Goal: Task Accomplishment & Management: Manage account settings

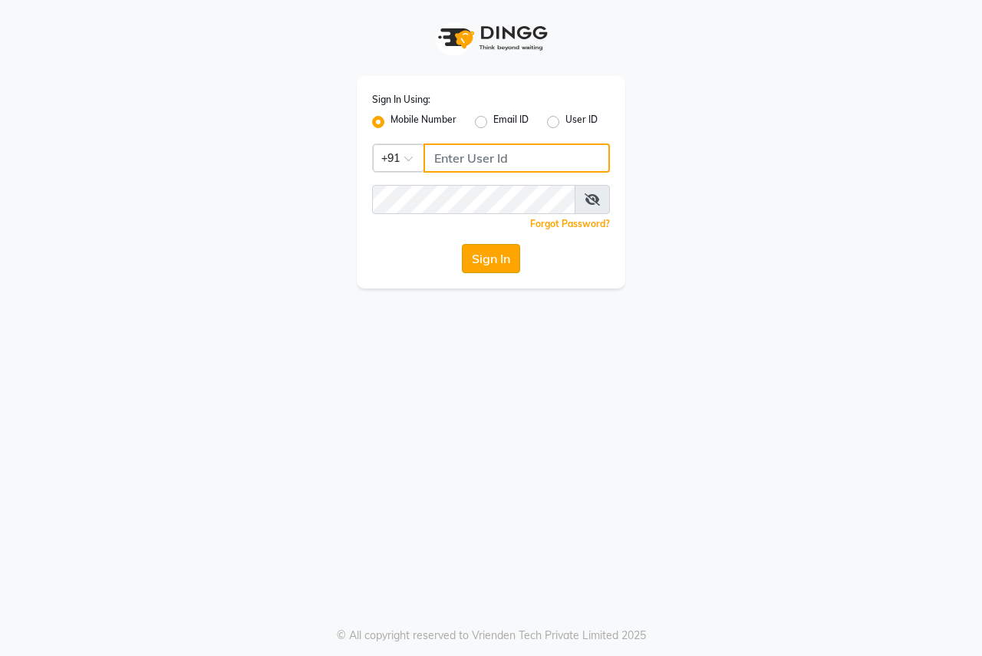
type input "8007975027"
click at [518, 259] on button "Sign In" at bounding box center [491, 258] width 58 height 29
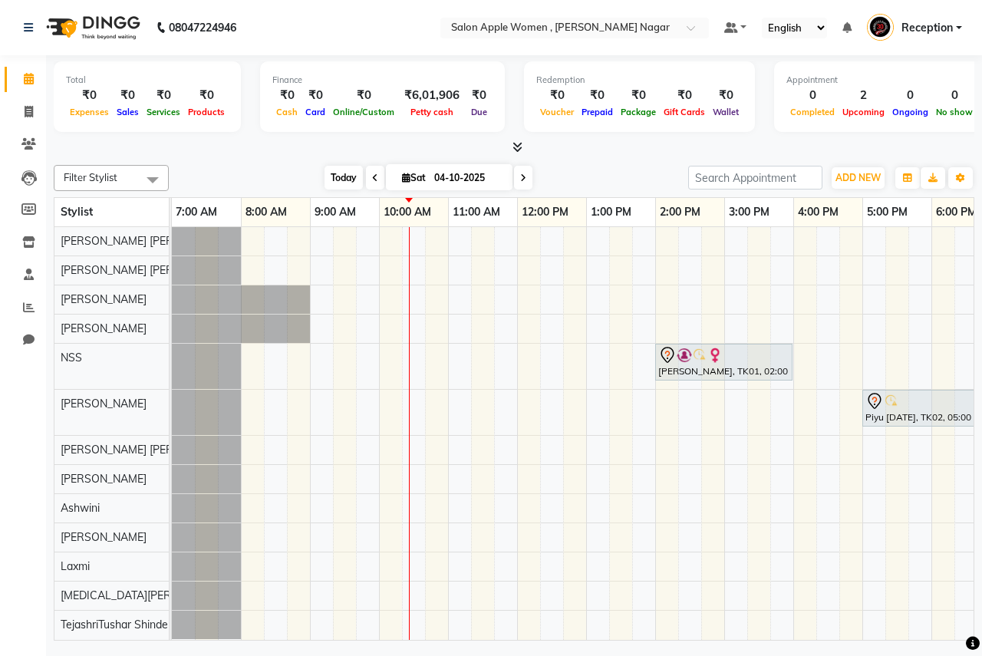
click at [338, 173] on span "Today" at bounding box center [344, 178] width 38 height 24
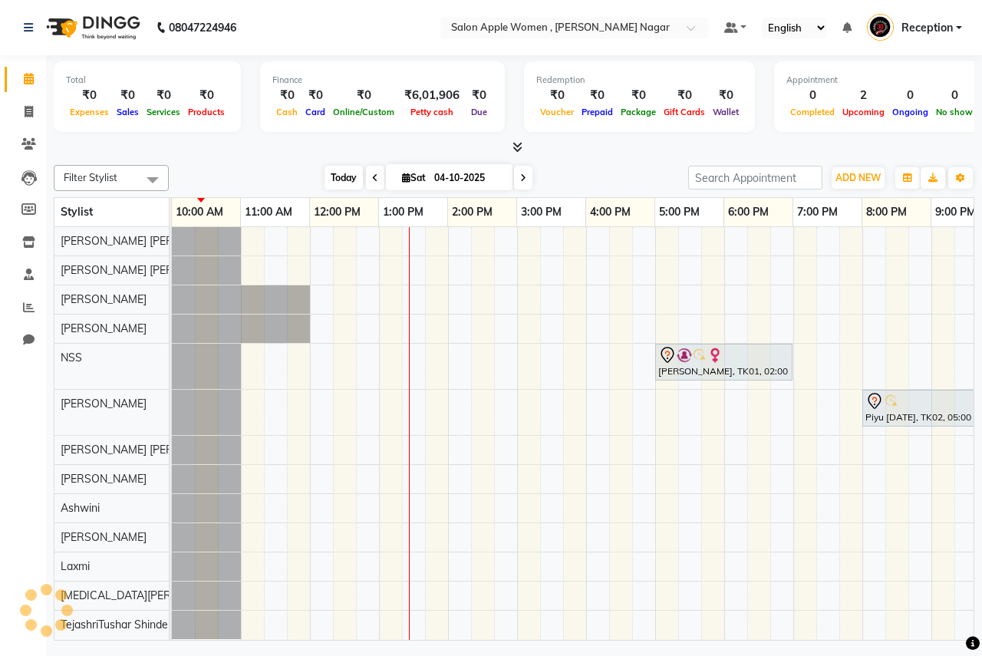
scroll to position [0, 208]
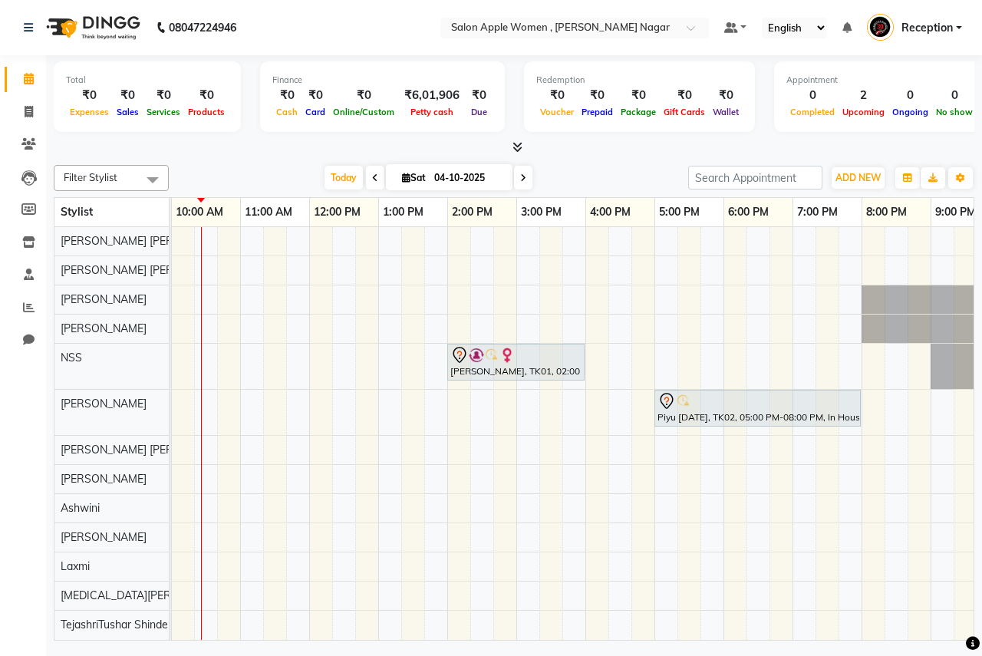
drag, startPoint x: 804, startPoint y: 628, endPoint x: 589, endPoint y: 634, distance: 215.7
click at [589, 634] on div "[PERSON_NAME], TK01, 02:00 PM-04:00 PM, Hair protein treatment - Nanoplastia - …" at bounding box center [573, 433] width 802 height 413
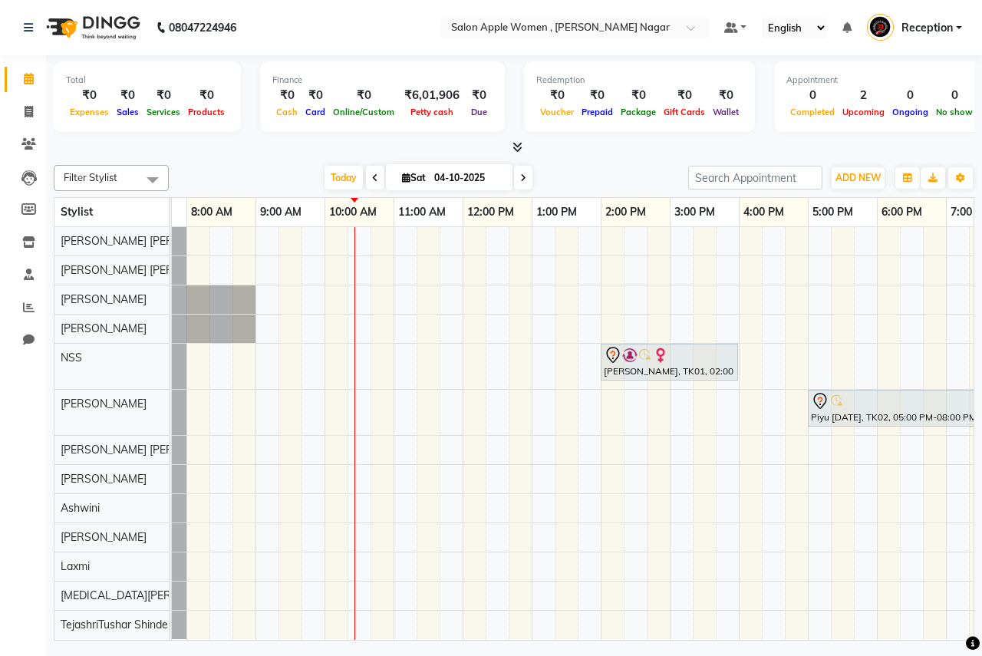
scroll to position [0, 0]
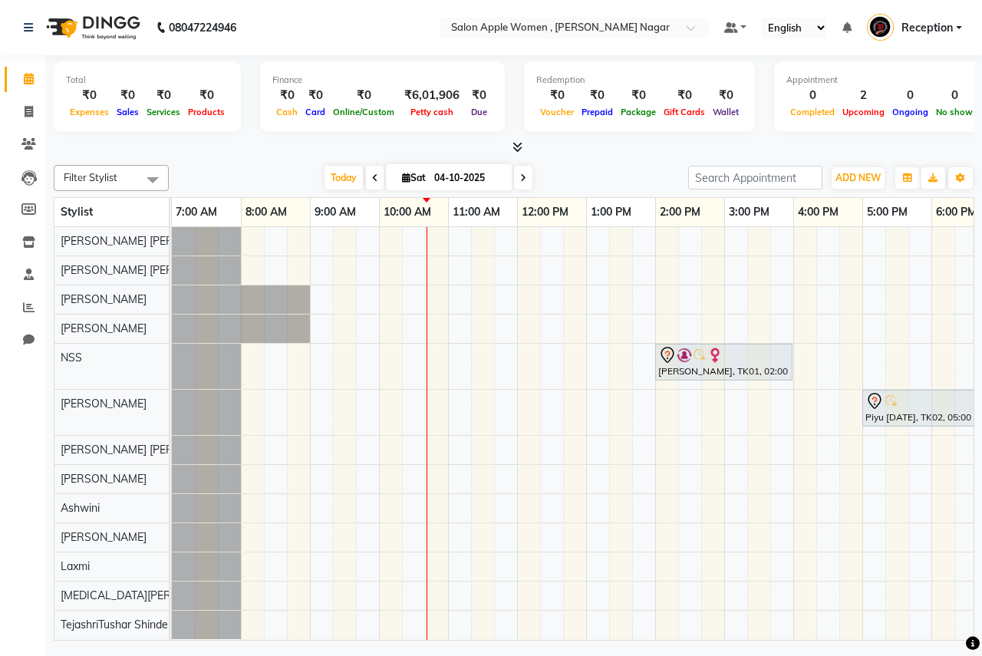
click at [462, 381] on div "[PERSON_NAME], TK01, 02:00 PM-04:00 PM, Hair protein treatment - Nanoplastia - …" at bounding box center [724, 433] width 1105 height 413
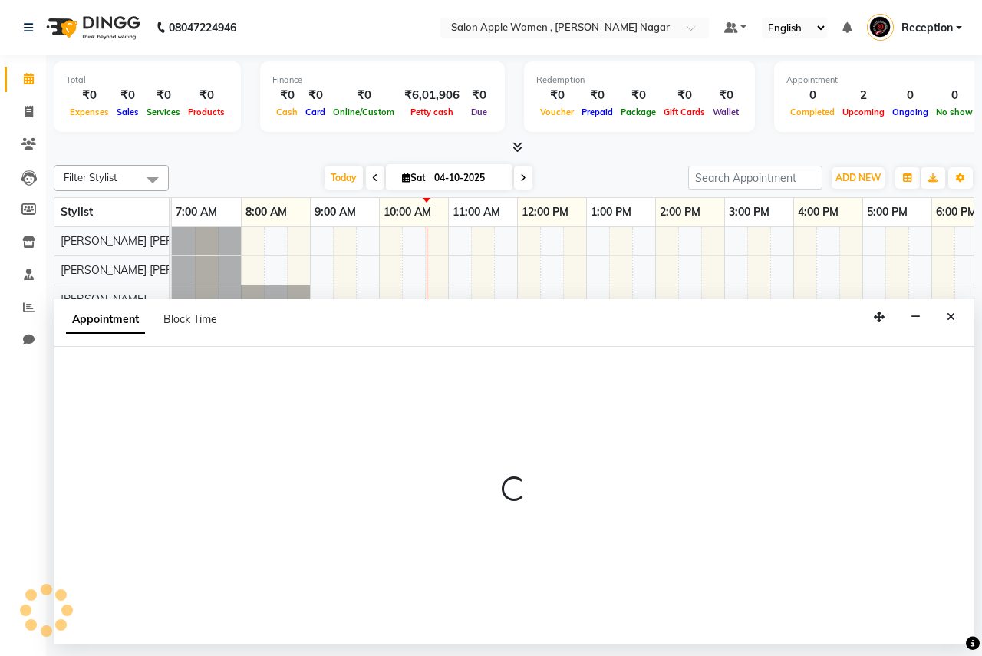
select select "7680"
select select "660"
select select "tentative"
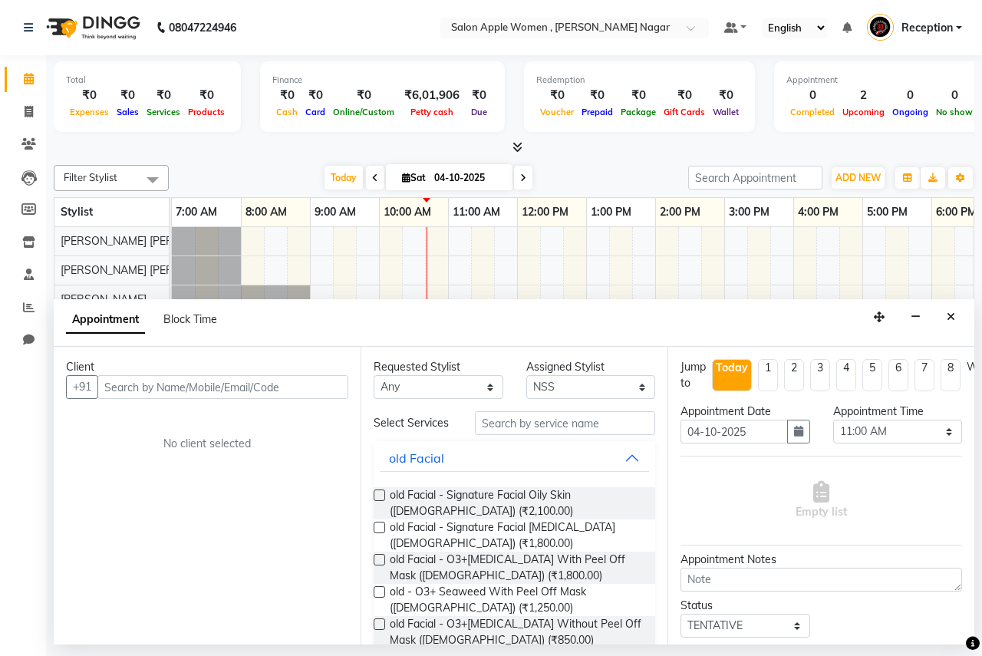
click at [265, 385] on input "text" at bounding box center [222, 387] width 251 height 24
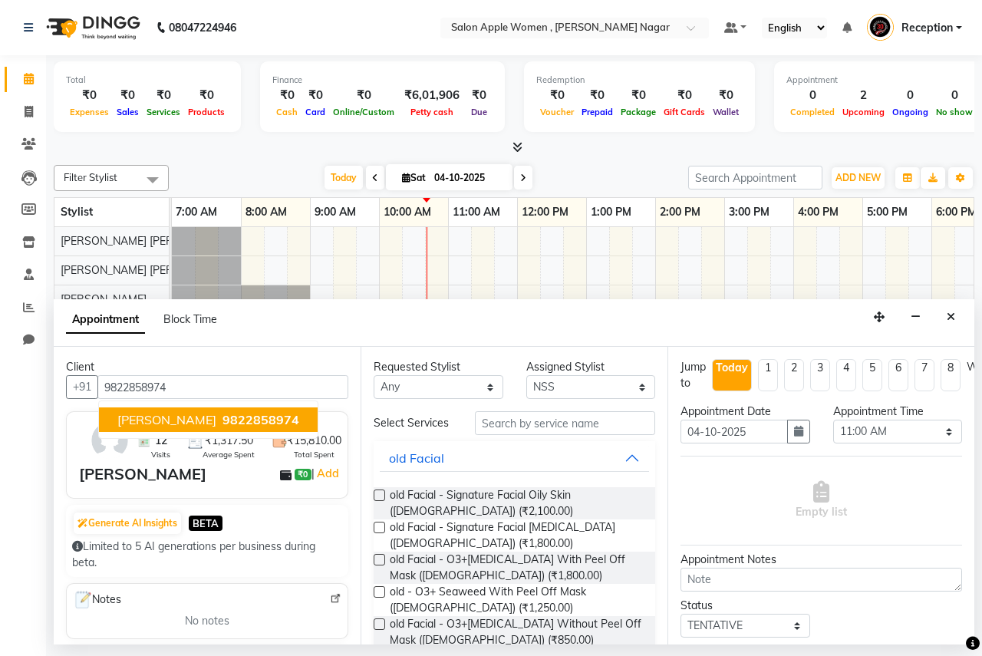
click at [263, 416] on span "9822858974" at bounding box center [261, 419] width 77 height 15
type input "9822858974"
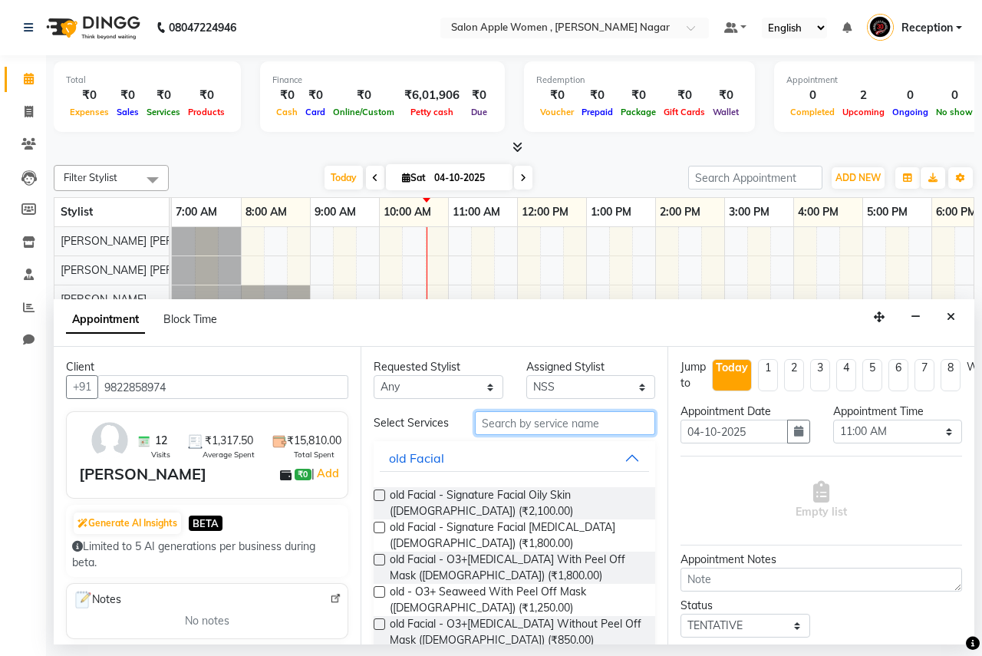
click at [542, 427] on input "text" at bounding box center [565, 423] width 180 height 24
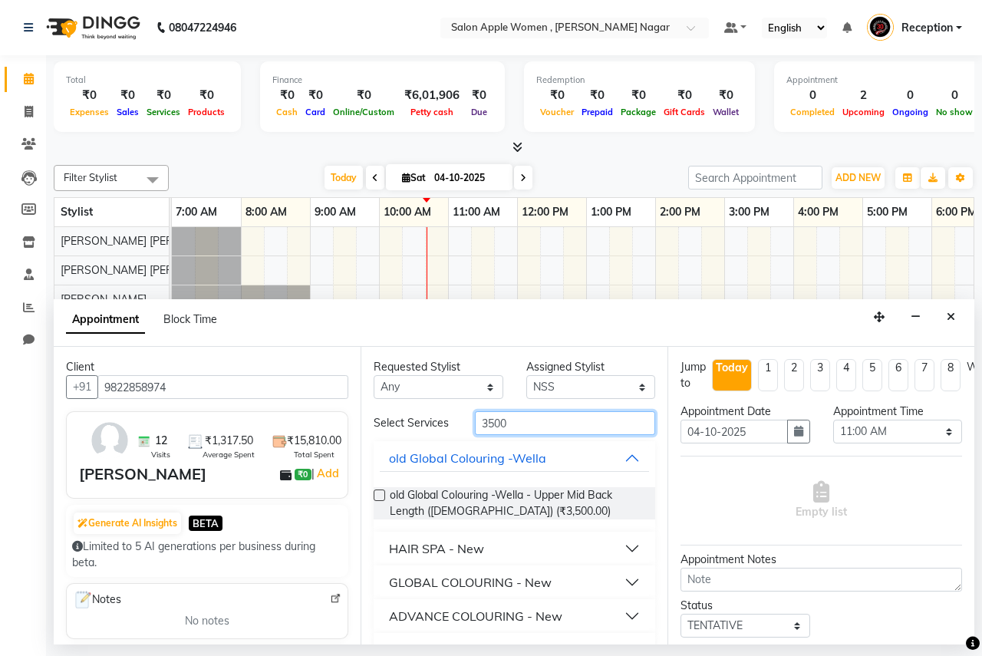
scroll to position [35, 0]
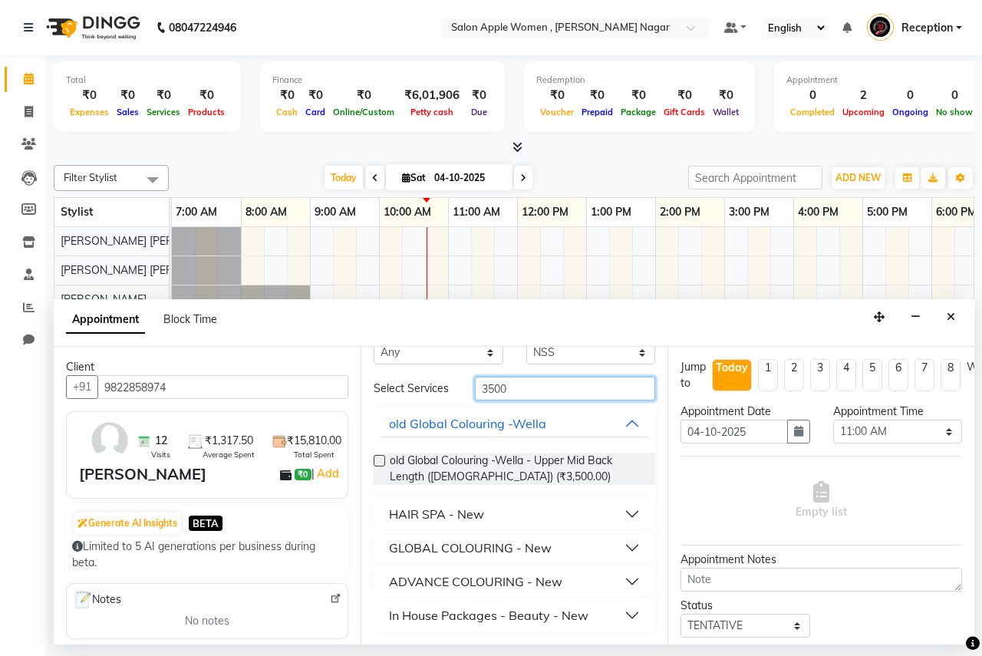
type input "3500"
click at [438, 622] on div "In House Packages - Beauty - New" at bounding box center [488, 615] width 199 height 18
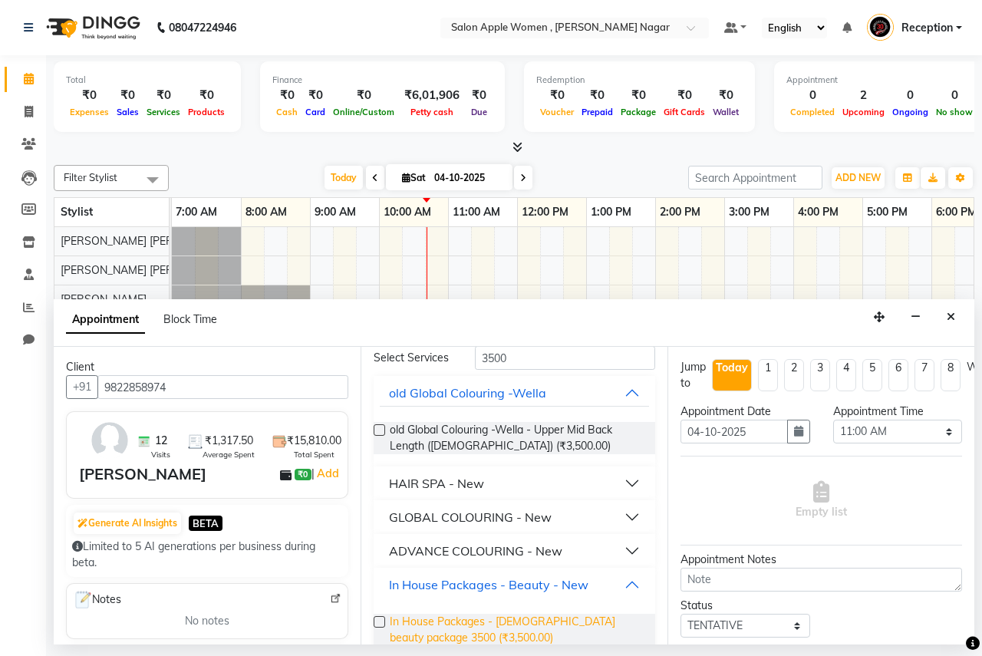
scroll to position [90, 0]
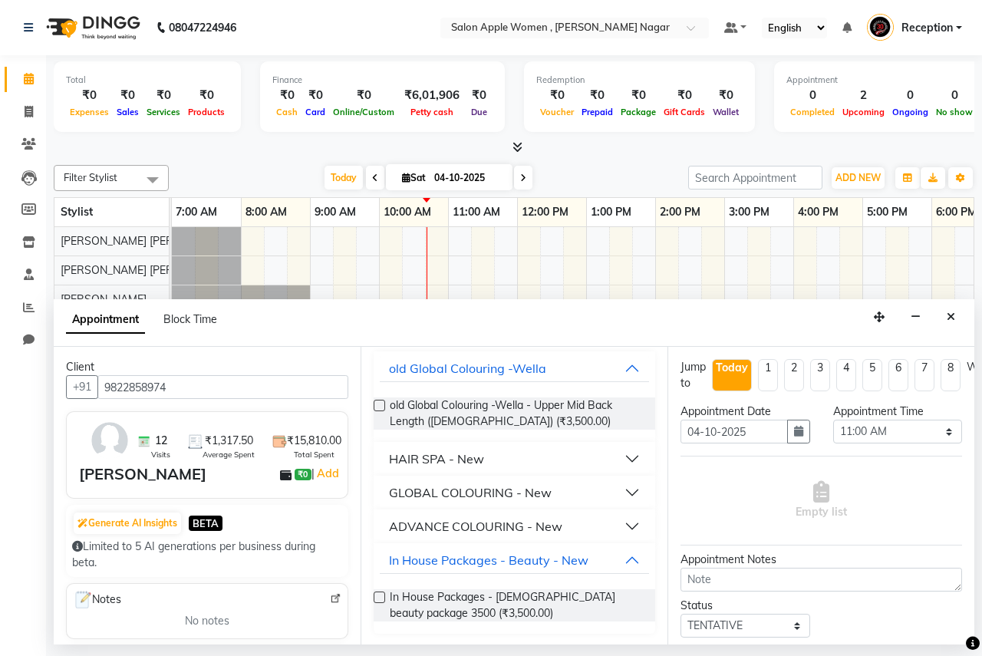
click at [380, 595] on label at bounding box center [380, 598] width 12 height 12
click at [380, 595] on input "checkbox" at bounding box center [379, 599] width 10 height 10
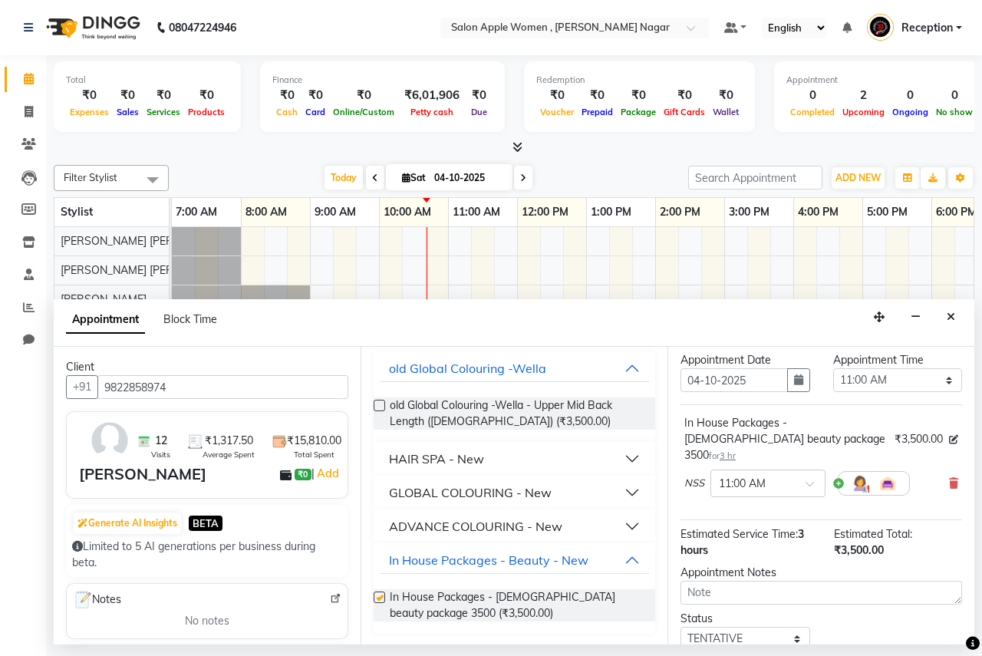
checkbox input "false"
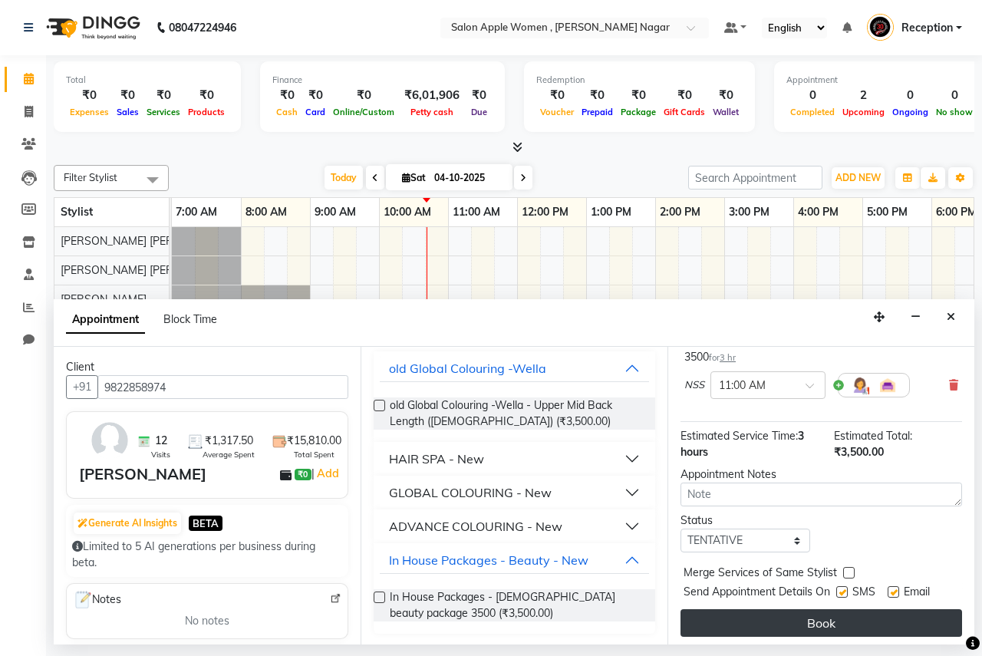
click at [868, 609] on button "Book" at bounding box center [822, 623] width 282 height 28
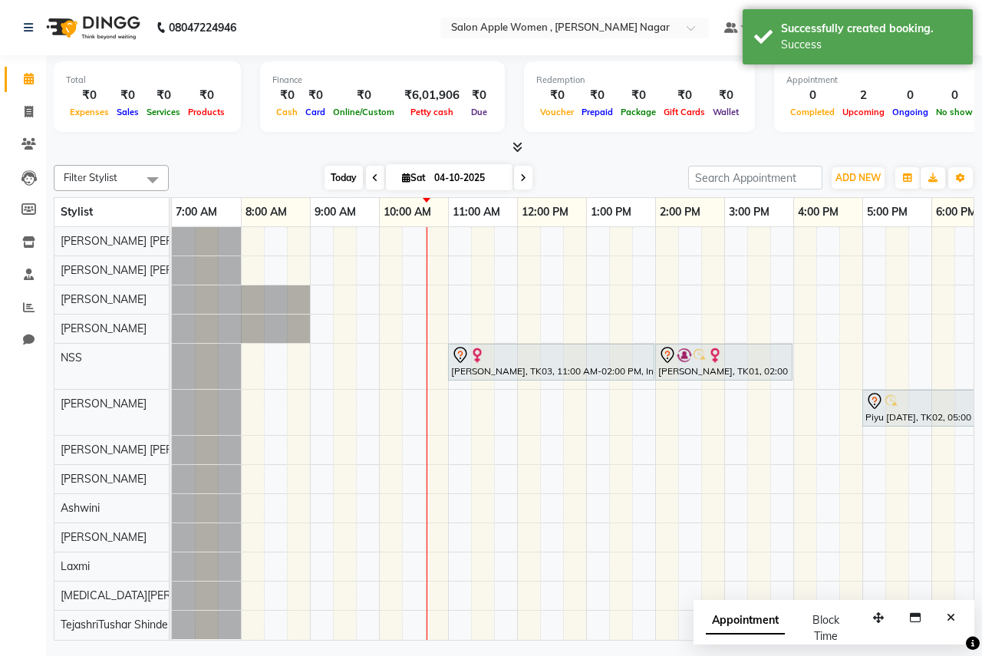
click at [328, 182] on span "Today" at bounding box center [344, 178] width 38 height 24
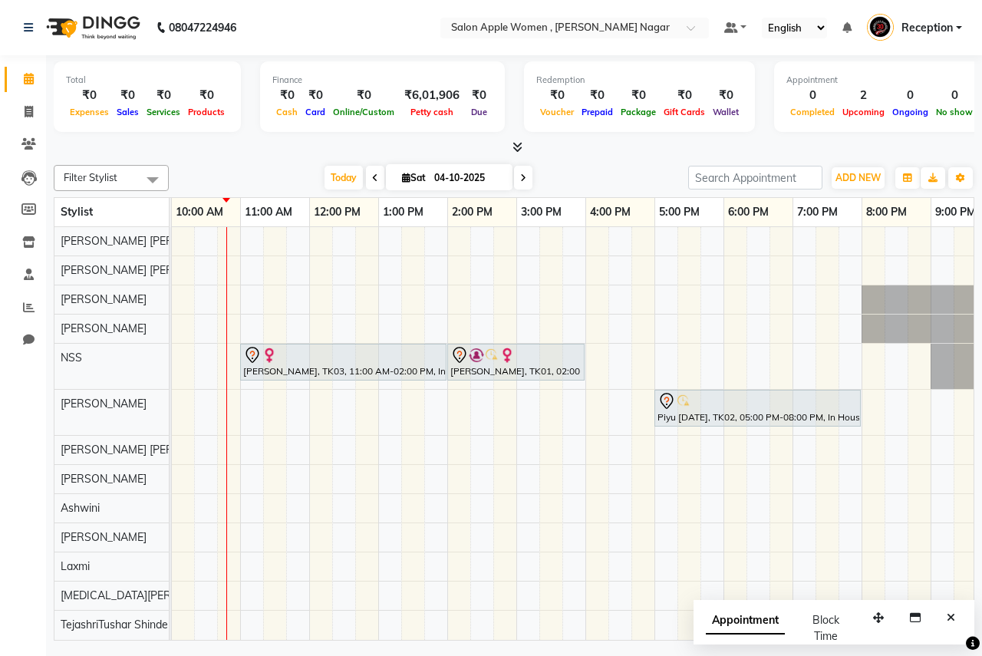
click at [207, 377] on div "[PERSON_NAME], TK03, 11:00 AM-02:00 PM, In House Packages - [DEMOGRAPHIC_DATA] …" at bounding box center [516, 433] width 1105 height 413
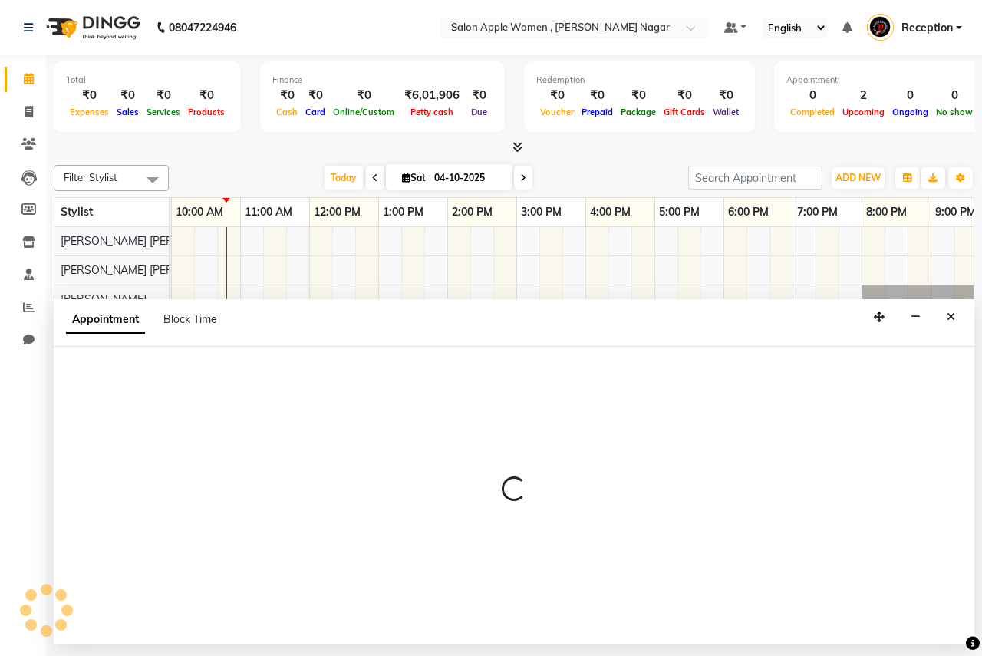
select select "7680"
select select "615"
select select "tentative"
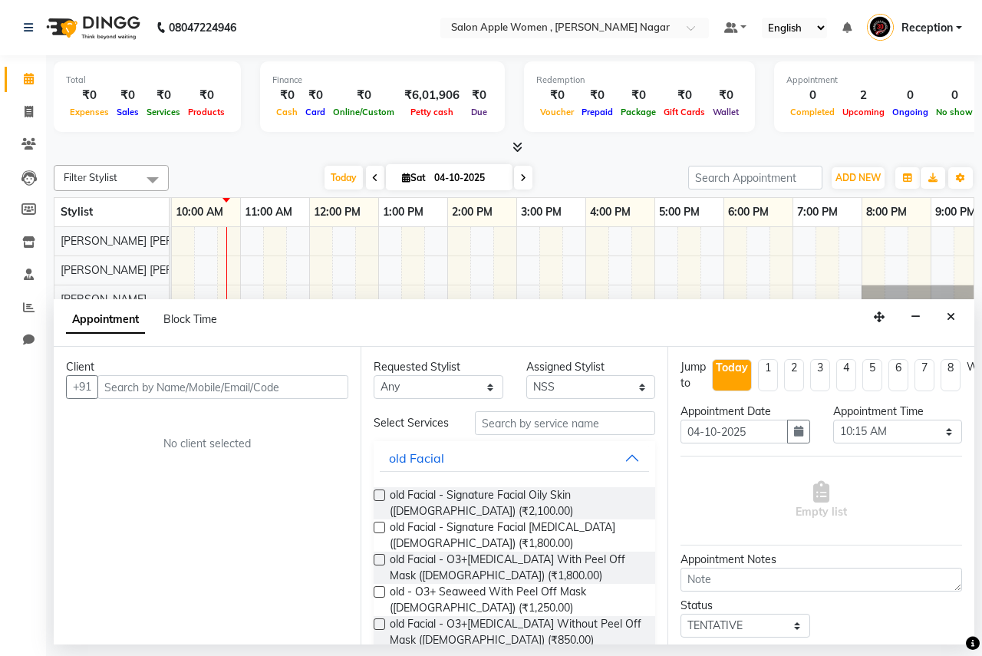
click at [204, 381] on input "text" at bounding box center [222, 387] width 251 height 24
type input "8999907709"
click at [312, 399] on div "Client [PHONE_NUMBER] Add Client No client selected" at bounding box center [207, 496] width 307 height 298
click at [315, 389] on span "Add Client" at bounding box center [316, 387] width 51 height 14
select select "22"
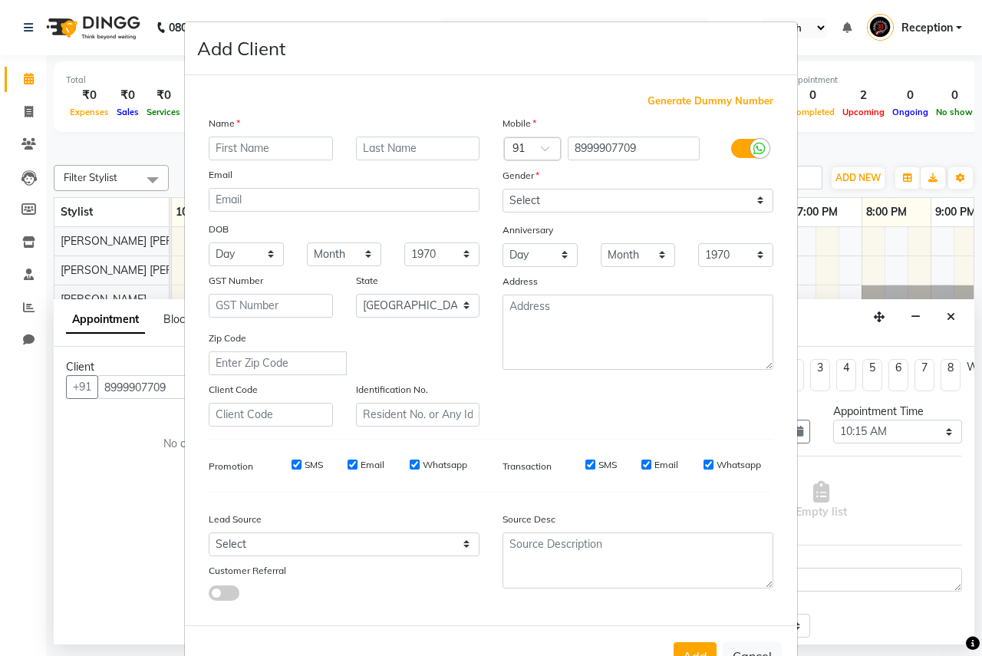
click at [240, 140] on input "text" at bounding box center [271, 149] width 124 height 24
type input "Divya"
click at [387, 147] on input "text" at bounding box center [418, 149] width 124 height 24
type input "shinde"
drag, startPoint x: 686, startPoint y: 193, endPoint x: 695, endPoint y: 210, distance: 19.9
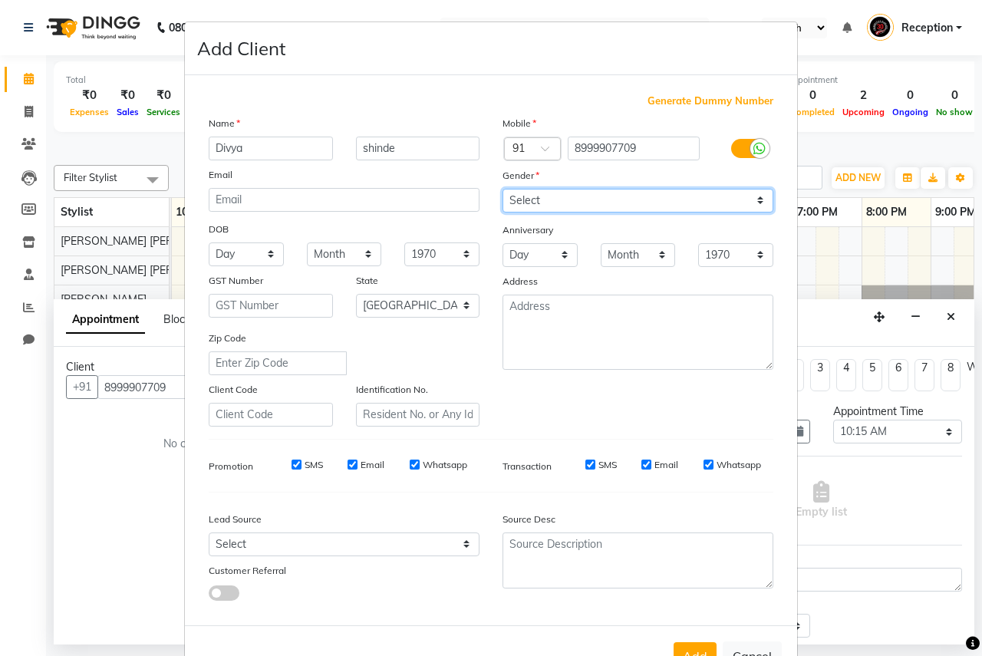
click at [686, 193] on select "Select [DEMOGRAPHIC_DATA] [DEMOGRAPHIC_DATA] Other Prefer Not To Say" at bounding box center [638, 201] width 271 height 24
select select "[DEMOGRAPHIC_DATA]"
click at [503, 189] on select "Select [DEMOGRAPHIC_DATA] [DEMOGRAPHIC_DATA] Other Prefer Not To Say" at bounding box center [638, 201] width 271 height 24
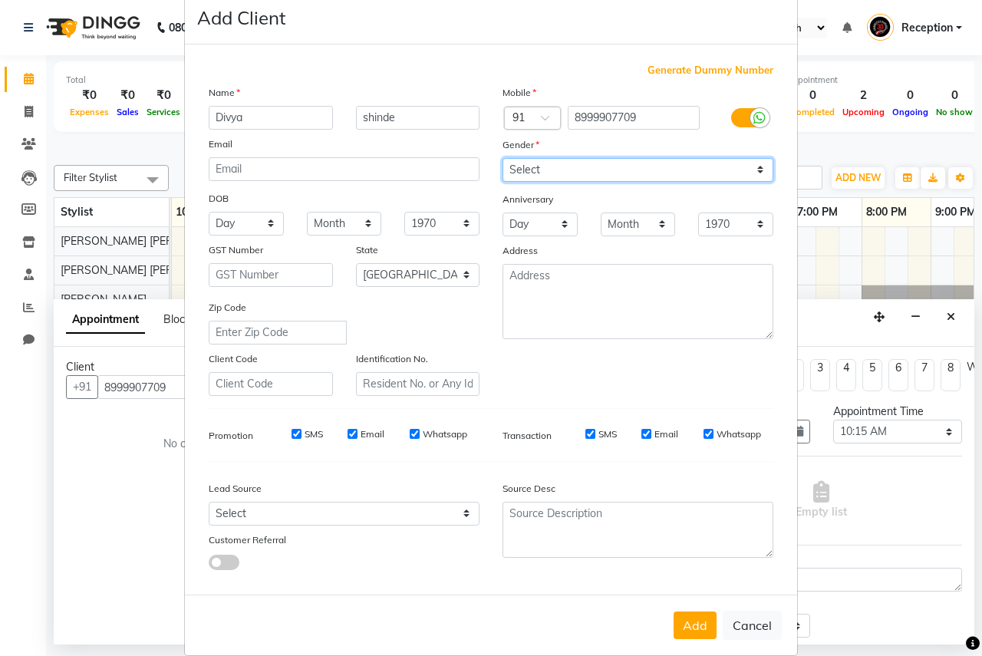
scroll to position [52, 0]
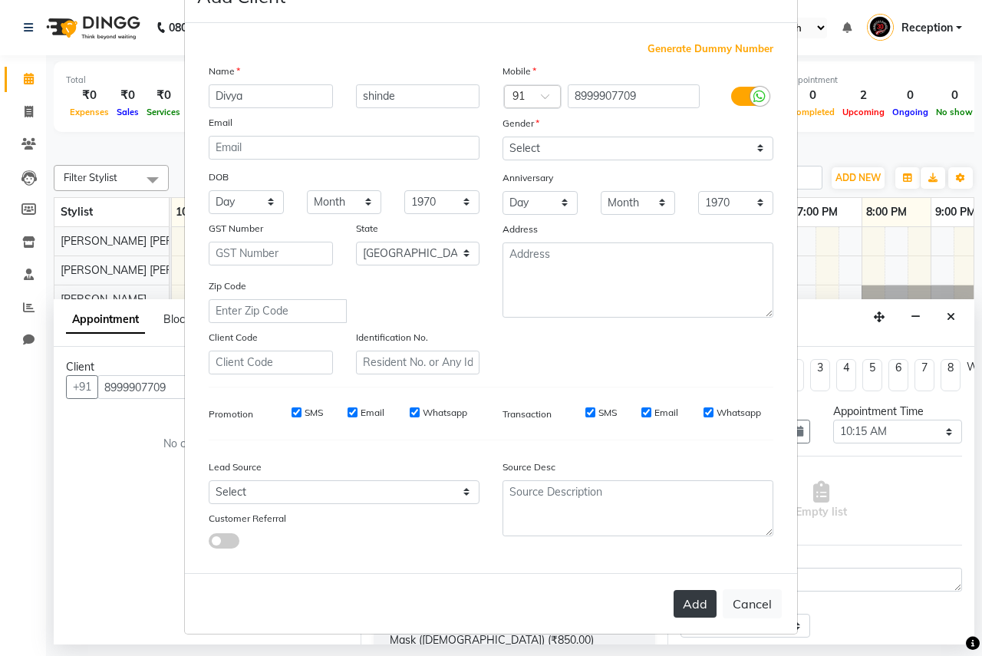
click at [687, 598] on button "Add" at bounding box center [695, 604] width 43 height 28
select select
select select "null"
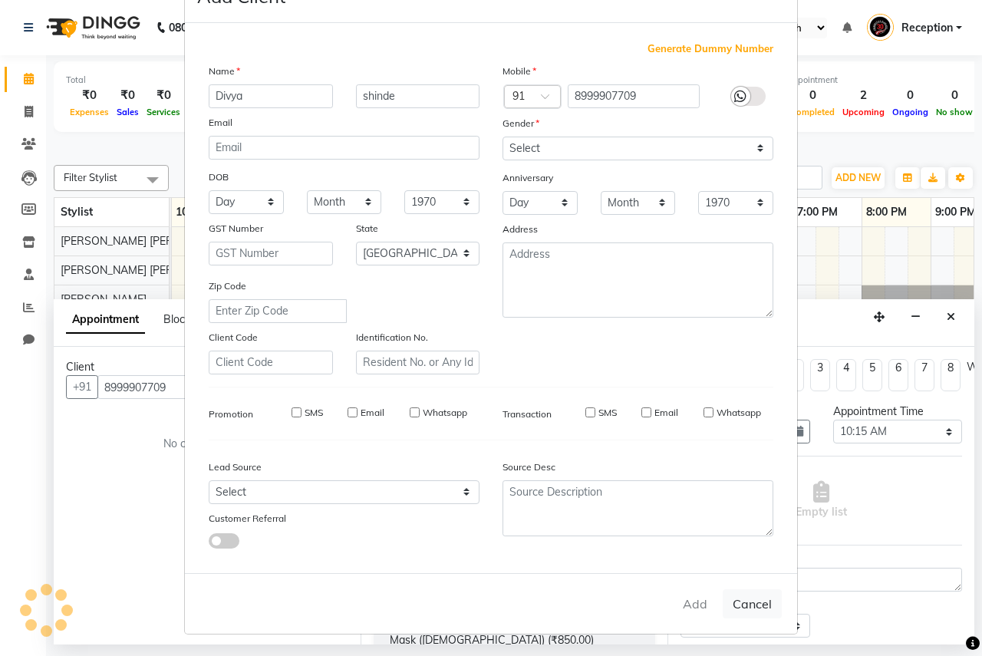
select select
checkbox input "false"
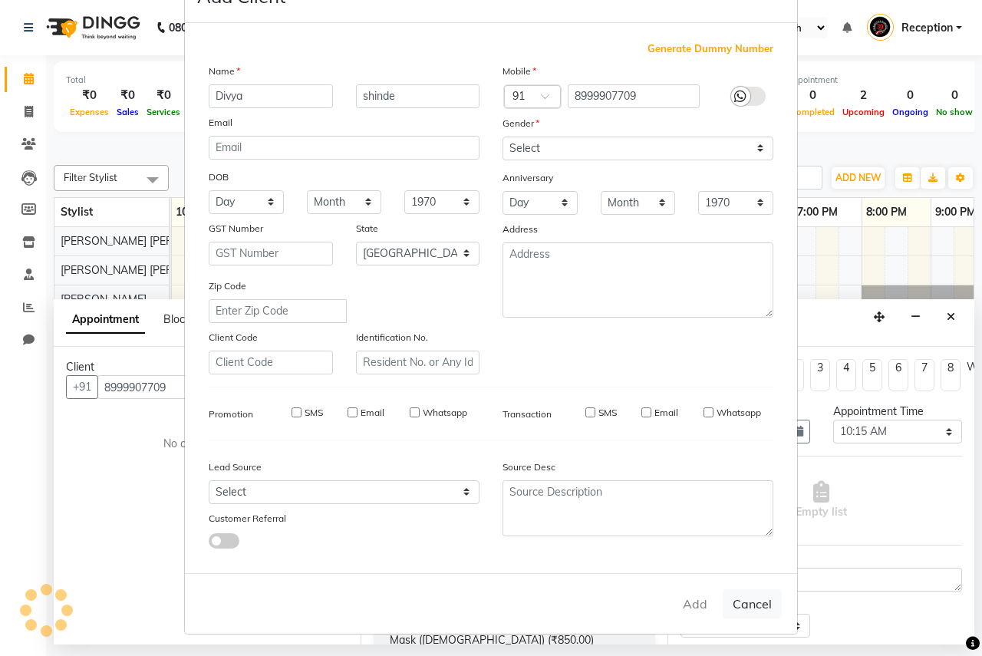
checkbox input "false"
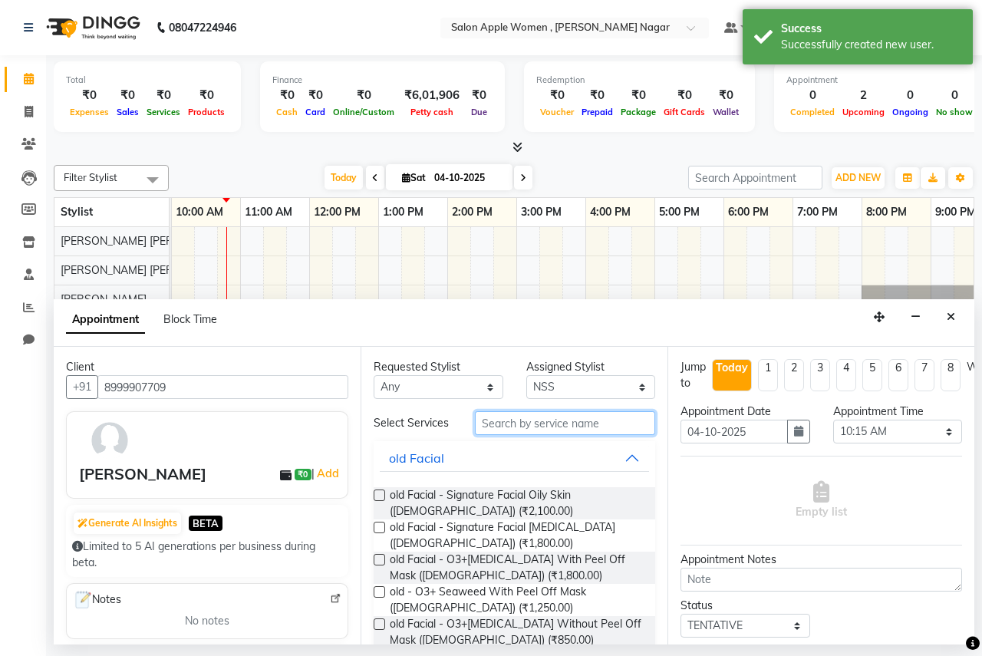
click at [556, 411] on input "text" at bounding box center [565, 423] width 180 height 24
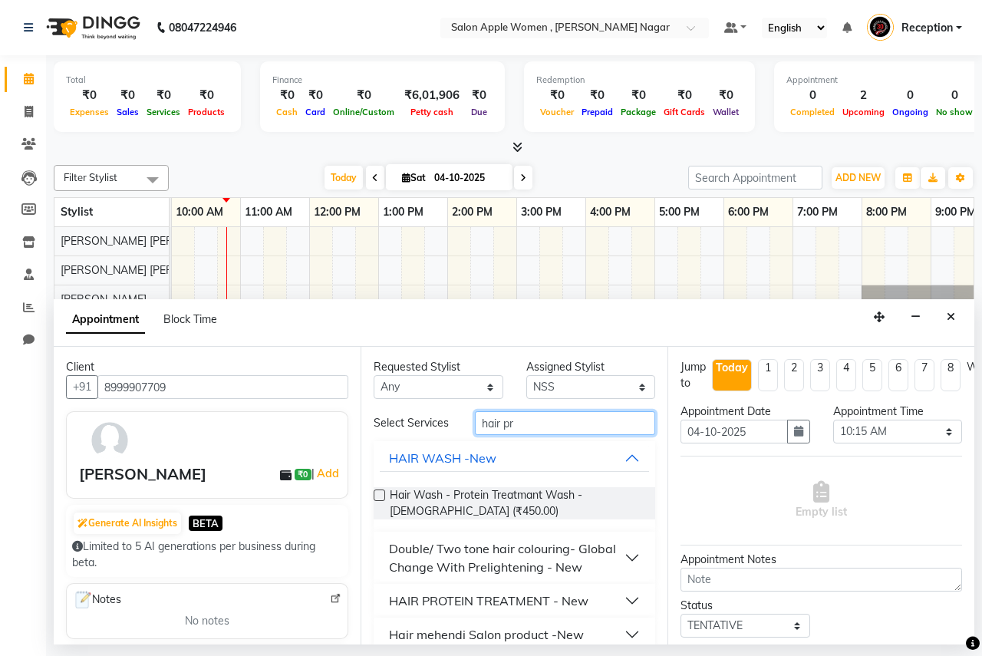
type input "hair pr"
click at [572, 610] on div "HAIR PROTEIN TREATMENT - New" at bounding box center [488, 601] width 199 height 18
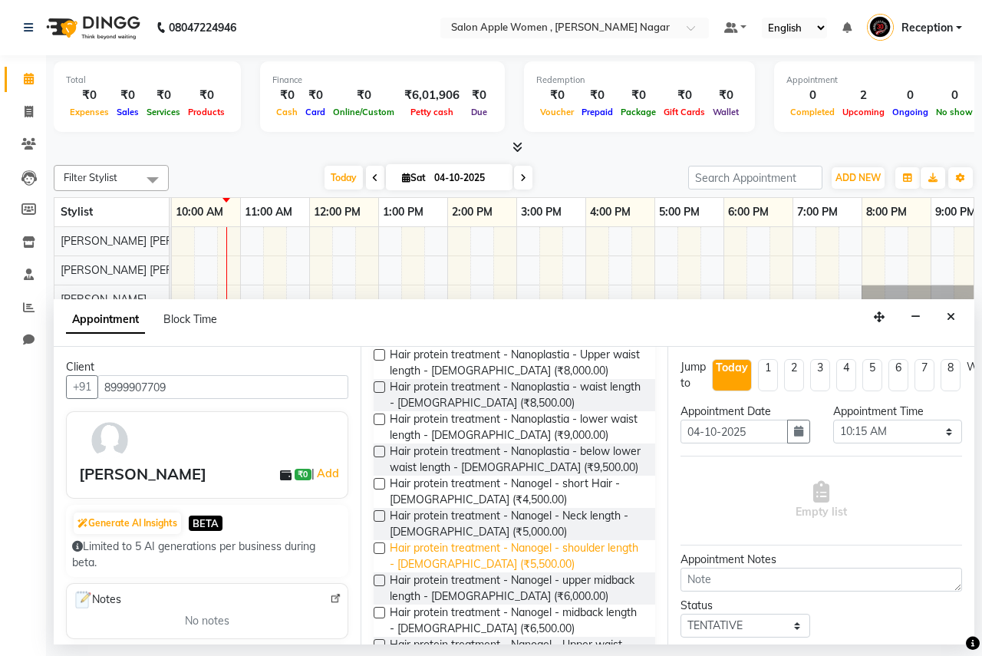
scroll to position [614, 0]
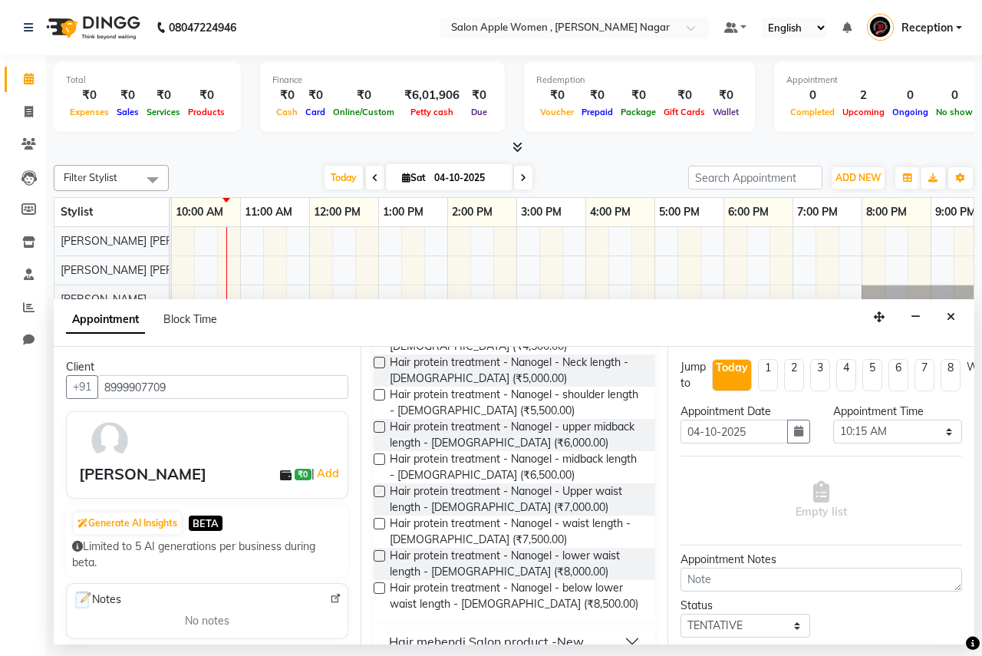
click at [375, 589] on label at bounding box center [380, 588] width 12 height 12
click at [375, 589] on input "checkbox" at bounding box center [379, 590] width 10 height 10
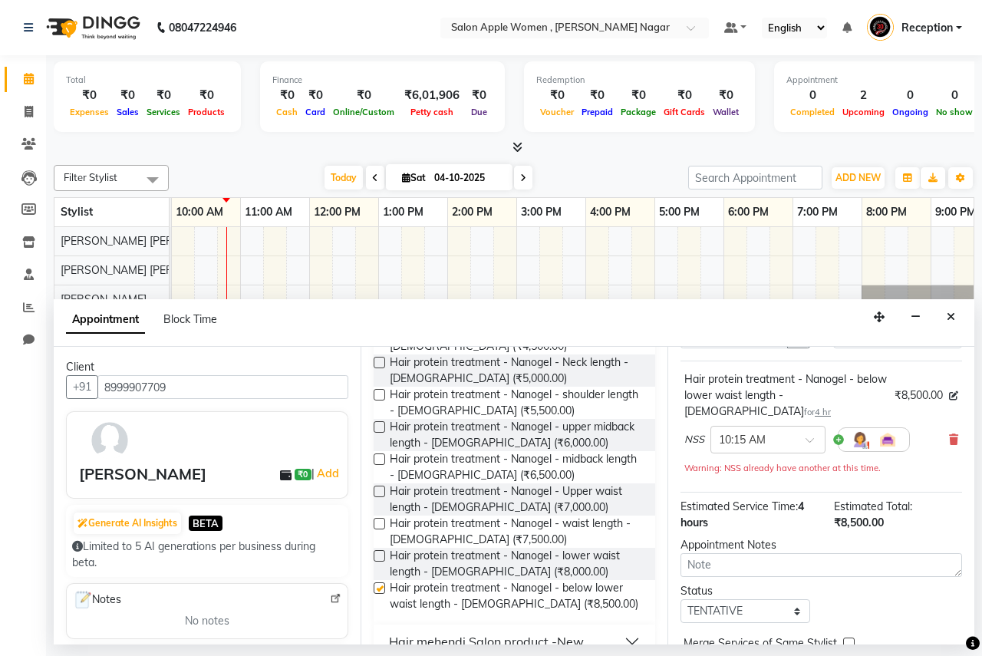
checkbox input "false"
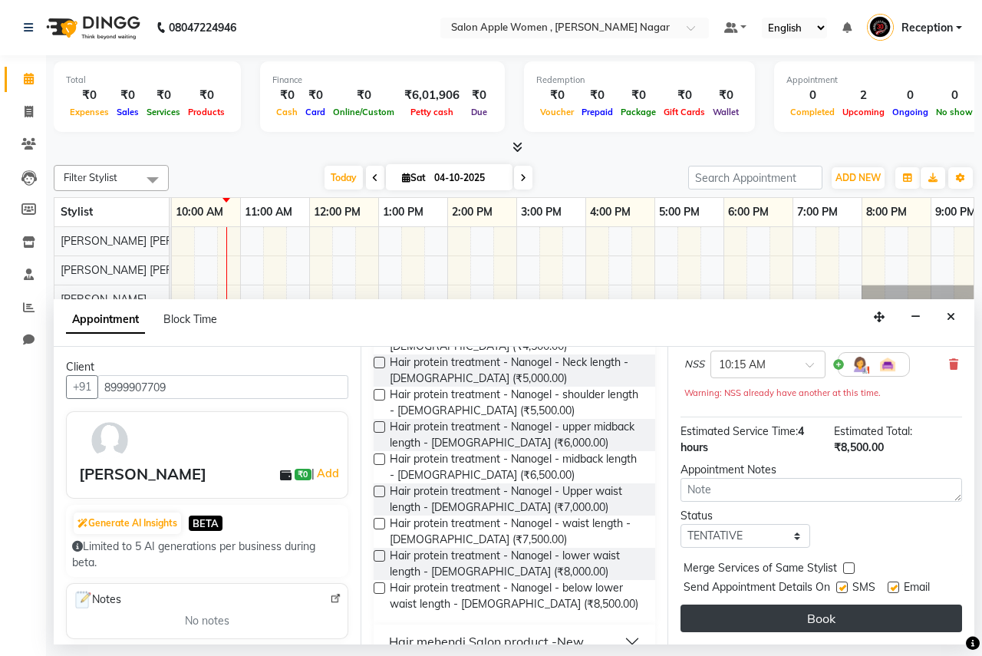
click at [780, 605] on button "Book" at bounding box center [822, 619] width 282 height 28
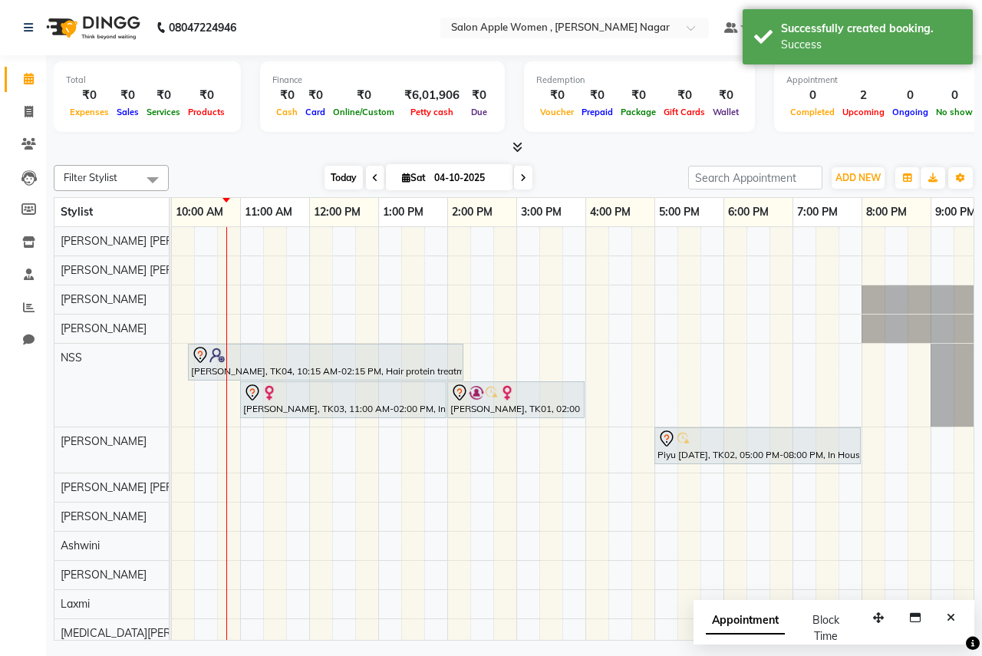
click at [335, 180] on span "Today" at bounding box center [344, 178] width 38 height 24
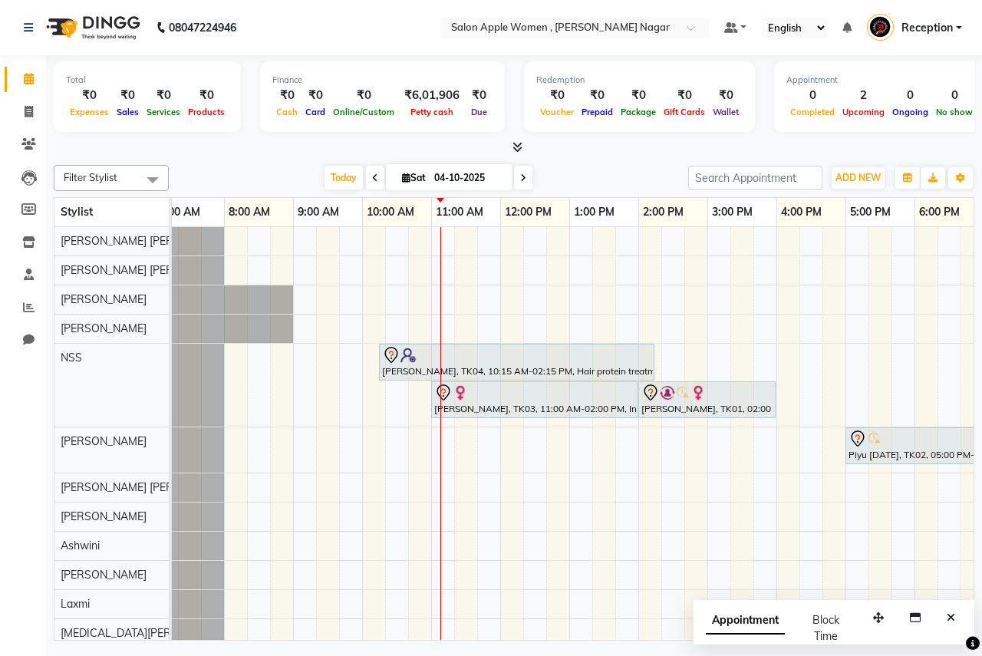
scroll to position [0, 0]
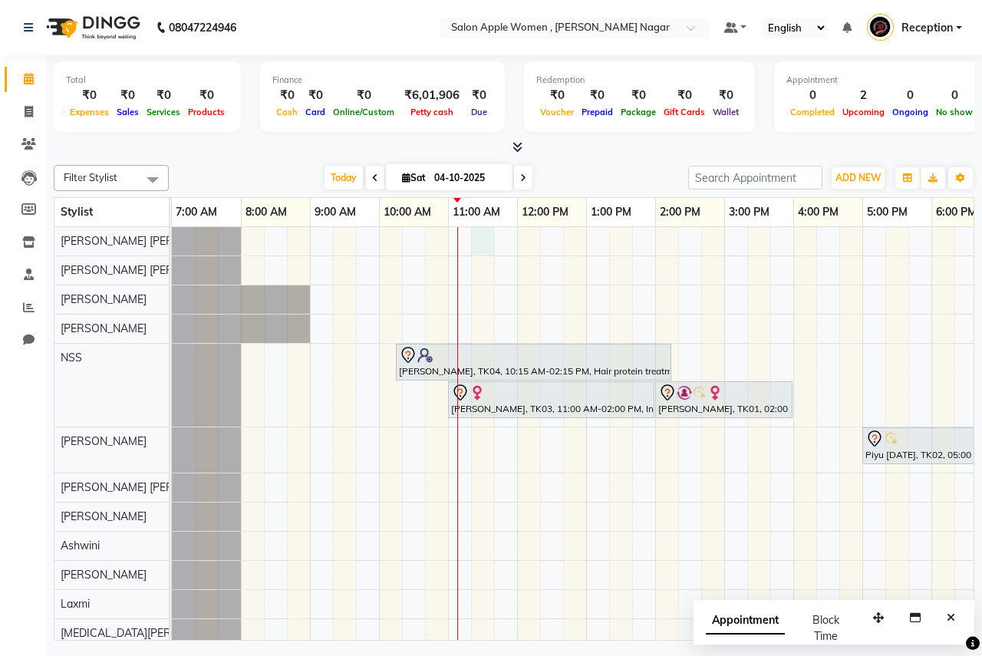
click at [482, 244] on div "Divya shinde, TK04, 10:15 AM-02:15 PM, Hair protein treatment - Nanogel - below…" at bounding box center [724, 452] width 1105 height 450
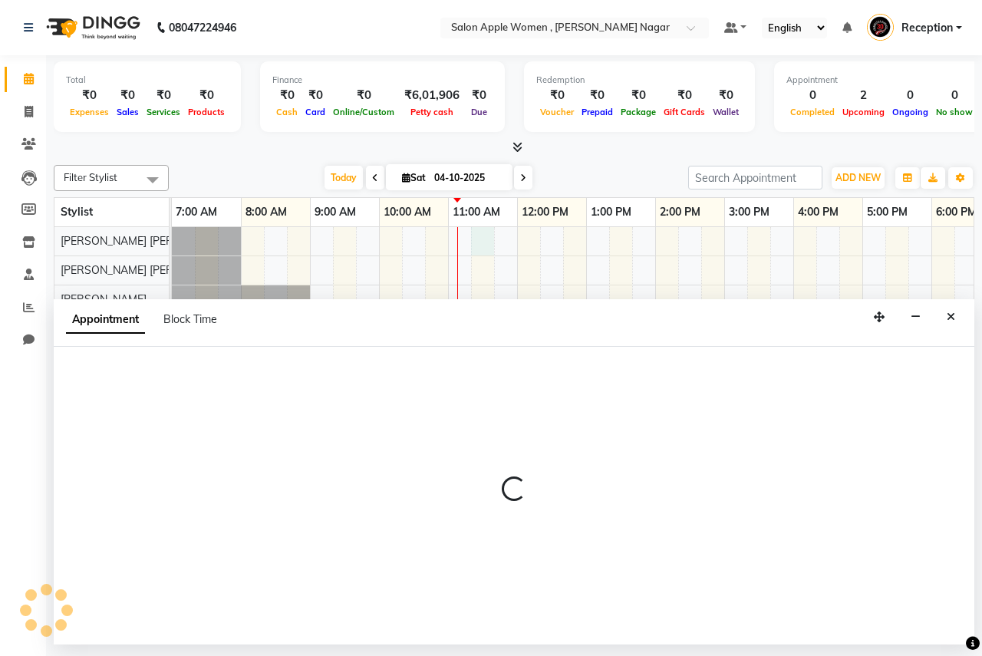
select select "70309"
select select "tentative"
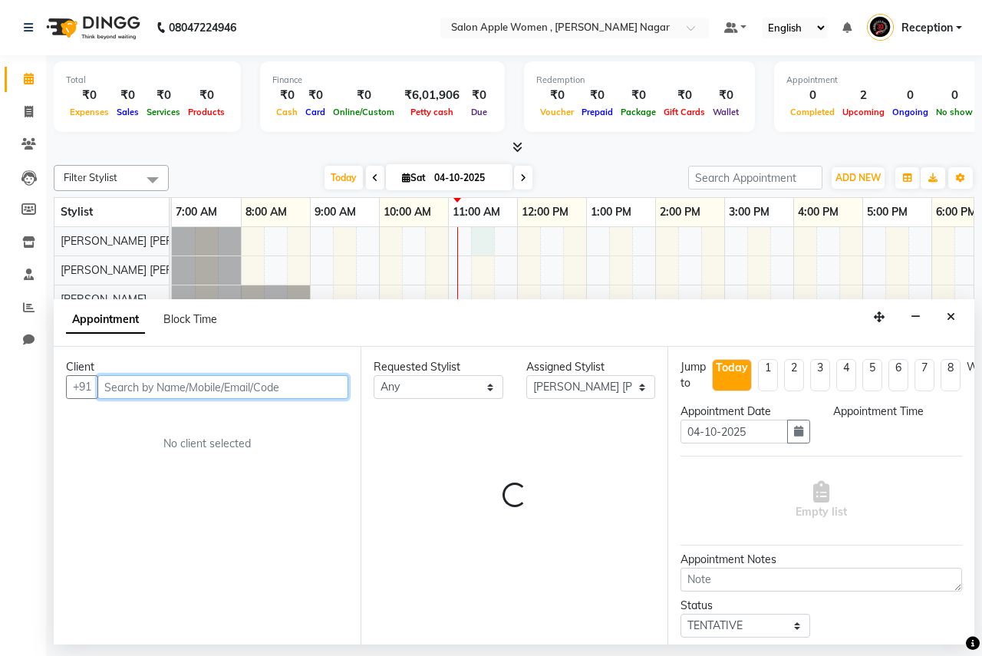
select select "675"
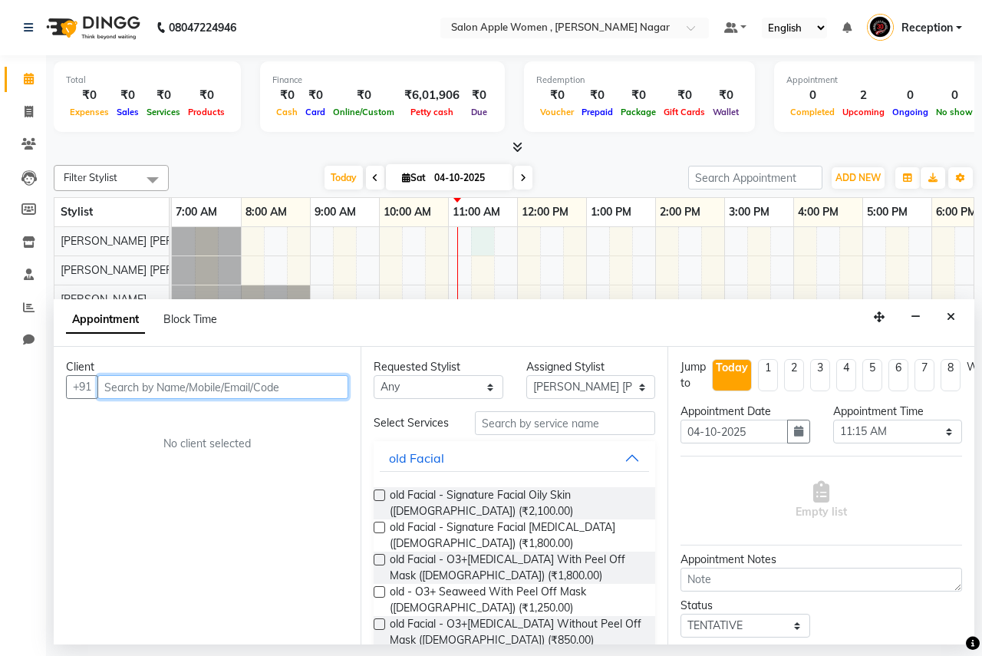
click at [281, 378] on input "text" at bounding box center [222, 387] width 251 height 24
click at [279, 384] on input "text" at bounding box center [222, 387] width 251 height 24
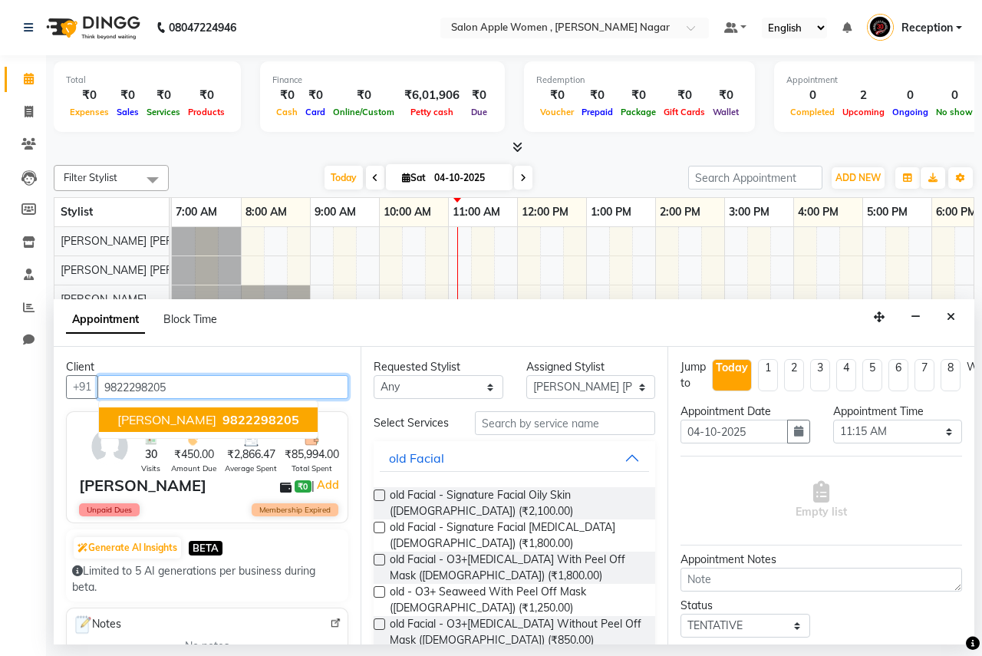
drag, startPoint x: 283, startPoint y: 422, endPoint x: 457, endPoint y: 424, distance: 173.4
click at [284, 422] on span "9822298205" at bounding box center [261, 419] width 77 height 15
type input "9822298205"
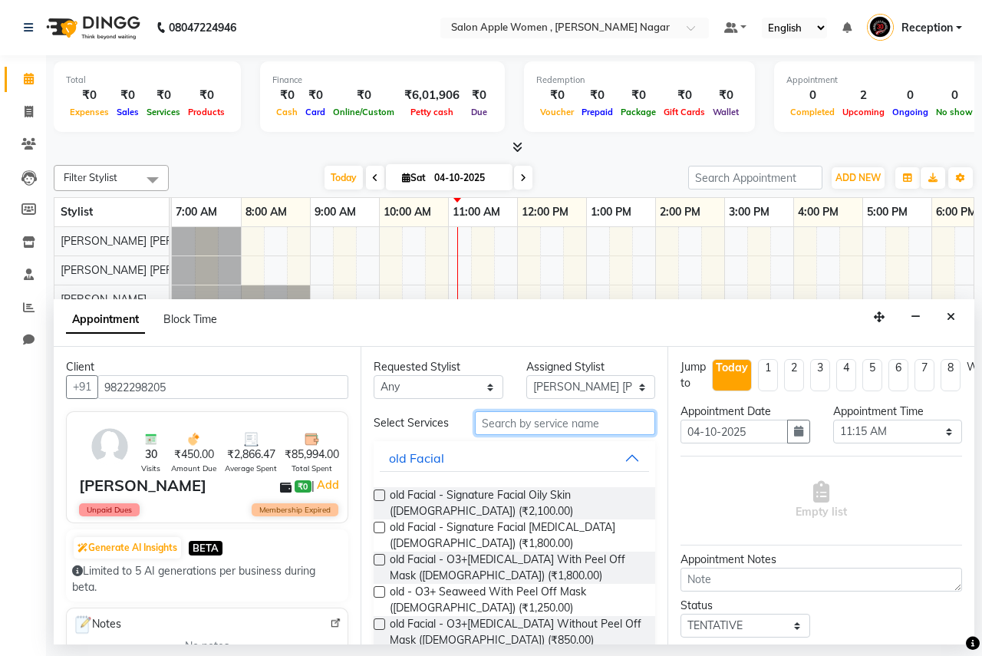
click at [503, 420] on input "text" at bounding box center [565, 423] width 180 height 24
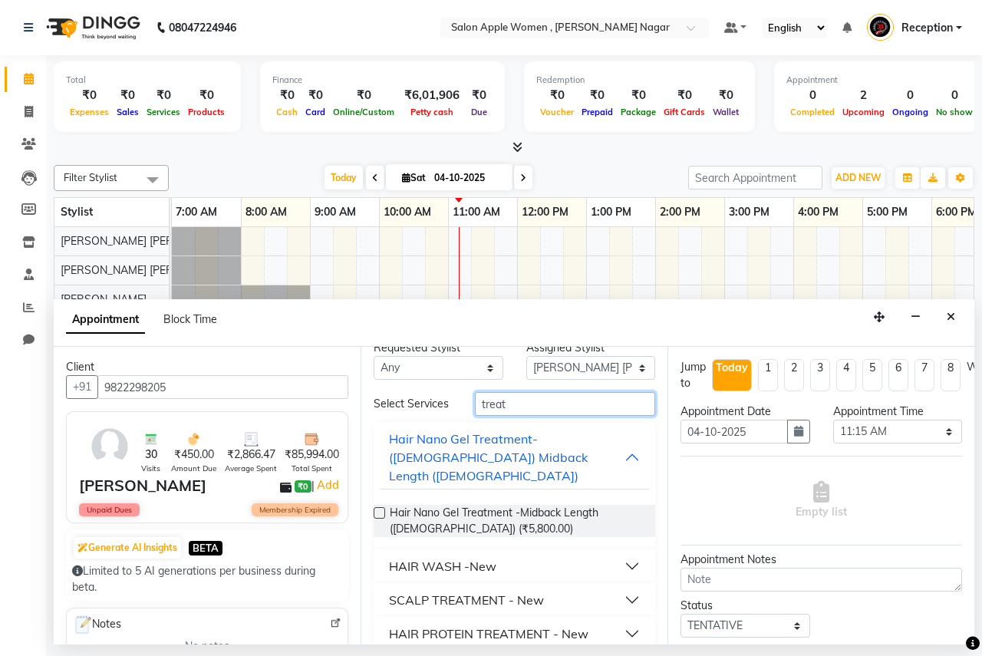
type input "treat"
click at [480, 625] on div "HAIR PROTEIN TREATMENT - New" at bounding box center [488, 634] width 199 height 18
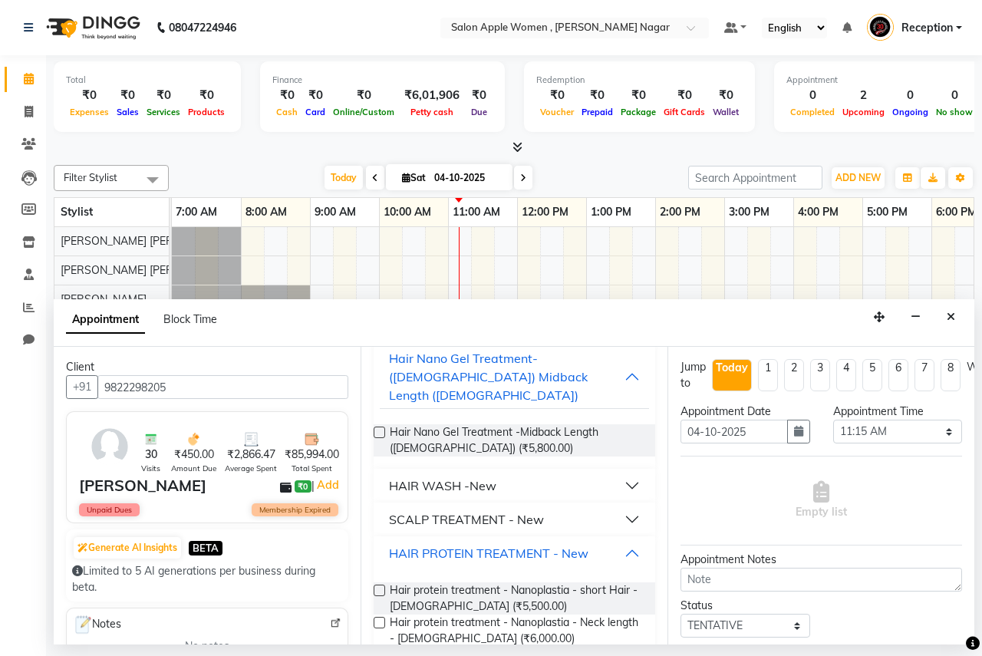
scroll to position [249, 0]
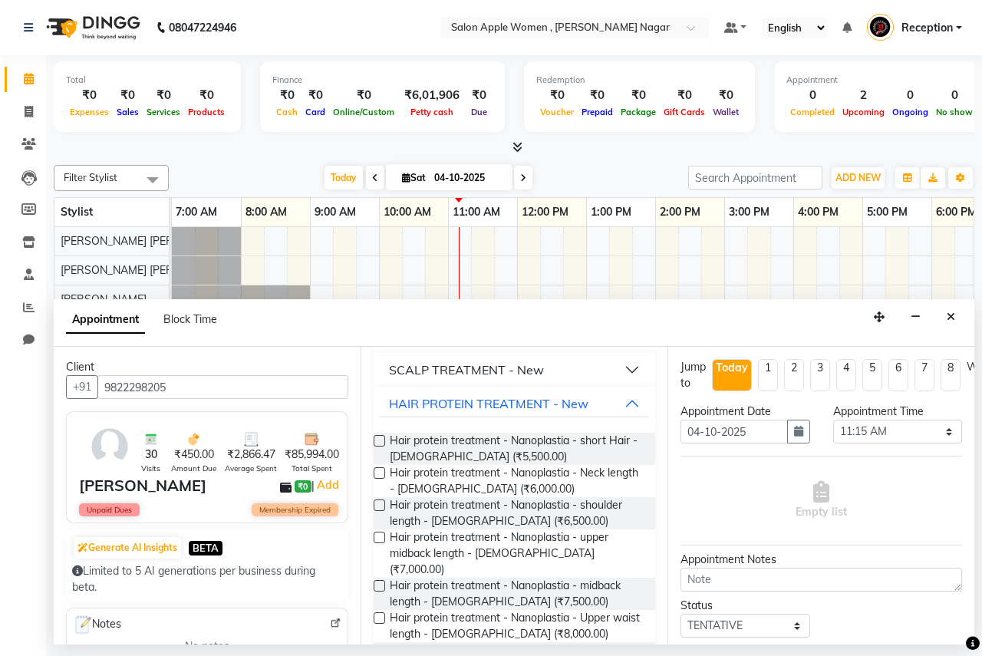
click at [381, 612] on label at bounding box center [380, 618] width 12 height 12
click at [381, 615] on input "checkbox" at bounding box center [379, 620] width 10 height 10
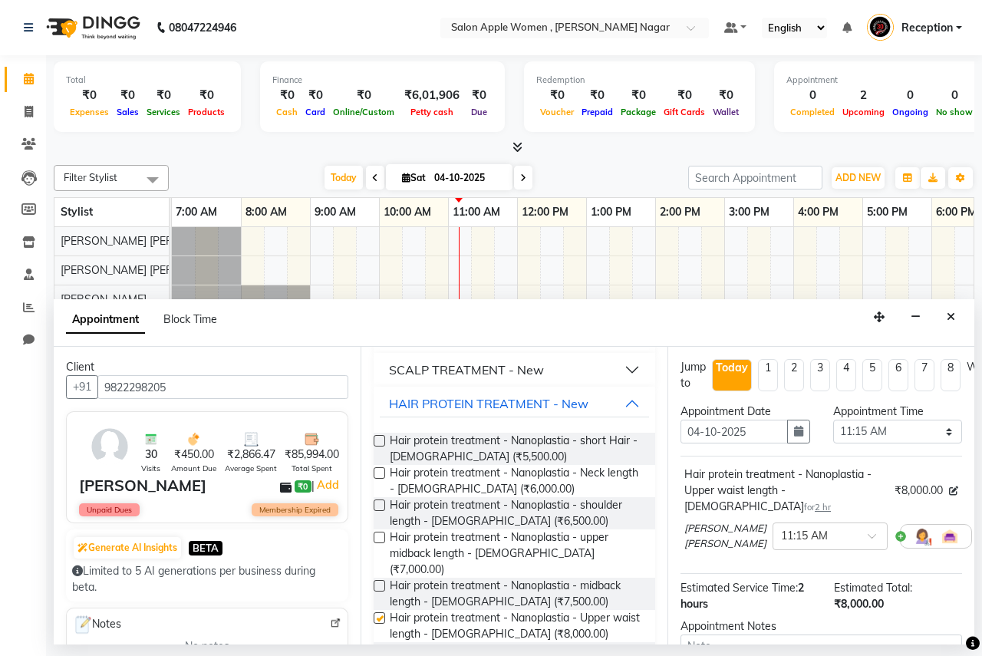
checkbox input "false"
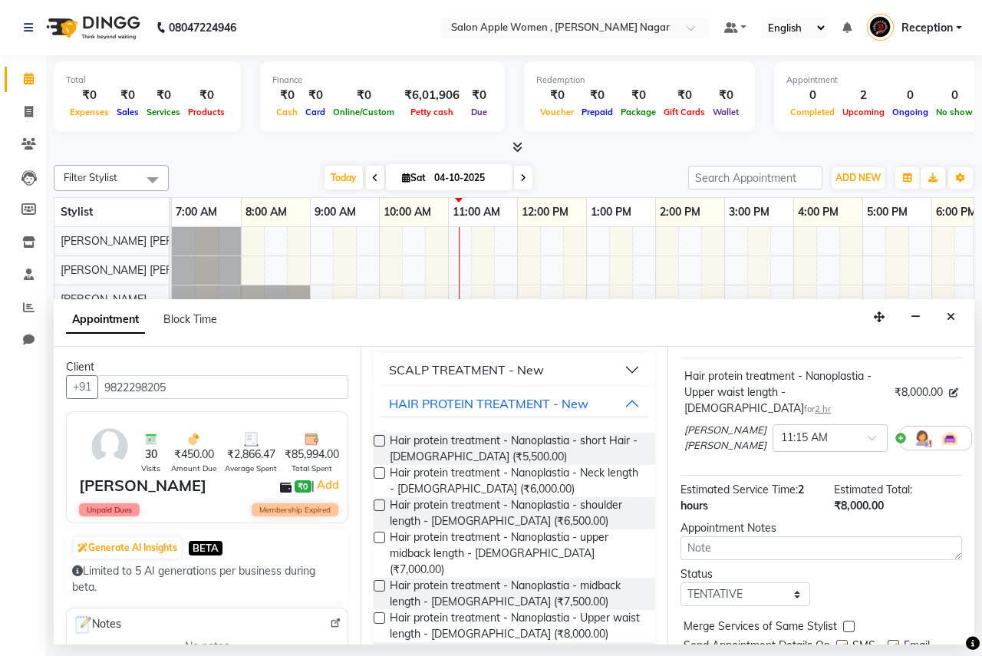
scroll to position [167, 0]
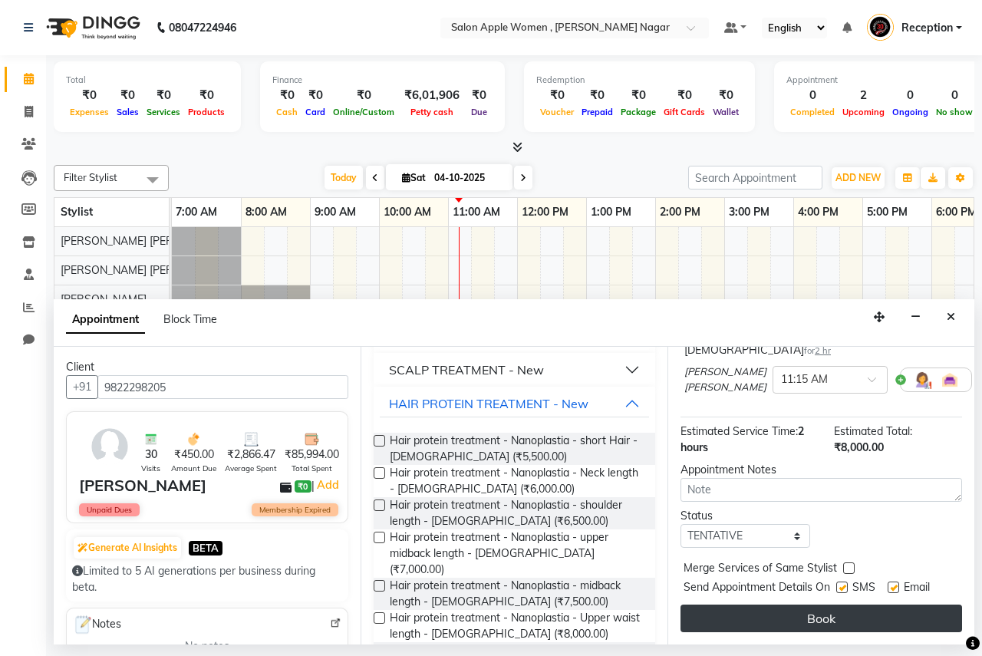
click at [753, 605] on button "Book" at bounding box center [822, 619] width 282 height 28
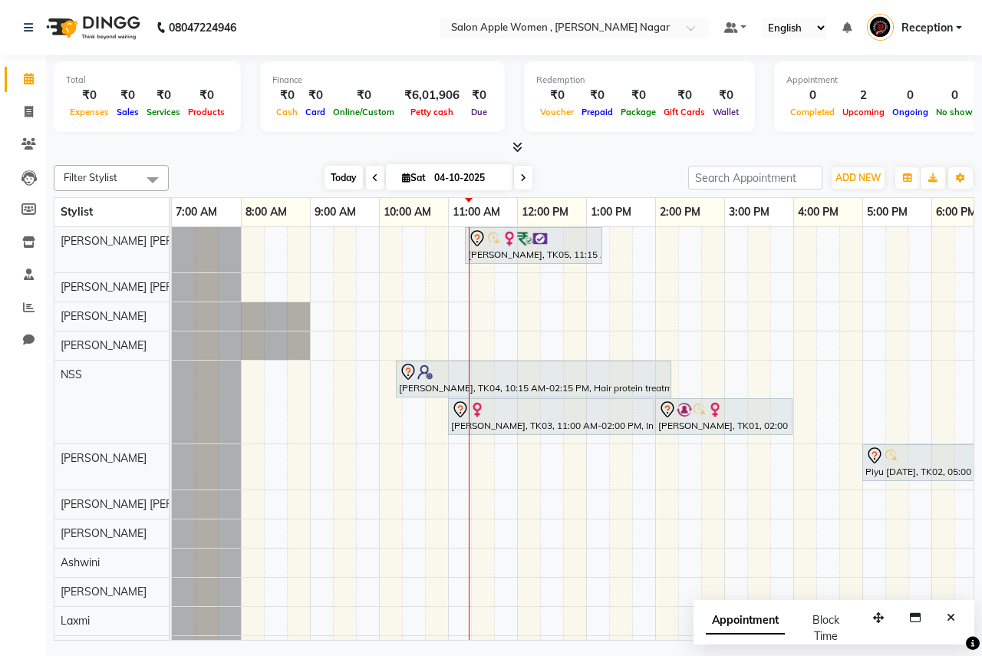
click at [334, 173] on span "Today" at bounding box center [344, 178] width 38 height 24
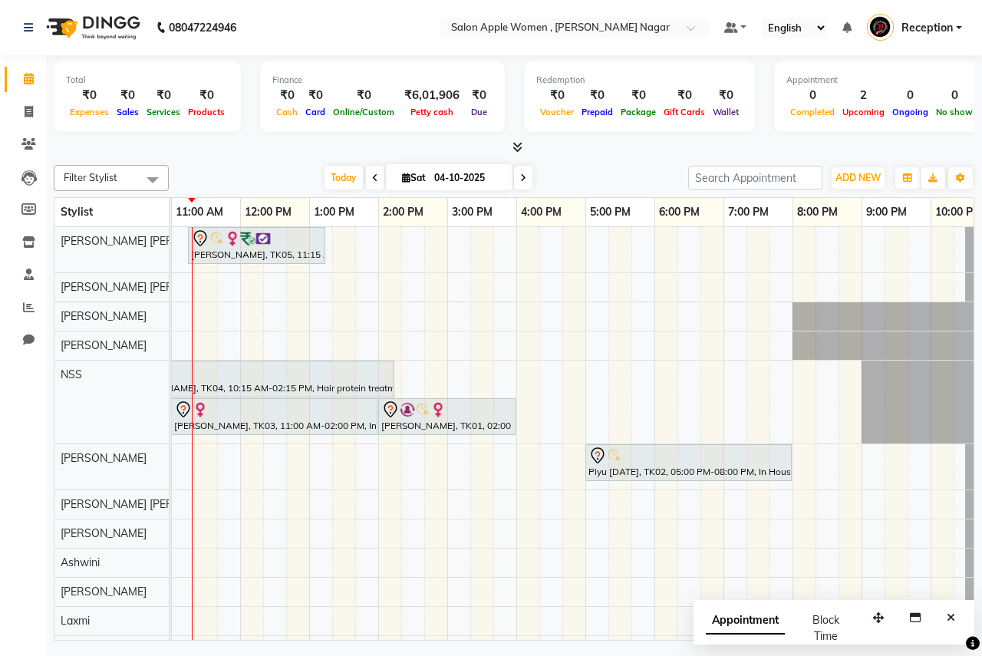
click at [395, 467] on div "[PERSON_NAME], TK05, 11:15 AM-01:15 PM, Hair protein treatment - Nanoplastia - …" at bounding box center [447, 460] width 1105 height 467
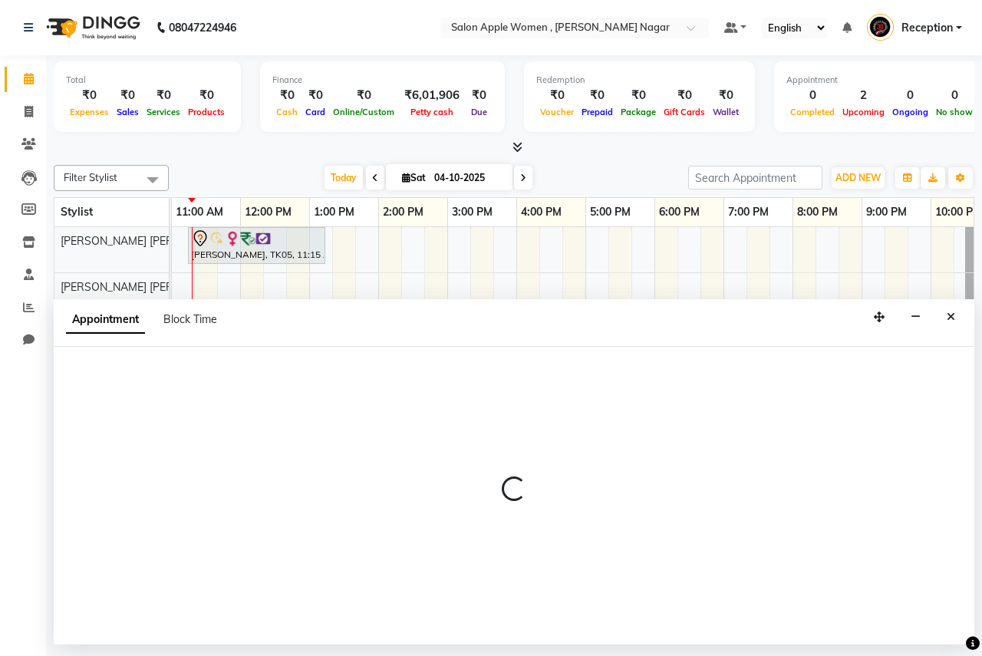
select select "12123"
select select "840"
select select "tentative"
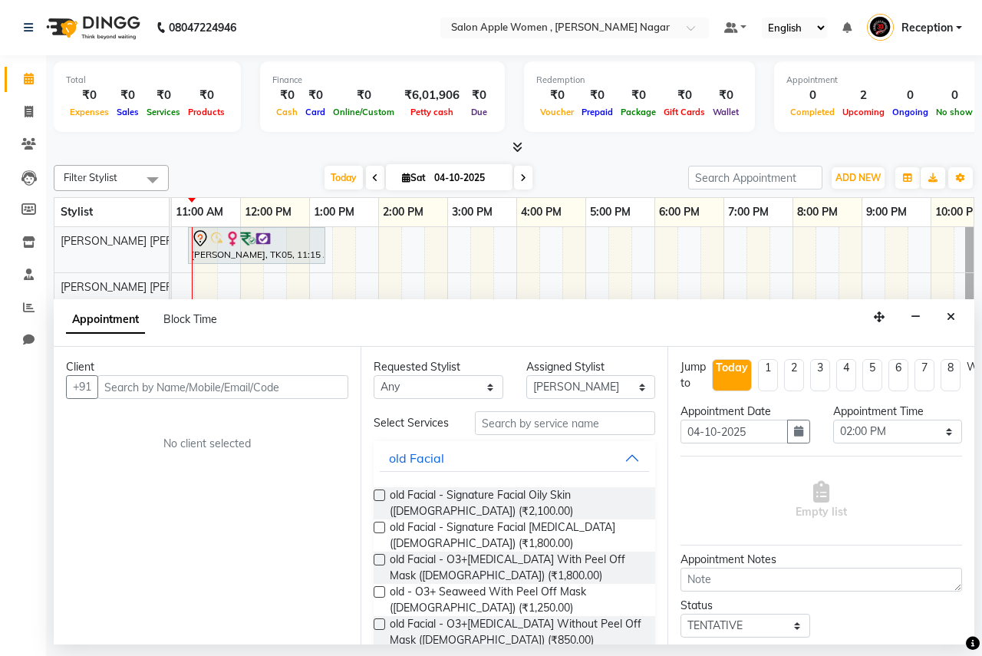
click at [244, 383] on input "text" at bounding box center [222, 387] width 251 height 24
click at [294, 386] on input "text" at bounding box center [222, 387] width 251 height 24
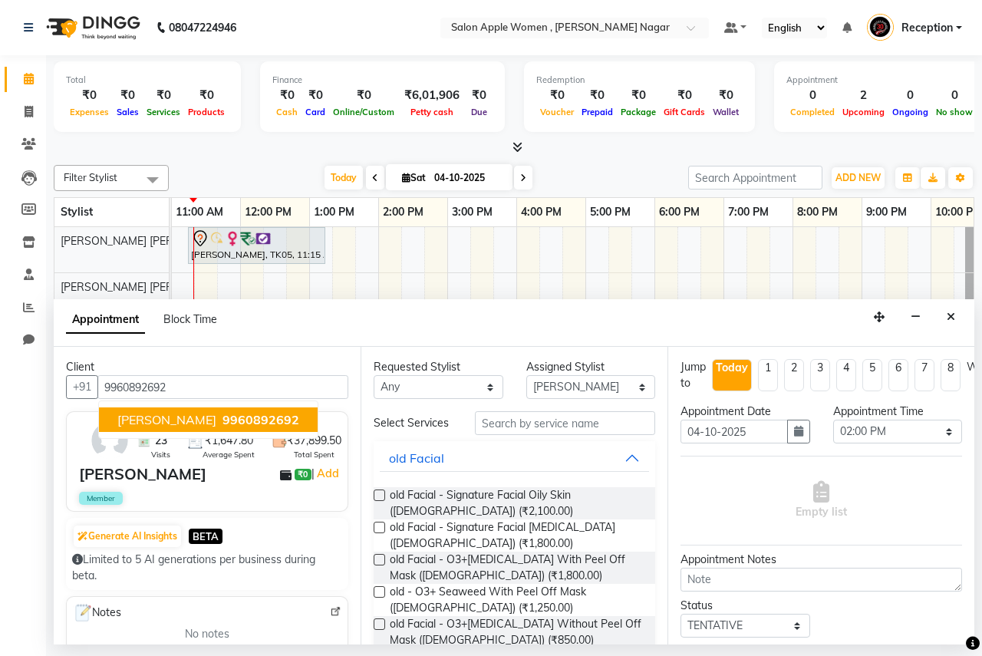
click at [226, 417] on span "9960892692" at bounding box center [261, 419] width 77 height 15
type input "9960892692"
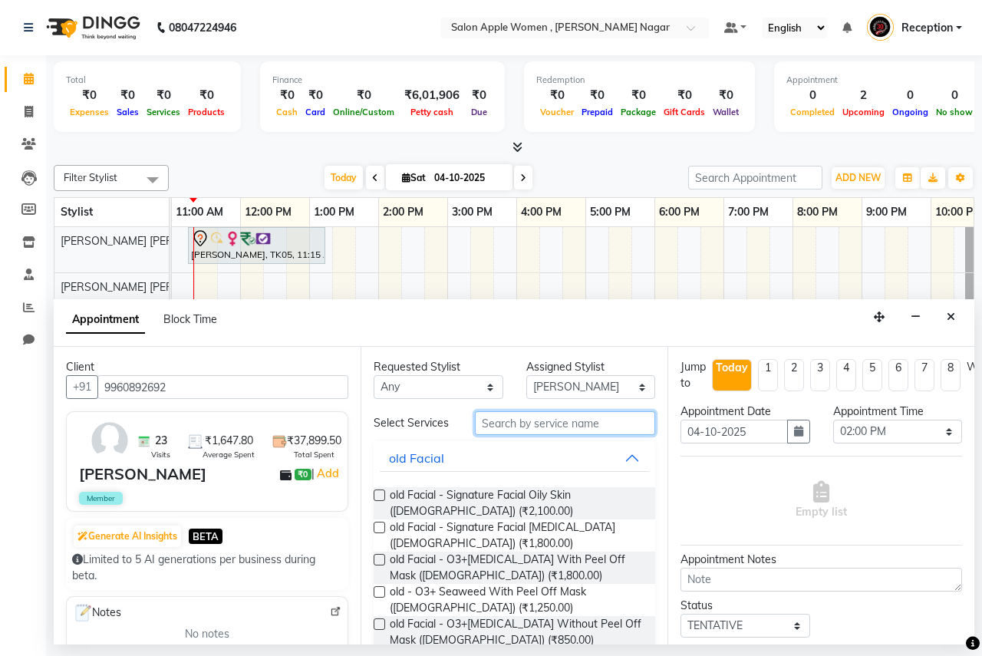
click at [561, 429] on input "text" at bounding box center [565, 423] width 180 height 24
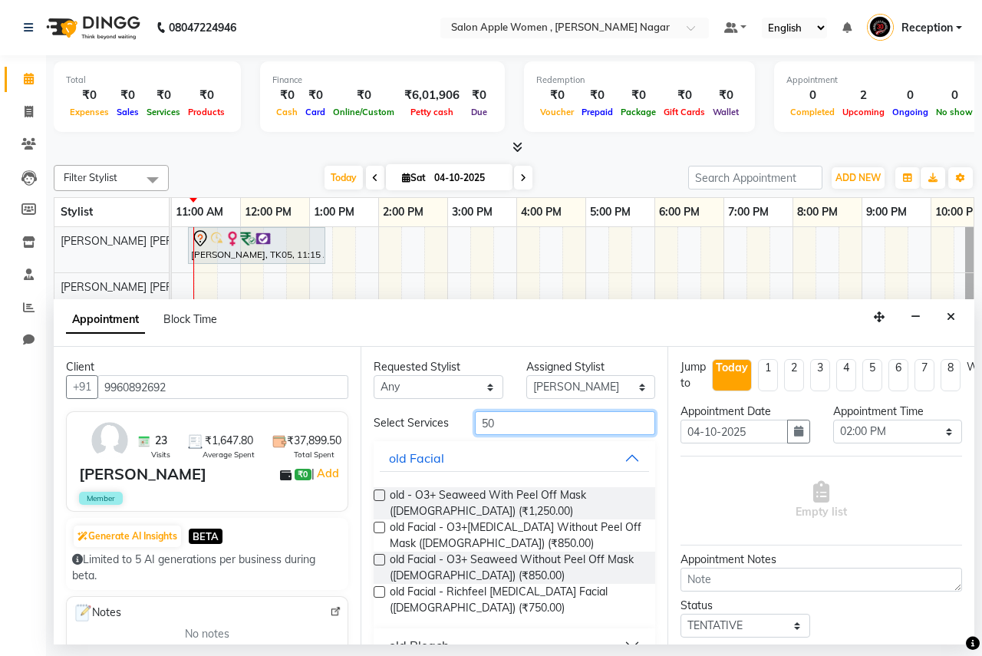
type input "5"
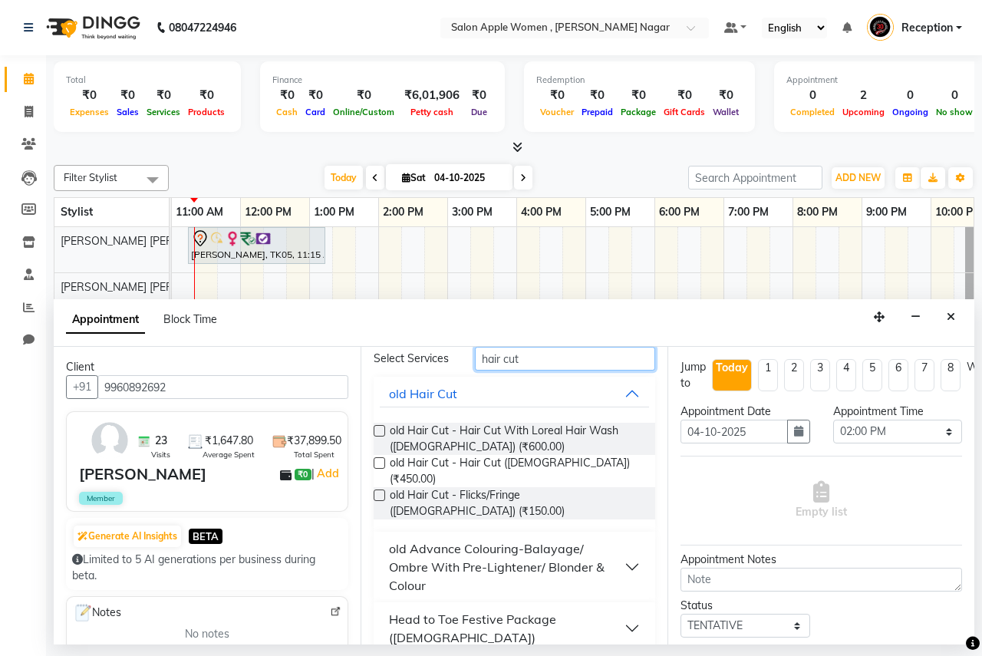
scroll to position [110, 0]
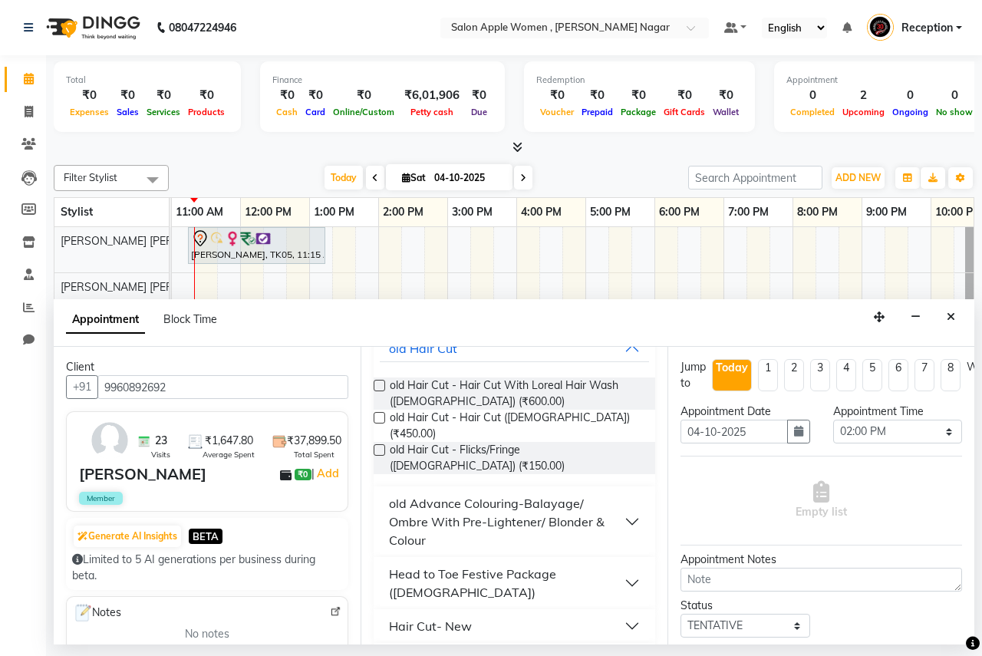
type input "hair cut"
click at [530, 612] on button "Hair Cut- New" at bounding box center [514, 626] width 269 height 28
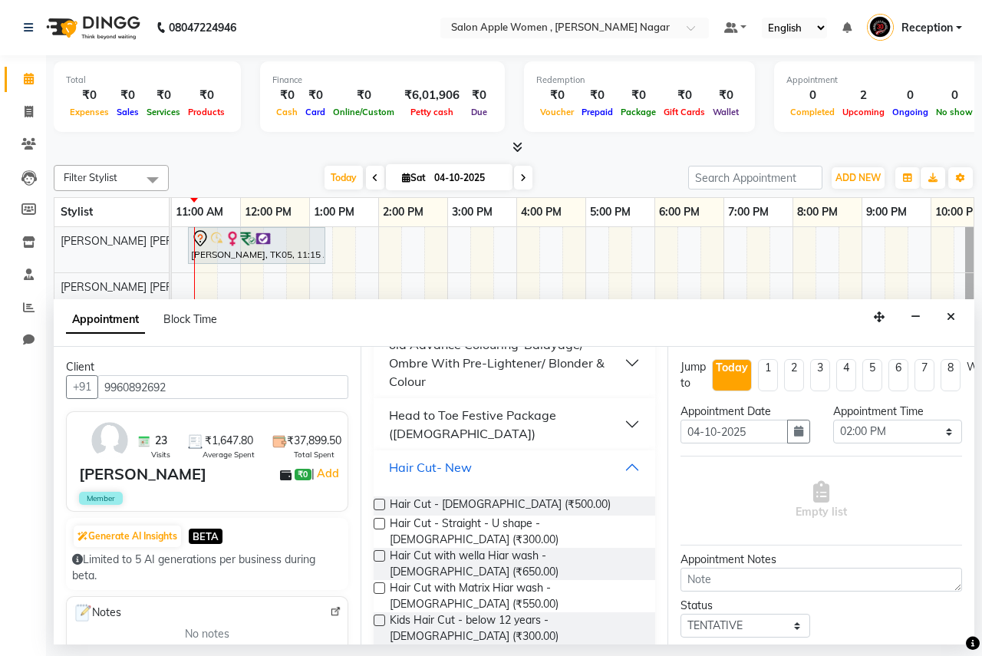
scroll to position [269, 0]
click at [381, 498] on label at bounding box center [380, 504] width 12 height 12
click at [381, 500] on input "checkbox" at bounding box center [379, 505] width 10 height 10
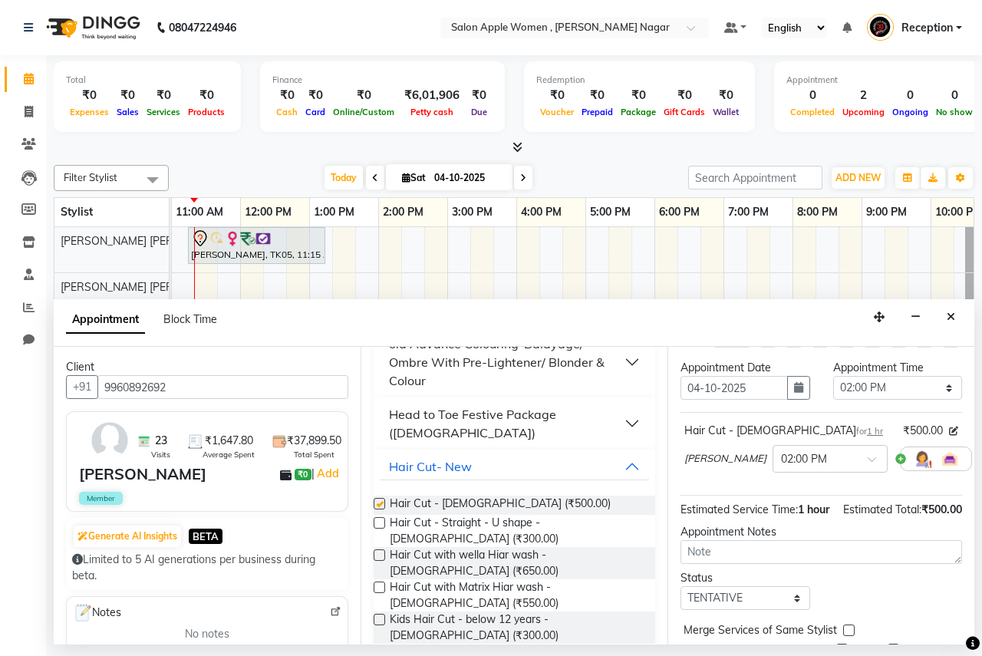
checkbox input "false"
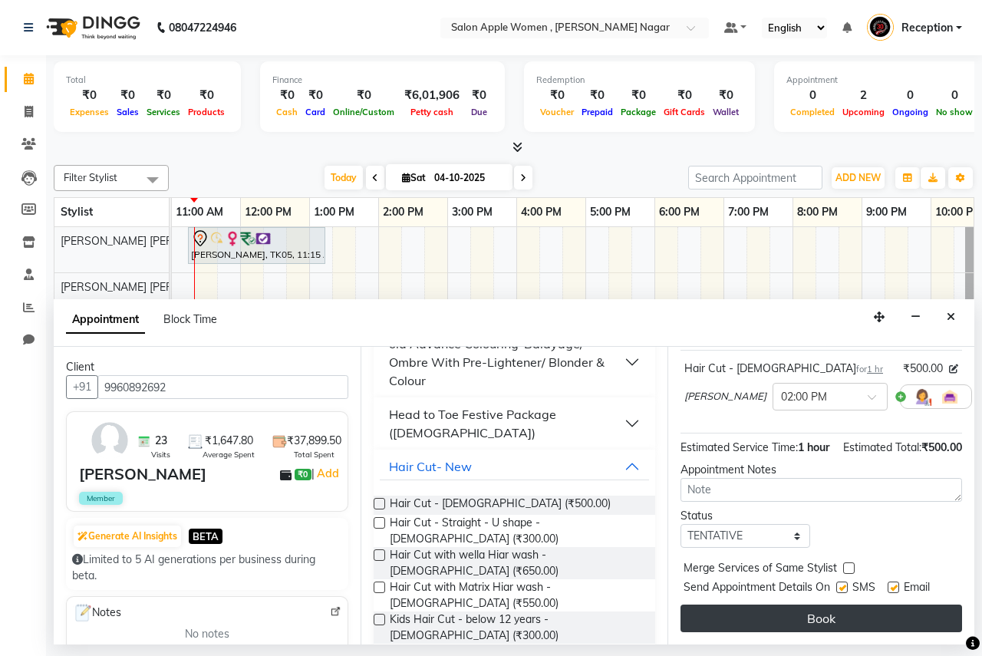
click at [825, 615] on button "Book" at bounding box center [822, 619] width 282 height 28
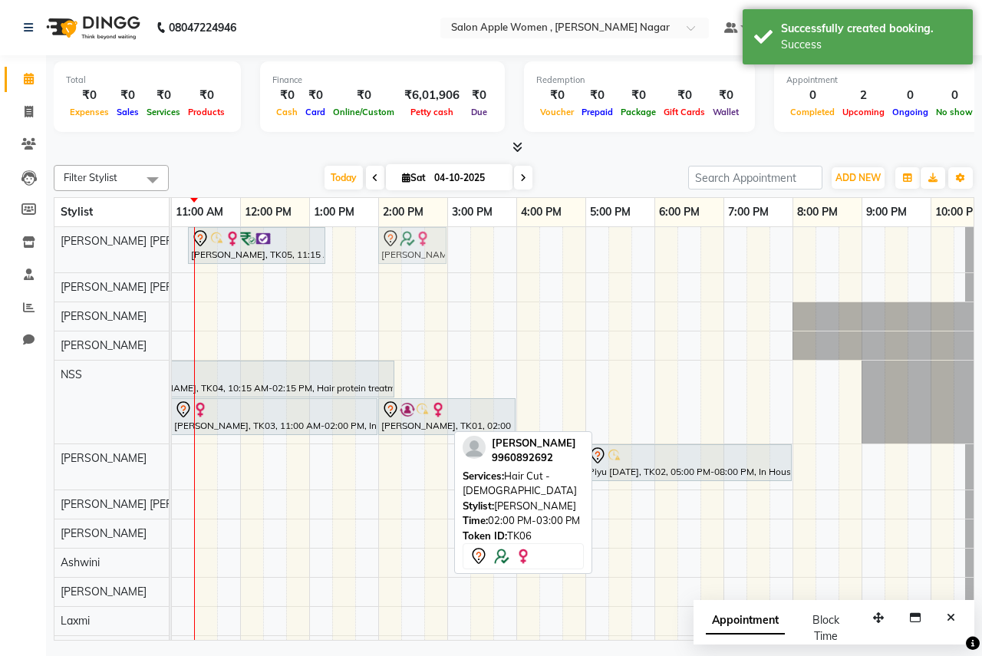
drag, startPoint x: 422, startPoint y: 470, endPoint x: 422, endPoint y: 266, distance: 203.3
click at [422, 266] on div "[PERSON_NAME], TK05, 11:15 AM-01:15 PM, Hair protein treatment - Nanoplastia - …" at bounding box center [447, 460] width 1105 height 467
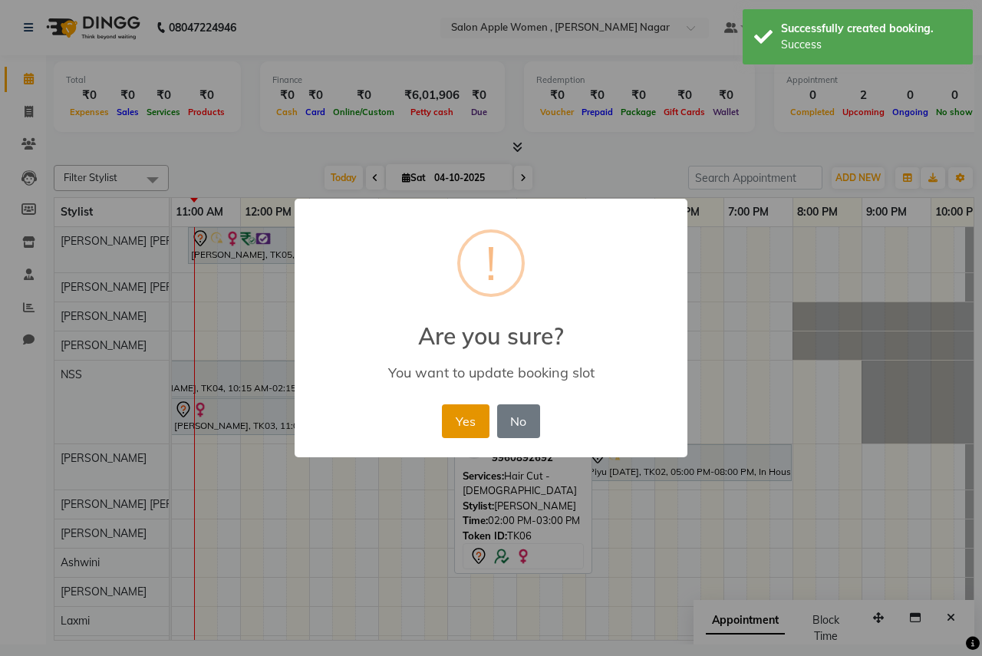
click at [467, 436] on button "Yes" at bounding box center [465, 421] width 47 height 34
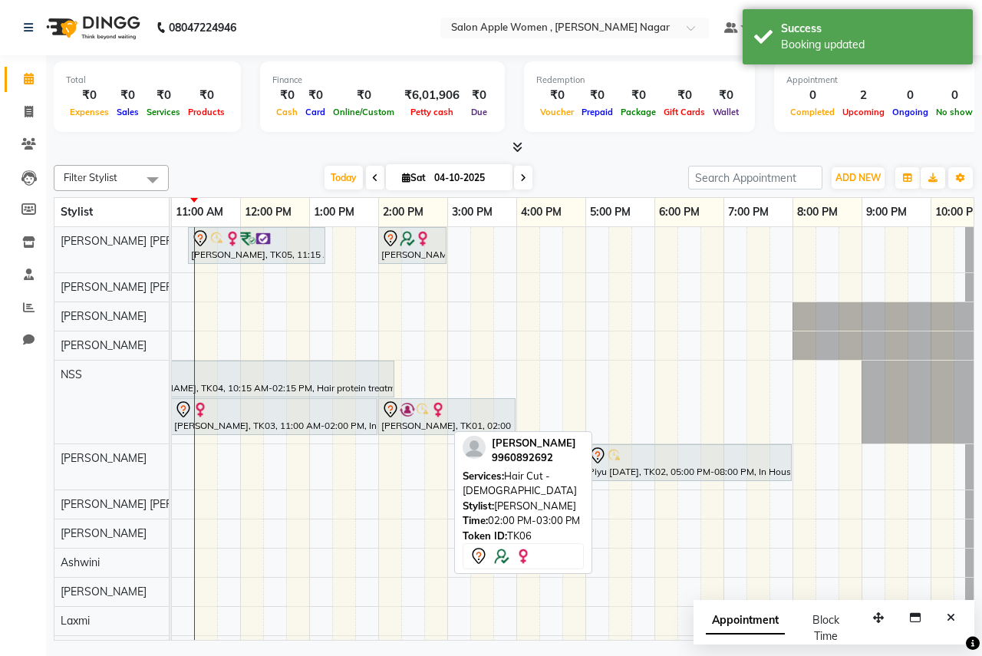
scroll to position [0, 257]
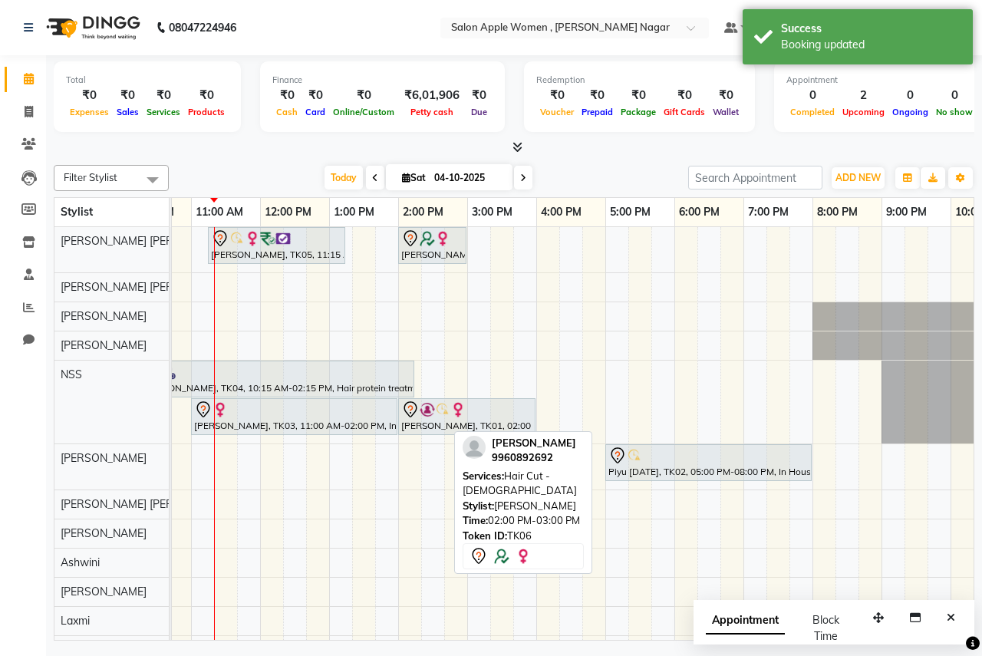
click at [406, 463] on div "[PERSON_NAME], TK05, 11:15 AM-01:15 PM, Hair protein treatment - Nanoplastia - …" at bounding box center [467, 460] width 1105 height 467
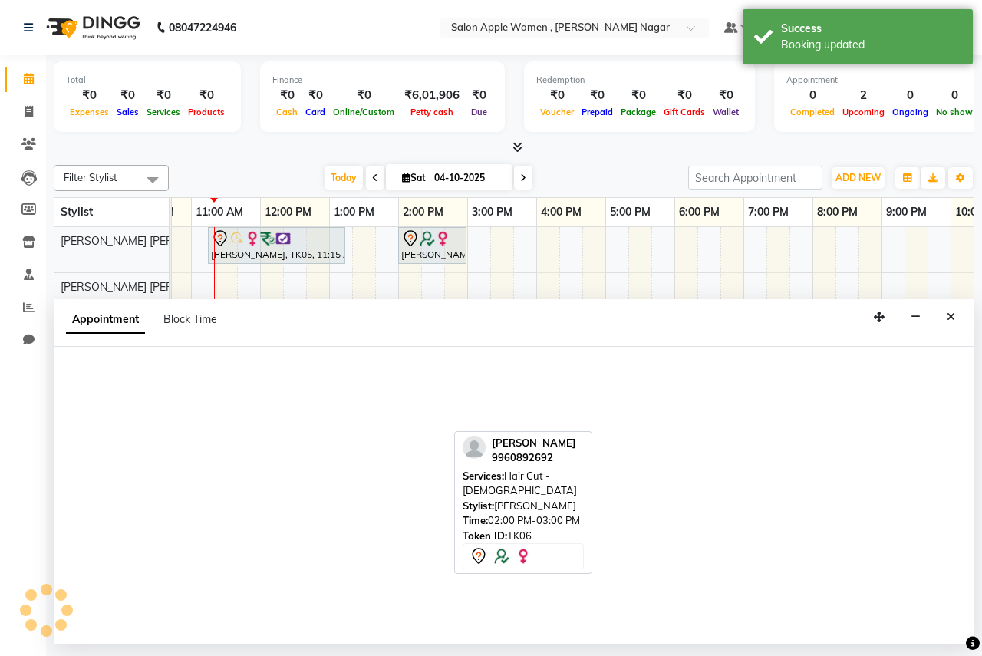
select select "12123"
select select "840"
select select "tentative"
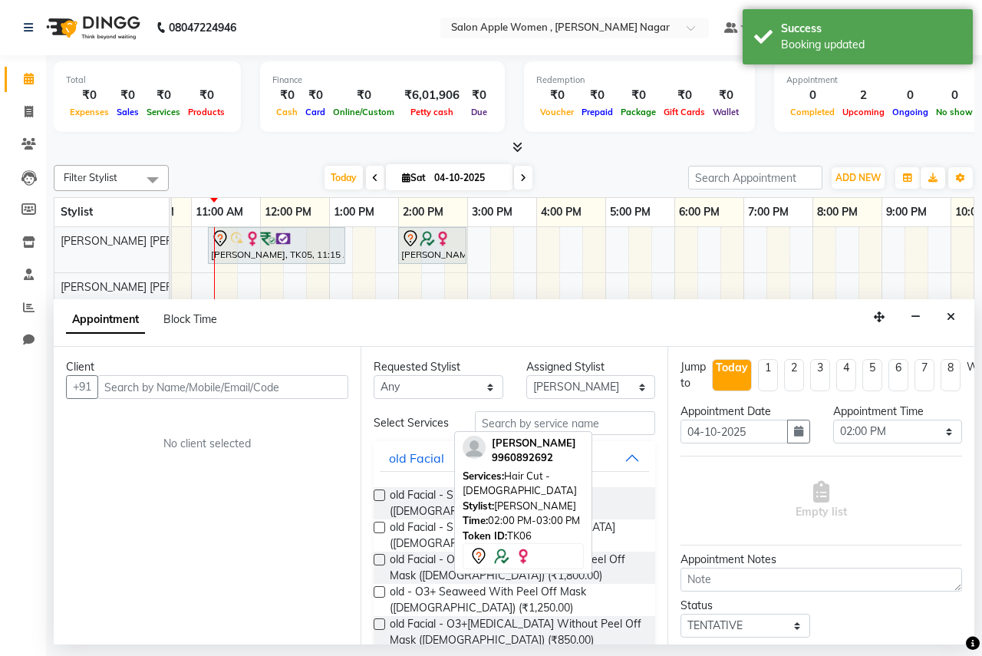
click at [294, 371] on div "Client" at bounding box center [207, 367] width 282 height 16
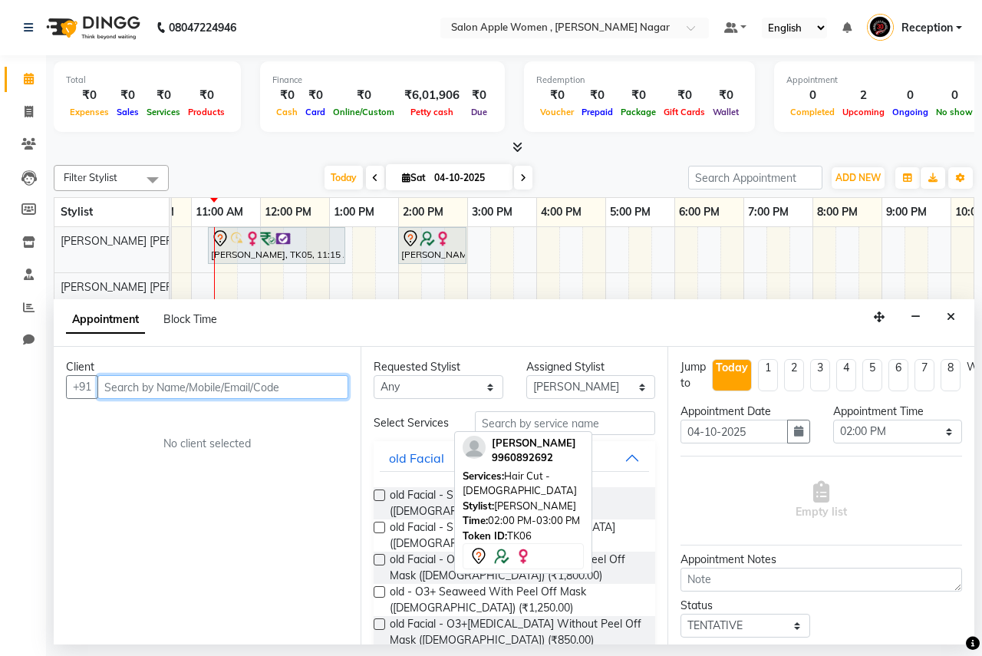
click at [289, 389] on input "text" at bounding box center [222, 387] width 251 height 24
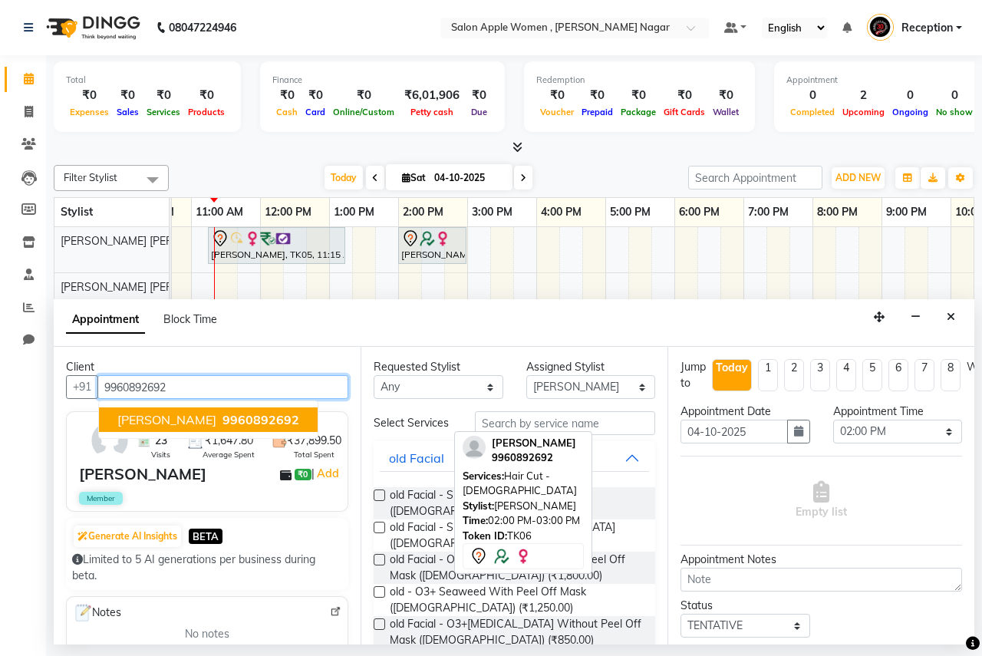
click at [236, 421] on span "9960892692" at bounding box center [261, 419] width 77 height 15
type input "9960892692"
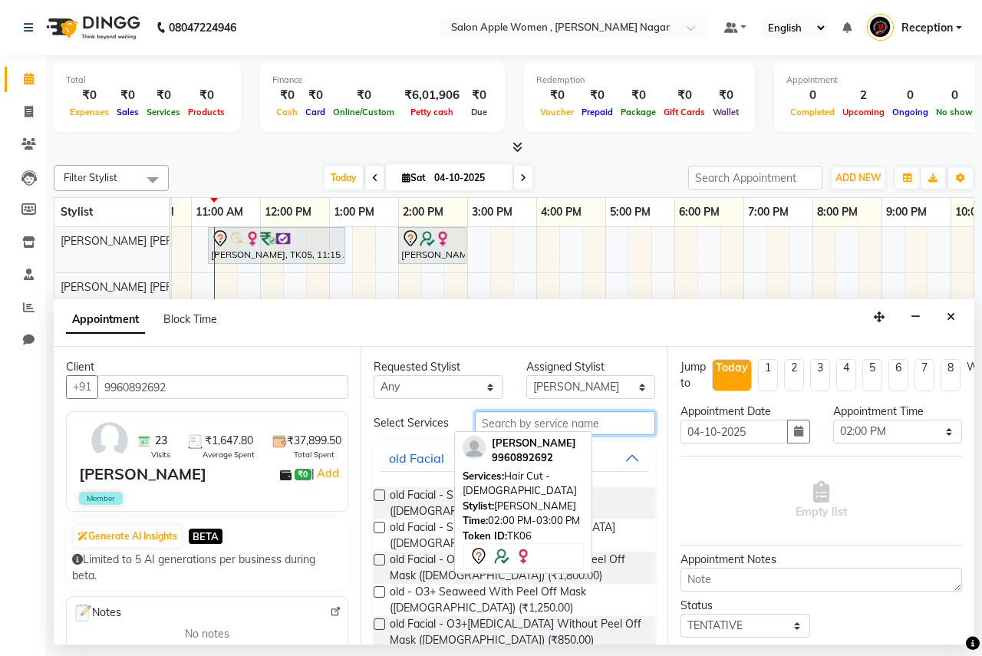
click at [544, 421] on input "text" at bounding box center [565, 423] width 180 height 24
type input "Wa"
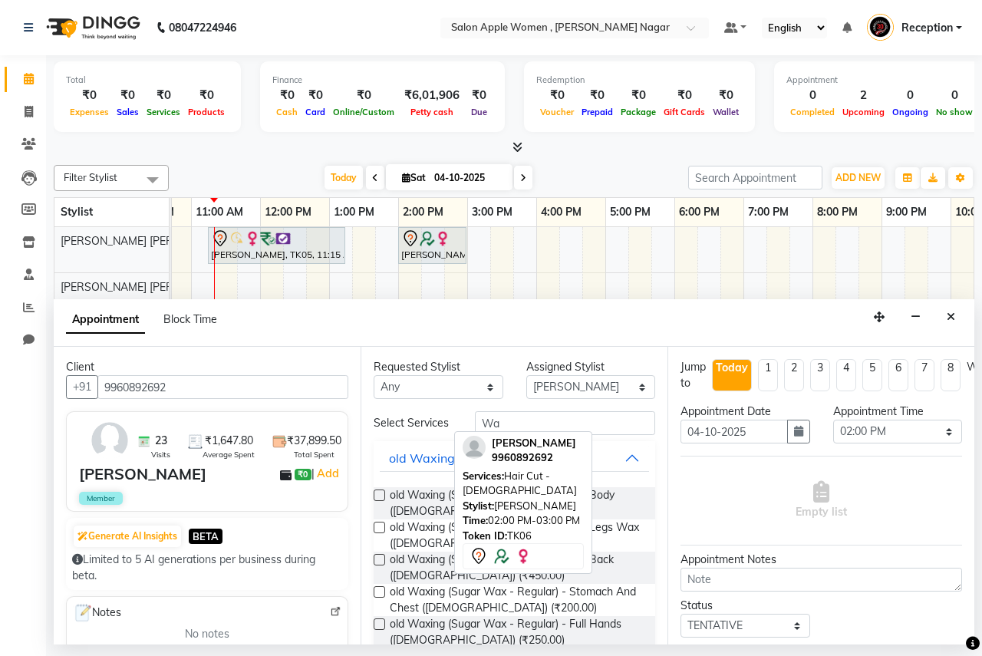
click at [377, 496] on label at bounding box center [380, 496] width 12 height 12
click at [377, 496] on input "checkbox" at bounding box center [379, 497] width 10 height 10
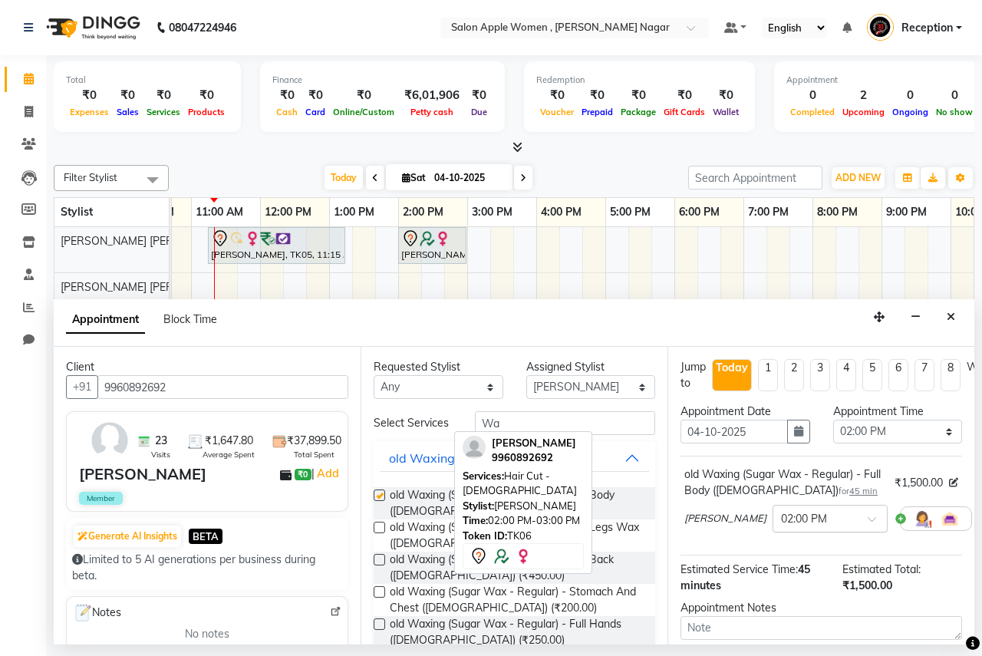
checkbox input "false"
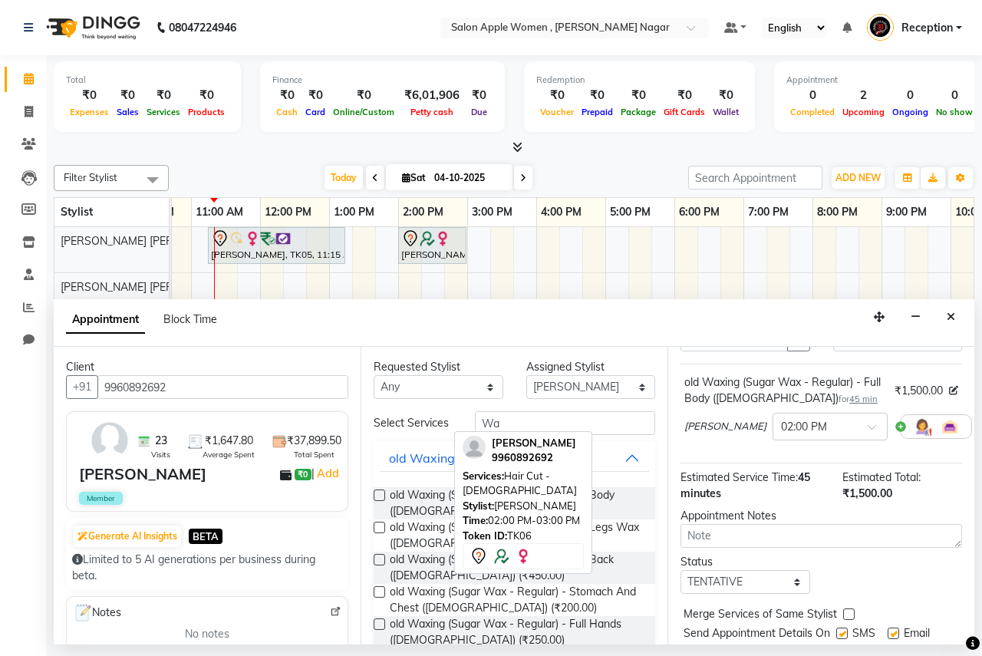
scroll to position [152, 0]
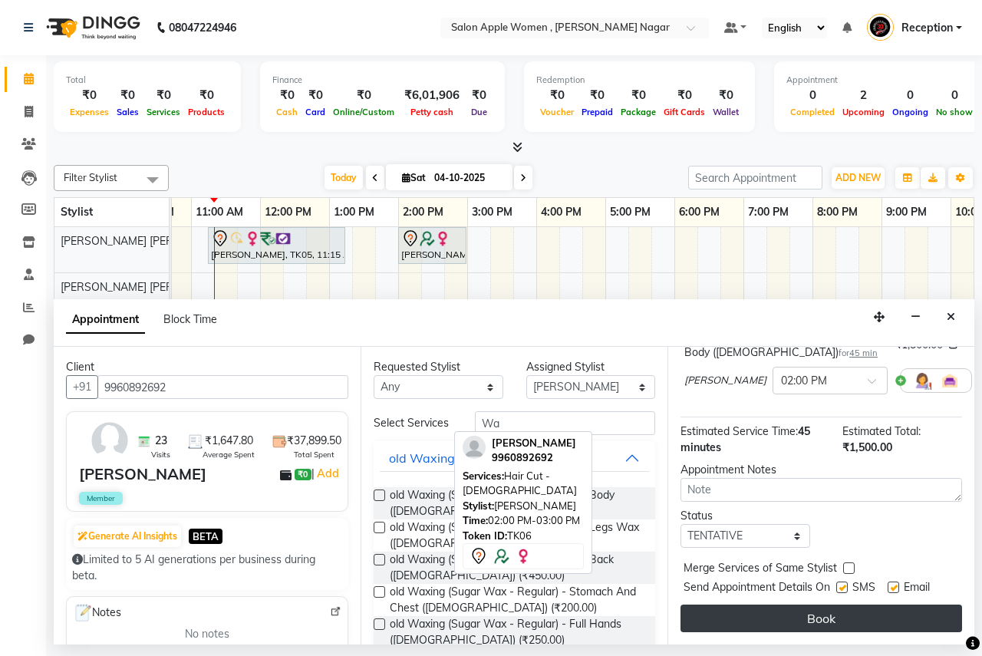
click at [806, 608] on button "Book" at bounding box center [822, 619] width 282 height 28
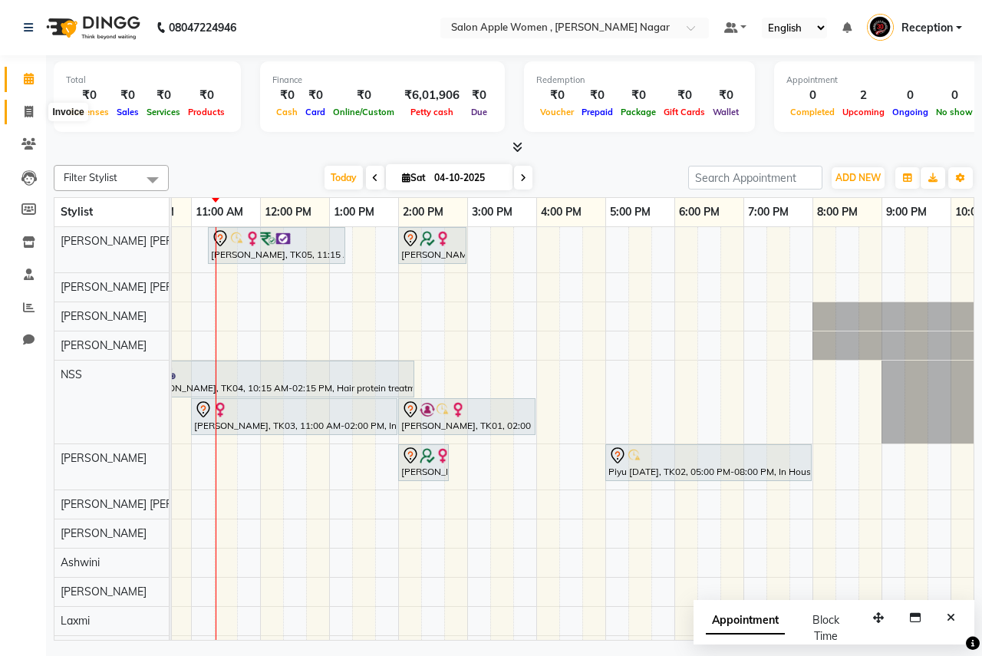
drag, startPoint x: 25, startPoint y: 107, endPoint x: 16, endPoint y: 106, distance: 8.5
click at [23, 107] on span at bounding box center [28, 113] width 27 height 18
select select "service"
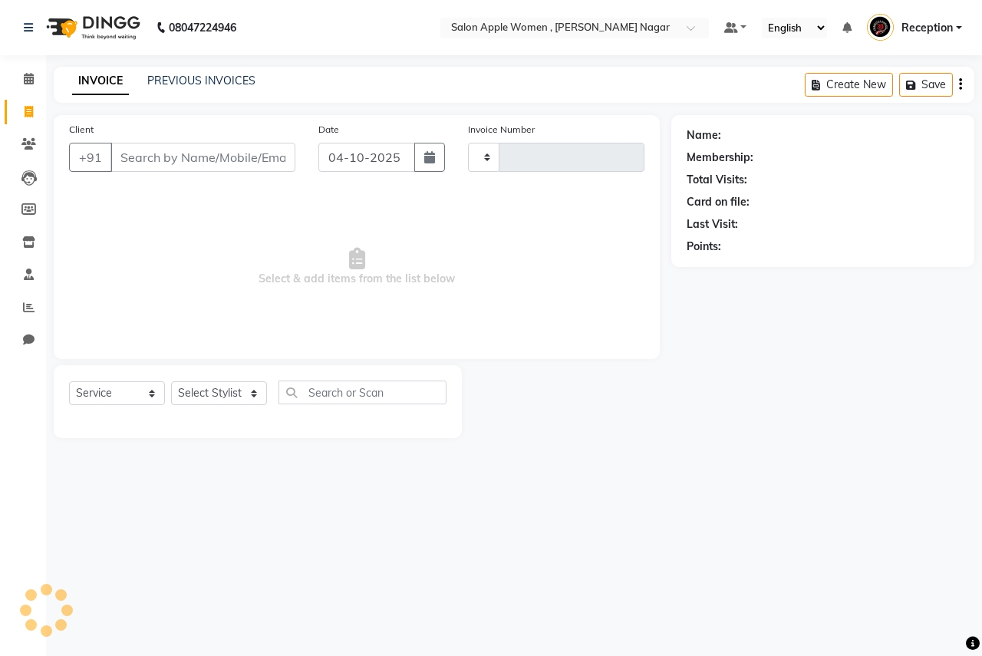
type input "2973"
select select "96"
click at [149, 148] on div "Client +91" at bounding box center [182, 152] width 249 height 63
click at [147, 164] on input "Client" at bounding box center [202, 157] width 185 height 29
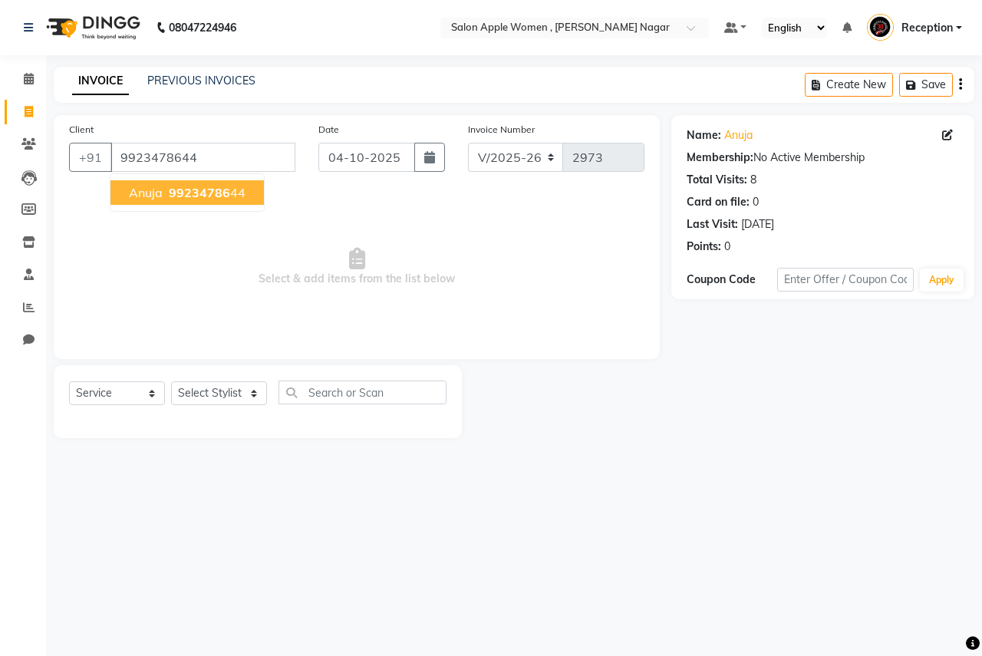
click at [150, 196] on span "anuja" at bounding box center [146, 192] width 34 height 15
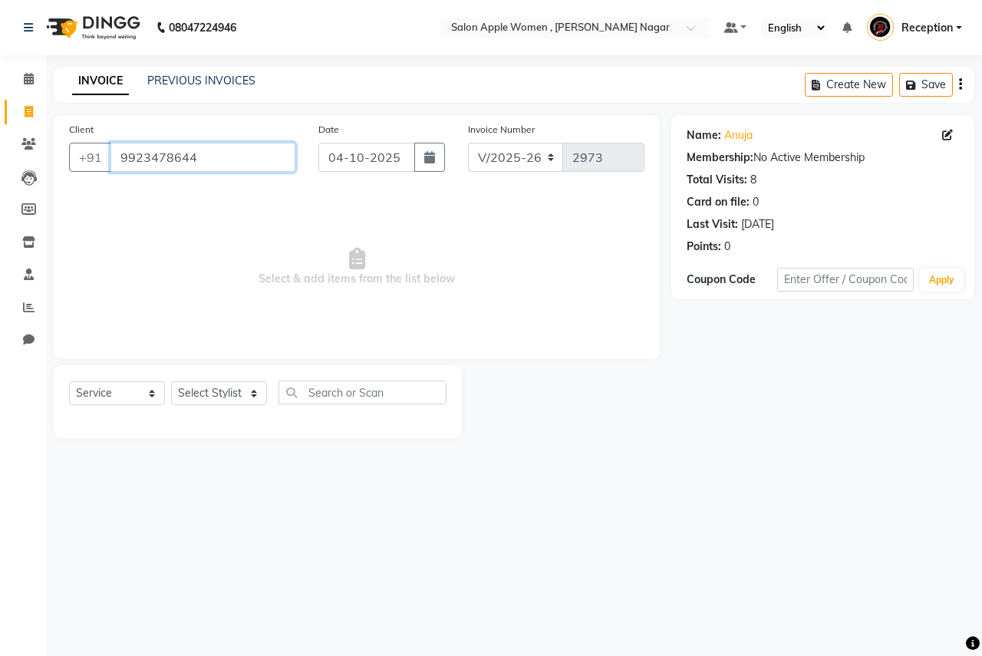
click at [204, 149] on input "9923478644" at bounding box center [202, 157] width 185 height 29
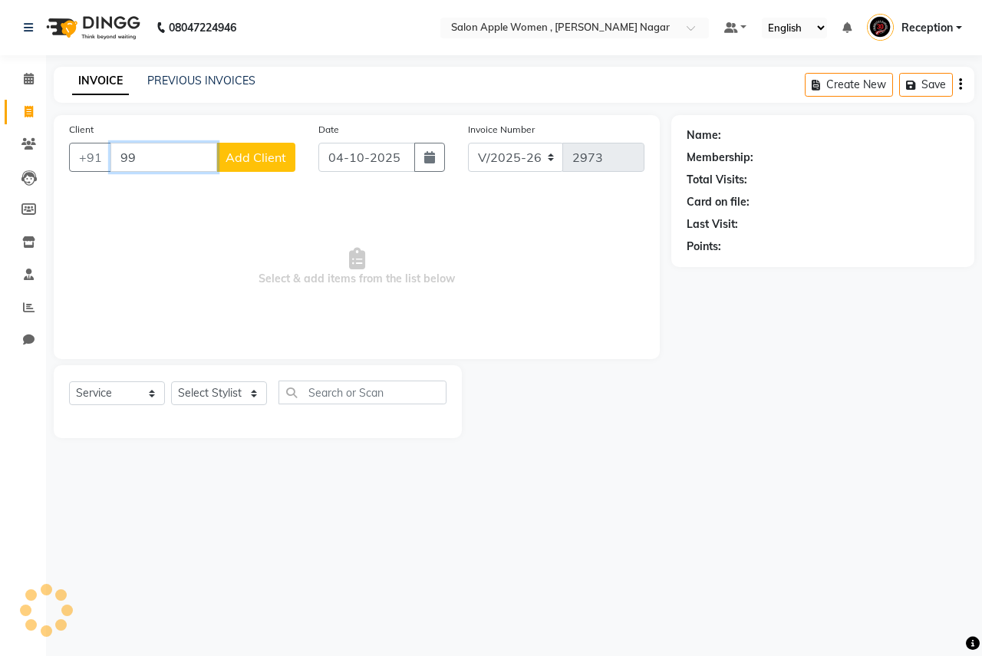
type input "9"
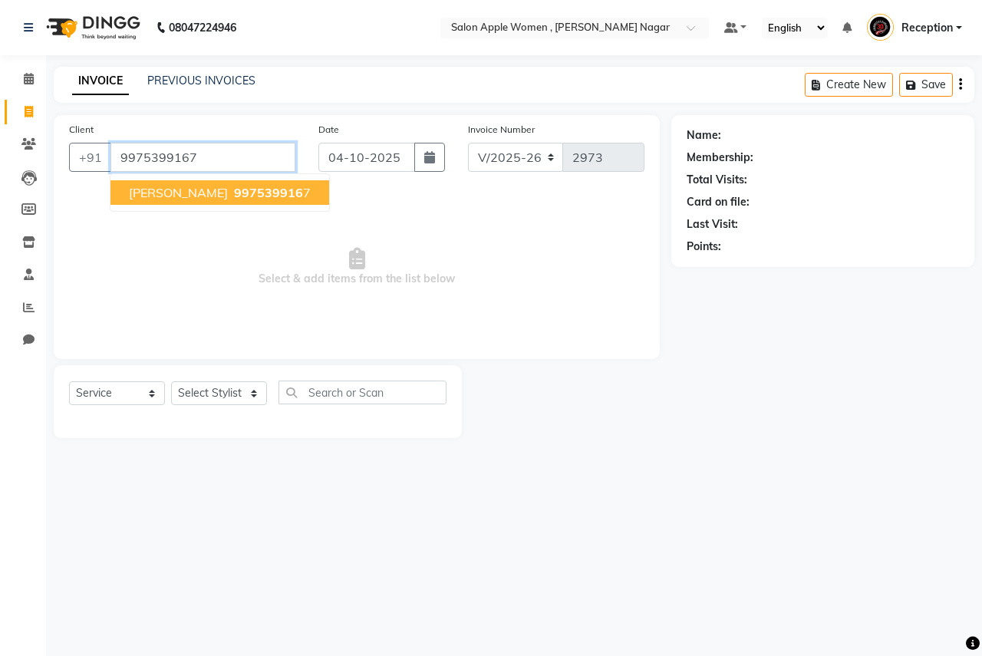
type input "9975399167"
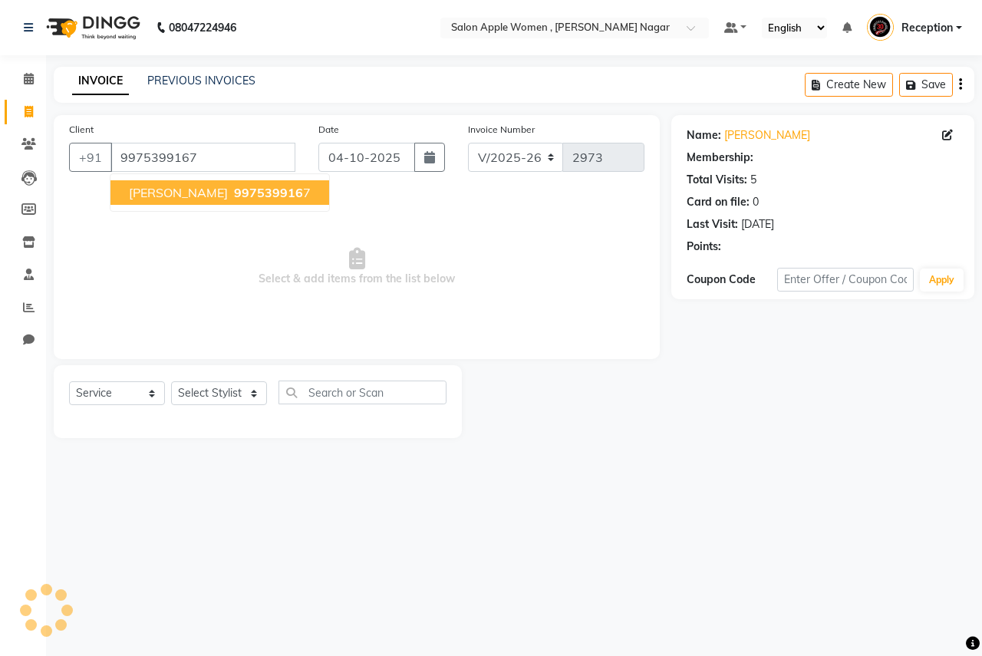
select select "1: Object"
click at [201, 191] on span "[PERSON_NAME]" at bounding box center [178, 192] width 99 height 15
select select "1: Object"
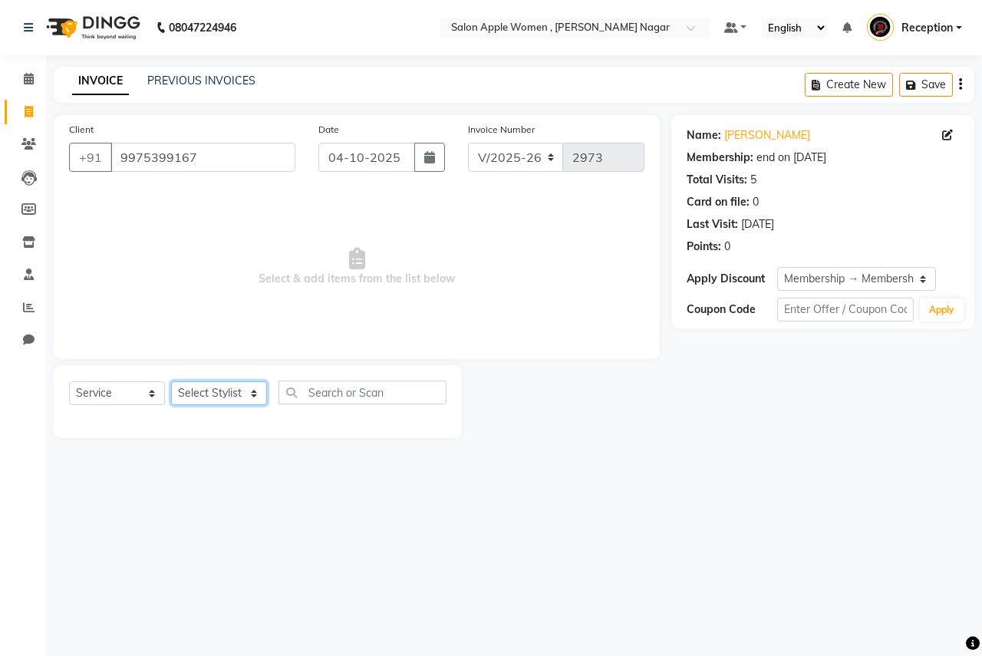
click at [226, 393] on select "Select Stylist [PERSON_NAME] [PERSON_NAME] [PERSON_NAME] [PERSON_NAME] Jyoti Ra…" at bounding box center [219, 393] width 96 height 24
select select "57564"
click at [171, 381] on select "Select Stylist [PERSON_NAME] [PERSON_NAME] [PERSON_NAME] [PERSON_NAME] Jyoti Ra…" at bounding box center [219, 393] width 96 height 24
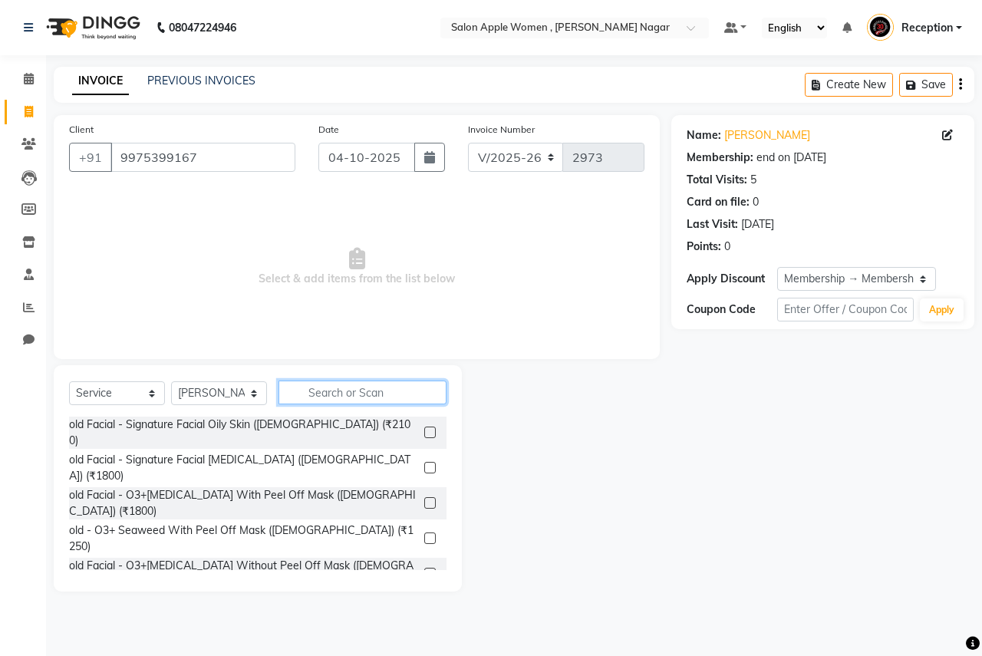
click at [342, 392] on input "text" at bounding box center [363, 393] width 168 height 24
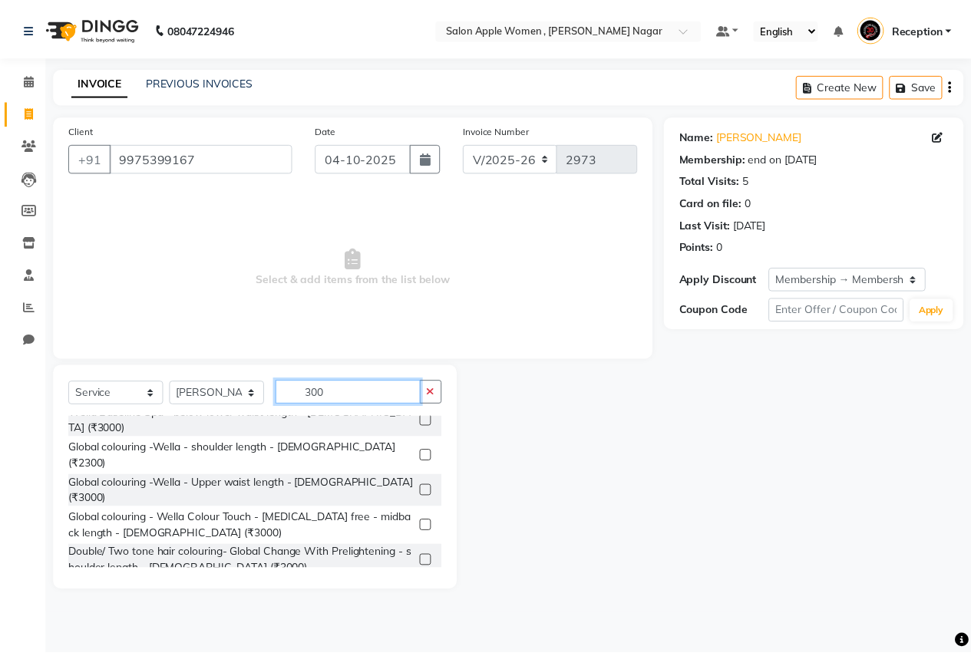
scroll to position [646, 0]
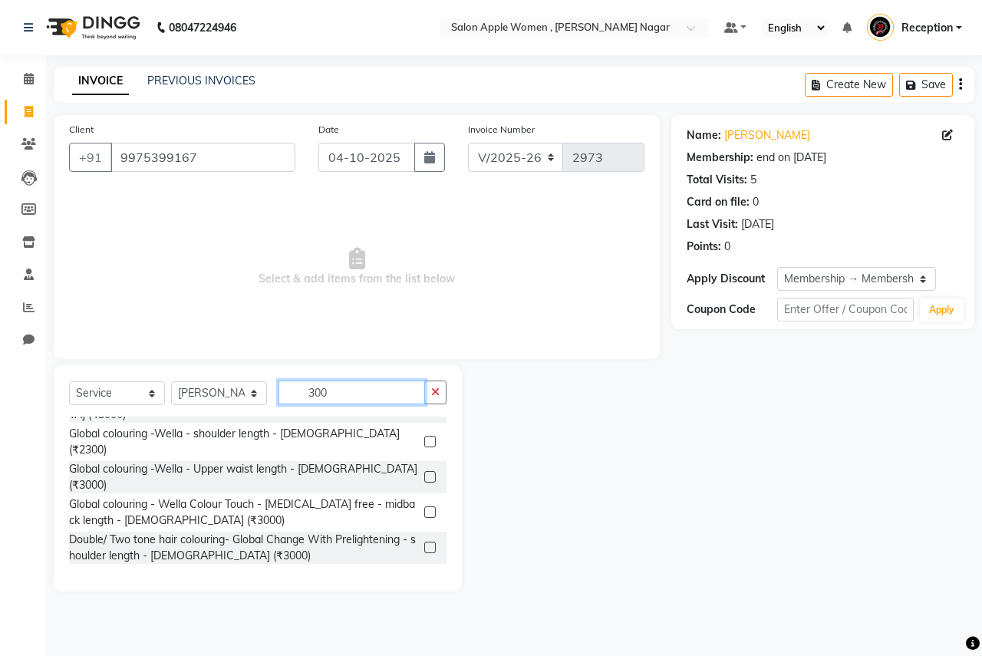
type input "300"
checkbox input "true"
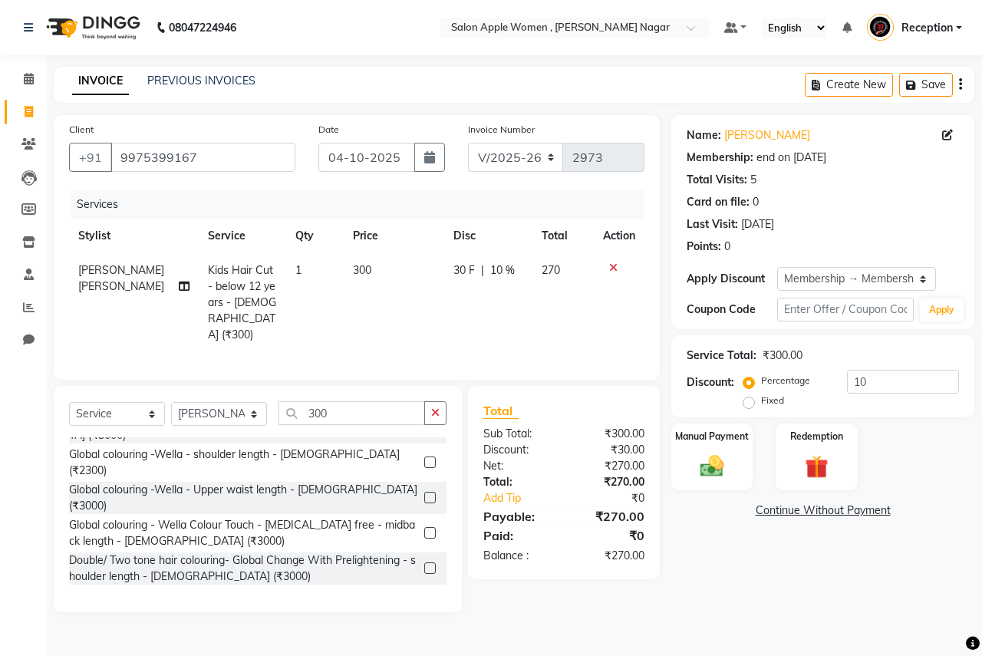
checkbox input "true"
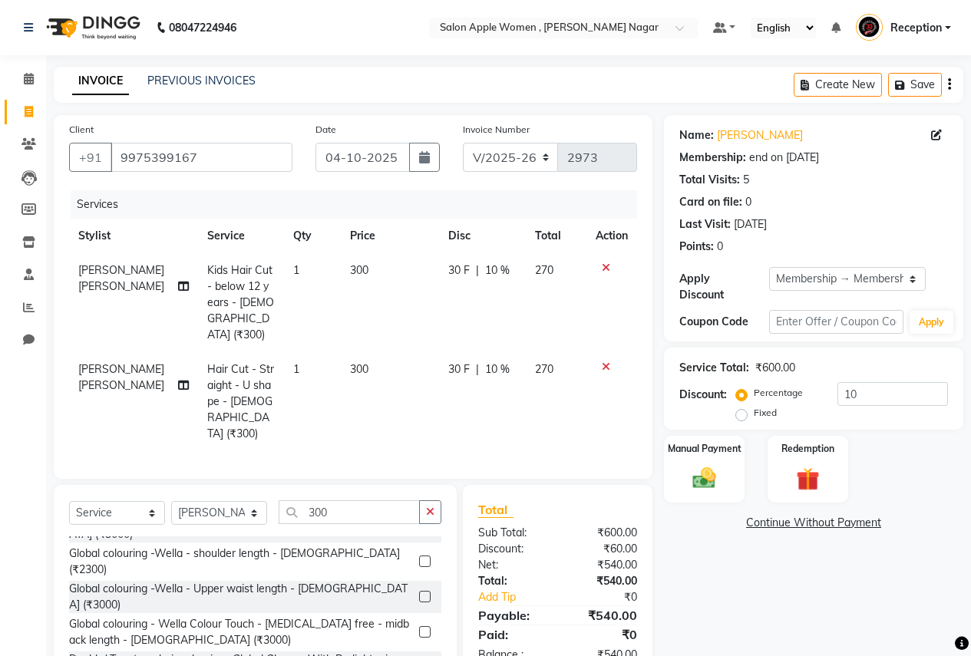
checkbox input "false"
click at [328, 500] on input "300" at bounding box center [349, 512] width 141 height 24
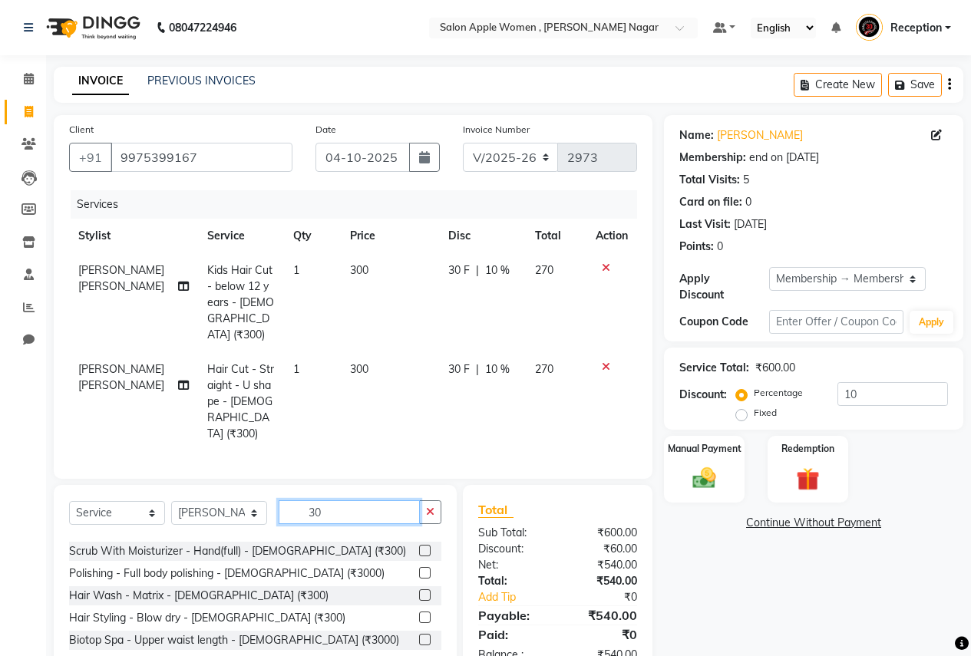
scroll to position [846, 0]
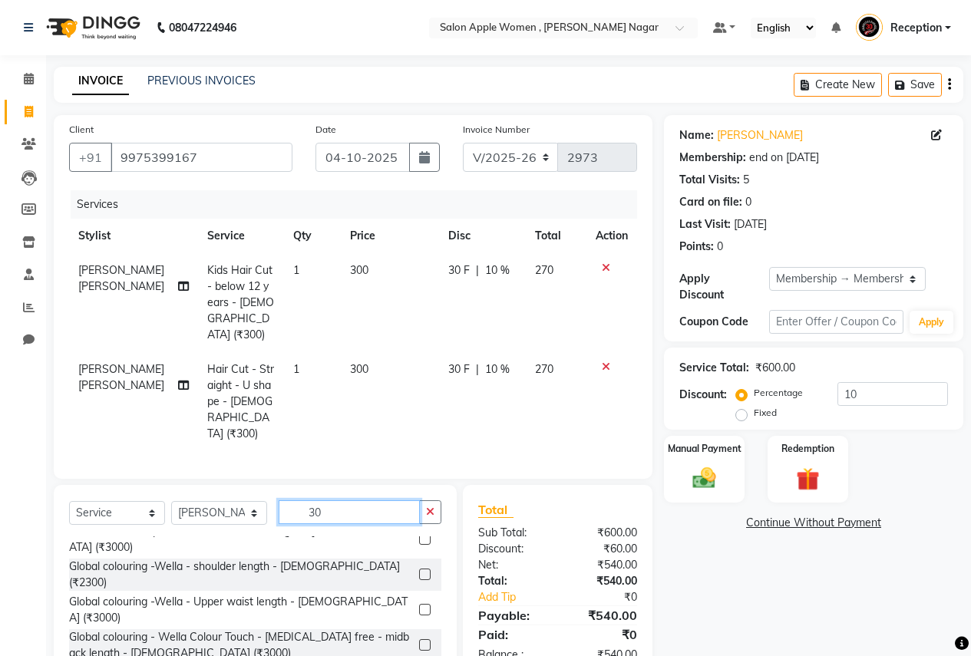
type input "3"
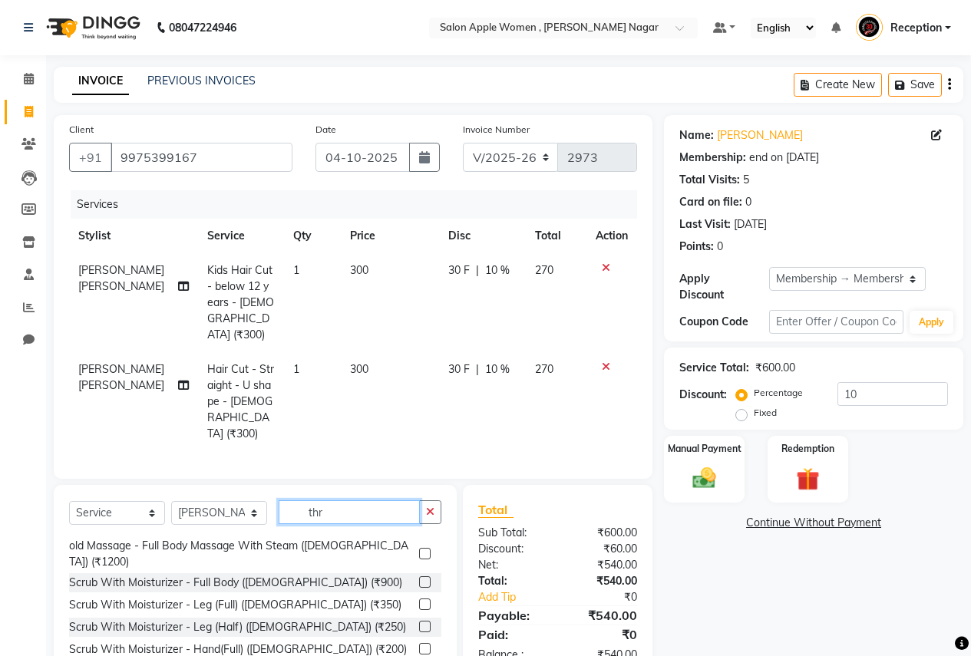
scroll to position [203, 0]
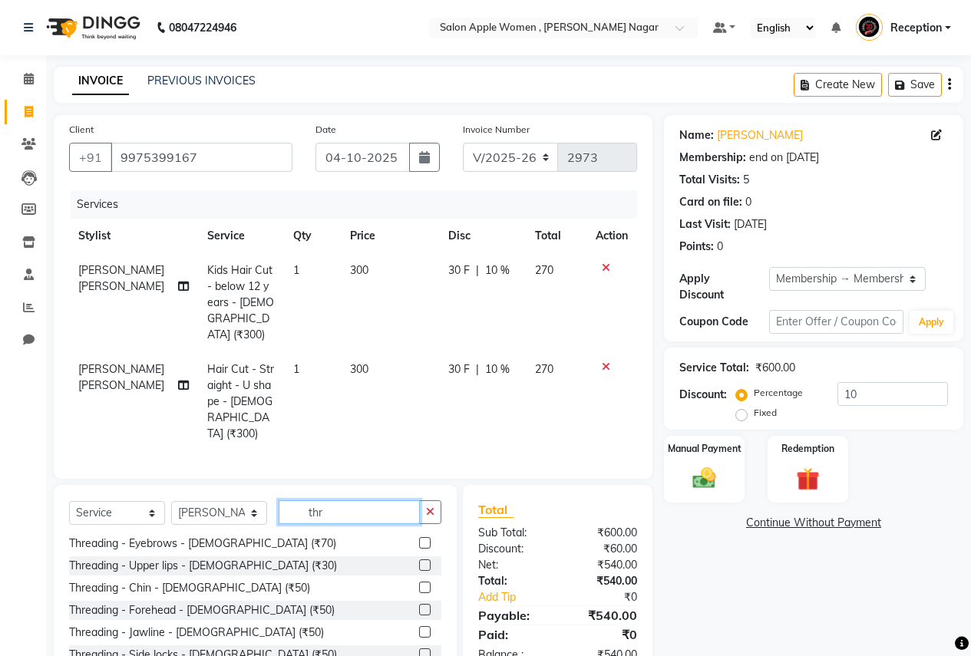
type input "thr"
click at [419, 537] on label at bounding box center [425, 543] width 12 height 12
click at [419, 539] on input "checkbox" at bounding box center [424, 544] width 10 height 10
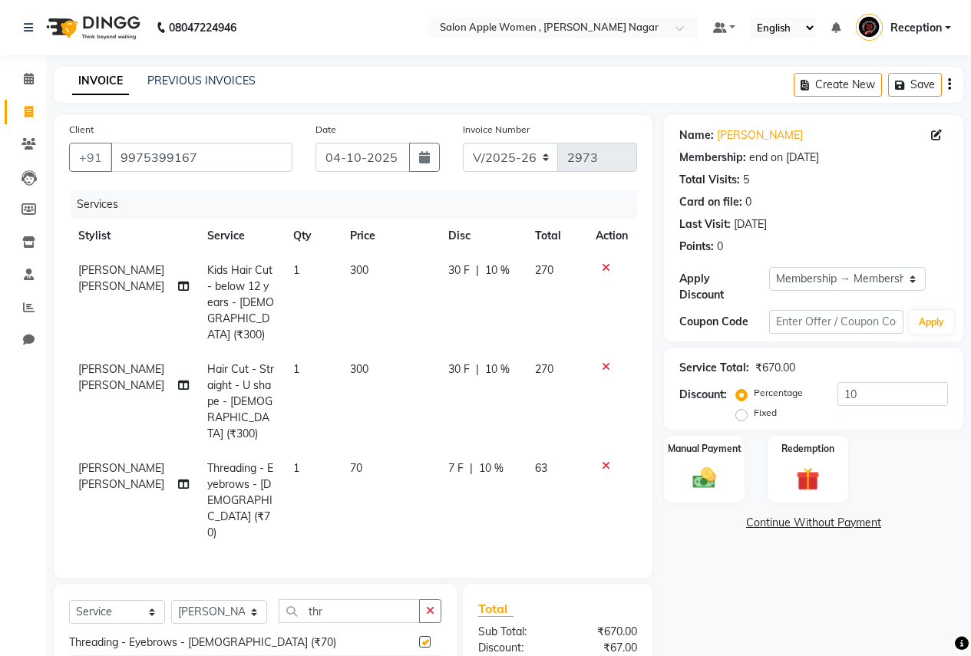
checkbox input "false"
click at [196, 600] on select "Select Stylist [PERSON_NAME] [PERSON_NAME] [PERSON_NAME] [PERSON_NAME] Jyoti Ra…" at bounding box center [219, 612] width 96 height 24
select select "21394"
click at [171, 600] on select "Select Stylist [PERSON_NAME] [PERSON_NAME] [PERSON_NAME] [PERSON_NAME] Jyoti Ra…" at bounding box center [219, 612] width 96 height 24
click at [602, 268] on icon at bounding box center [606, 267] width 8 height 11
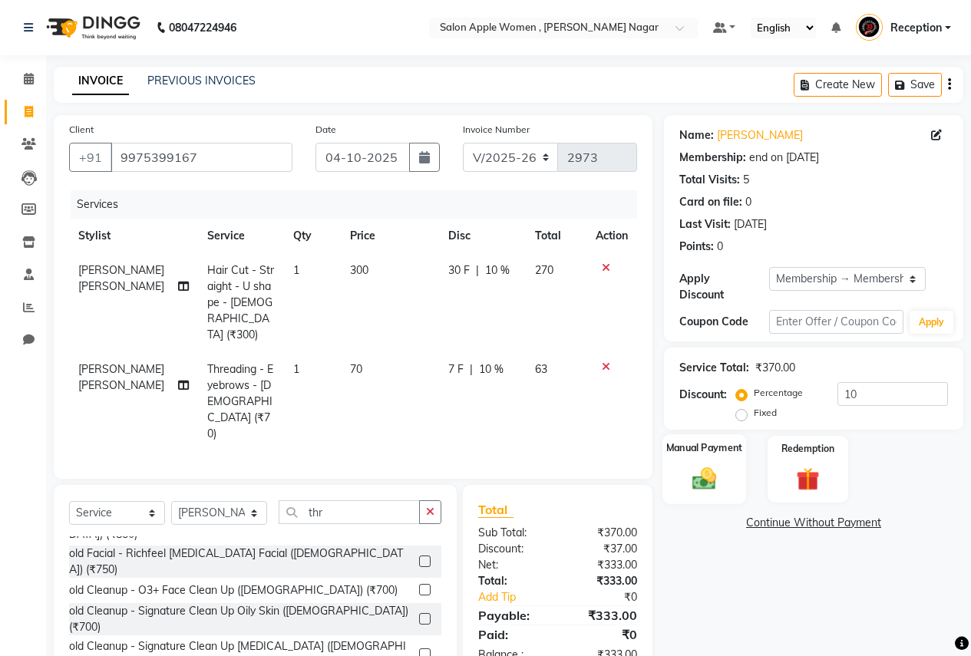
click at [704, 464] on img at bounding box center [703, 478] width 39 height 28
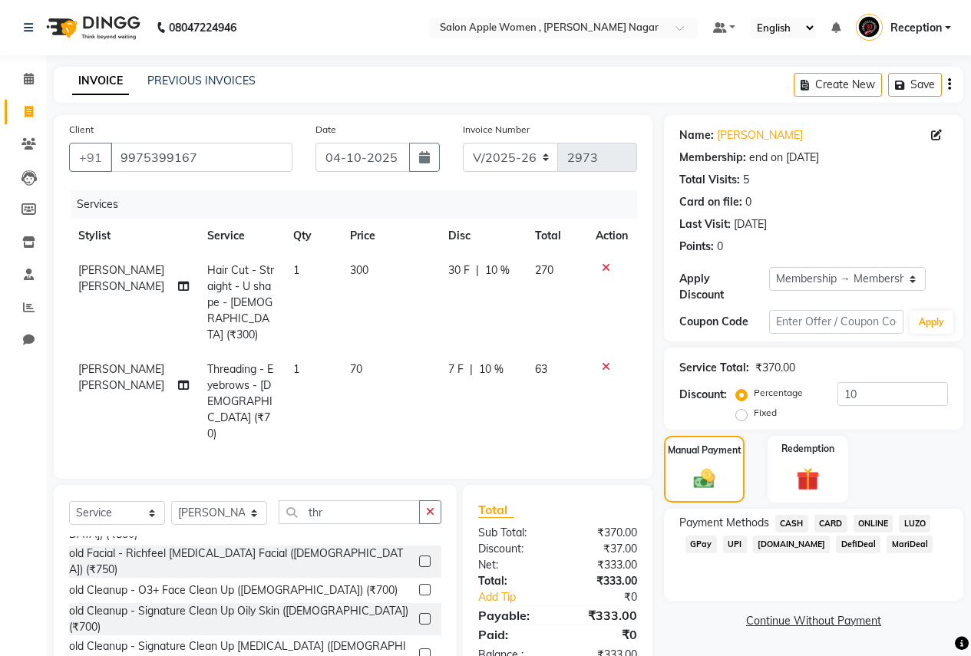
click at [879, 515] on span "ONLINE" at bounding box center [873, 524] width 40 height 18
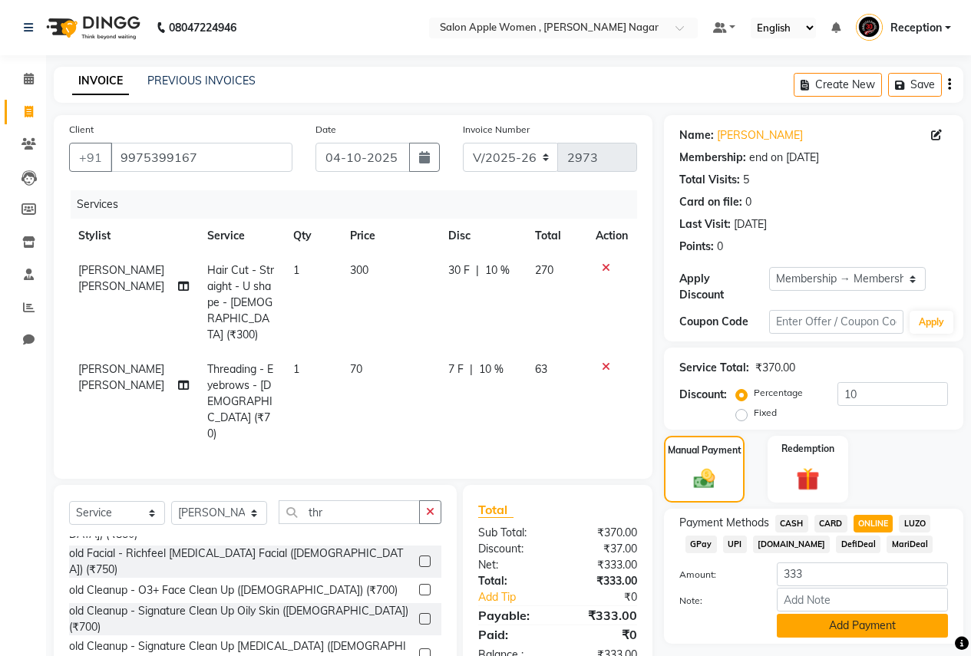
click at [826, 615] on button "Add Payment" at bounding box center [862, 626] width 171 height 24
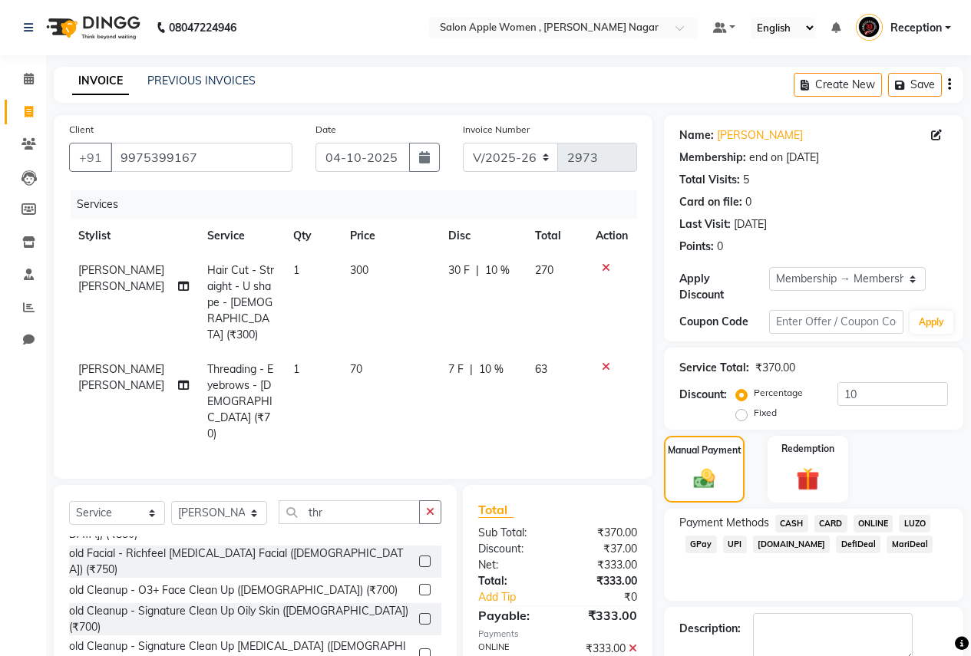
scroll to position [74, 0]
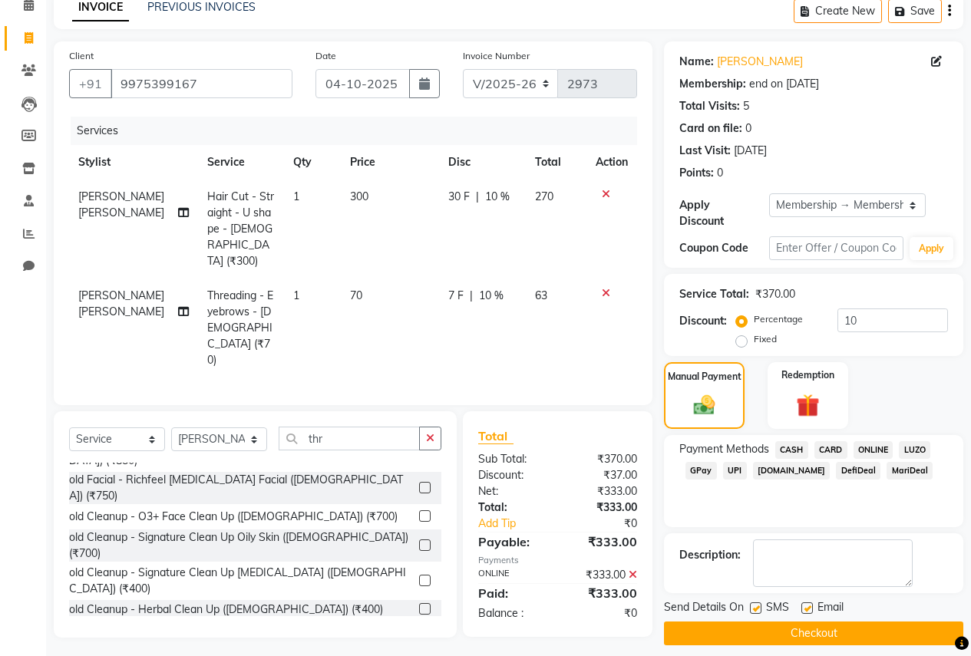
click at [757, 622] on button "Checkout" at bounding box center [813, 634] width 299 height 24
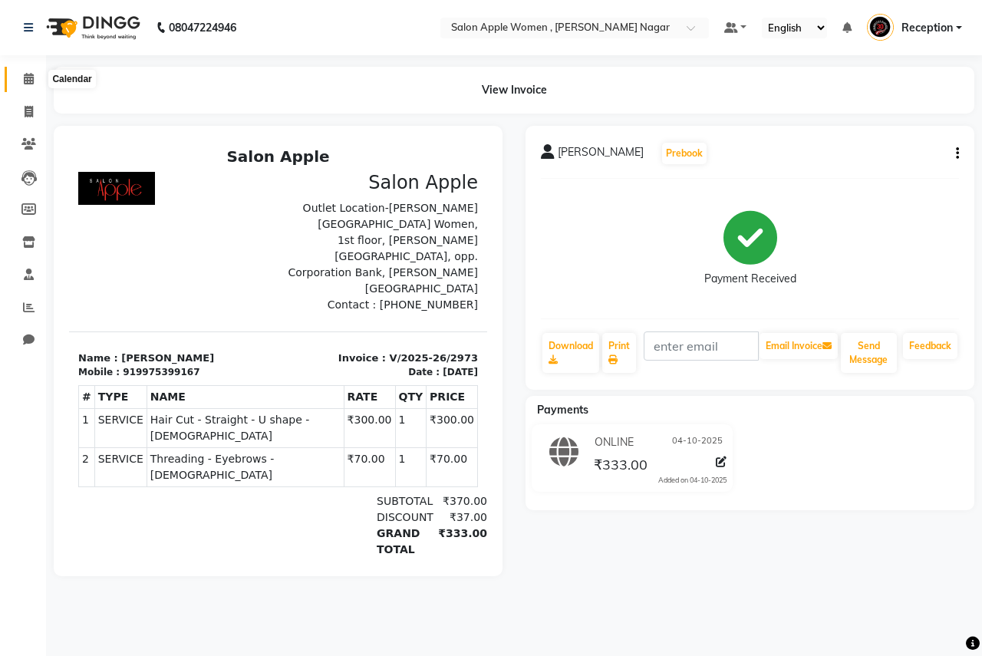
click at [21, 71] on span at bounding box center [28, 80] width 27 height 18
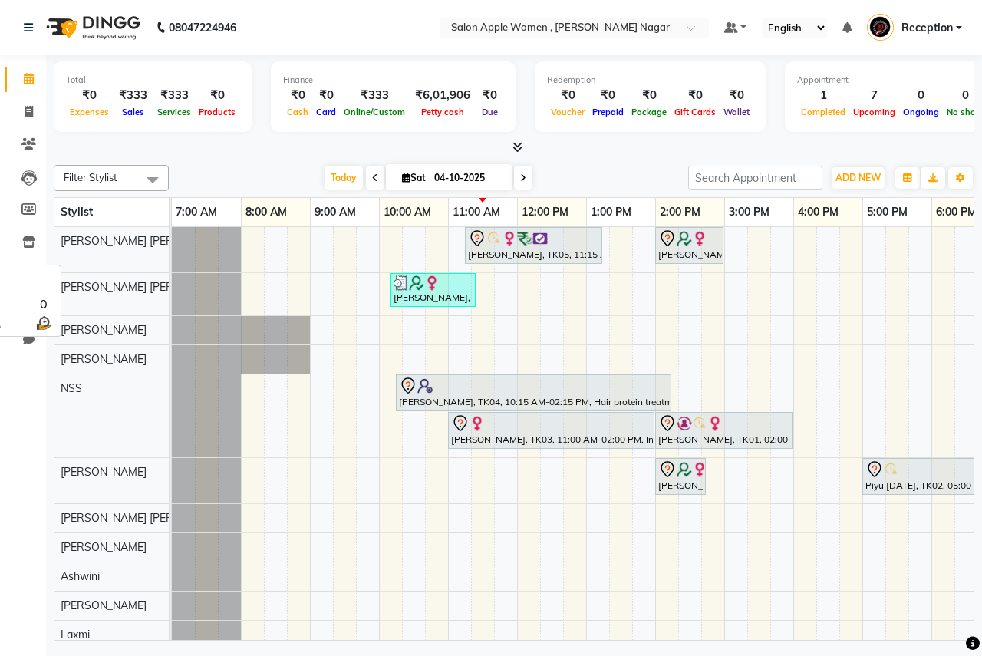
click at [93, 234] on span "[PERSON_NAME] [PERSON_NAME]" at bounding box center [148, 241] width 175 height 14
click at [92, 245] on span "[PERSON_NAME] [PERSON_NAME]" at bounding box center [148, 241] width 175 height 14
click at [117, 207] on div "Stylist" at bounding box center [111, 212] width 114 height 28
click at [130, 186] on span "Filter Stylist" at bounding box center [111, 178] width 115 height 26
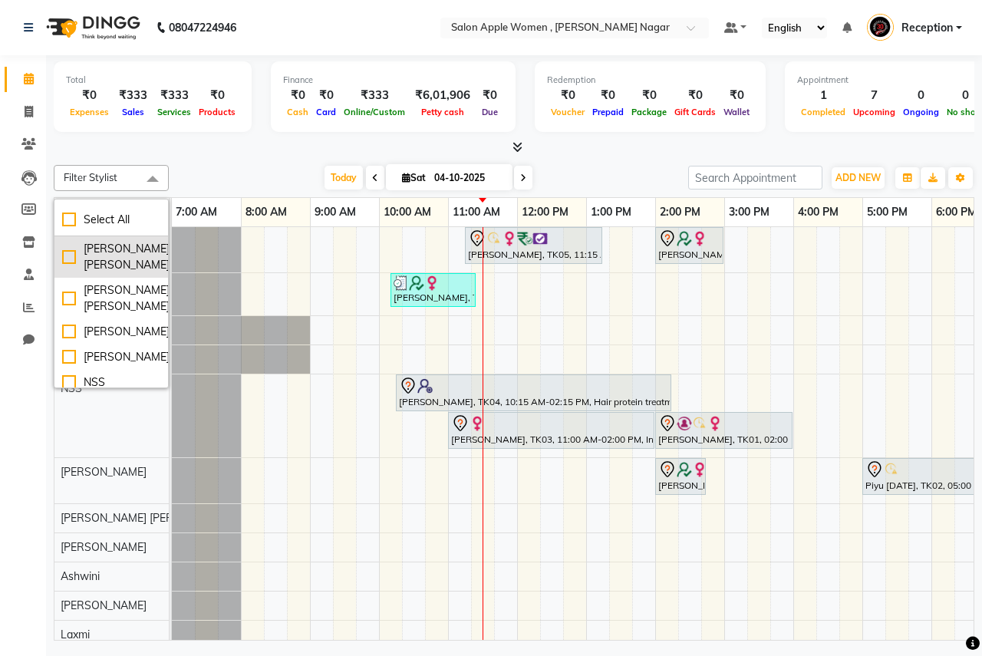
click at [124, 241] on div "[PERSON_NAME] [PERSON_NAME]" at bounding box center [111, 257] width 98 height 32
checkbox input "true"
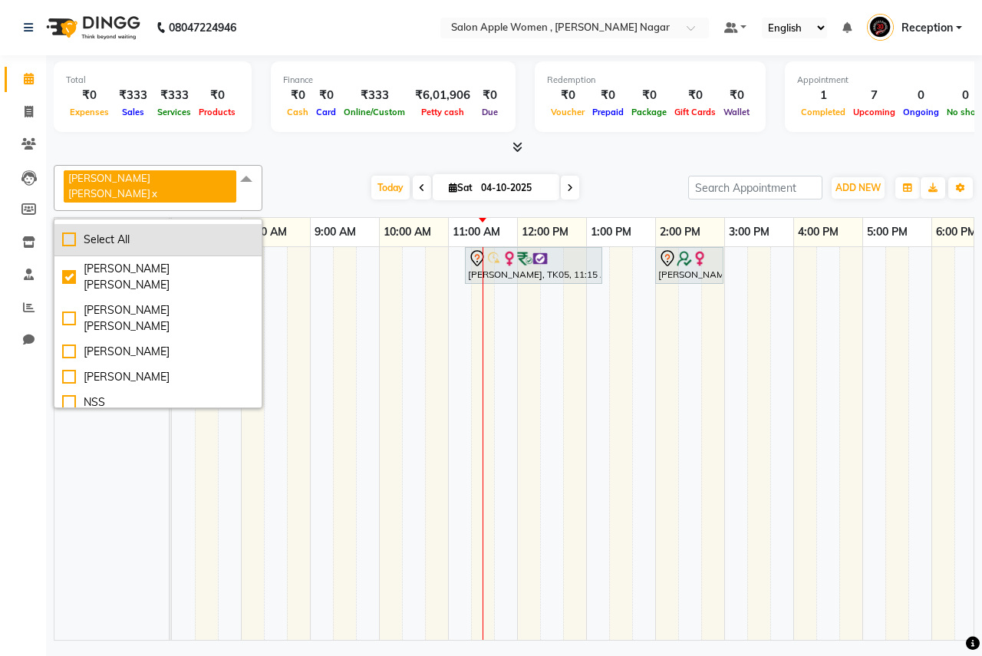
click at [124, 239] on div "Select All" at bounding box center [158, 240] width 192 height 16
checkbox input "true"
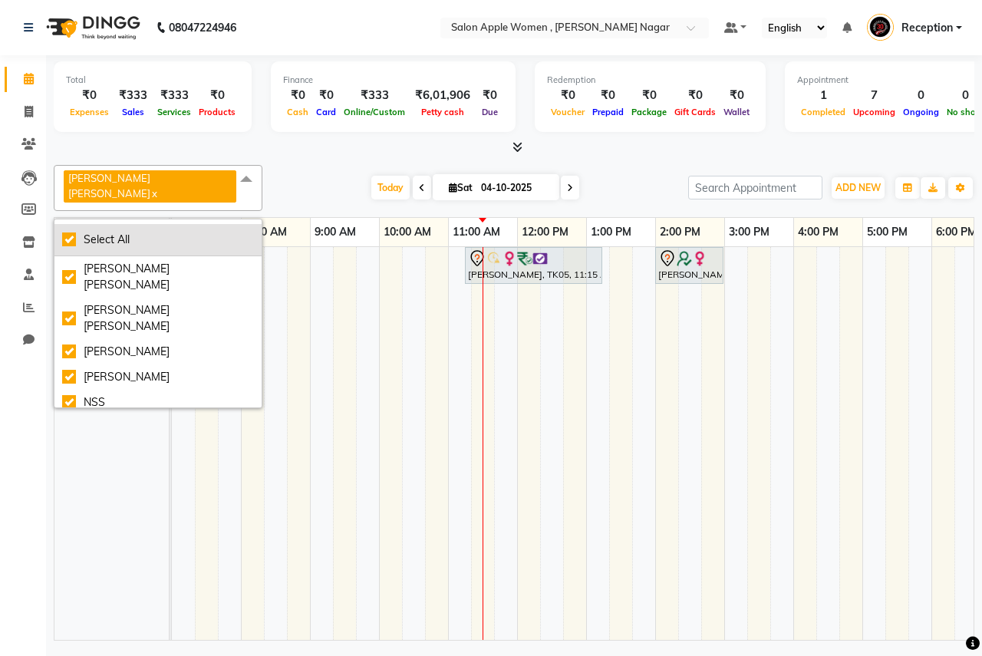
checkbox input "true"
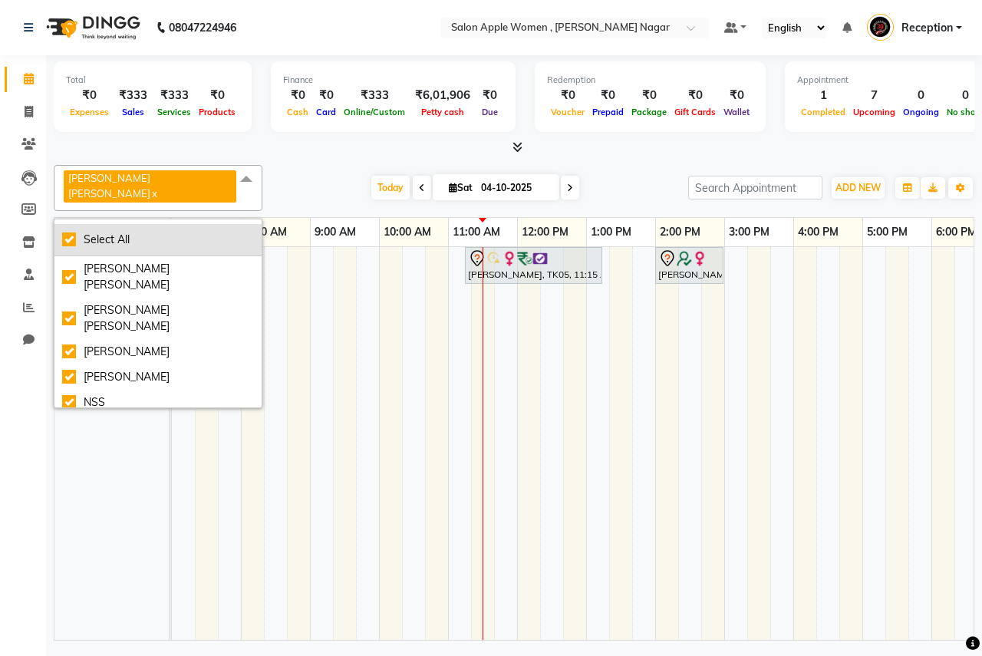
checkbox input "true"
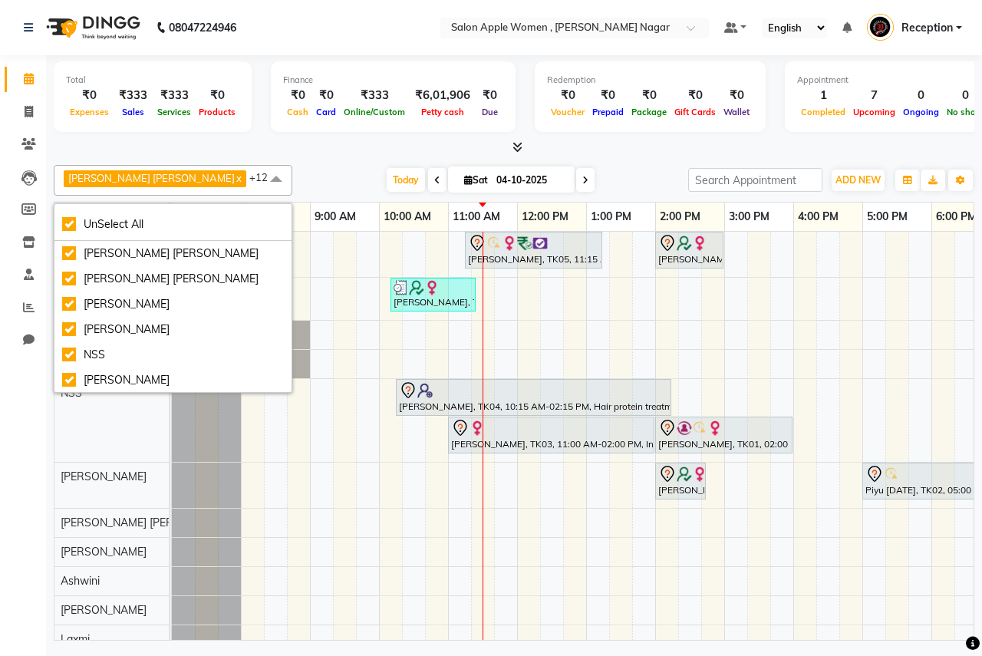
click at [292, 441] on div "[PERSON_NAME], TK05, 11:15 AM-01:15 PM, Hair protein treatment - Nanoplastia - …" at bounding box center [724, 472] width 1105 height 480
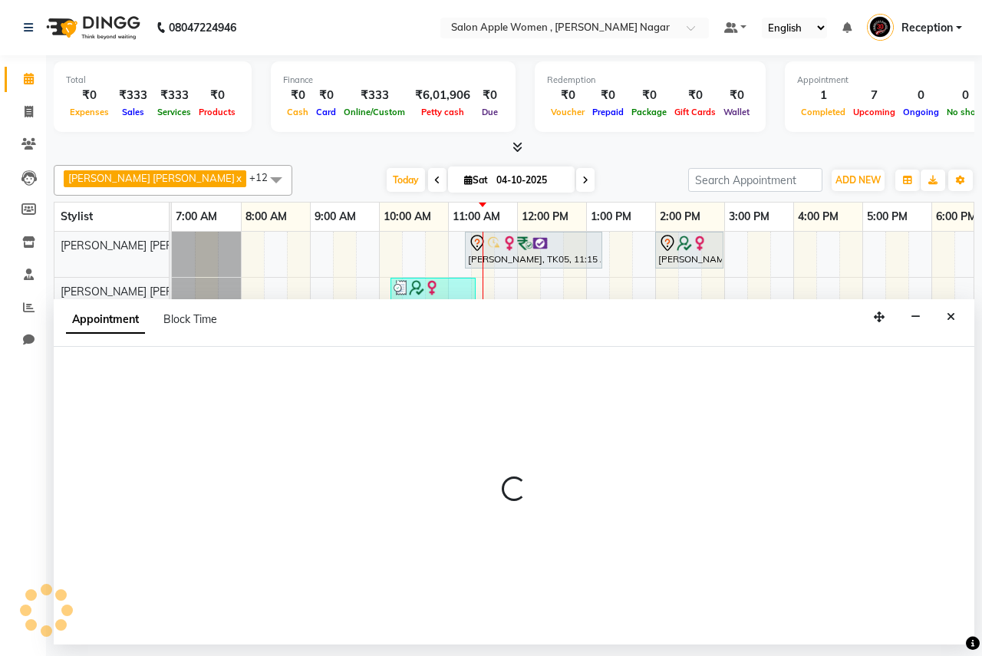
select select "7680"
select select "525"
select select "tentative"
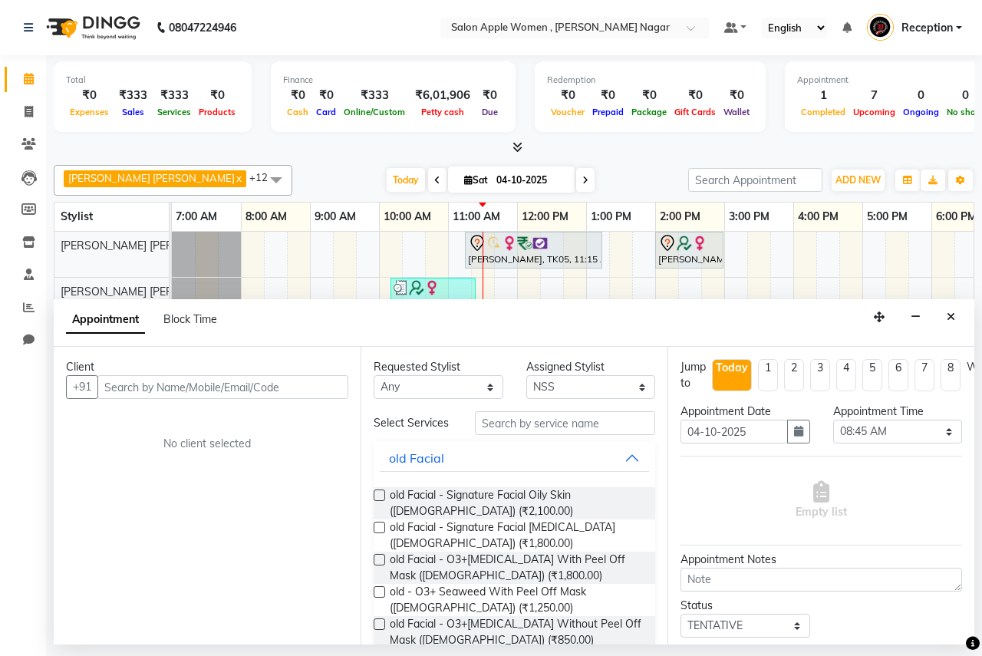
click at [22, 440] on div "Calendar Invoice Clients Leads Members Inventory Staff Reports Chat Completed I…" at bounding box center [103, 338] width 207 height 589
click at [36, 74] on span at bounding box center [28, 80] width 27 height 18
click at [945, 321] on button "Close" at bounding box center [951, 317] width 22 height 24
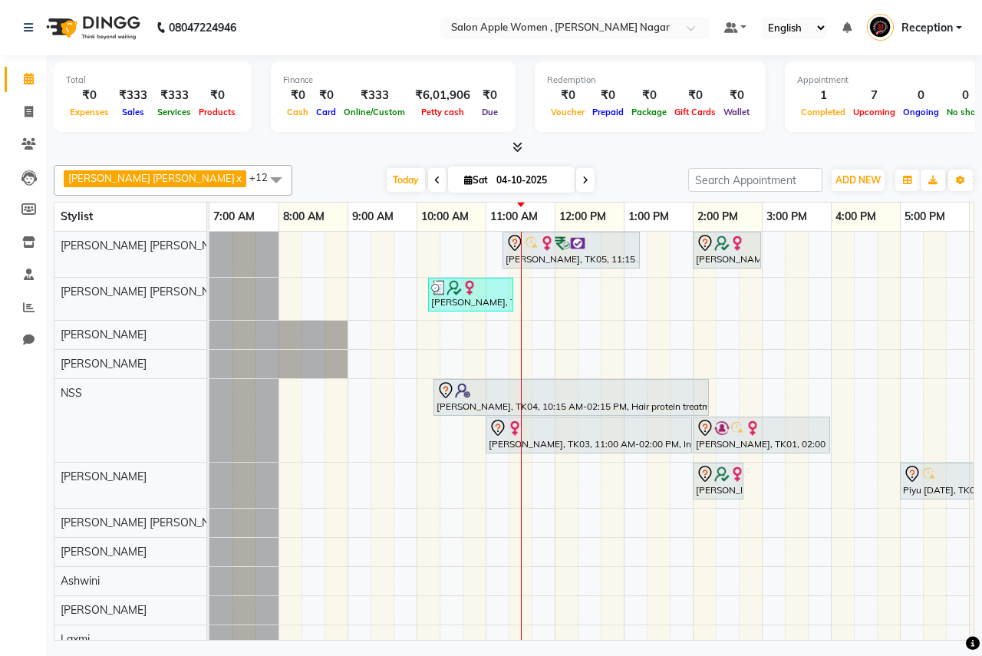
drag, startPoint x: 171, startPoint y: 212, endPoint x: 209, endPoint y: 235, distance: 44.1
click at [209, 235] on table "Stylist 7:00 AM 8:00 AM 9:00 AM 10:00 AM 11:00 AM 12:00 PM 1:00 PM 2:00 PM 3:00…" at bounding box center [514, 421] width 921 height 439
click at [576, 181] on span at bounding box center [585, 180] width 18 height 24
type input "05-10-2025"
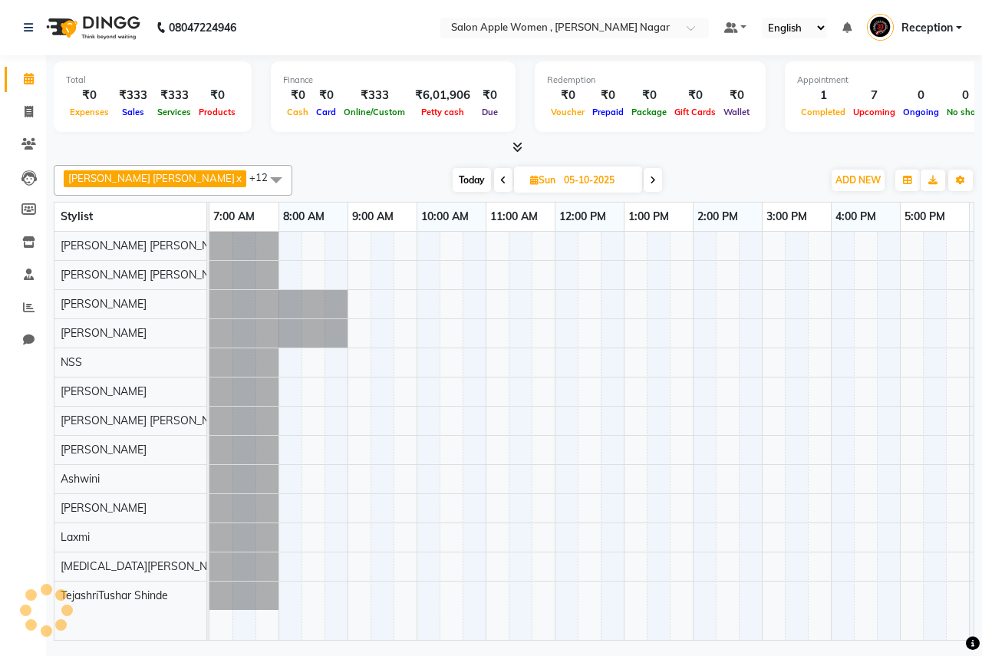
scroll to position [0, 277]
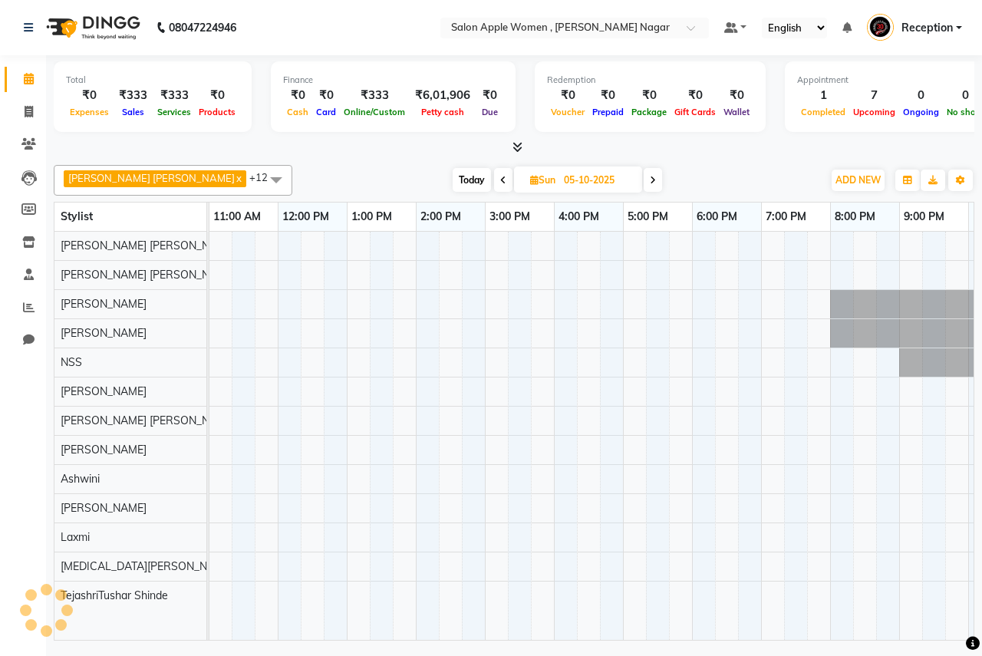
click at [569, 181] on input "05-10-2025" at bounding box center [597, 180] width 77 height 23
select select "10"
select select "2025"
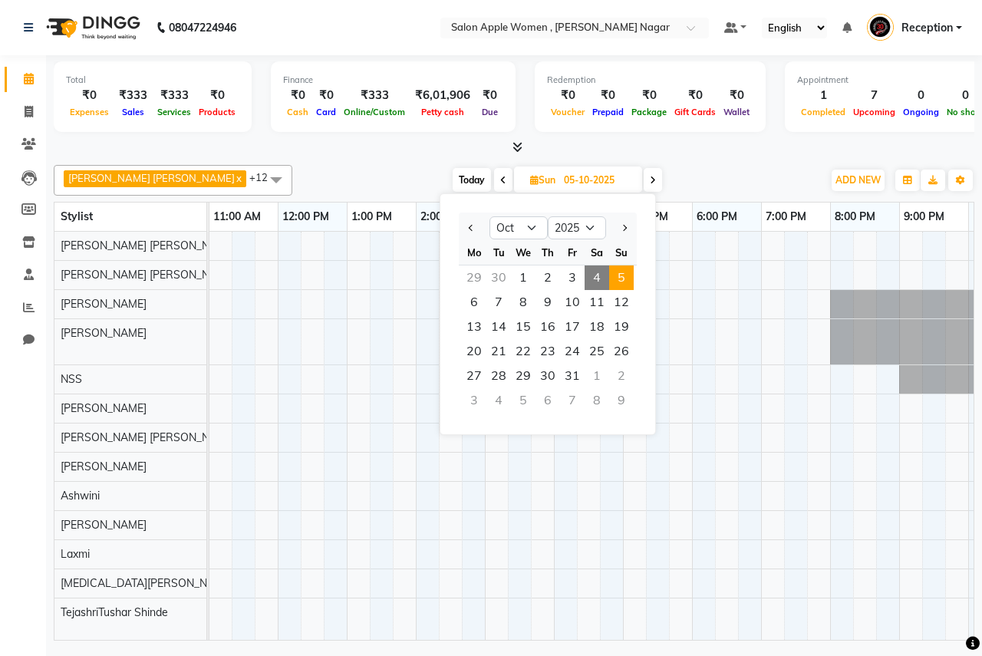
click at [644, 185] on span at bounding box center [653, 180] width 18 height 24
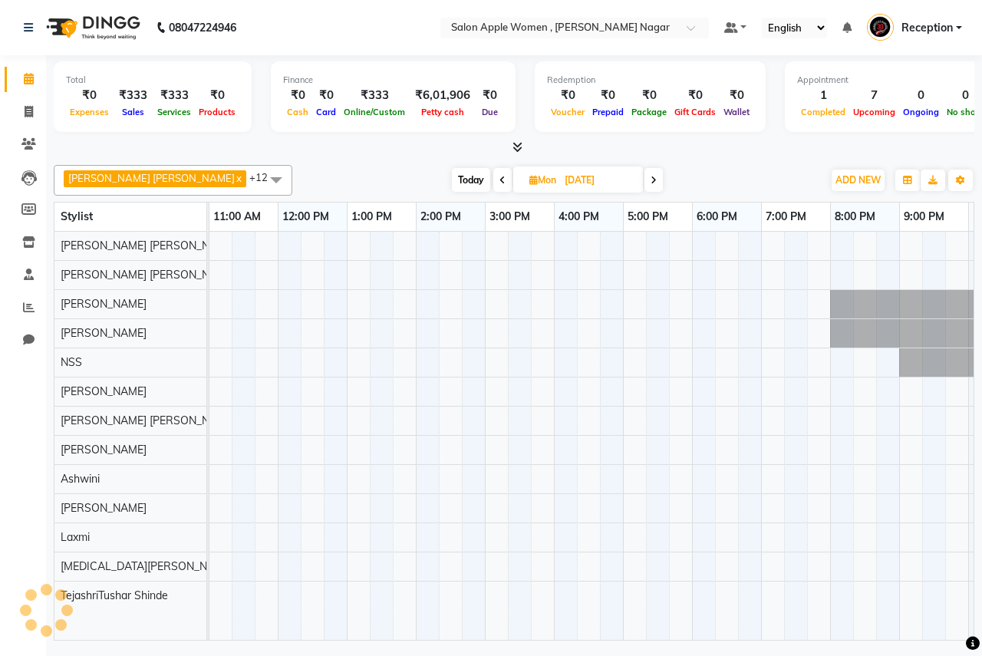
click at [645, 185] on span at bounding box center [654, 180] width 18 height 24
type input "[DATE]"
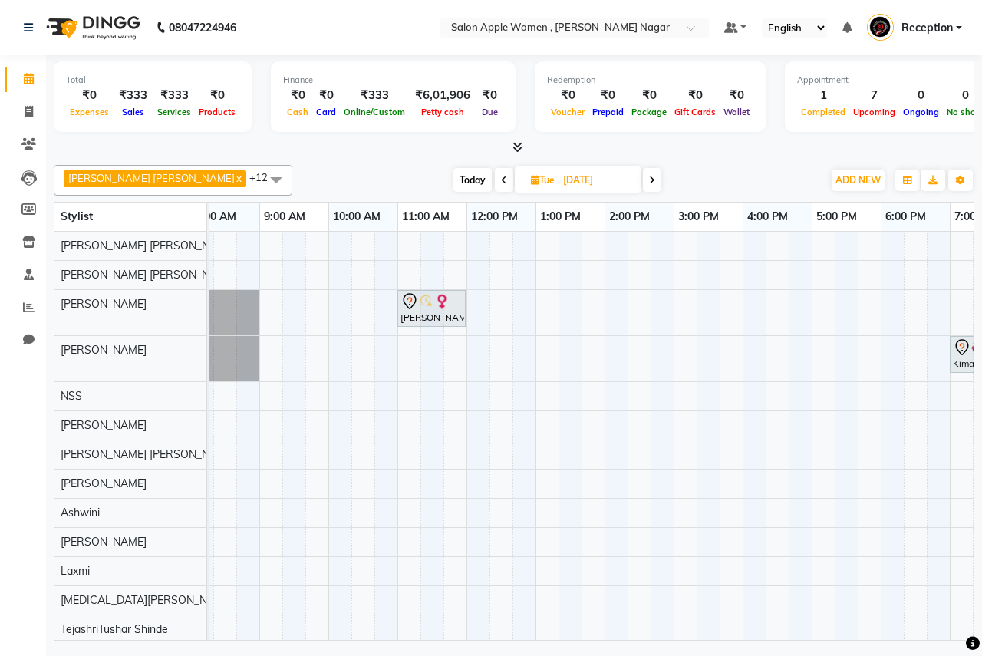
scroll to position [0, 0]
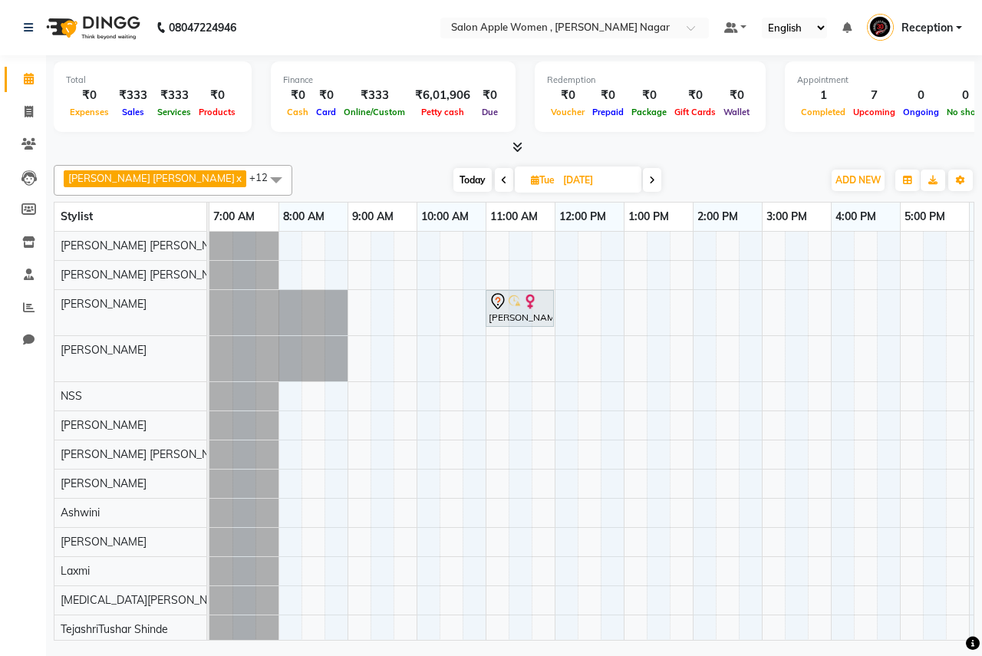
click at [440, 298] on div "[PERSON_NAME], 11:00 AM-12:00 PM, old Facial - Signature Facial Oily Skin ([DEM…" at bounding box center [761, 438] width 1105 height 412
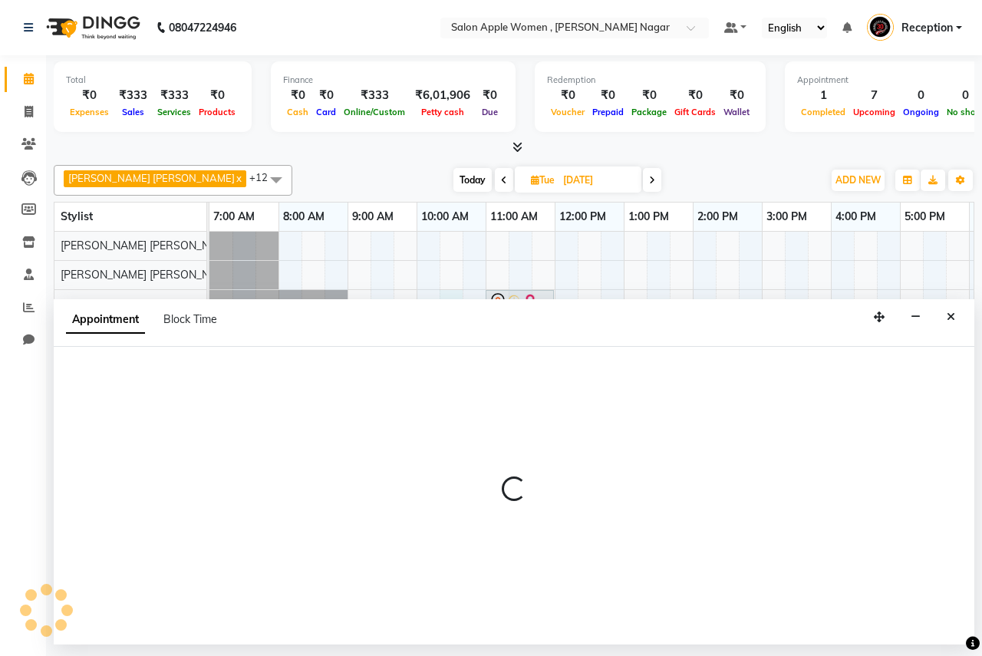
select select "3151"
select select "615"
select select "tentative"
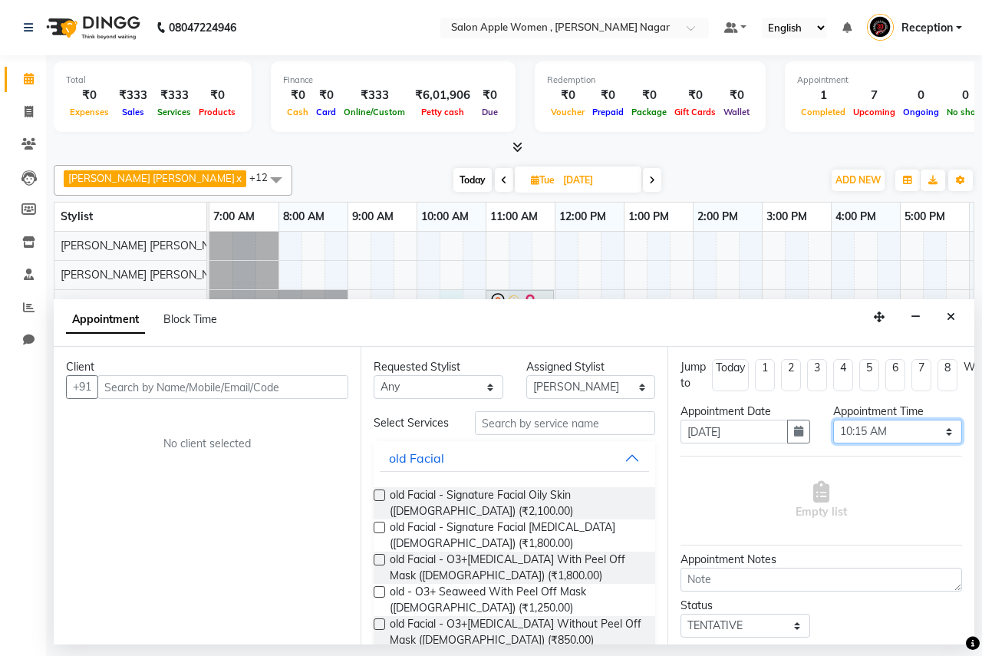
click at [907, 432] on select "Select 08:00 AM 08:15 AM 08:30 AM 08:45 AM 09:00 AM 09:15 AM 09:30 AM 09:45 AM …" at bounding box center [898, 432] width 130 height 24
select select "600"
click at [833, 420] on select "Select 08:00 AM 08:15 AM 08:30 AM 08:45 AM 09:00 AM 09:15 AM 09:30 AM 09:45 AM …" at bounding box center [898, 432] width 130 height 24
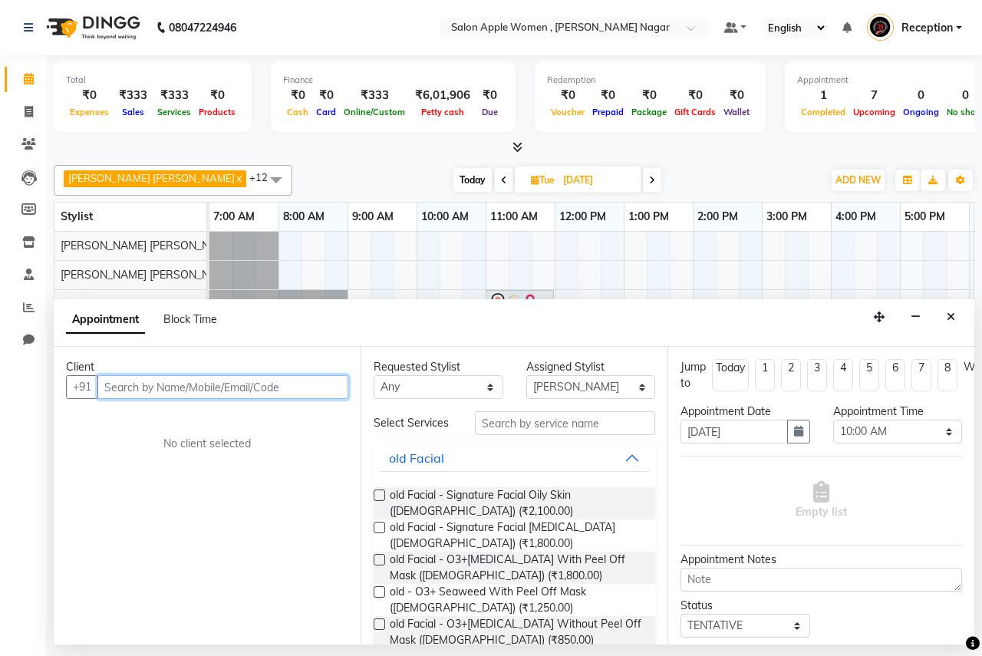
click at [244, 385] on input "text" at bounding box center [222, 387] width 251 height 24
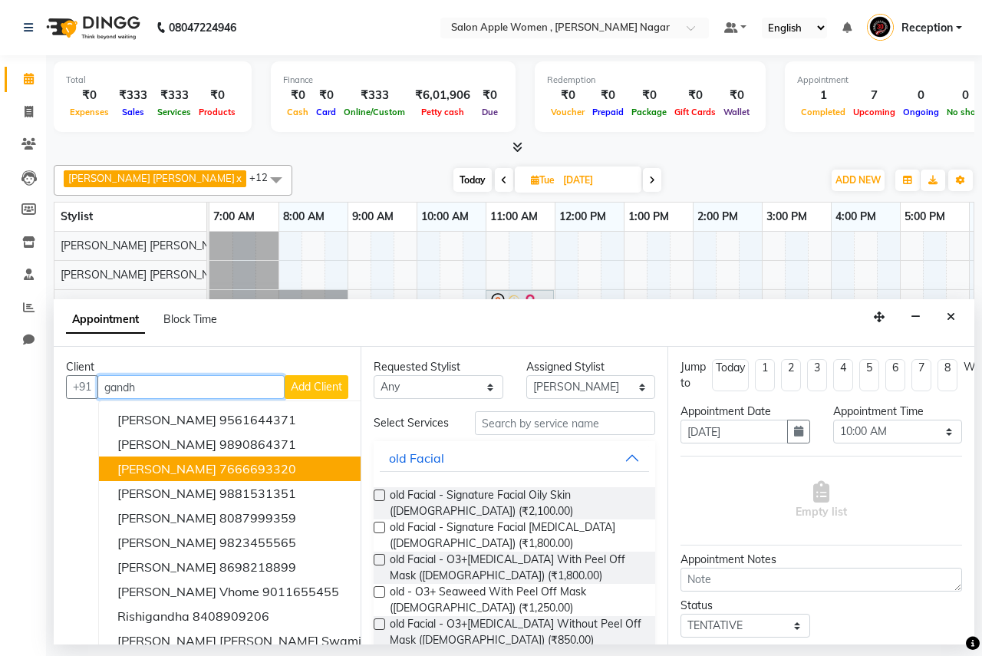
click at [292, 466] on button "[PERSON_NAME] 7666693320" at bounding box center [279, 469] width 361 height 25
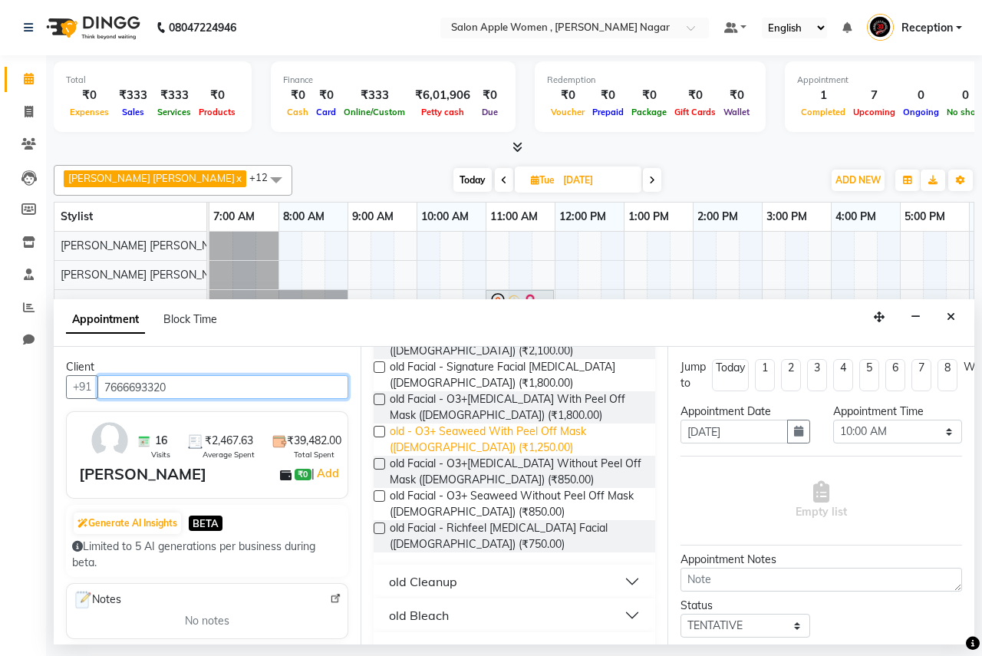
scroll to position [153, 0]
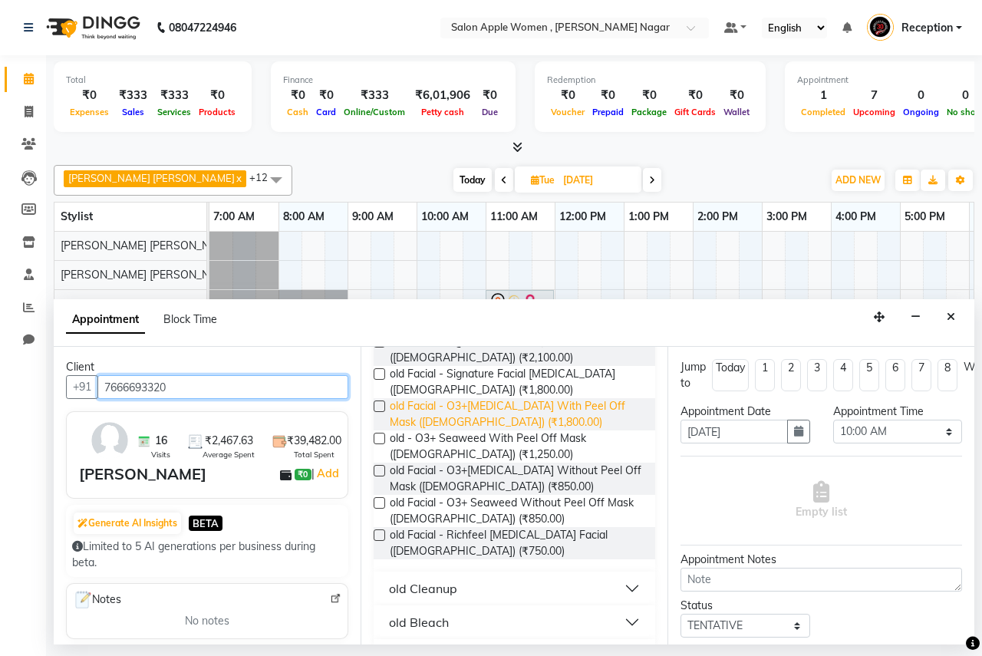
type input "7666693320"
click at [470, 420] on span "old Facial - O3+[MEDICAL_DATA] With Peel Off Mask ([DEMOGRAPHIC_DATA]) (₹1,800.…" at bounding box center [516, 414] width 253 height 32
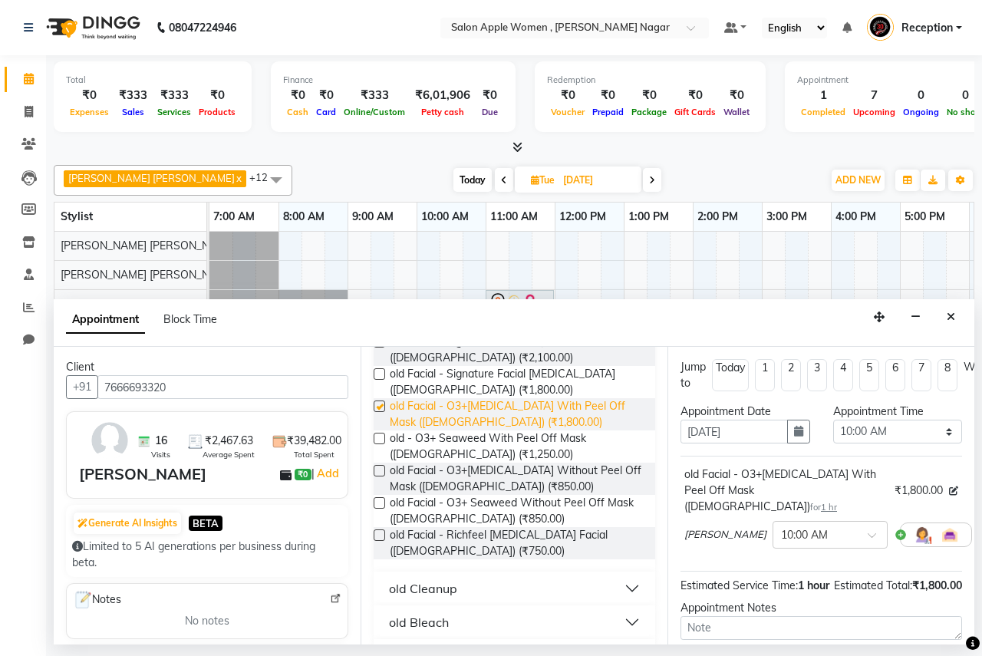
checkbox input "false"
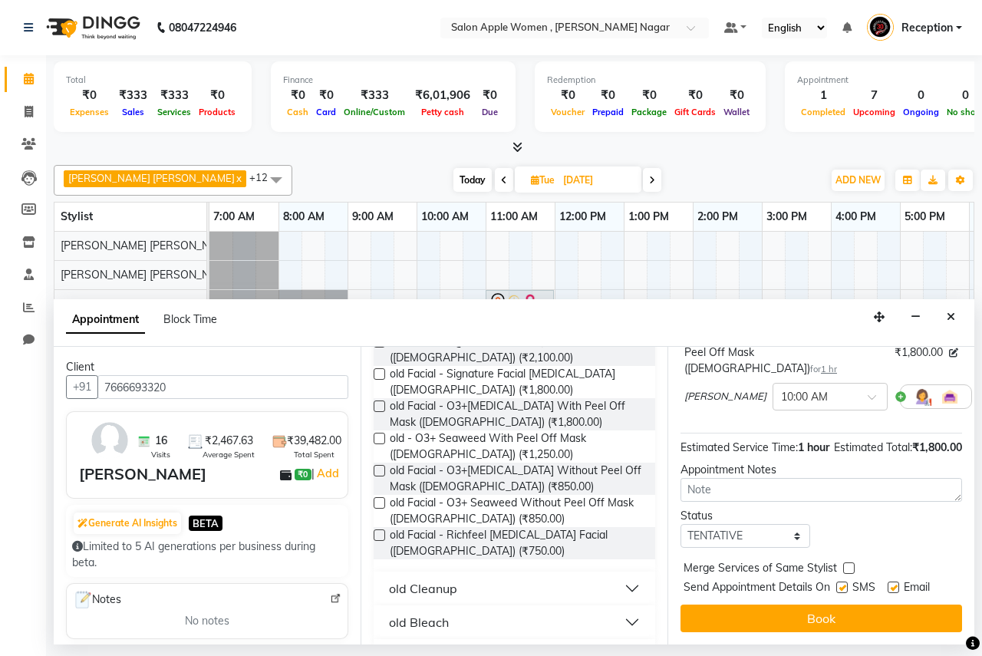
scroll to position [167, 0]
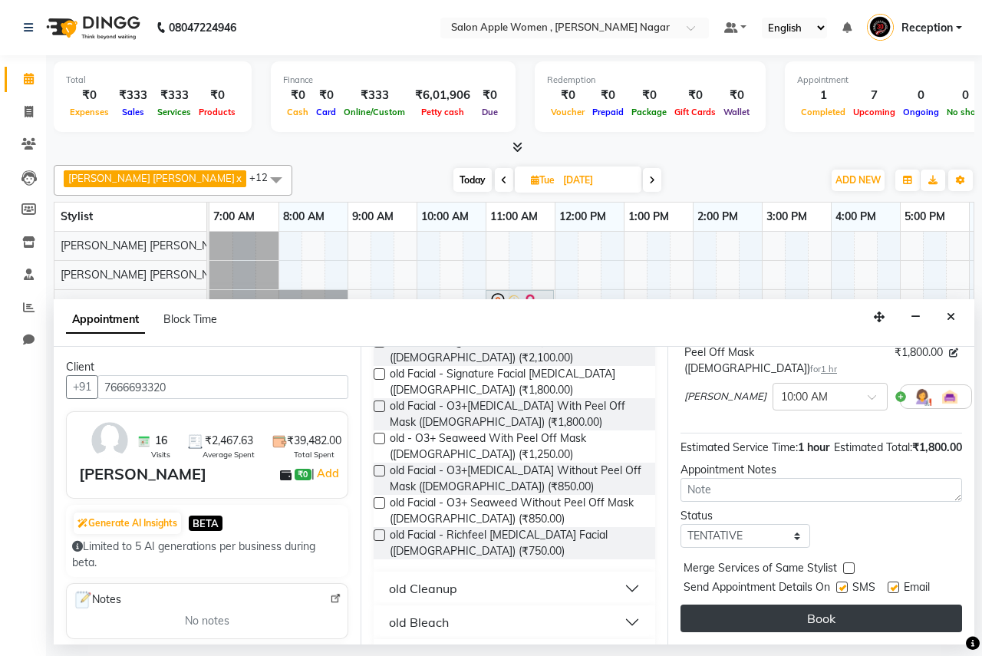
click at [898, 605] on button "Book" at bounding box center [822, 619] width 282 height 28
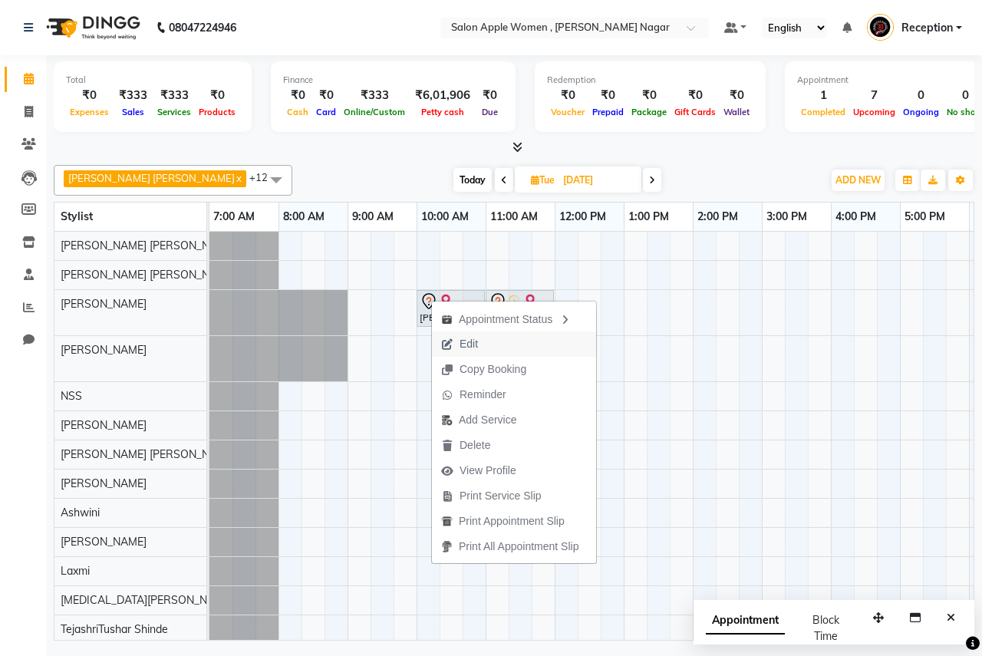
click at [479, 351] on span "Edit" at bounding box center [459, 343] width 55 height 25
select select "tentative"
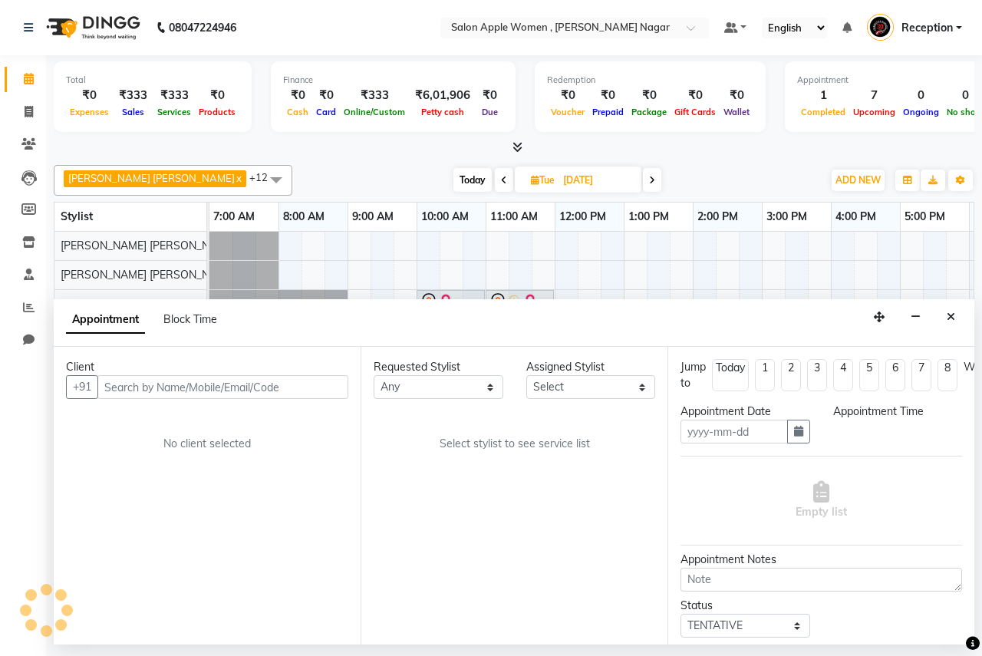
type input "[DATE]"
select select "600"
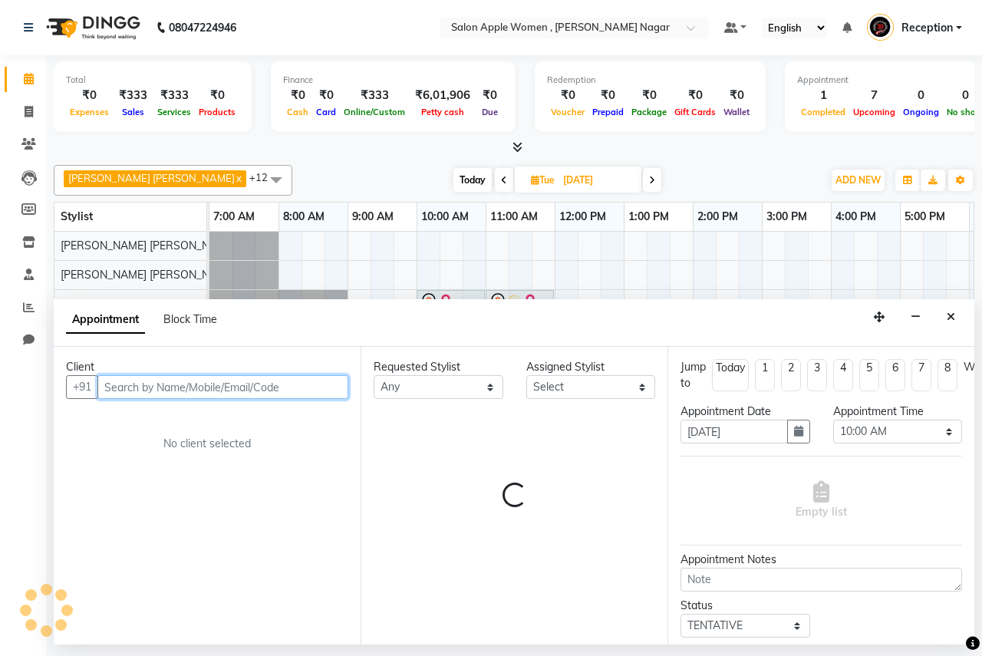
select select "3151"
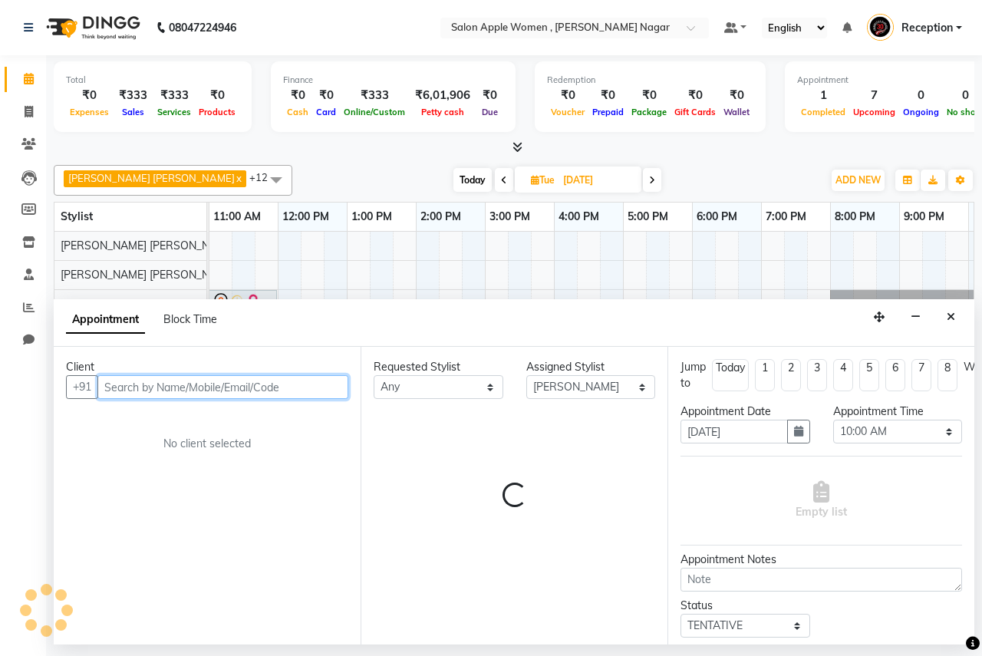
select select "696"
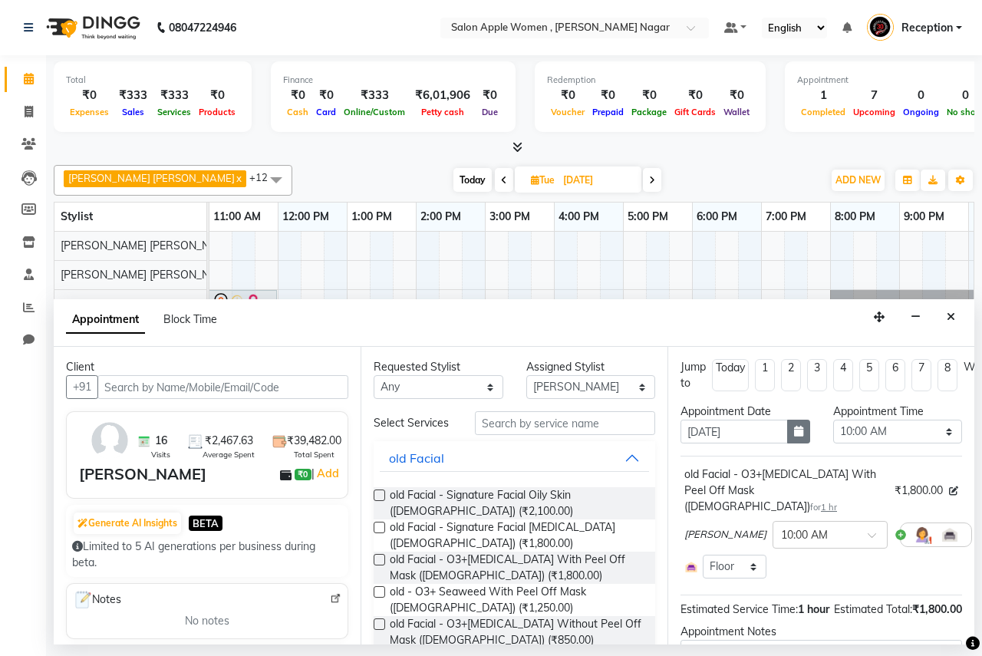
click at [787, 427] on button "button" at bounding box center [798, 432] width 23 height 24
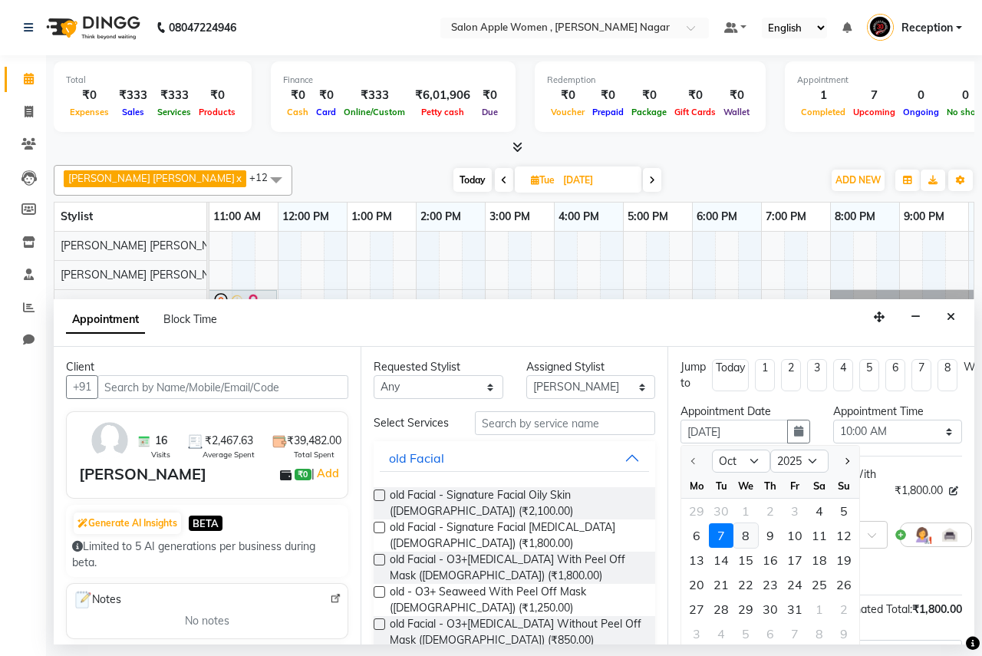
click at [747, 534] on div "8" at bounding box center [746, 535] width 25 height 25
type input "[DATE]"
select select "600"
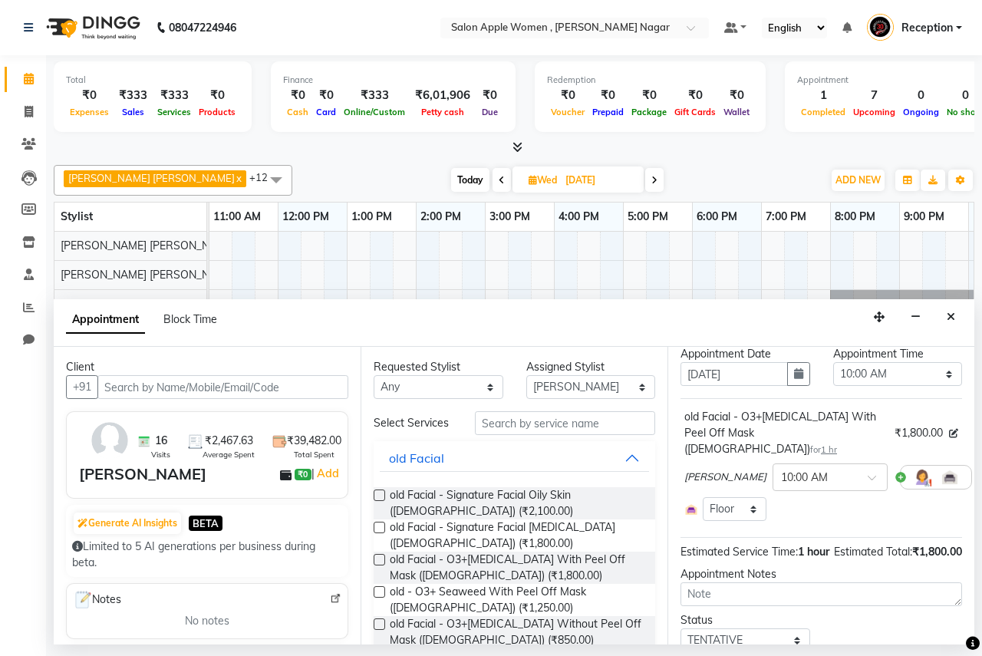
scroll to position [147, 0]
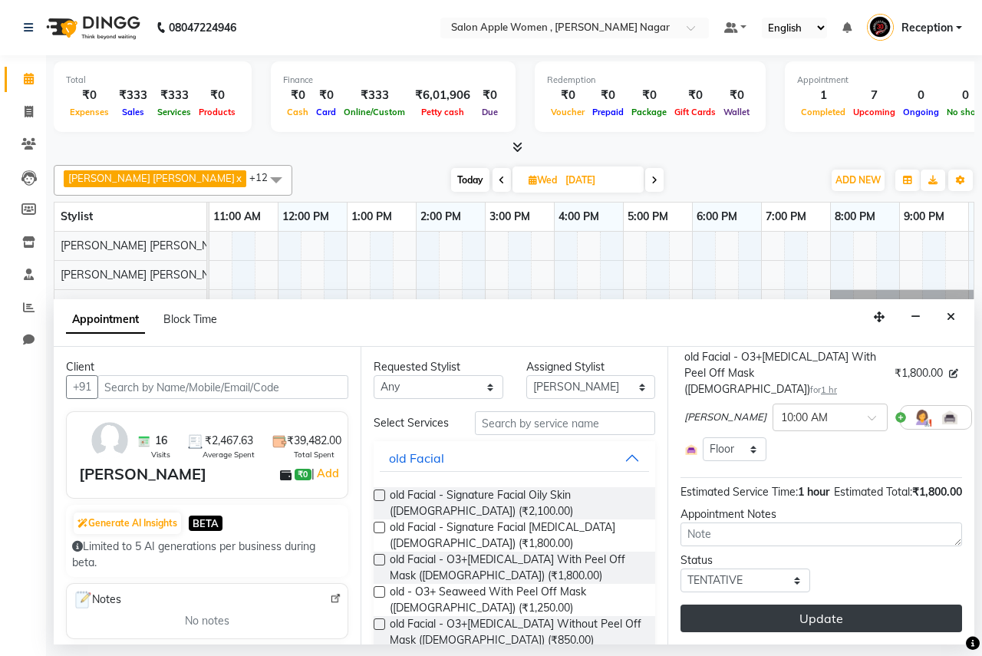
click at [836, 605] on button "Update" at bounding box center [822, 619] width 282 height 28
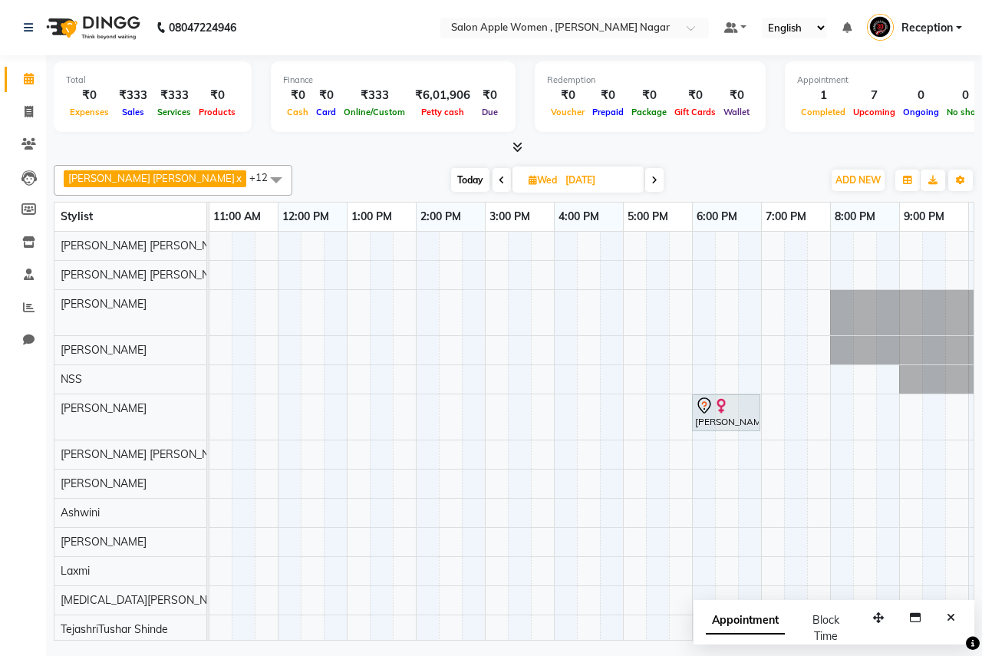
click at [451, 175] on span "Today" at bounding box center [470, 180] width 38 height 24
type input "04-10-2025"
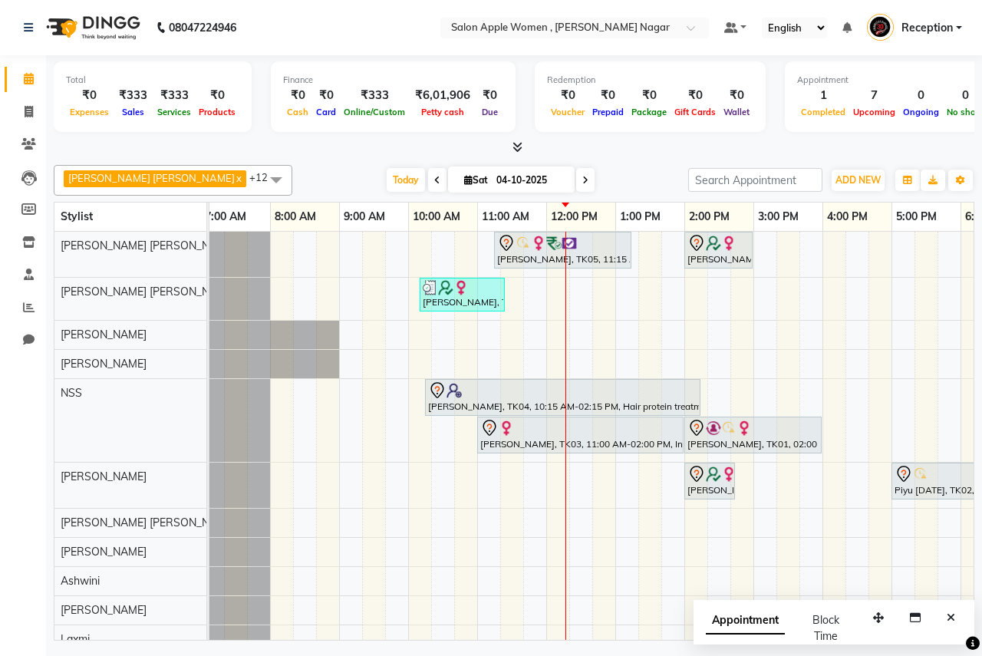
scroll to position [0, 0]
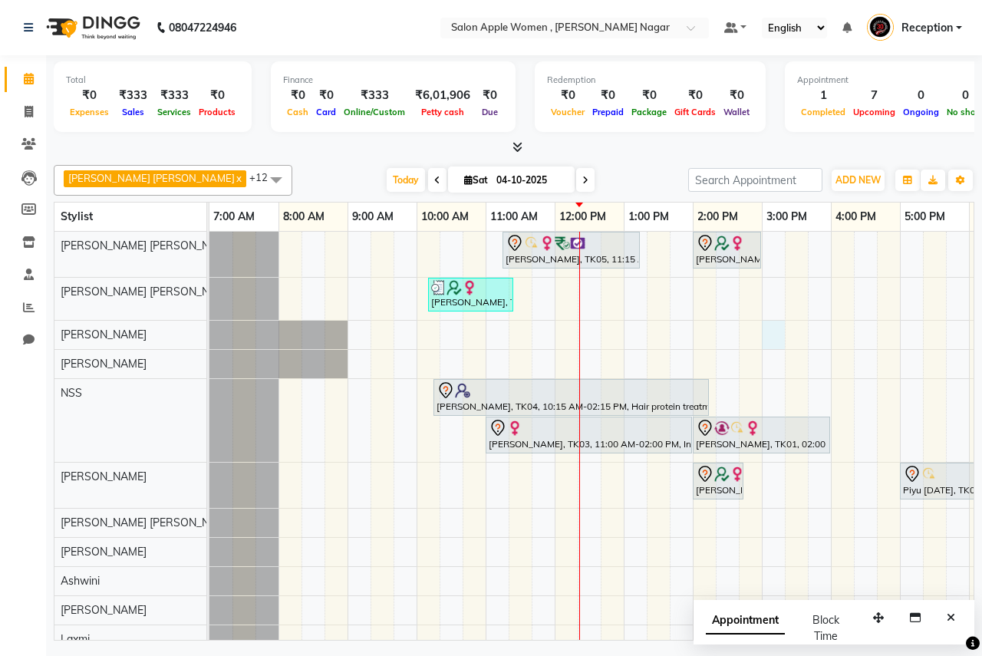
click at [777, 331] on div "[PERSON_NAME], TK05, 11:15 AM-01:15 PM, Hair protein treatment - Nanoplastia - …" at bounding box center [761, 472] width 1105 height 480
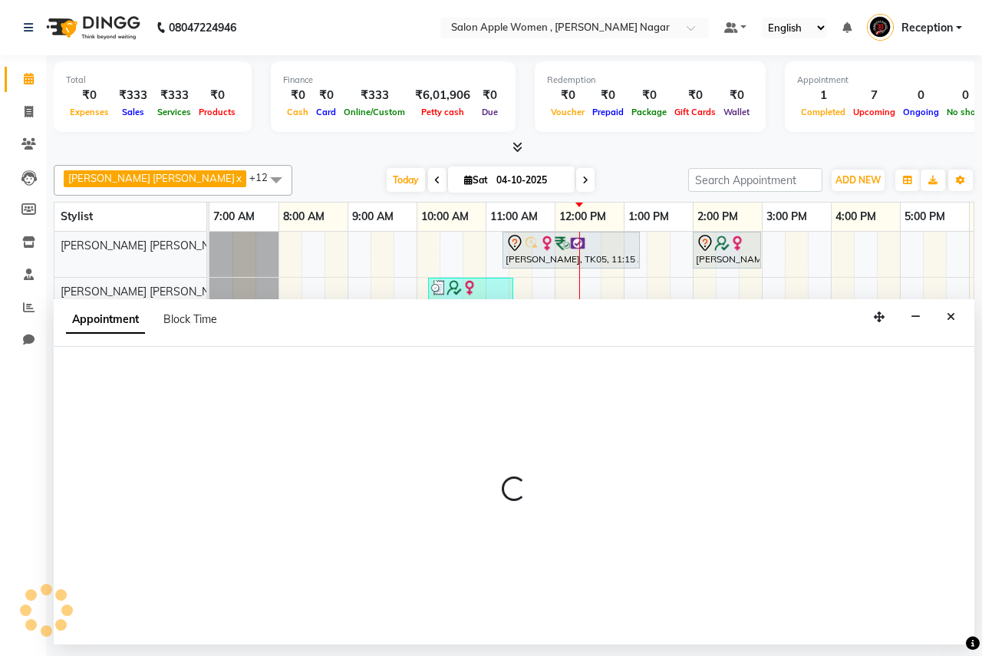
select select "3151"
select select "900"
select select "tentative"
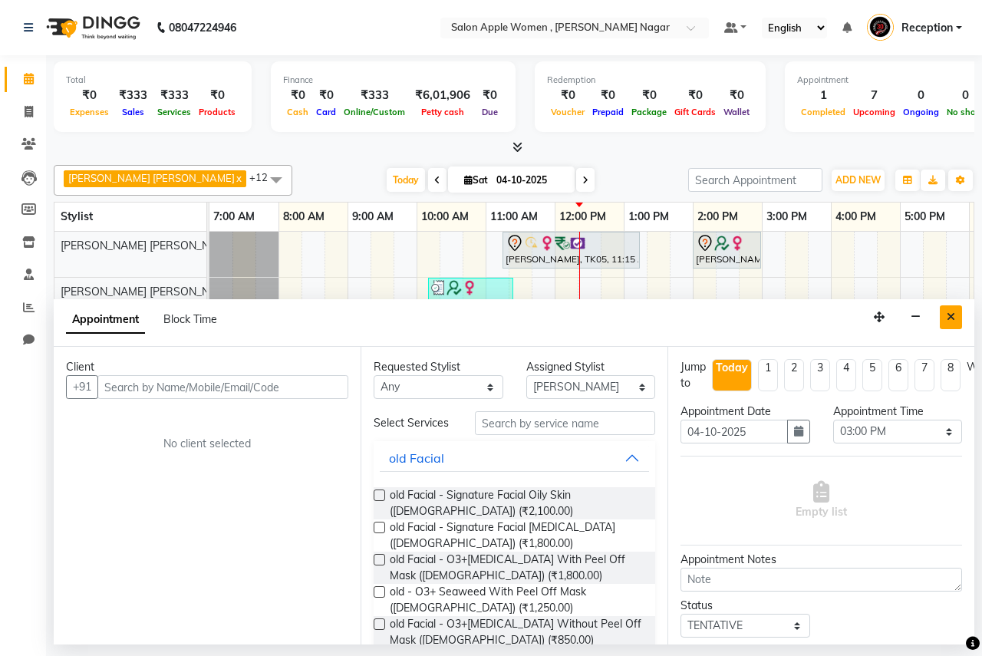
click at [955, 326] on button "Close" at bounding box center [951, 317] width 22 height 24
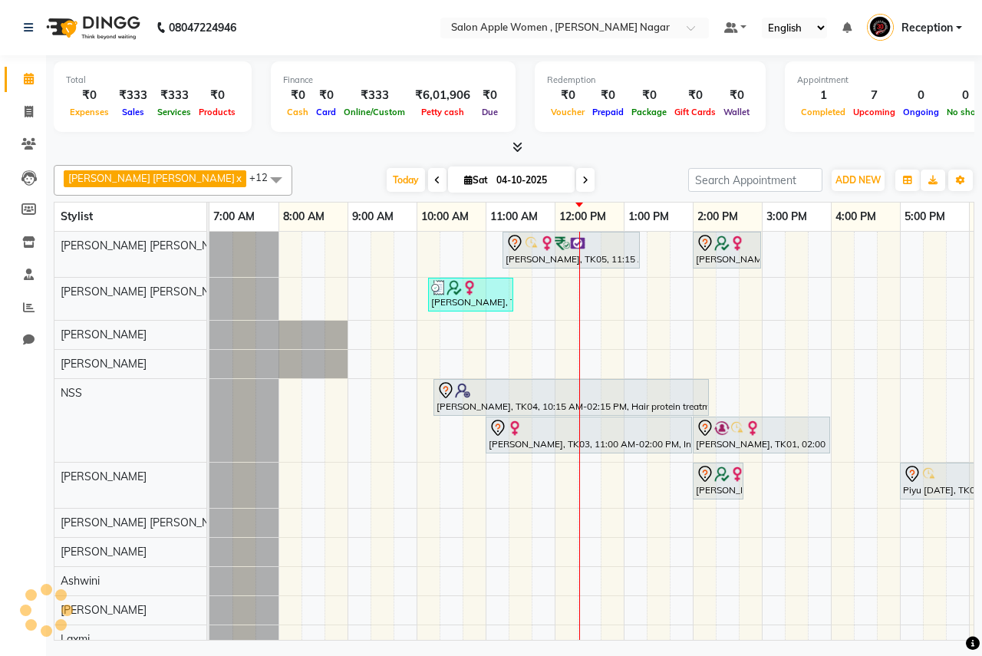
click at [775, 331] on div "[PERSON_NAME], TK05, 11:15 AM-01:15 PM, Hair protein treatment - Nanoplastia - …" at bounding box center [761, 472] width 1105 height 480
select select "3151"
select select "tentative"
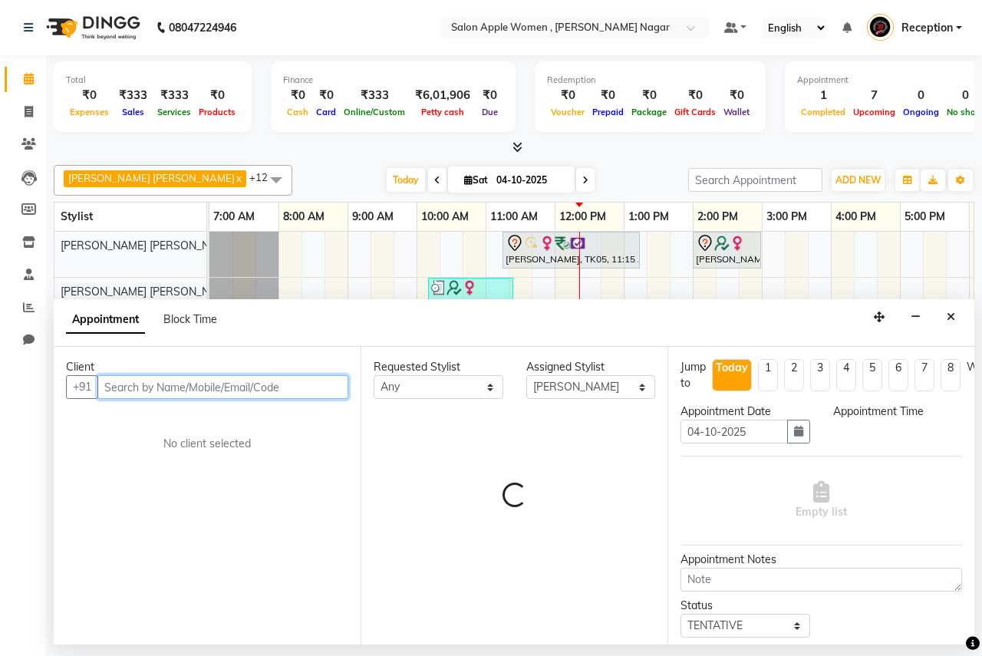
select select "900"
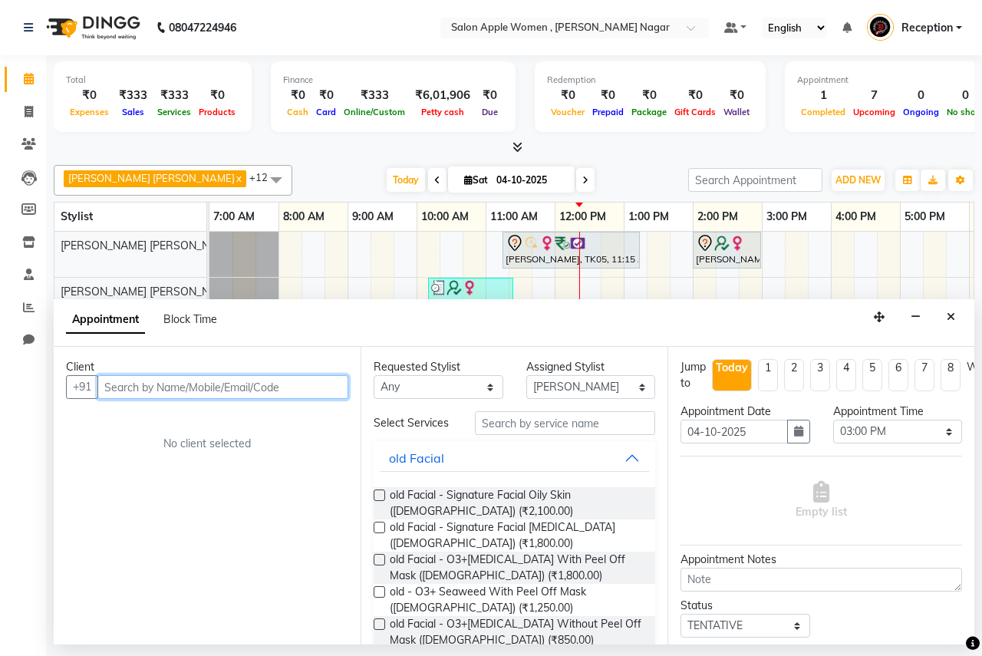
click at [298, 395] on input "text" at bounding box center [222, 387] width 251 height 24
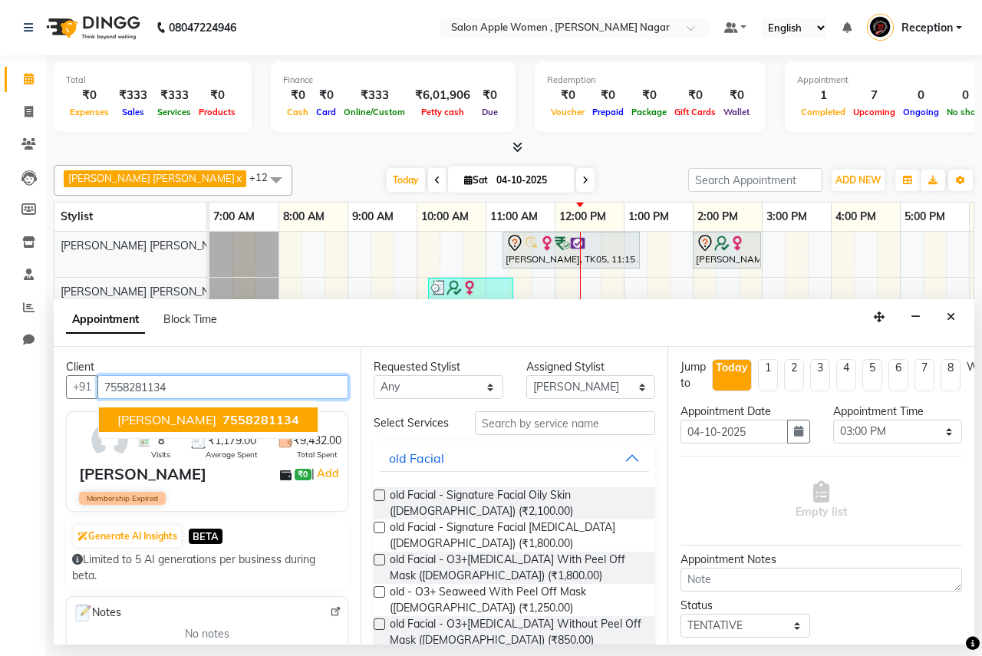
click at [286, 411] on button "[PERSON_NAME] mam 7558281134" at bounding box center [208, 419] width 219 height 25
type input "7558281134"
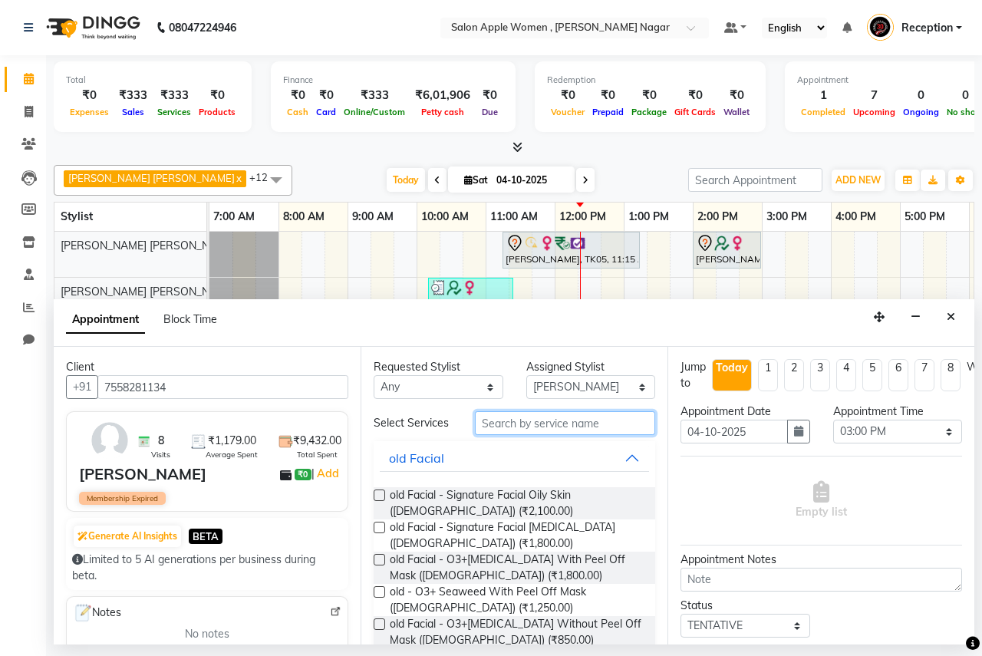
click at [513, 419] on input "text" at bounding box center [565, 423] width 180 height 24
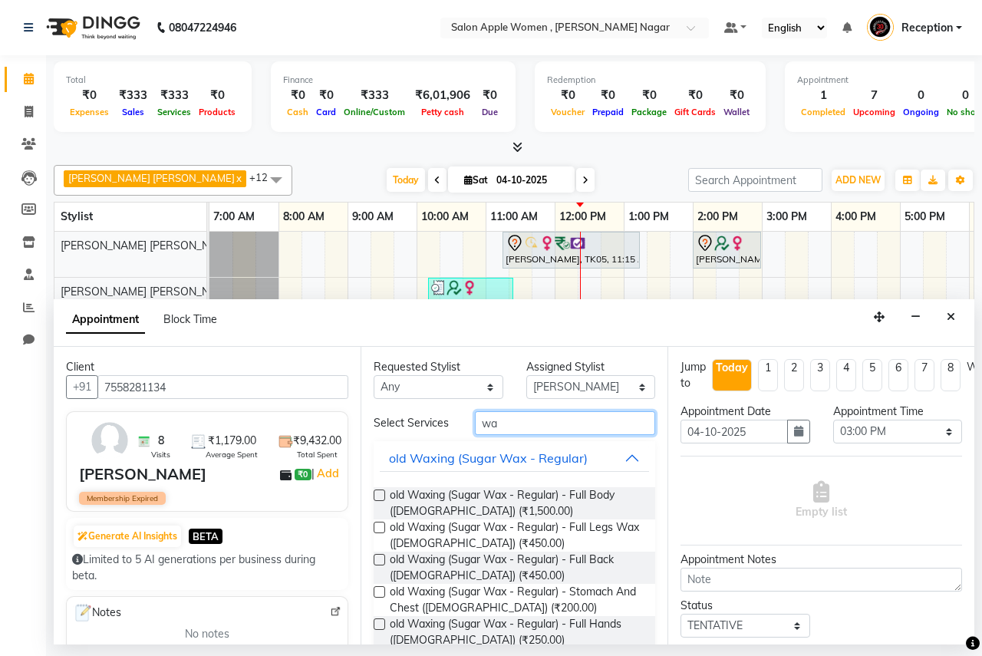
type input "wa"
click at [384, 529] on label at bounding box center [380, 528] width 12 height 12
click at [384, 529] on input "checkbox" at bounding box center [379, 529] width 10 height 10
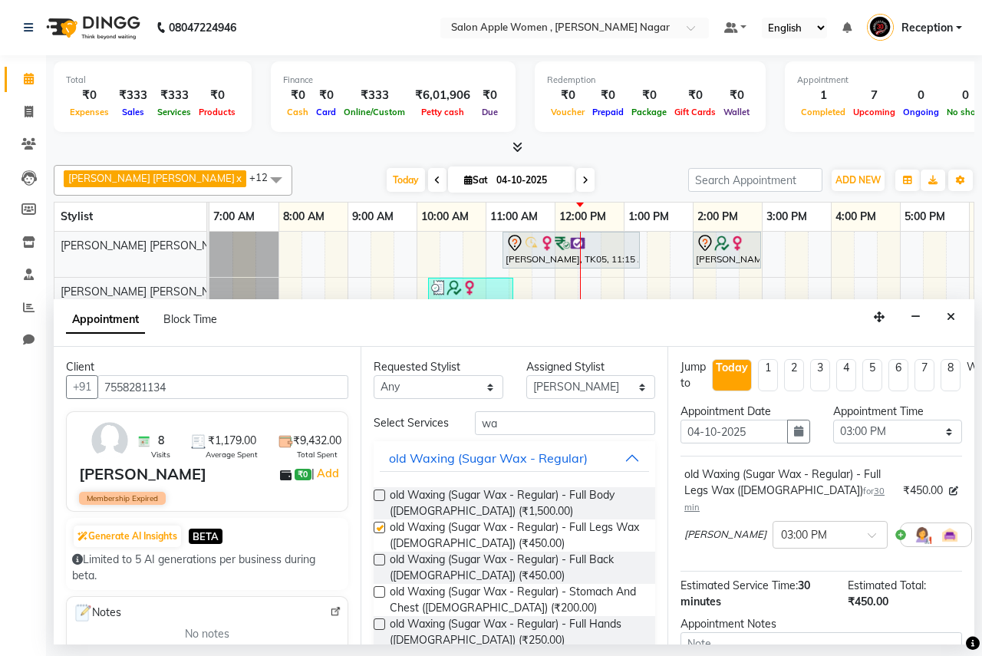
checkbox input "false"
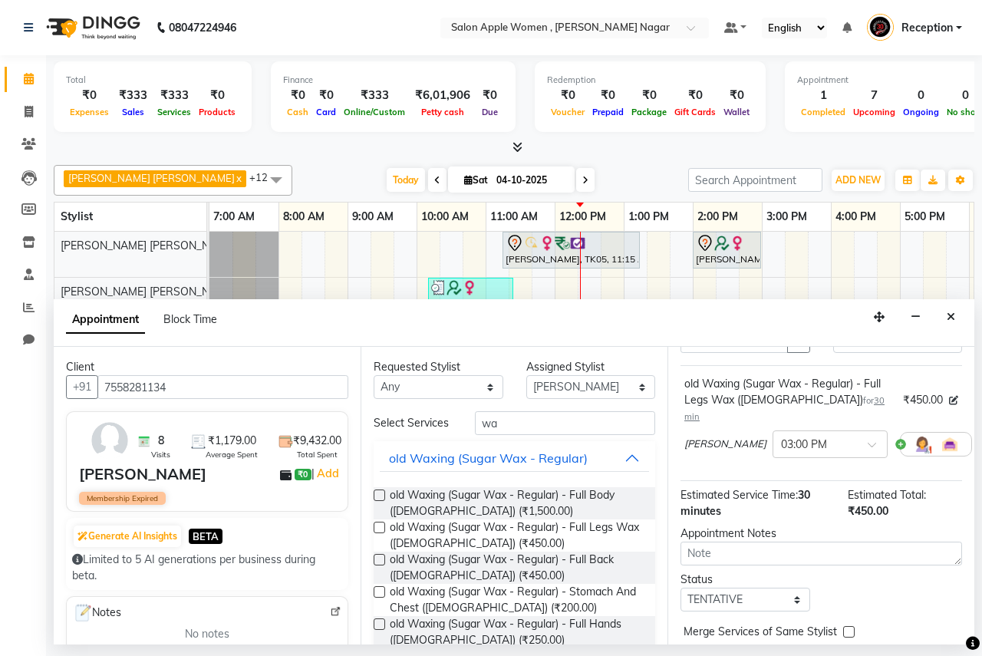
scroll to position [167, 0]
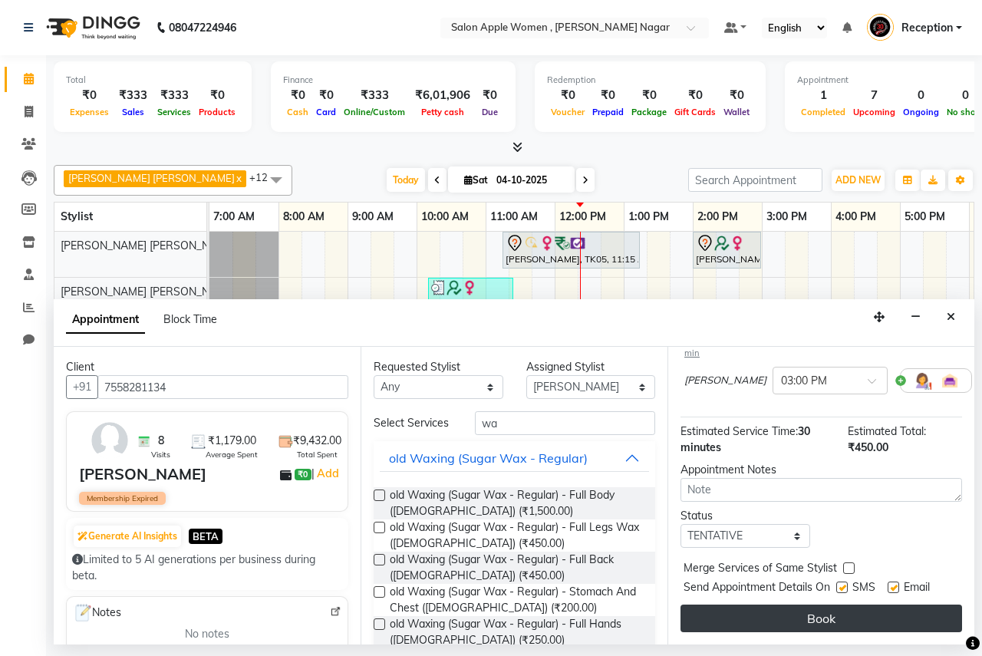
click at [841, 606] on button "Book" at bounding box center [822, 619] width 282 height 28
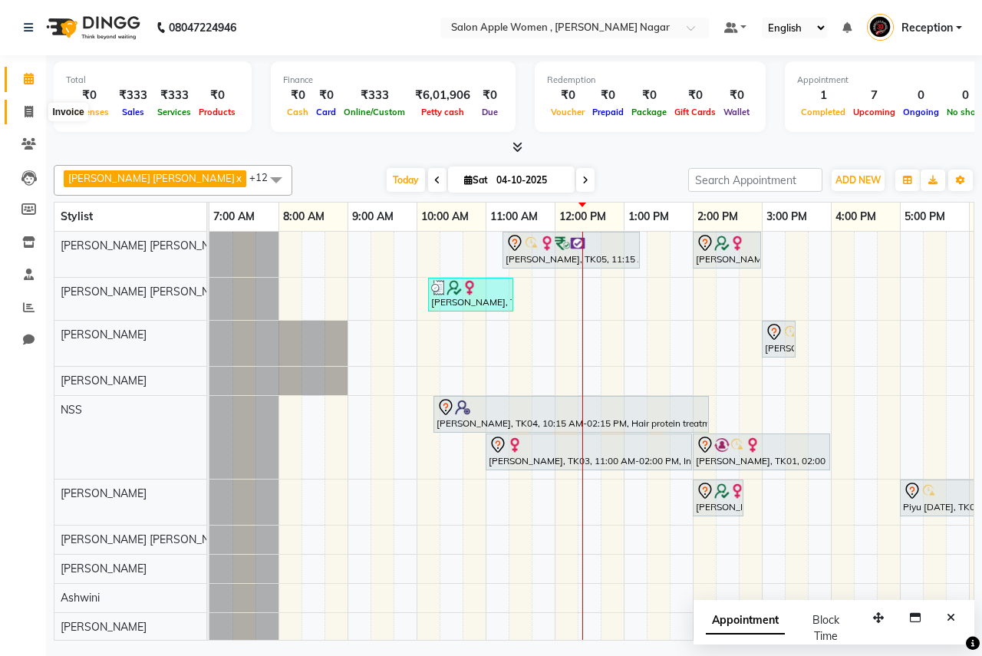
click at [33, 112] on icon at bounding box center [29, 112] width 8 height 12
select select "96"
select select "service"
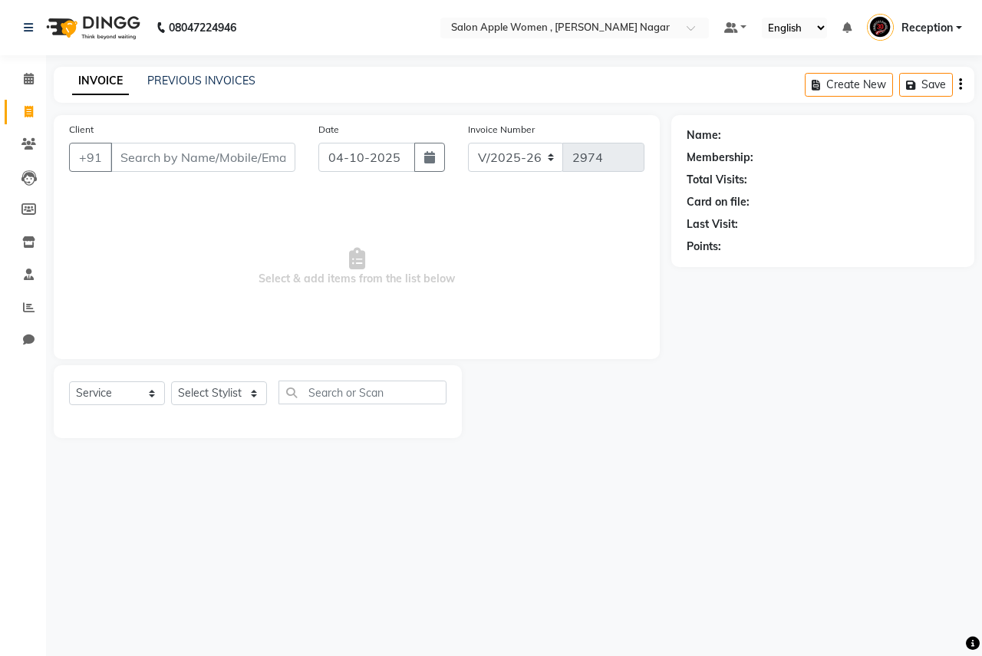
click at [167, 151] on input "Client" at bounding box center [202, 157] width 185 height 29
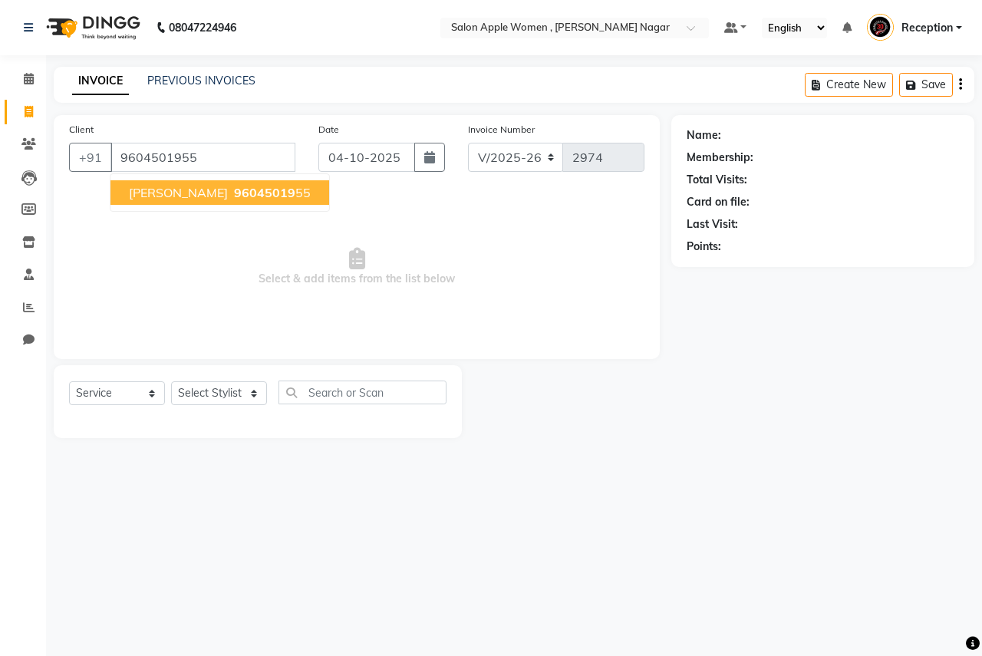
type input "9604501955"
click at [186, 196] on span "[PERSON_NAME]" at bounding box center [178, 192] width 99 height 15
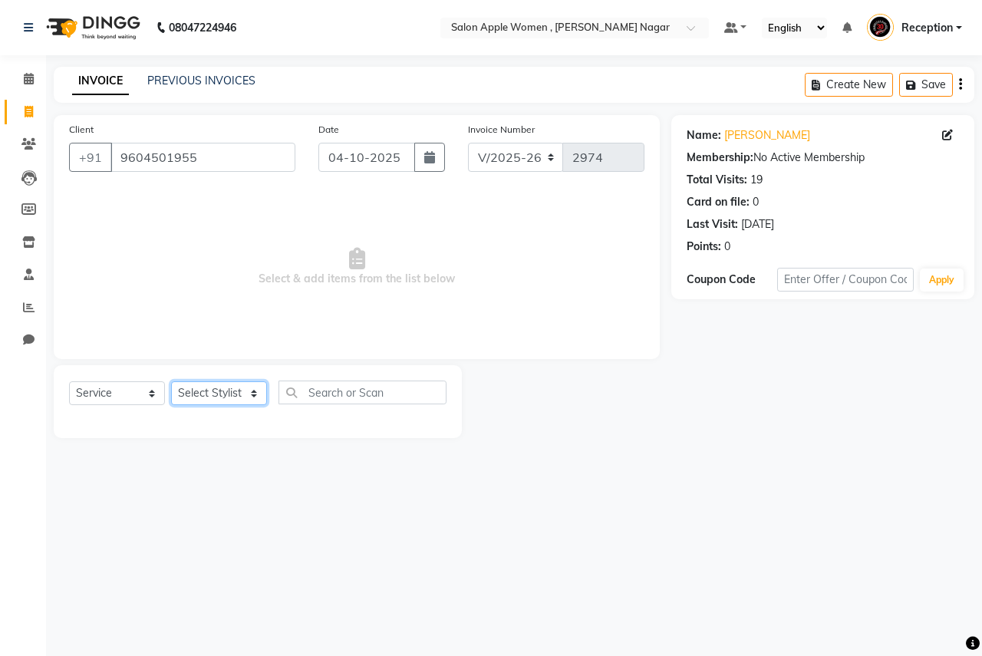
click at [215, 387] on select "Select Stylist [PERSON_NAME] [PERSON_NAME] [PERSON_NAME] [PERSON_NAME] Jyoti Ra…" at bounding box center [219, 393] width 96 height 24
select select "3152"
click at [171, 381] on select "Select Stylist [PERSON_NAME] [PERSON_NAME] [PERSON_NAME] [PERSON_NAME] Jyoti Ra…" at bounding box center [219, 393] width 96 height 24
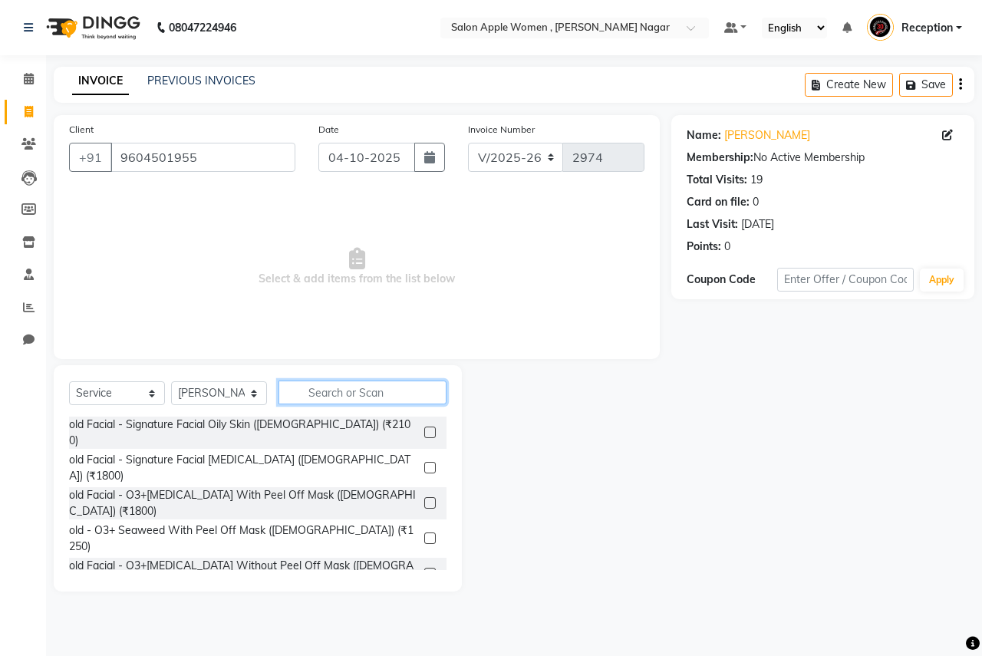
click at [312, 386] on input "text" at bounding box center [363, 393] width 168 height 24
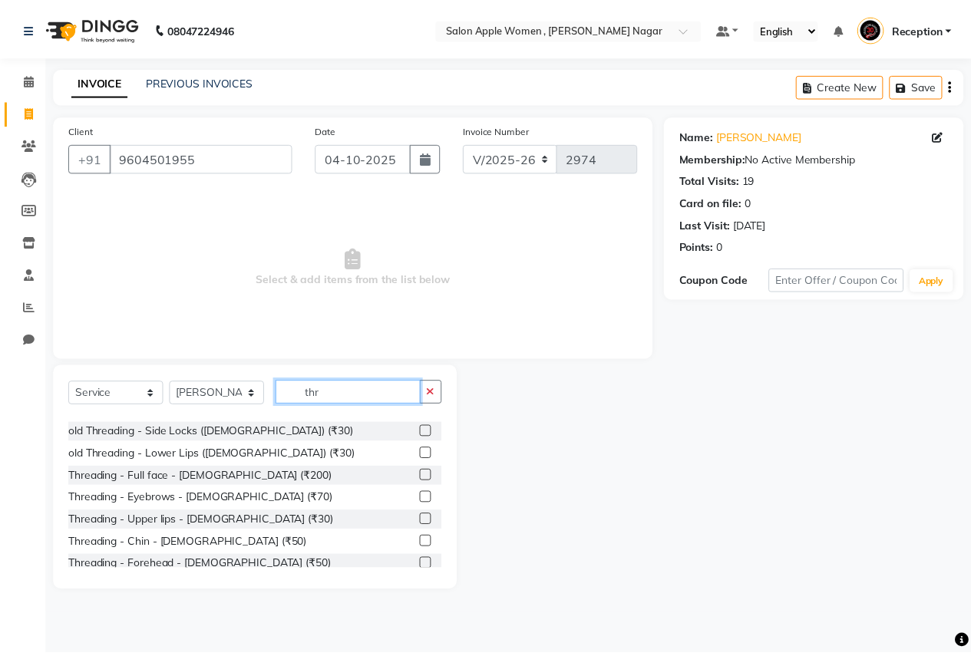
scroll to position [203, 0]
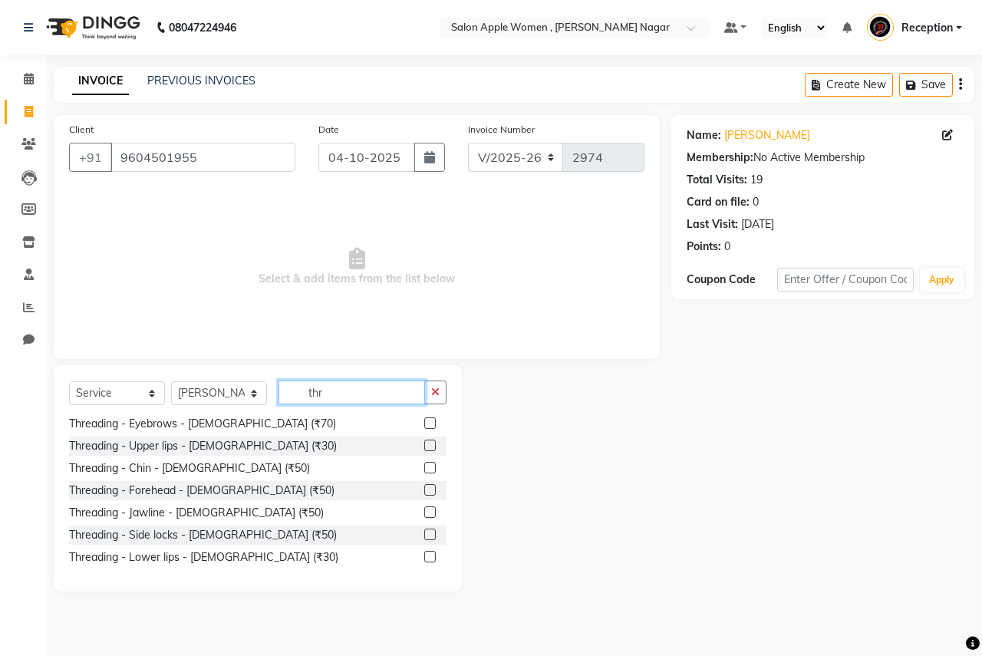
type input "thr"
click at [424, 422] on label at bounding box center [430, 423] width 12 height 12
click at [424, 422] on input "checkbox" at bounding box center [429, 424] width 10 height 10
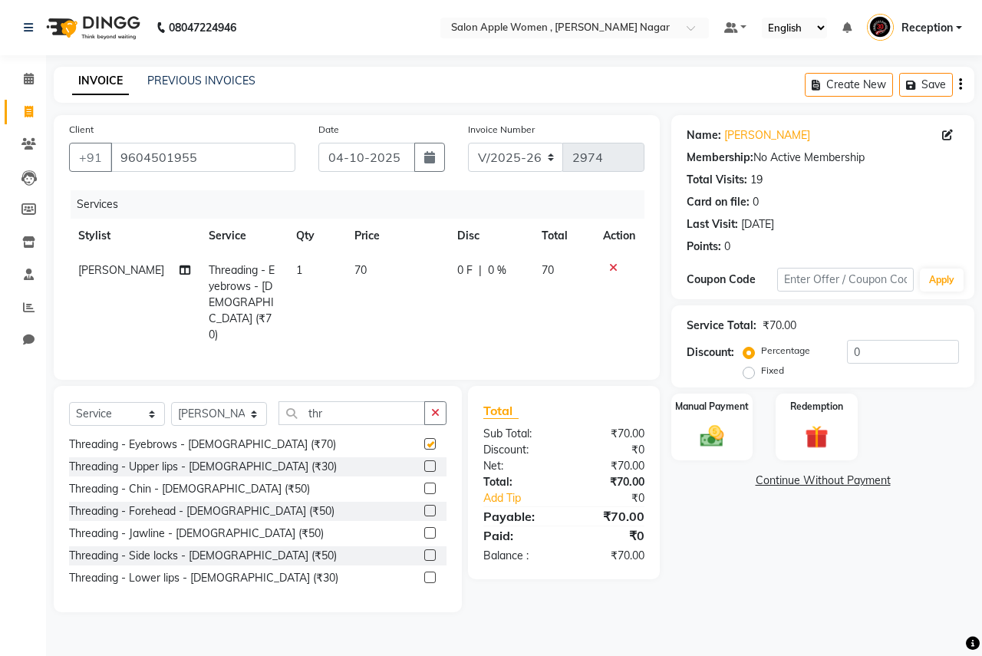
checkbox input "false"
click at [704, 438] on img at bounding box center [712, 436] width 40 height 28
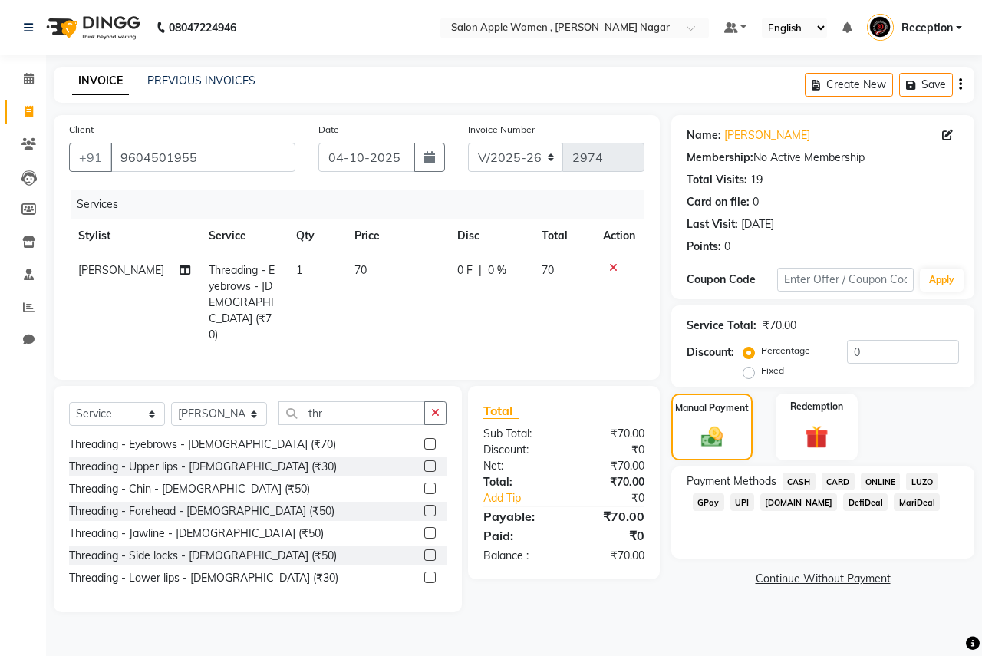
click at [877, 483] on span "ONLINE" at bounding box center [881, 482] width 40 height 18
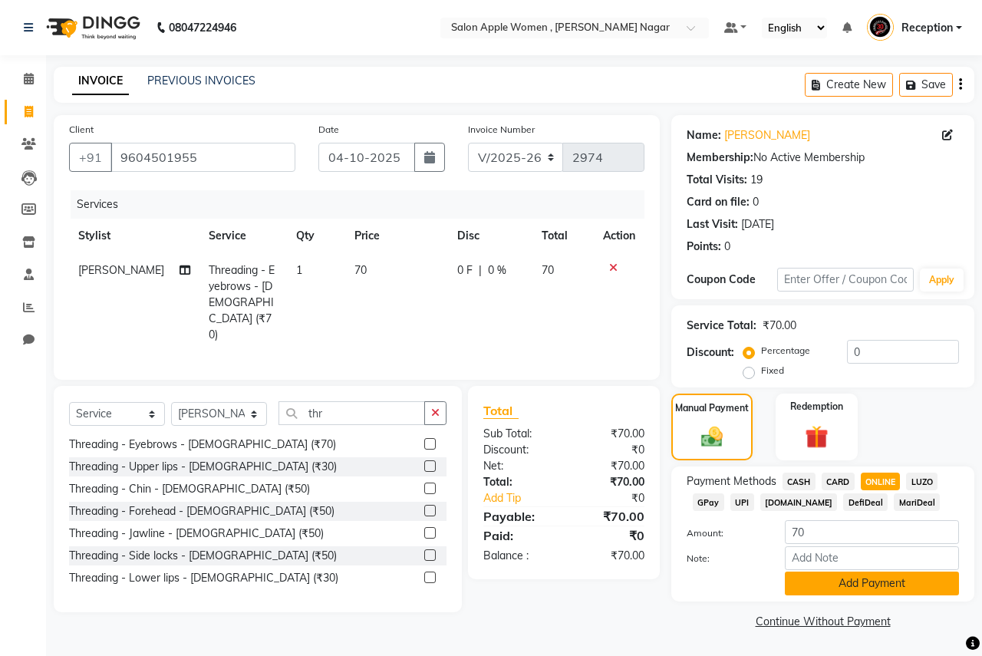
click at [875, 577] on button "Add Payment" at bounding box center [872, 584] width 174 height 24
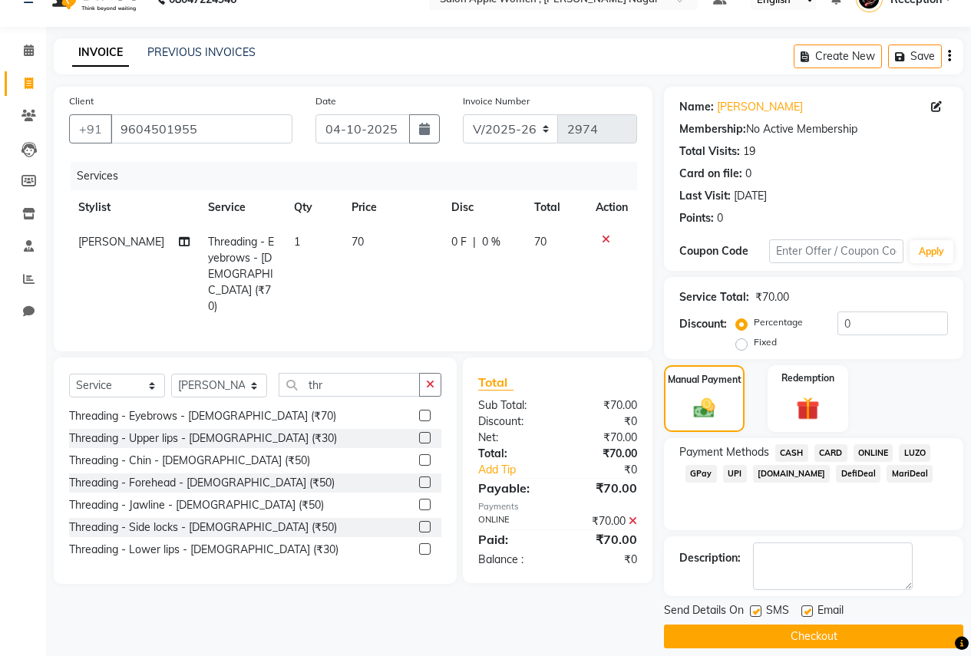
scroll to position [44, 0]
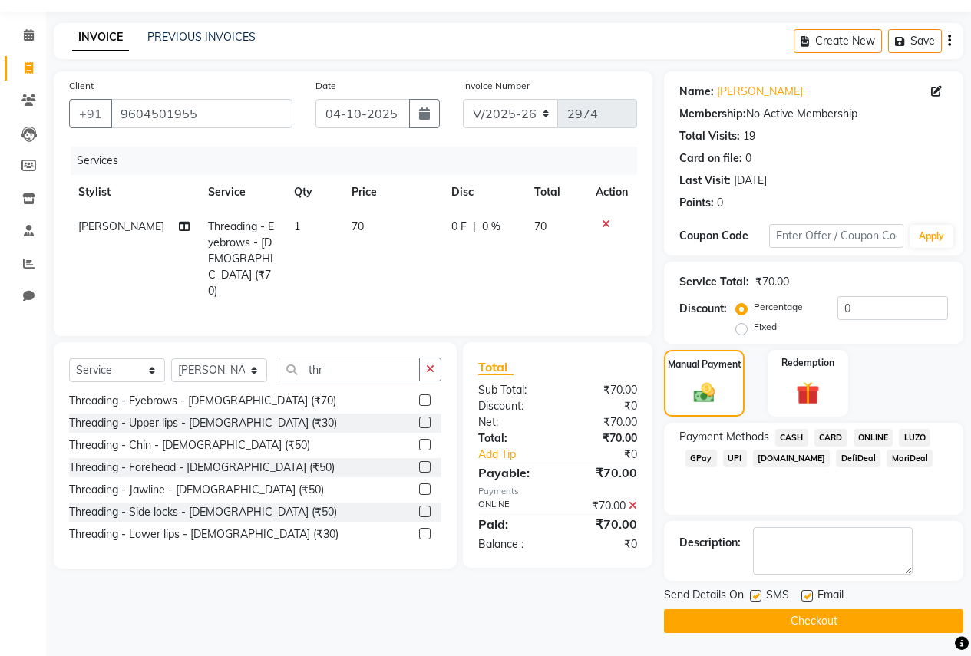
click at [852, 622] on button "Checkout" at bounding box center [813, 621] width 299 height 24
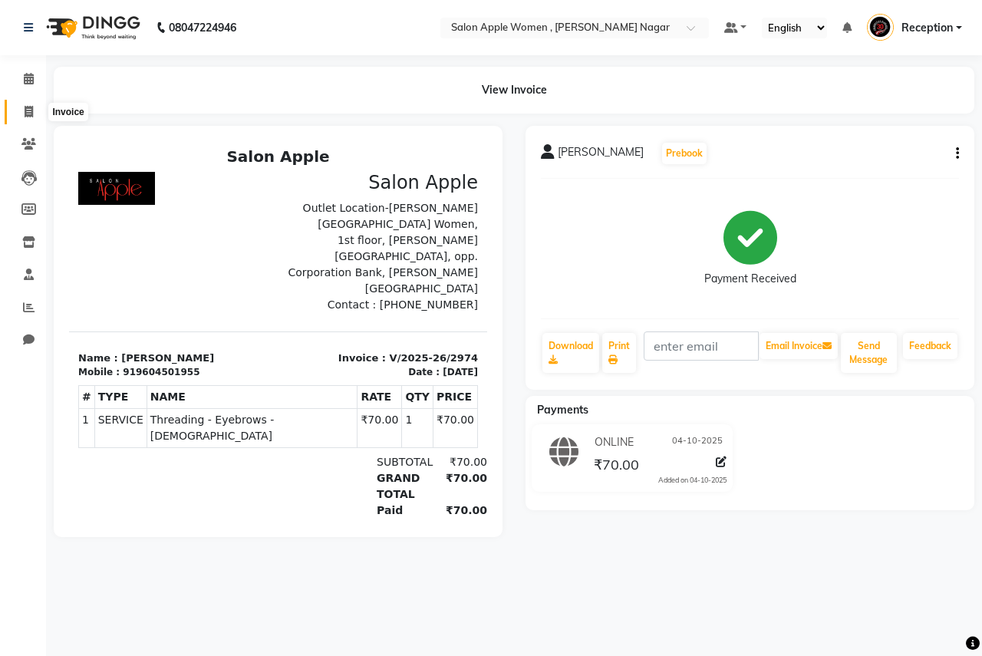
drag, startPoint x: 25, startPoint y: 111, endPoint x: 84, endPoint y: 116, distance: 59.3
click at [27, 111] on icon at bounding box center [29, 112] width 8 height 12
select select "96"
select select "service"
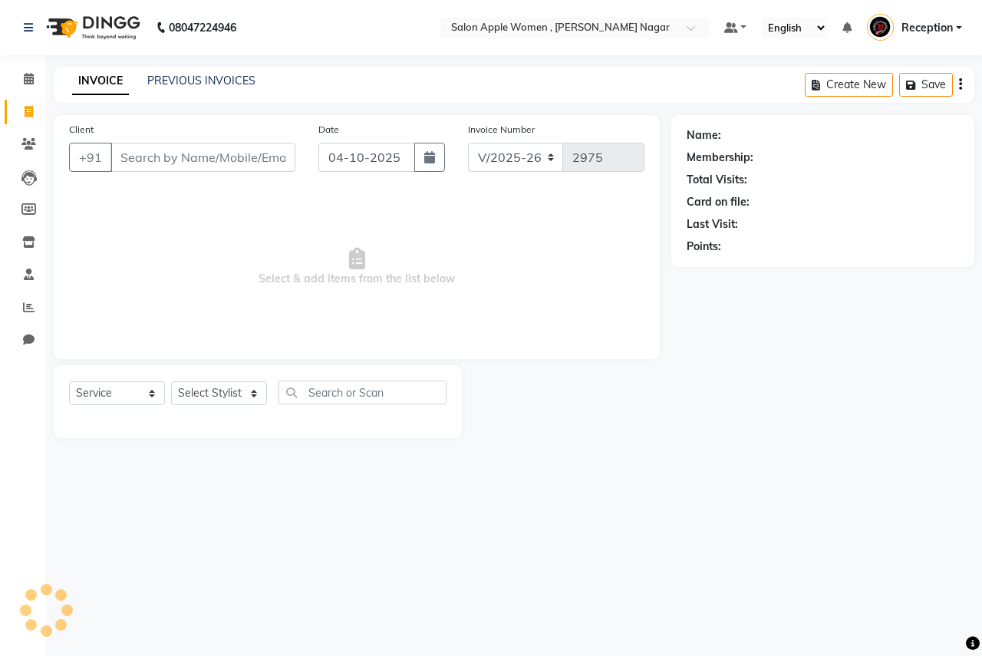
click at [157, 161] on input "Client" at bounding box center [202, 157] width 185 height 29
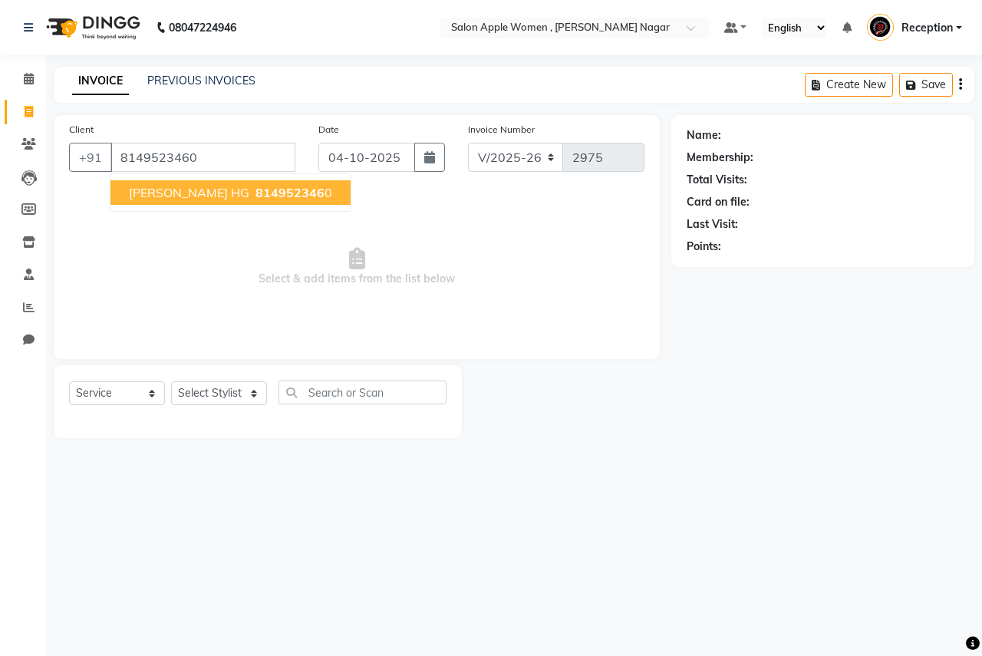
type input "8149523460"
drag, startPoint x: 186, startPoint y: 201, endPoint x: 196, endPoint y: 218, distance: 19.6
click at [187, 201] on button "[PERSON_NAME] HG 814952346 0" at bounding box center [230, 192] width 240 height 25
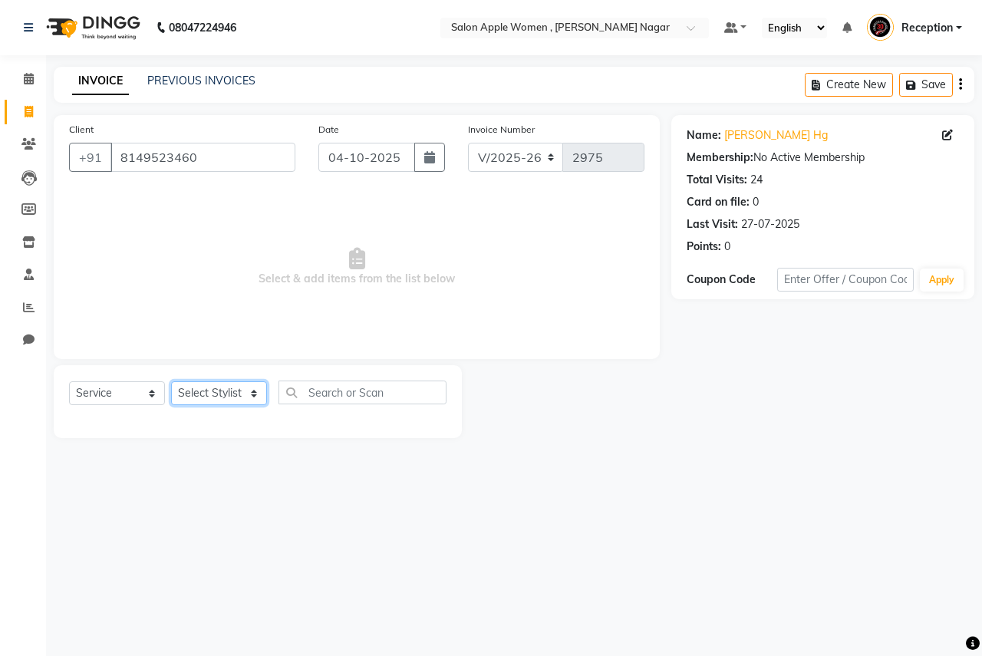
click at [242, 387] on select "Select Stylist [PERSON_NAME] [PERSON_NAME] [PERSON_NAME] [PERSON_NAME] Jyoti Ra…" at bounding box center [219, 393] width 96 height 24
select select "7680"
click at [171, 381] on select "Select Stylist [PERSON_NAME] [PERSON_NAME] [PERSON_NAME] [PERSON_NAME] Jyoti Ra…" at bounding box center [219, 393] width 96 height 24
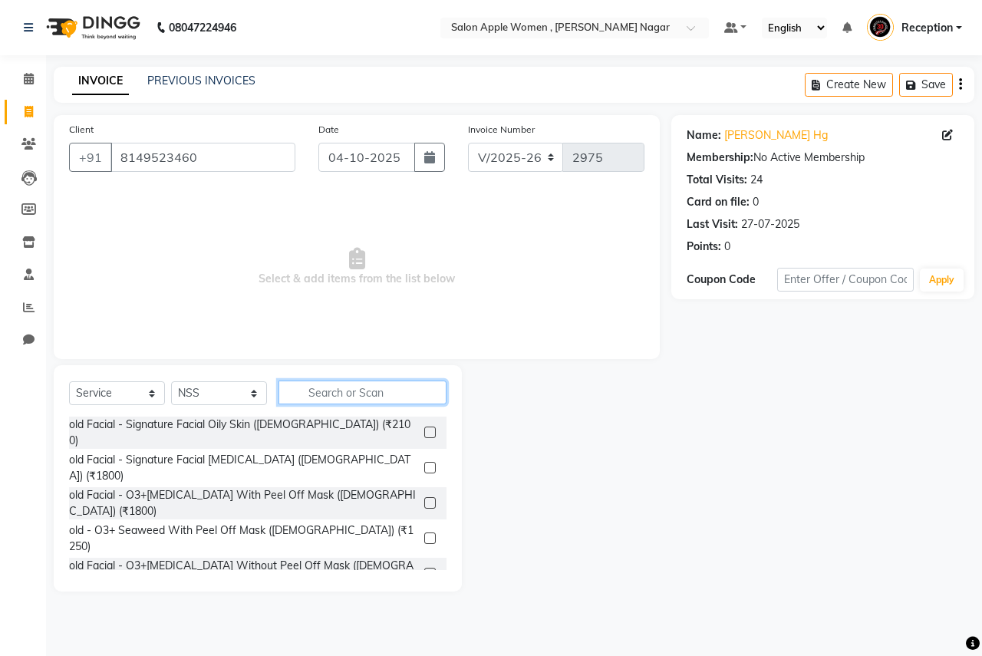
click at [315, 386] on input "text" at bounding box center [363, 393] width 168 height 24
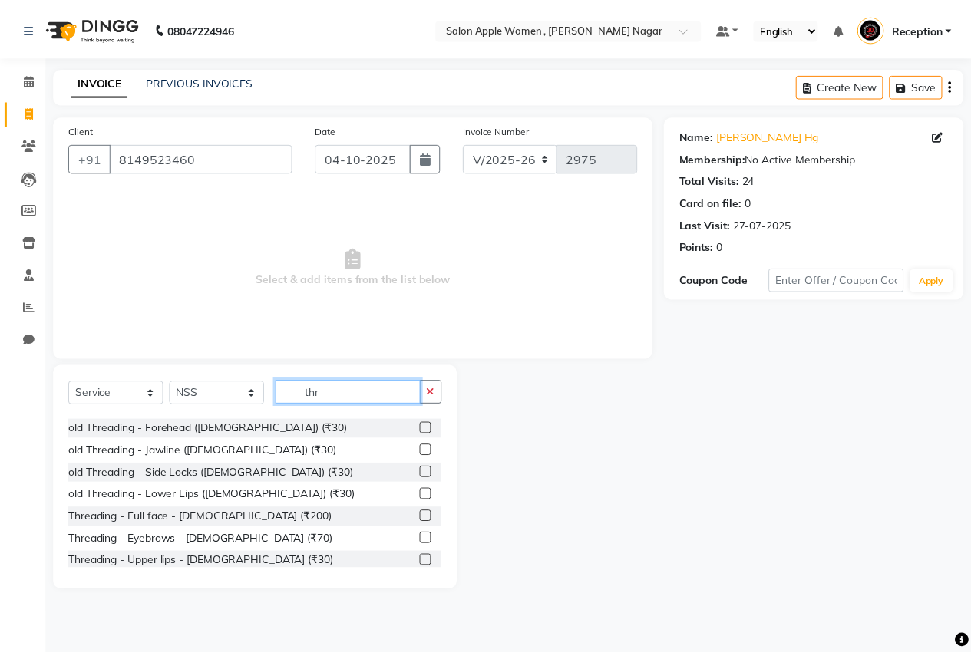
scroll to position [203, 0]
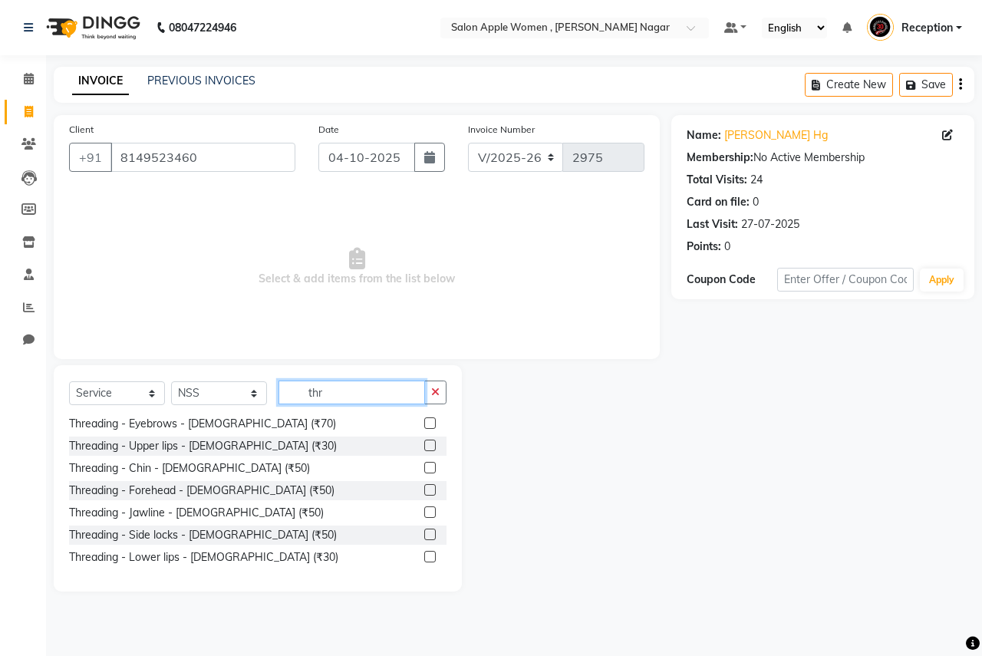
type input "thr"
click at [424, 420] on label at bounding box center [430, 423] width 12 height 12
click at [424, 420] on input "checkbox" at bounding box center [429, 424] width 10 height 10
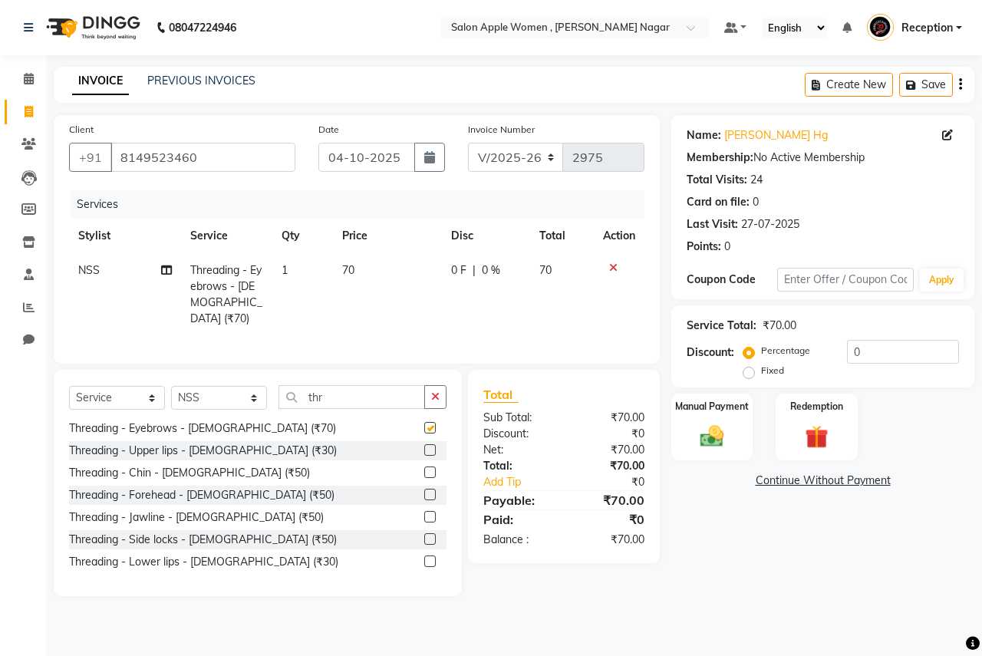
checkbox input "false"
click at [424, 444] on label at bounding box center [430, 450] width 12 height 12
click at [424, 446] on input "checkbox" at bounding box center [429, 451] width 10 height 10
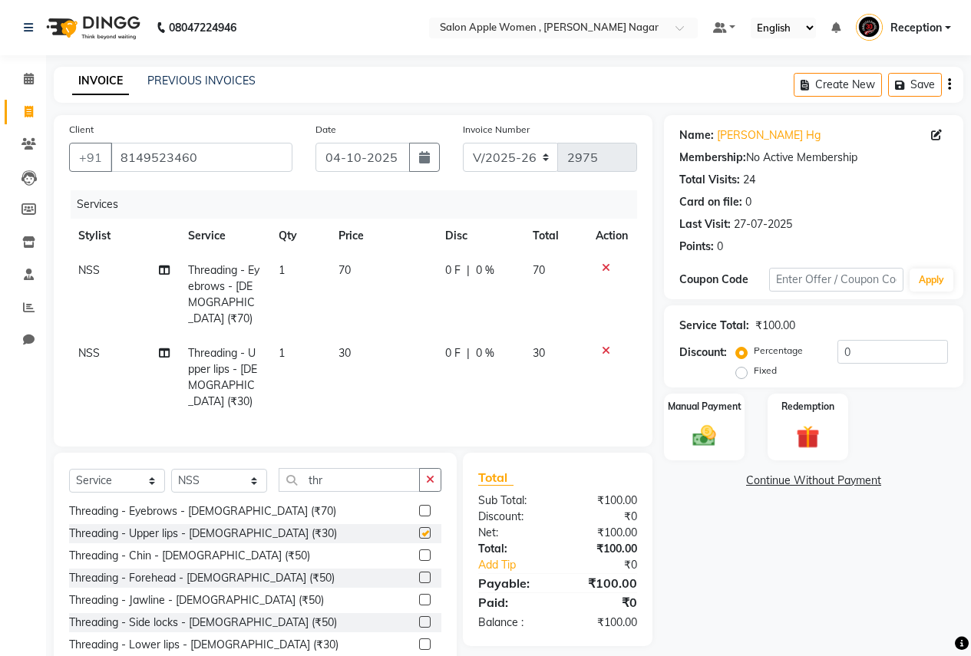
checkbox input "false"
click at [602, 345] on icon at bounding box center [606, 350] width 8 height 11
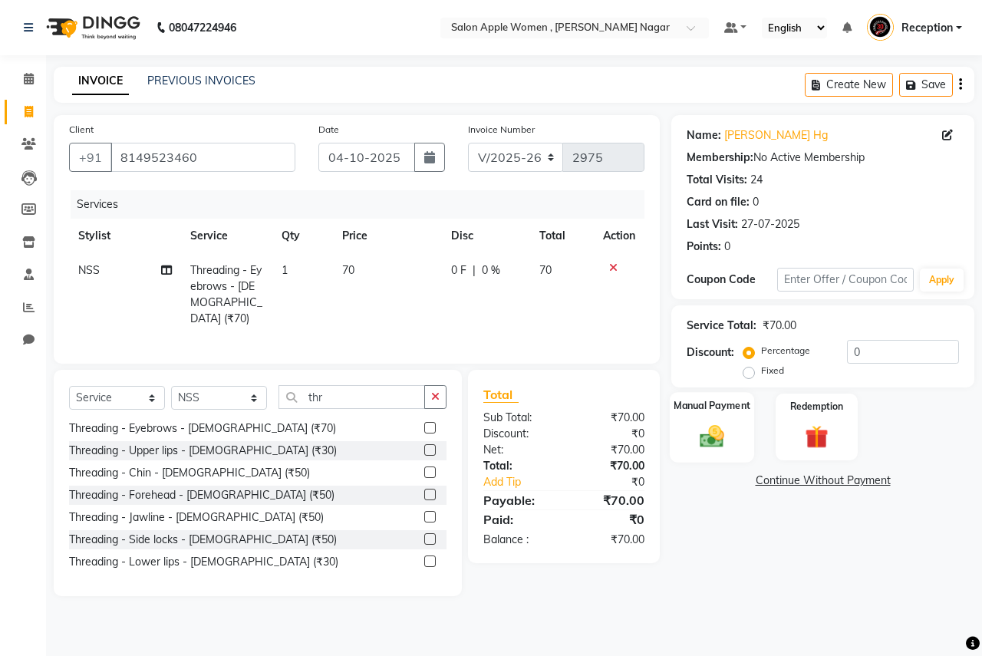
click at [692, 423] on img at bounding box center [712, 436] width 40 height 28
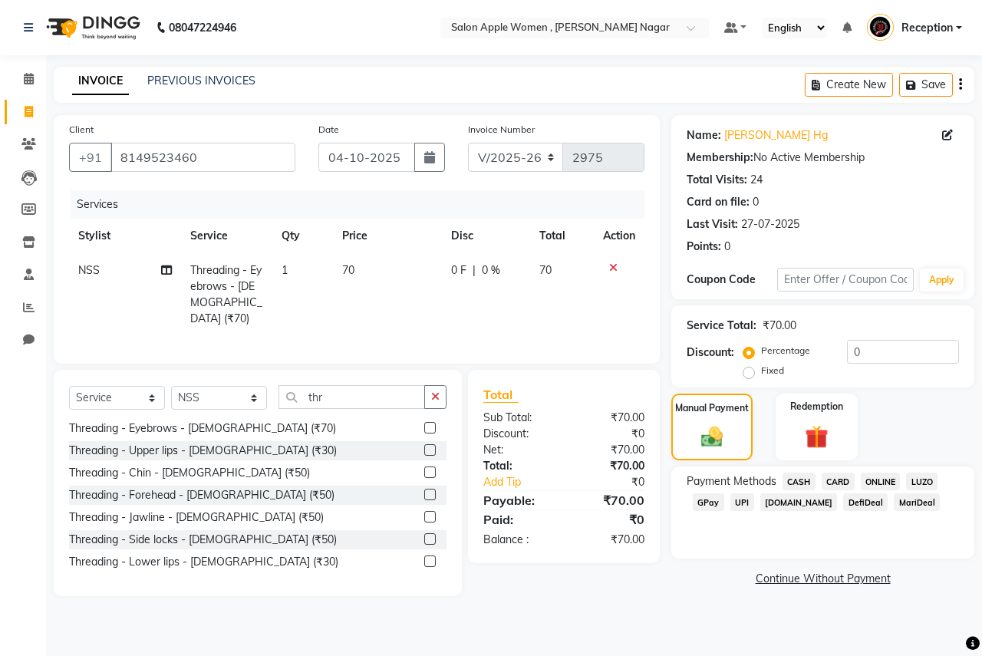
click at [788, 483] on span "CASH" at bounding box center [799, 482] width 33 height 18
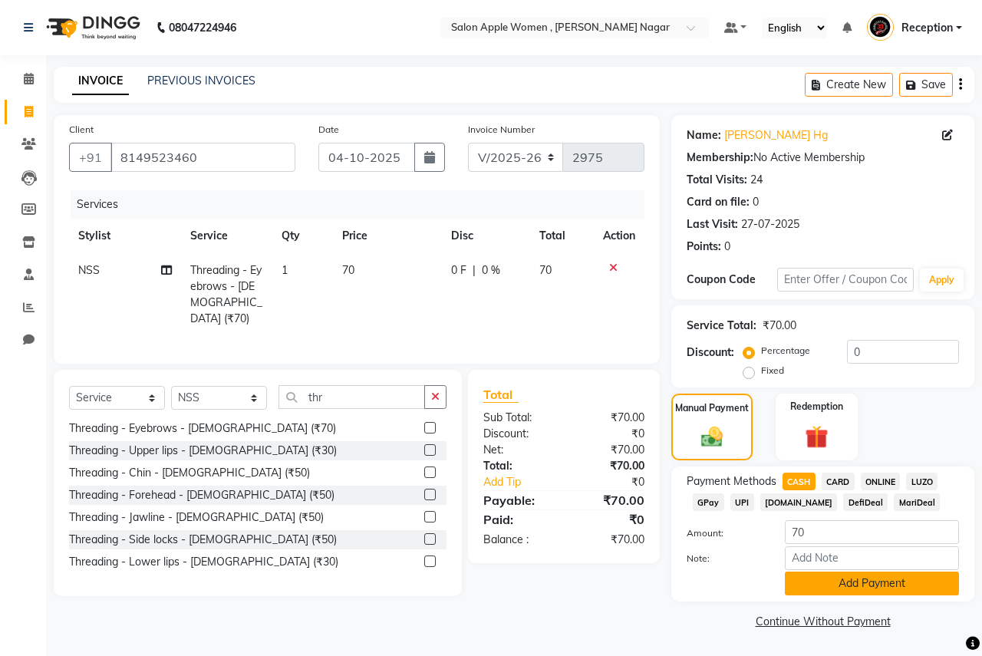
click at [797, 572] on button "Add Payment" at bounding box center [872, 584] width 174 height 24
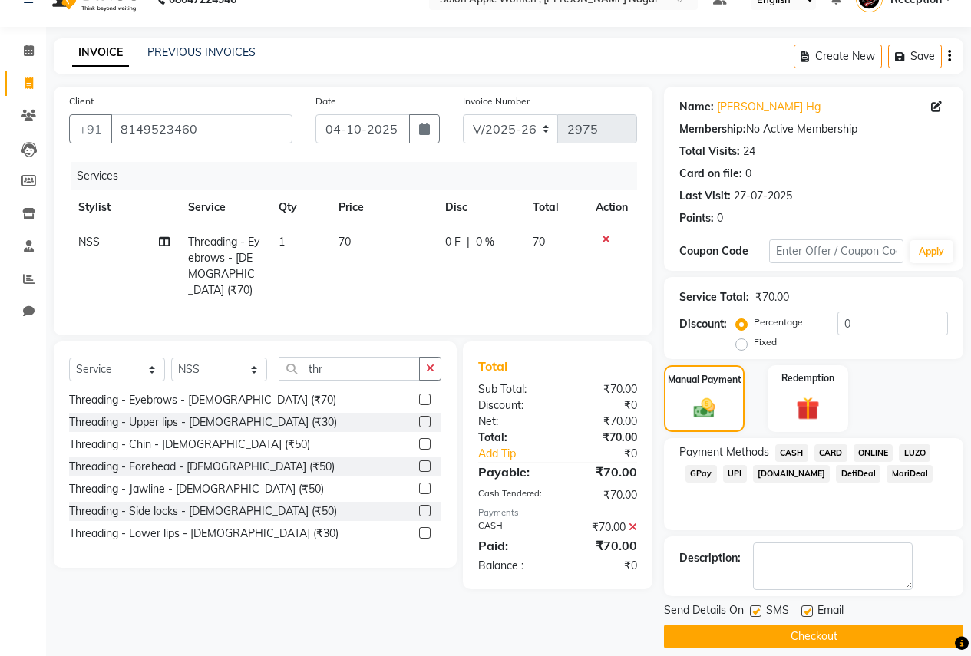
scroll to position [44, 0]
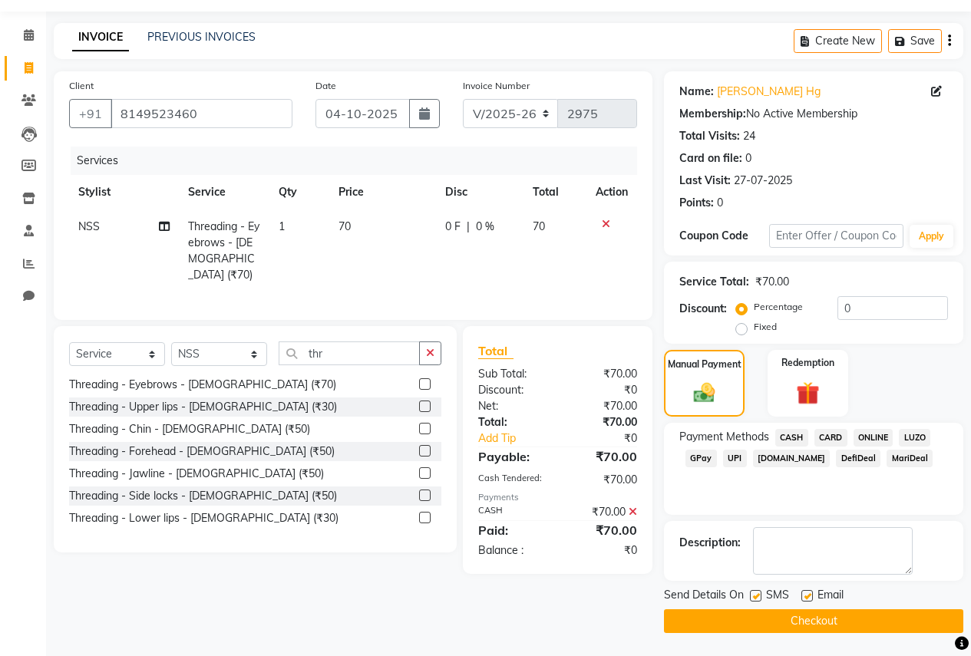
click at [785, 609] on button "Checkout" at bounding box center [813, 621] width 299 height 24
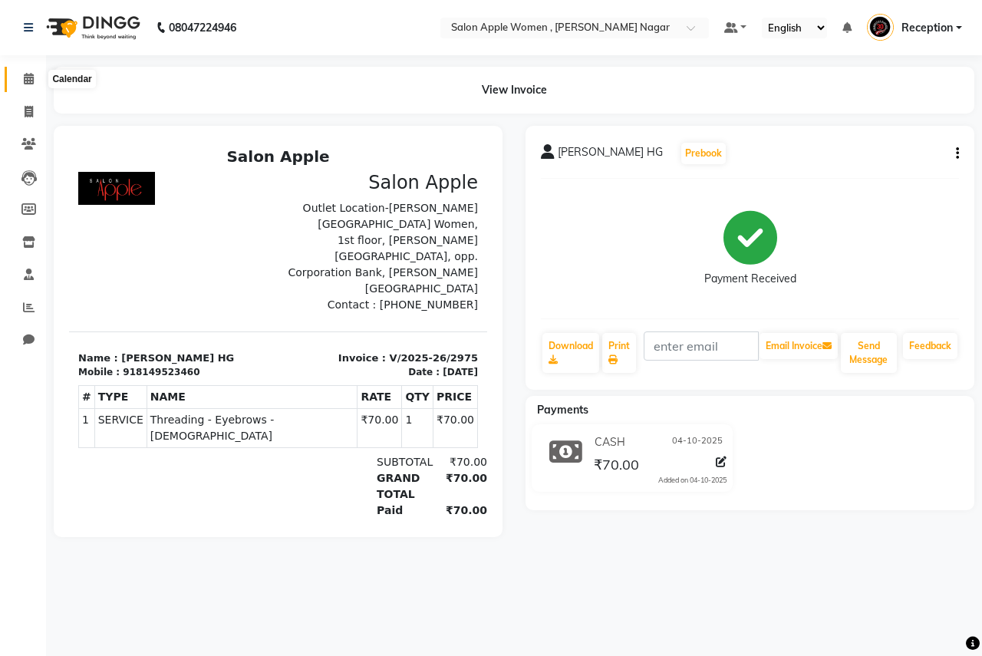
click at [23, 72] on span at bounding box center [28, 80] width 27 height 18
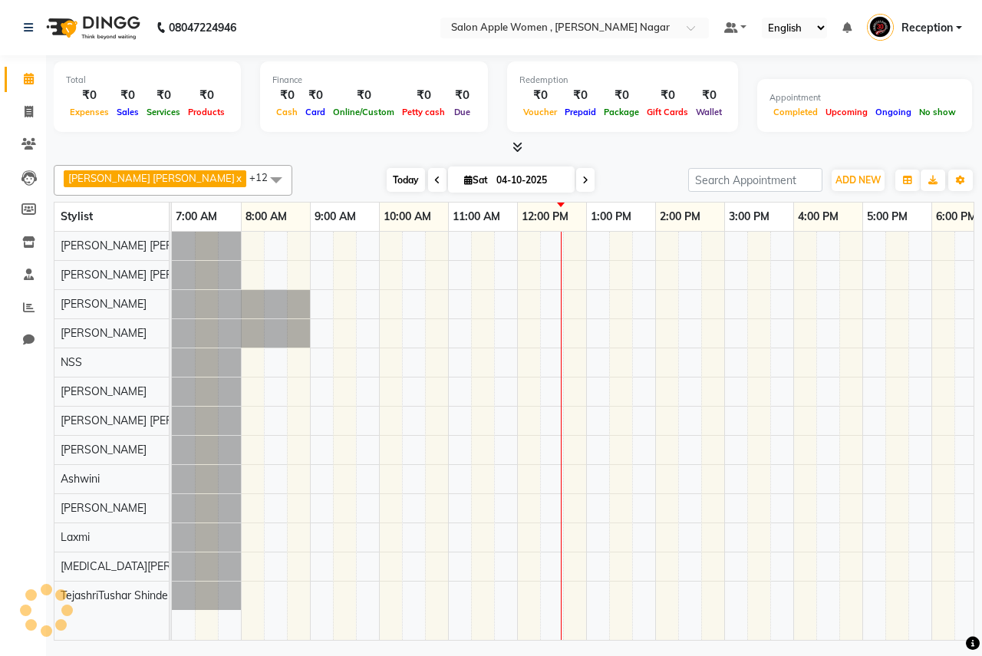
click at [387, 176] on span "Today" at bounding box center [406, 180] width 38 height 24
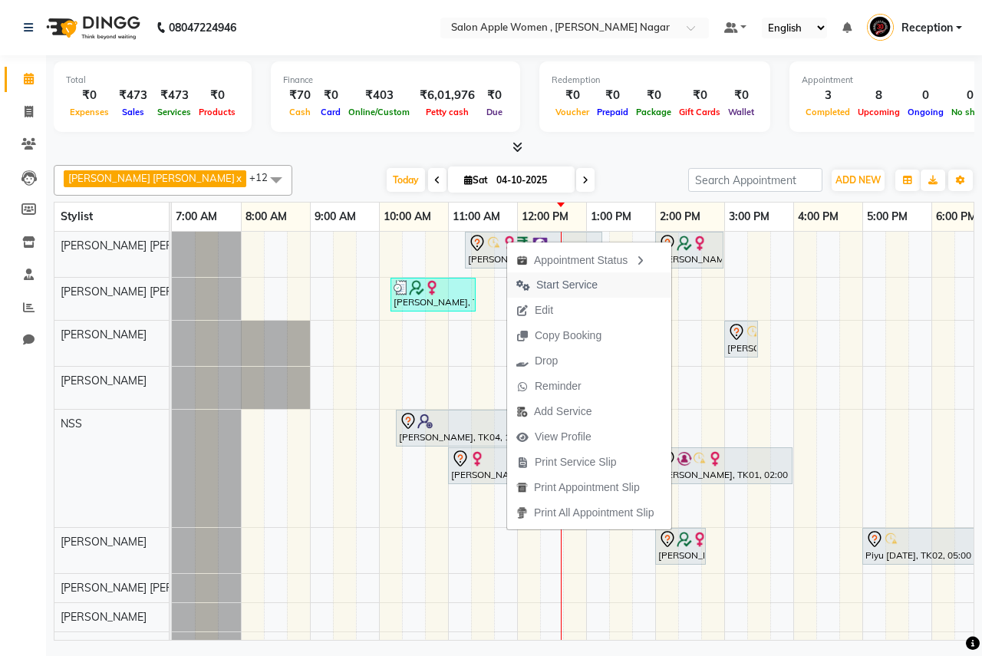
click at [534, 285] on span "Start Service" at bounding box center [557, 284] width 100 height 25
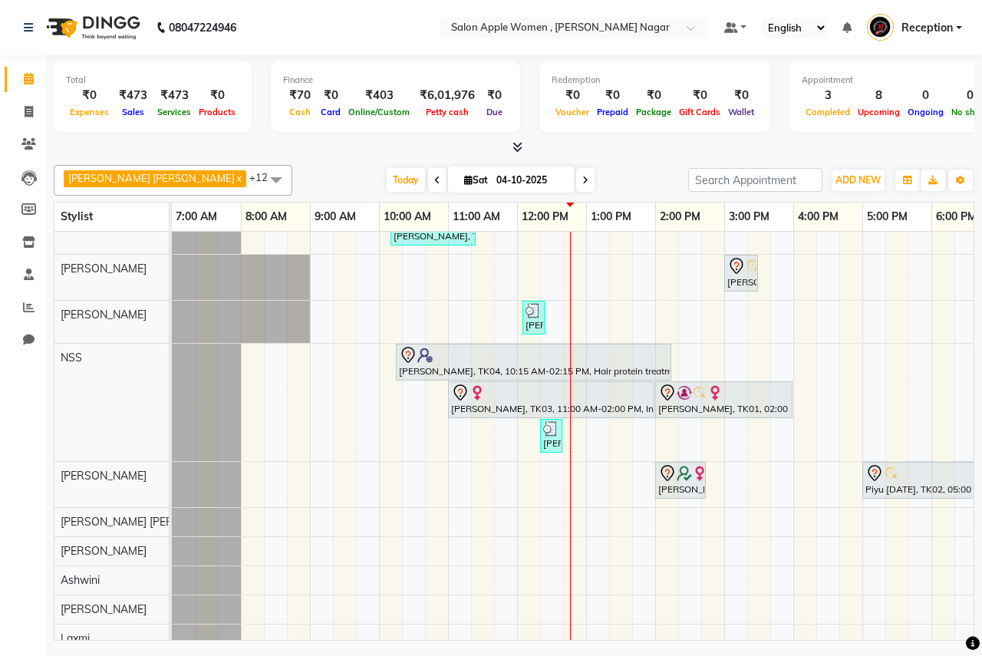
scroll to position [149, 0]
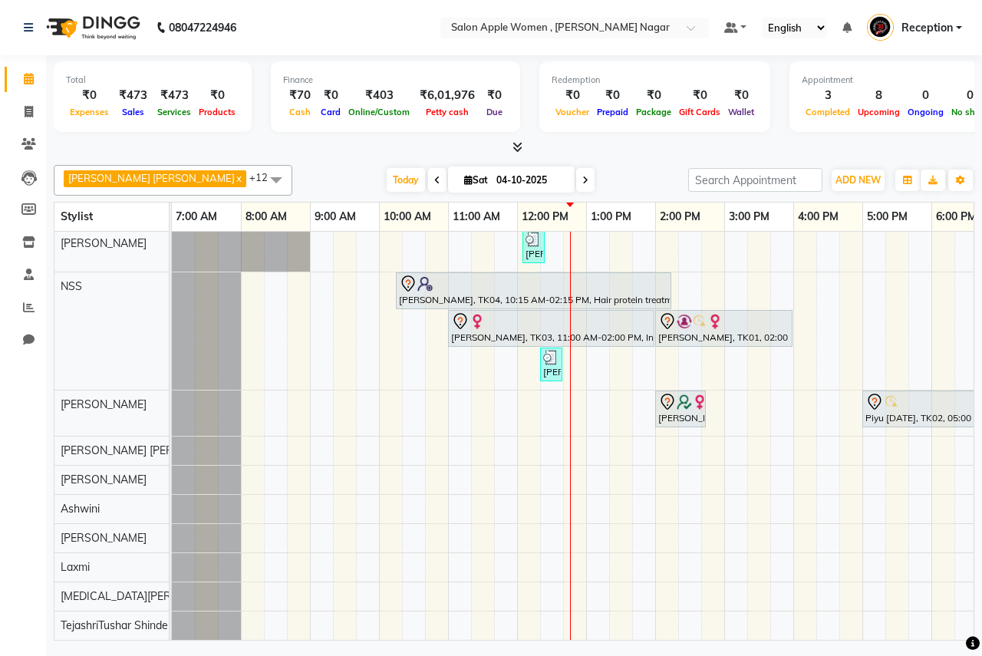
click at [460, 467] on div "[PERSON_NAME], TK05, 11:15 AM-01:15 PM, Hair protein treatment - Nanoplastia - …" at bounding box center [724, 367] width 1105 height 546
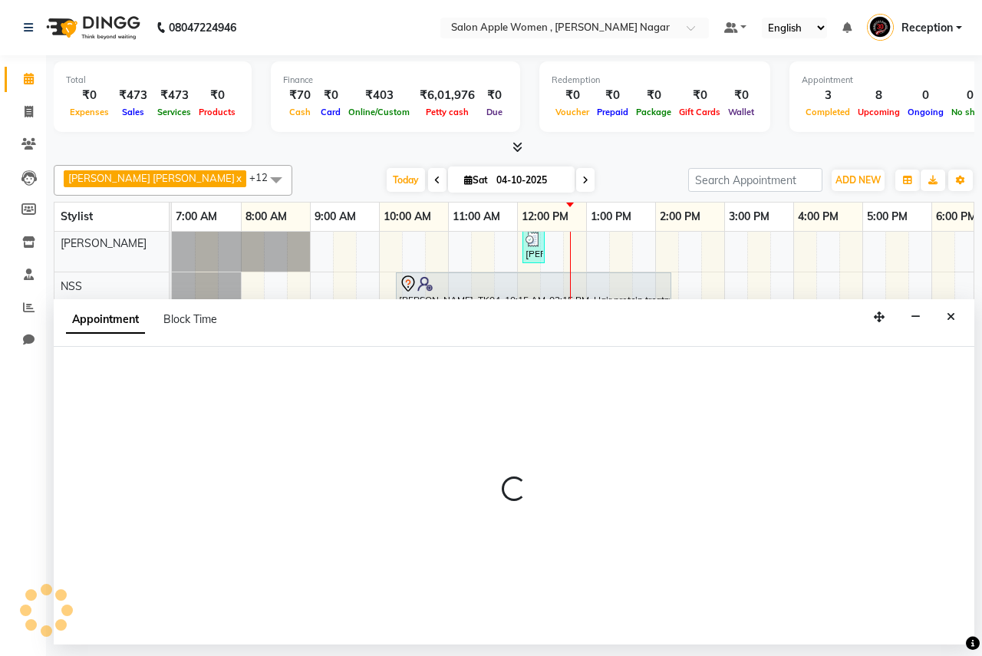
select select "57562"
select select "tentative"
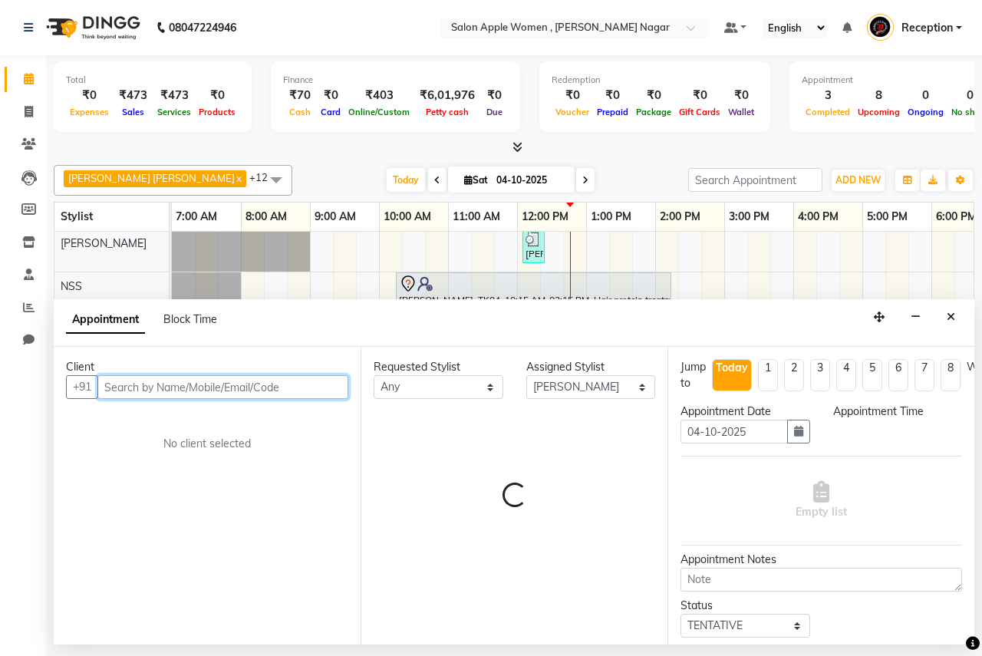
select select "660"
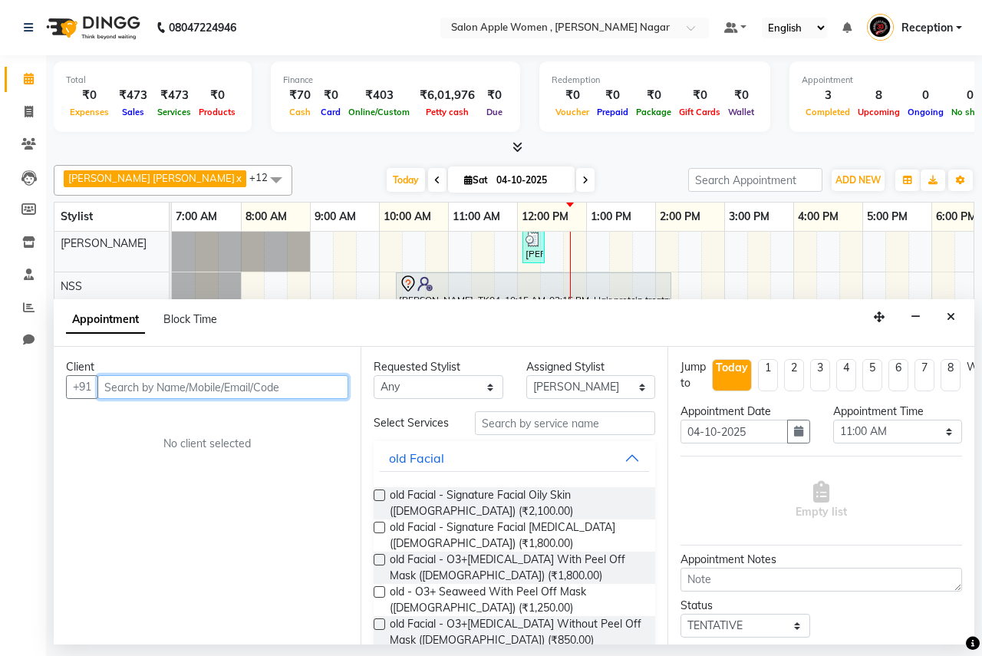
click at [293, 391] on input "text" at bounding box center [222, 387] width 251 height 24
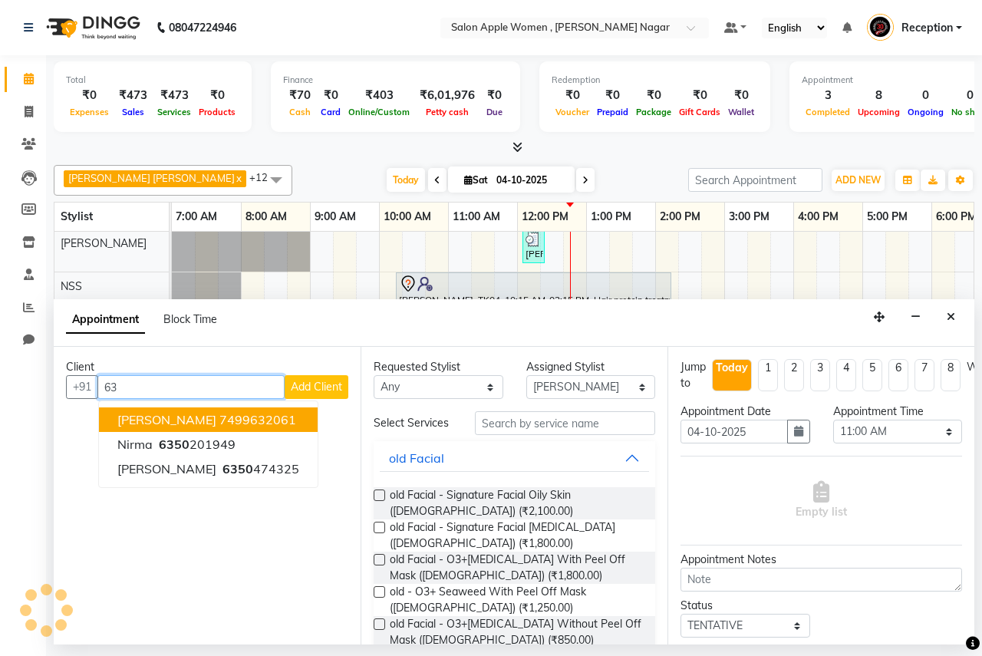
type input "6"
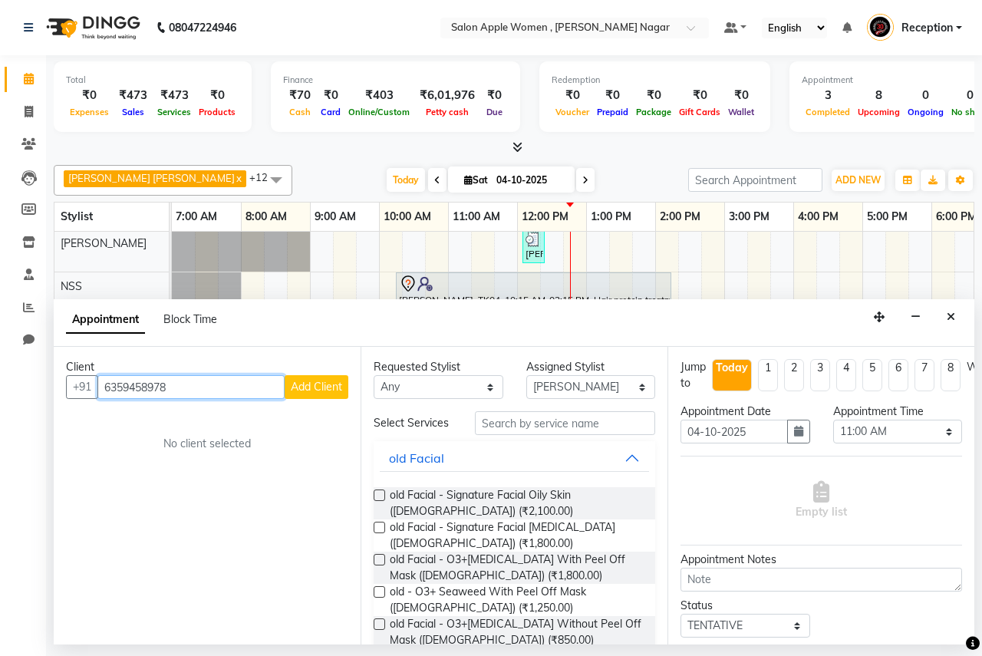
type input "6359458978"
click at [293, 391] on span "Add Client" at bounding box center [316, 387] width 51 height 14
select select "22"
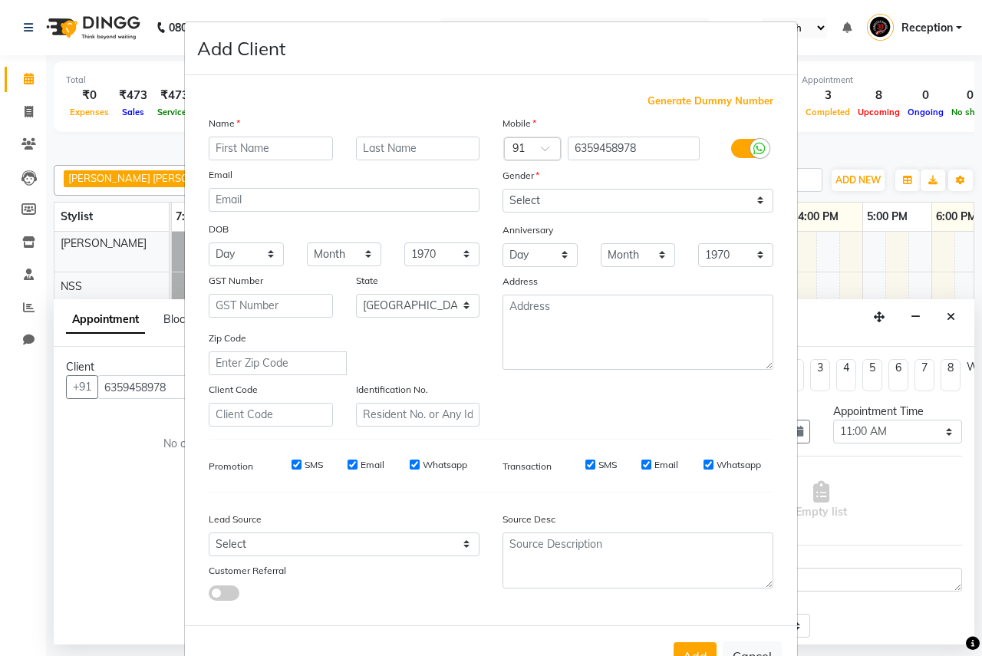
click at [245, 144] on input "text" at bounding box center [271, 149] width 124 height 24
type input "prakruti"
click at [544, 199] on select "Select [DEMOGRAPHIC_DATA] [DEMOGRAPHIC_DATA] Other Prefer Not To Say" at bounding box center [638, 201] width 271 height 24
select select "[DEMOGRAPHIC_DATA]"
click at [503, 189] on select "Select [DEMOGRAPHIC_DATA] [DEMOGRAPHIC_DATA] Other Prefer Not To Say" at bounding box center [638, 201] width 271 height 24
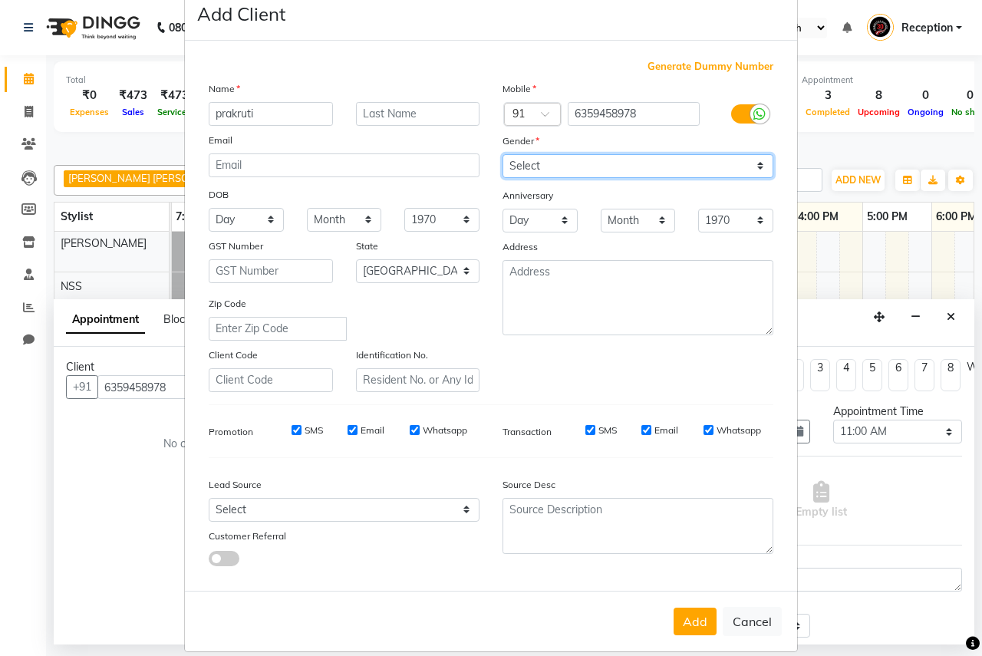
scroll to position [52, 0]
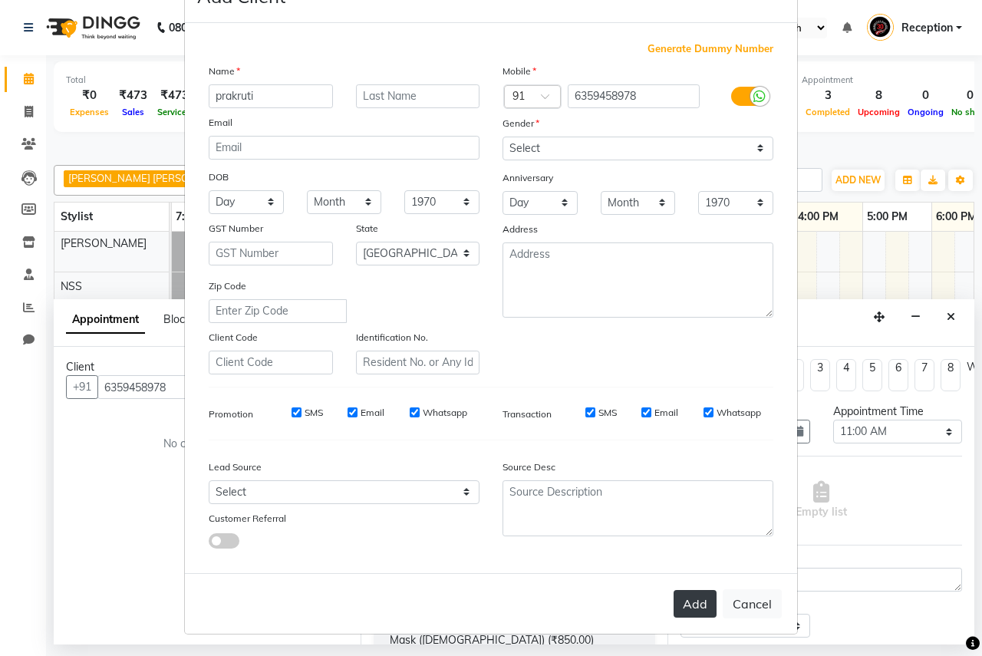
click at [679, 612] on button "Add" at bounding box center [695, 604] width 43 height 28
select select
select select "null"
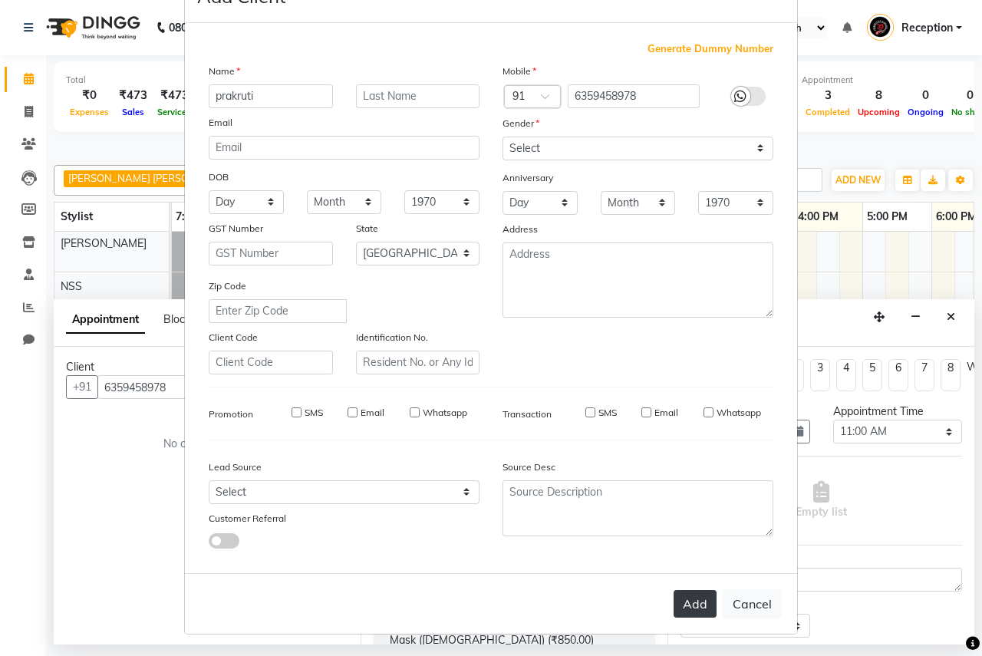
select select
checkbox input "false"
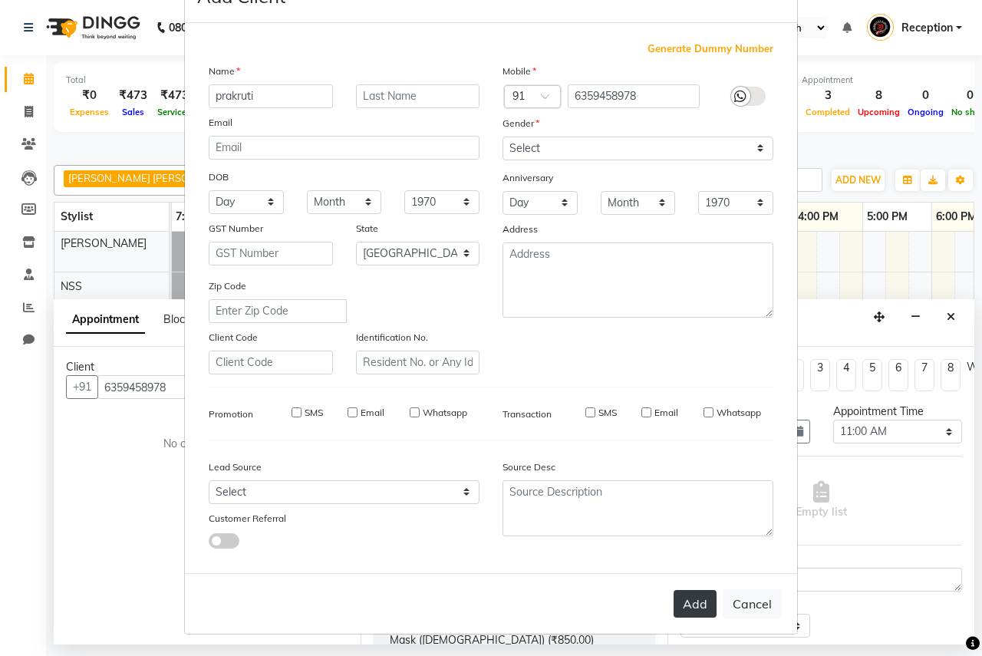
checkbox input "false"
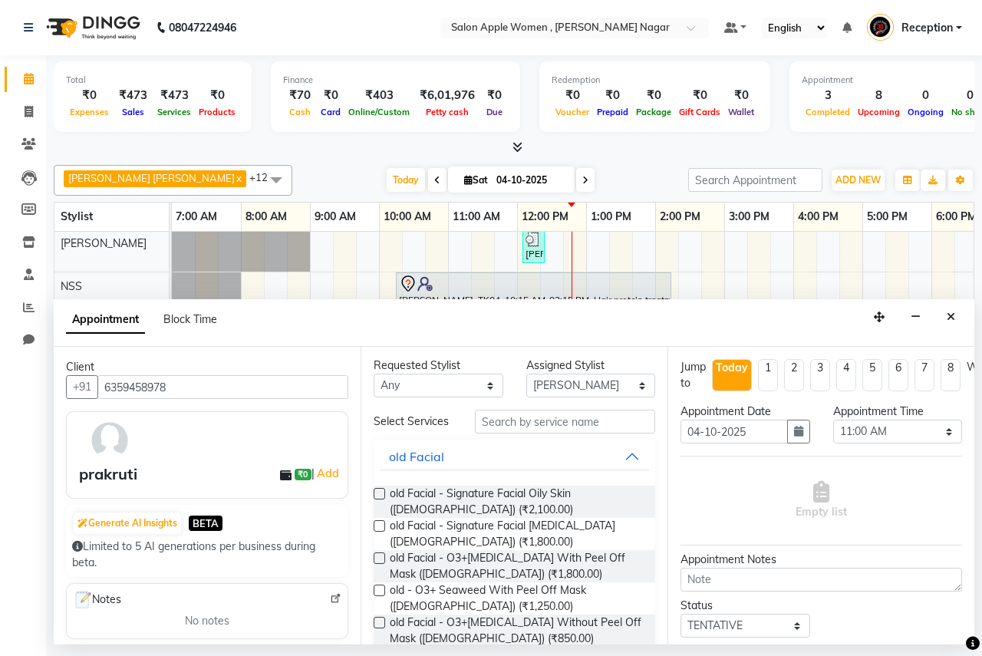
scroll to position [0, 0]
click at [616, 429] on input "text" at bounding box center [565, 423] width 180 height 24
click at [469, 418] on div at bounding box center [564, 423] width 203 height 24
click at [535, 428] on input "text" at bounding box center [565, 423] width 180 height 24
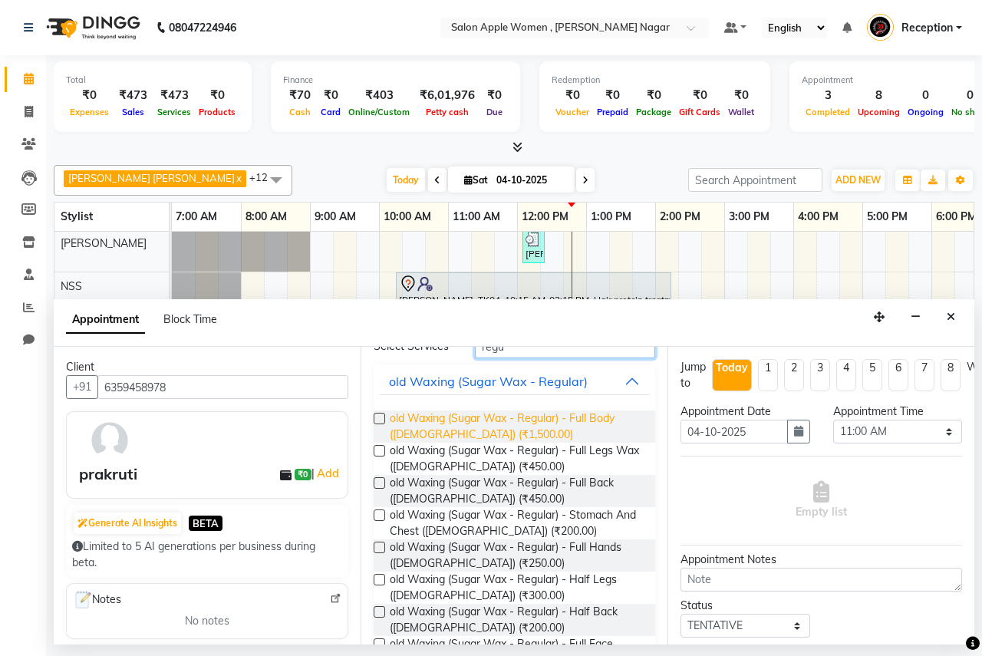
scroll to position [153, 0]
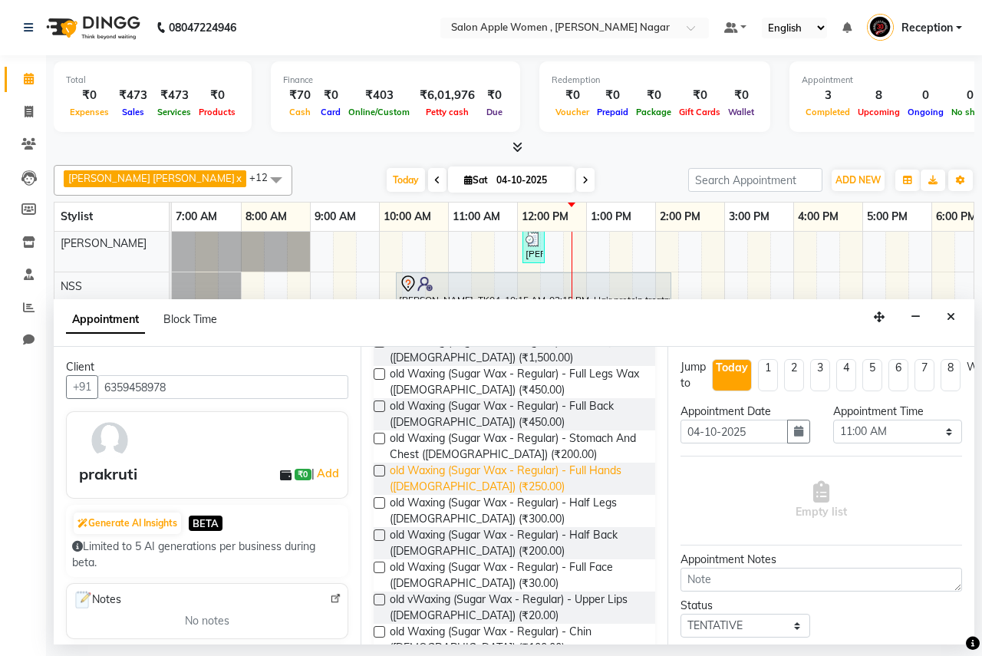
type input "regu"
click at [536, 474] on span "old Waxing (Sugar Wax - Regular) - Full Hands ([DEMOGRAPHIC_DATA]) (₹250.00)" at bounding box center [516, 479] width 253 height 32
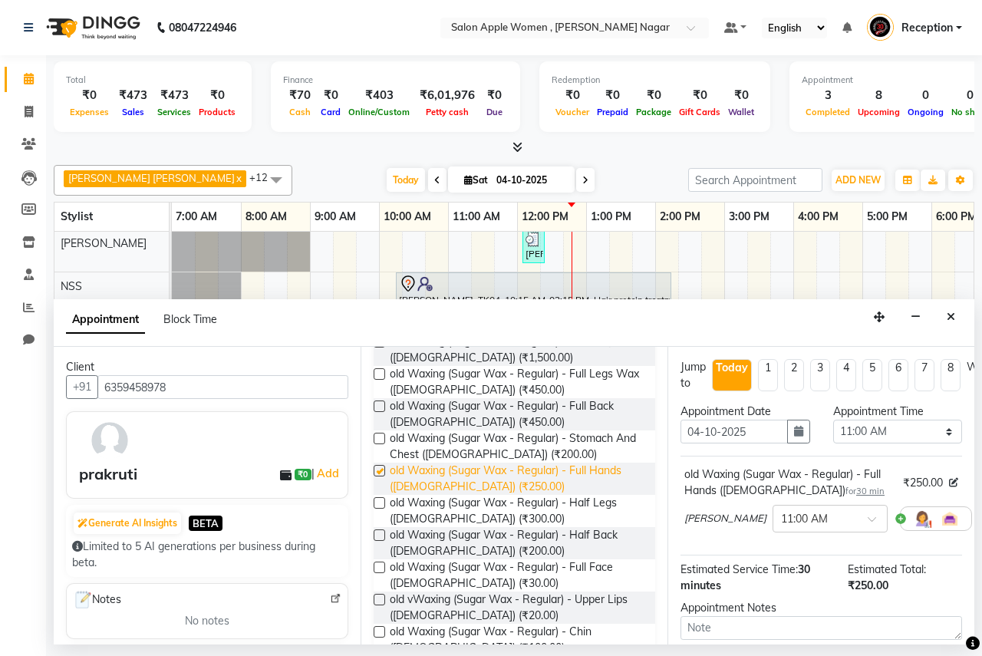
checkbox input "false"
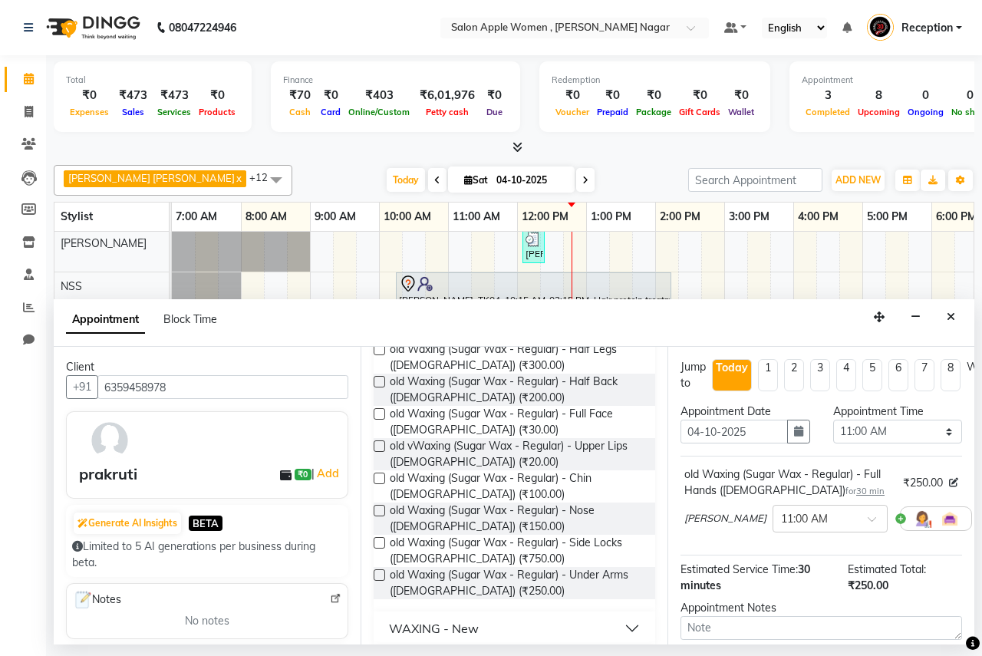
scroll to position [354, 0]
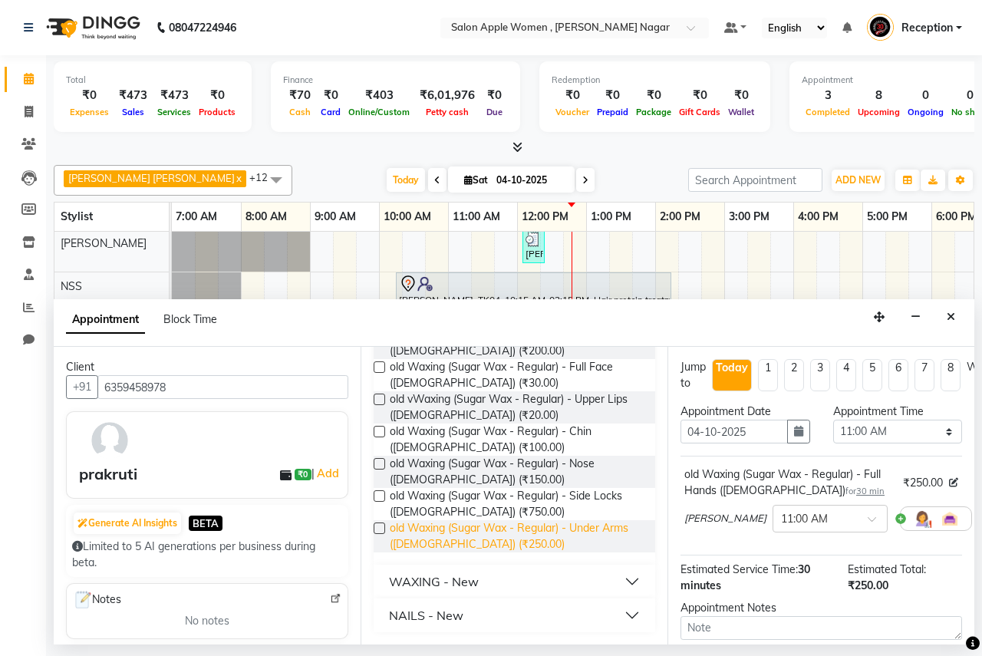
click at [538, 549] on span "old Waxing (Sugar Wax - Regular) - Under Arms ([DEMOGRAPHIC_DATA]) (₹250.00)" at bounding box center [516, 536] width 253 height 32
checkbox input "false"
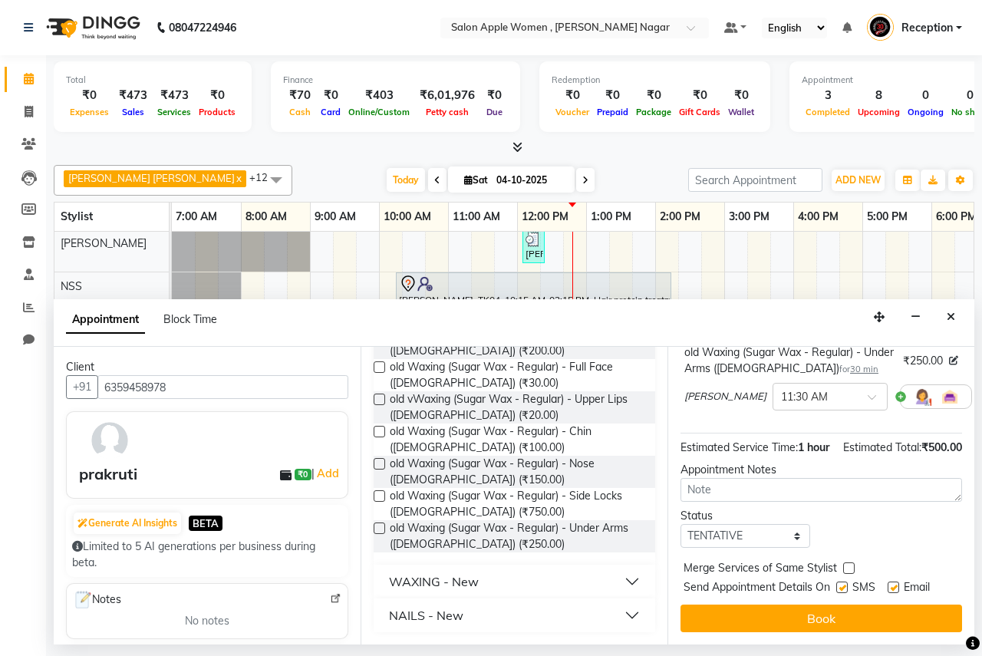
scroll to position [153, 0]
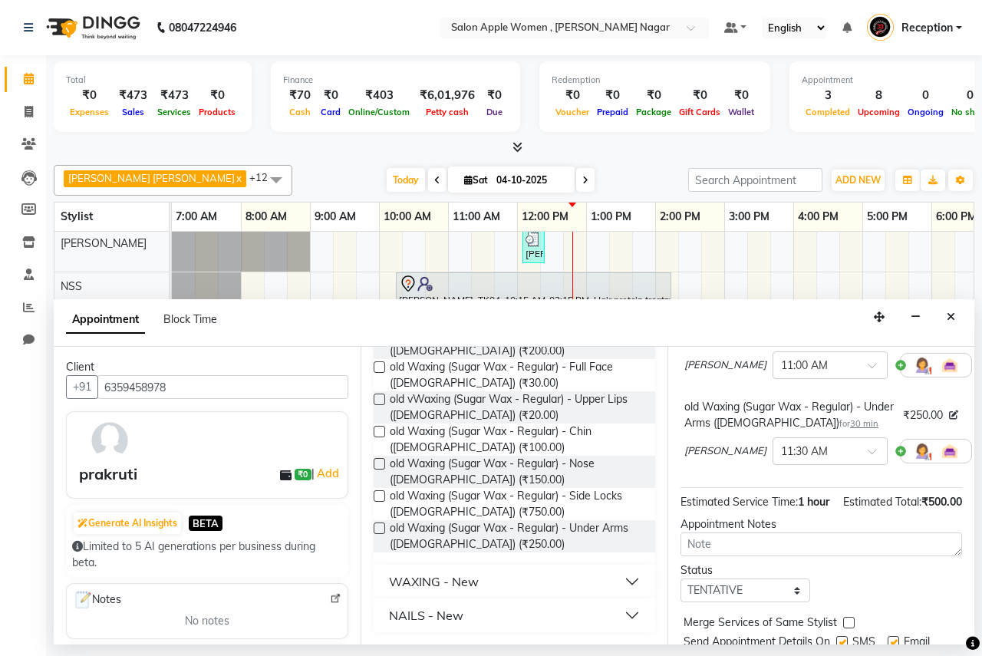
click at [978, 457] on icon at bounding box center [982, 451] width 9 height 11
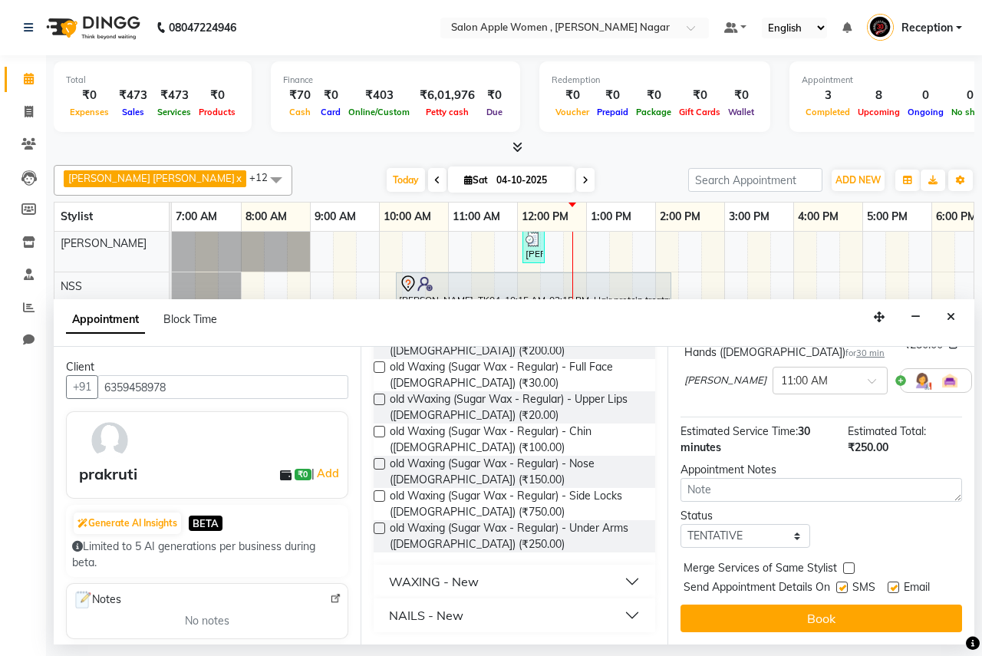
click at [496, 591] on button "WAXING - New" at bounding box center [514, 582] width 269 height 28
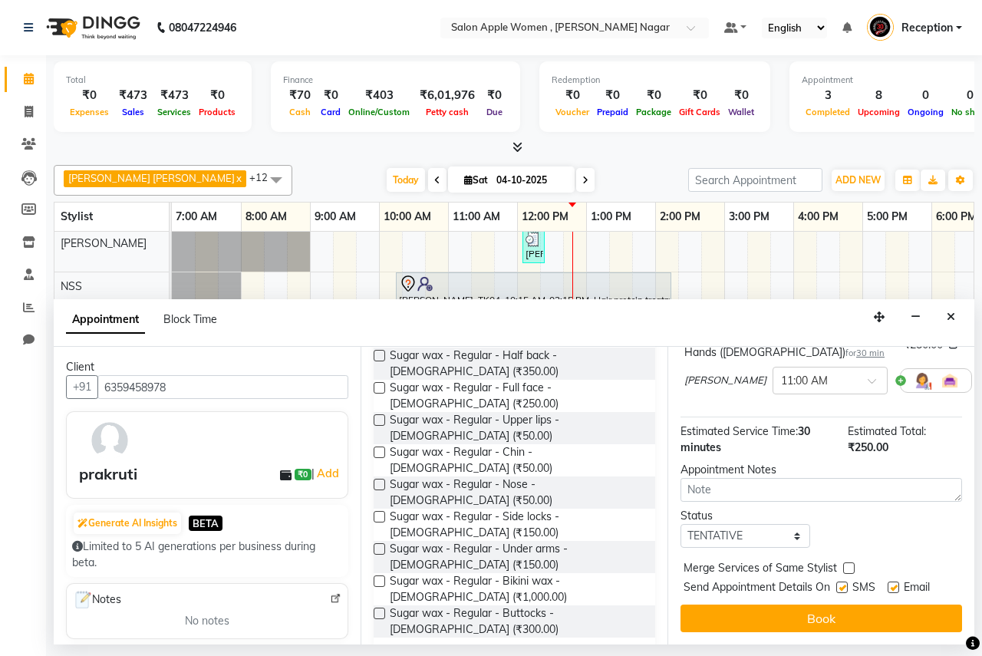
scroll to position [814, 0]
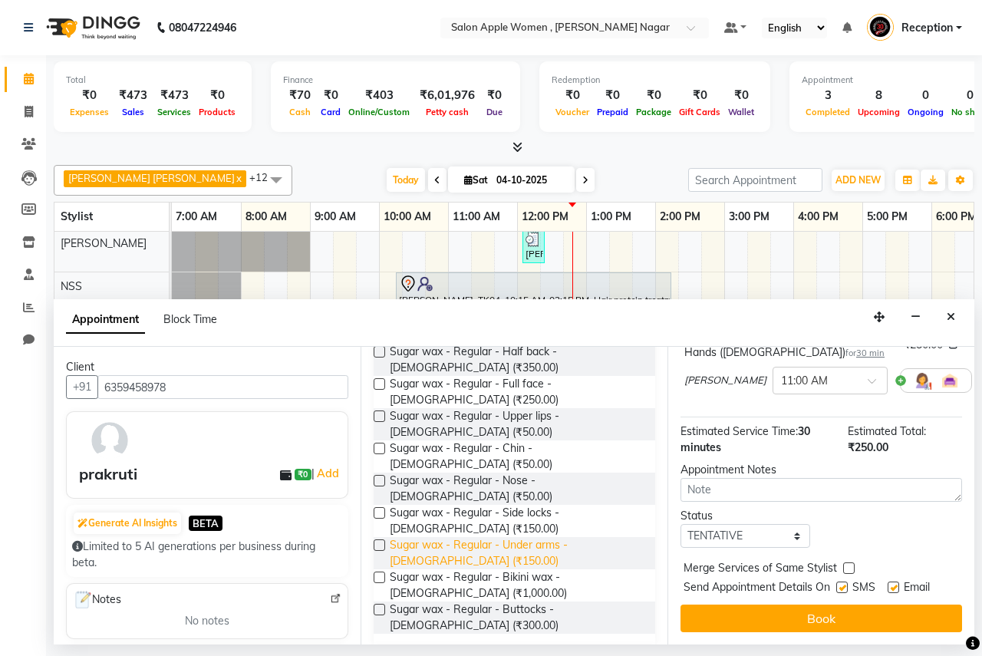
click at [507, 537] on span "Sugar wax - Regular - Under arms - [DEMOGRAPHIC_DATA] (₹150.00)" at bounding box center [516, 553] width 253 height 32
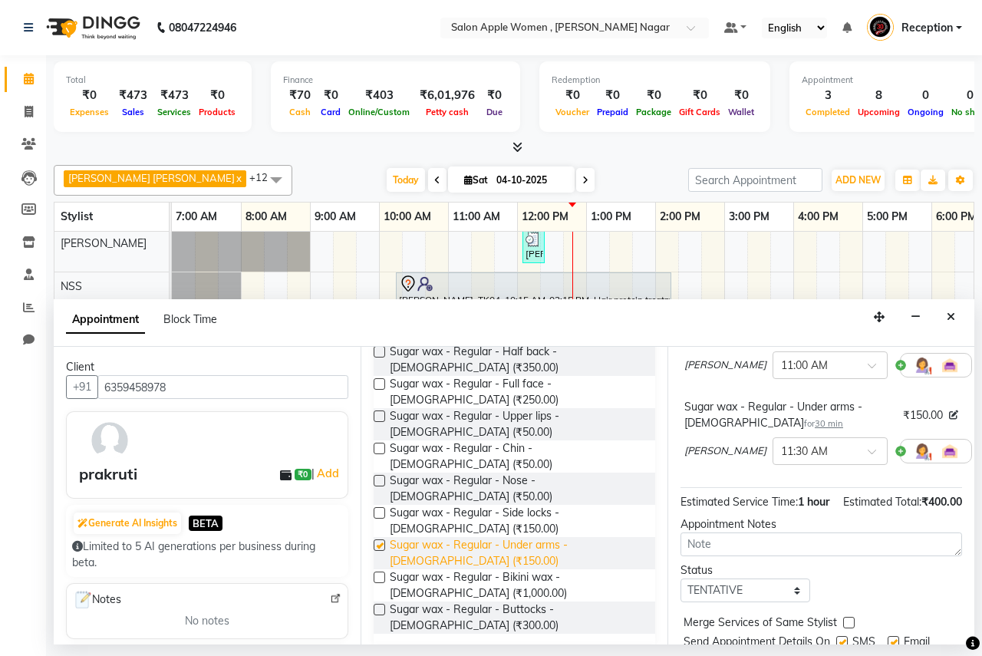
checkbox input "false"
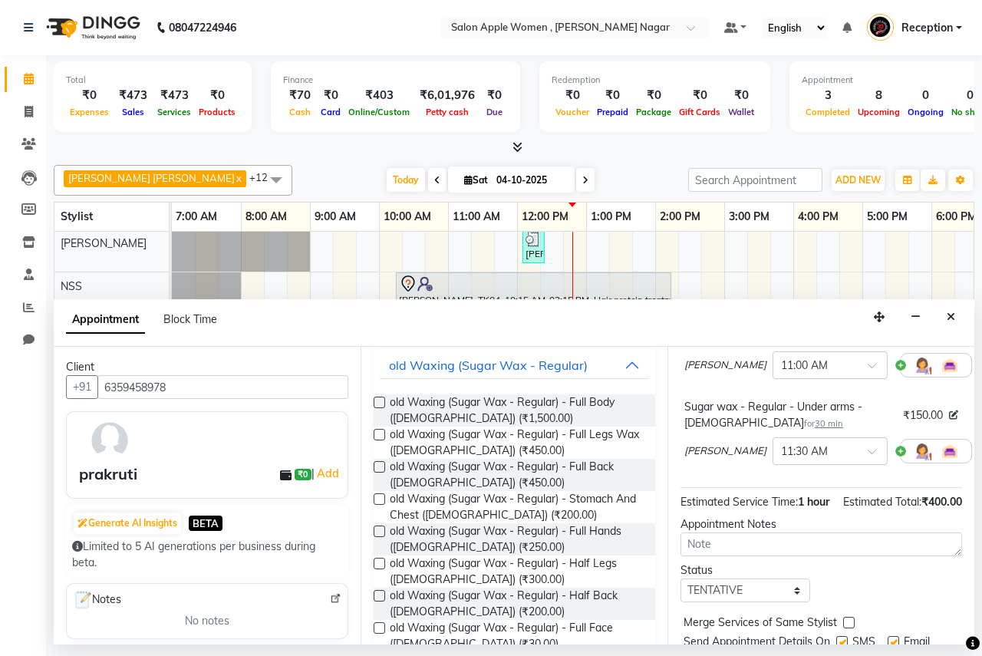
scroll to position [0, 0]
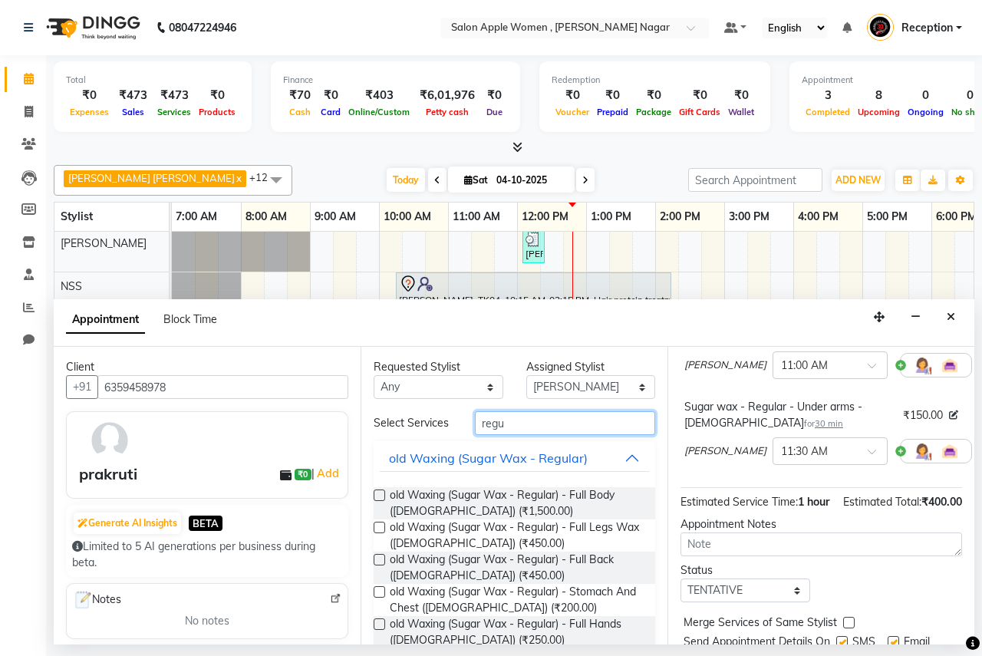
click at [523, 429] on input "regu" at bounding box center [565, 423] width 180 height 24
type input "r"
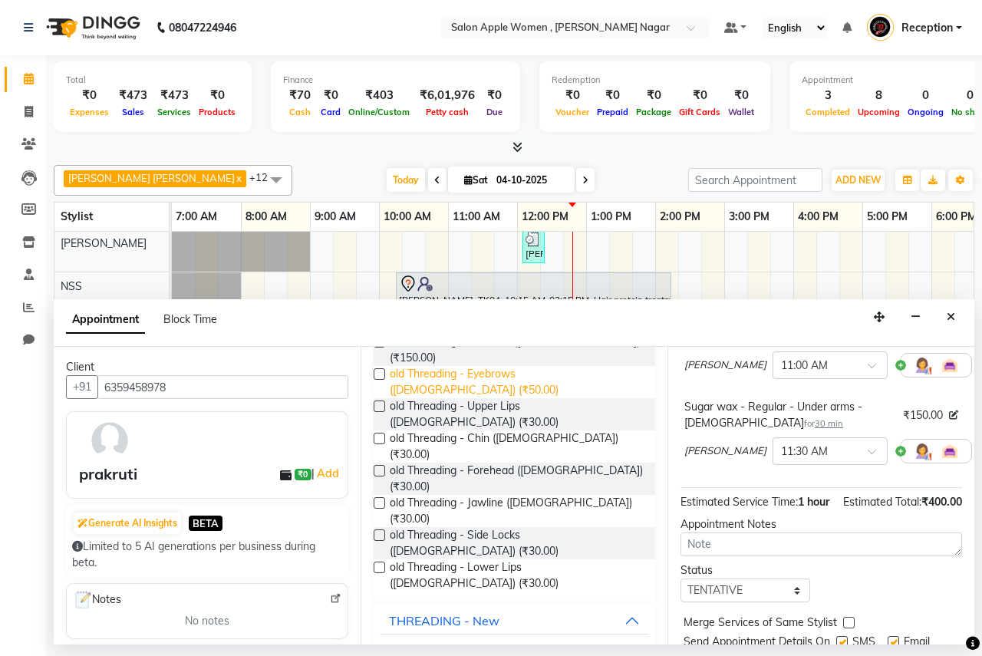
scroll to position [230, 0]
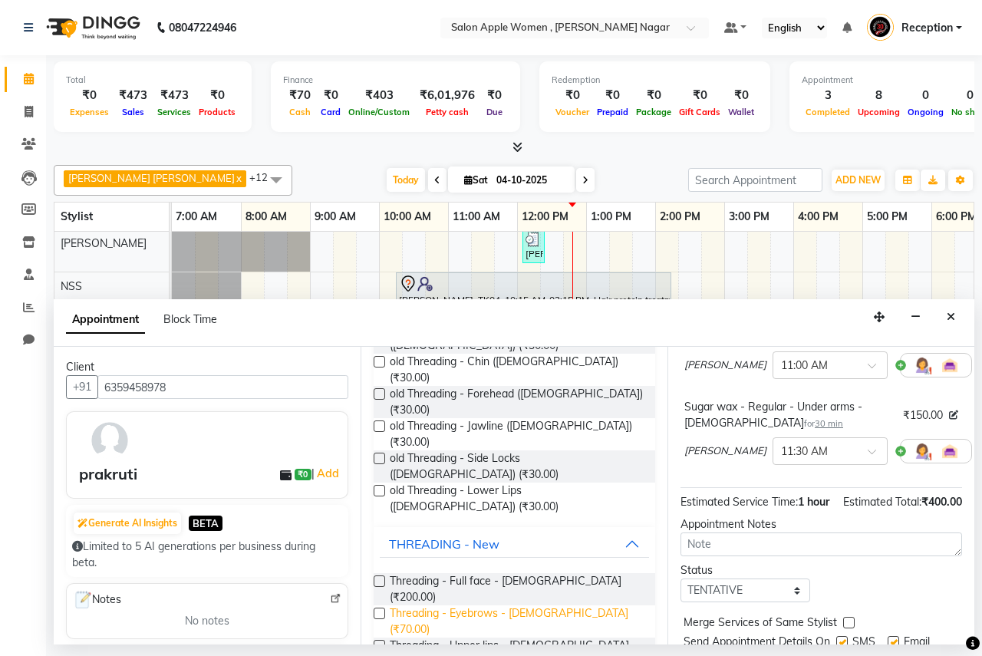
type input "thr"
click at [511, 605] on span "Threading - Eyebrows - [DEMOGRAPHIC_DATA] (₹70.00)" at bounding box center [516, 621] width 253 height 32
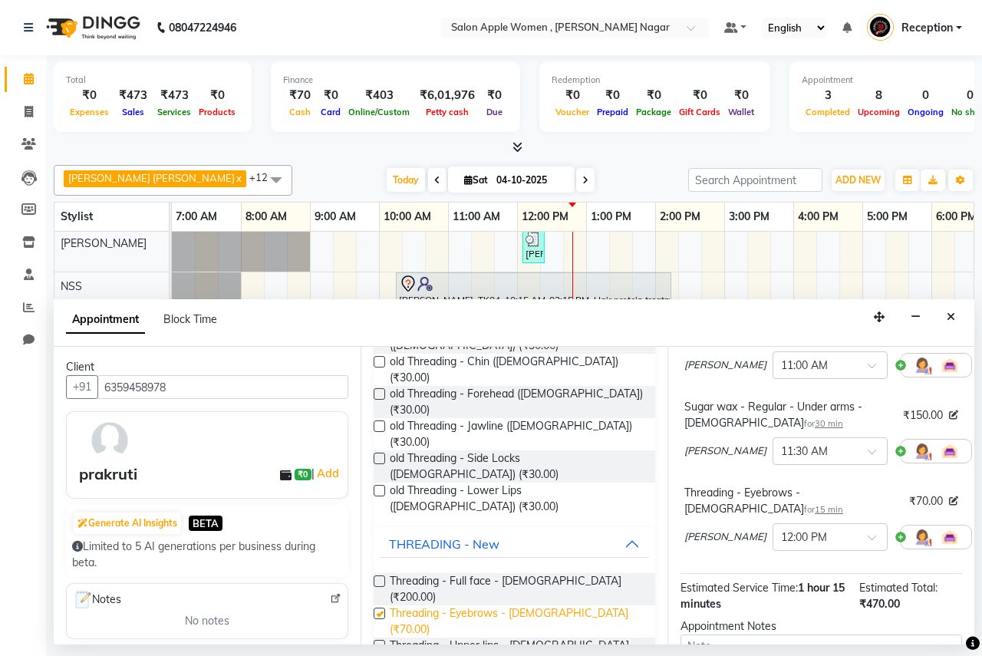
checkbox input "false"
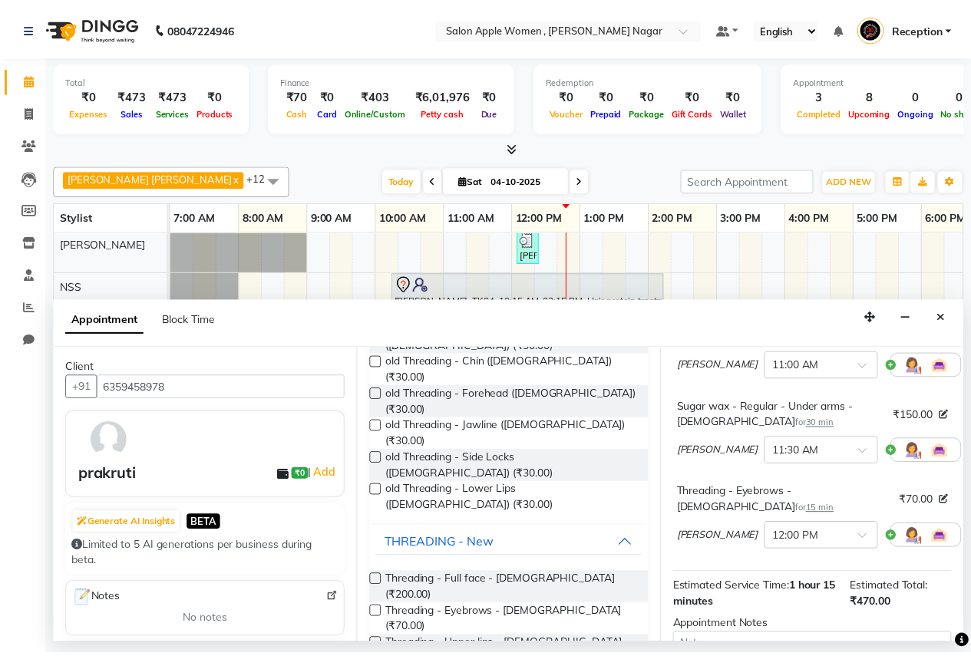
scroll to position [358, 0]
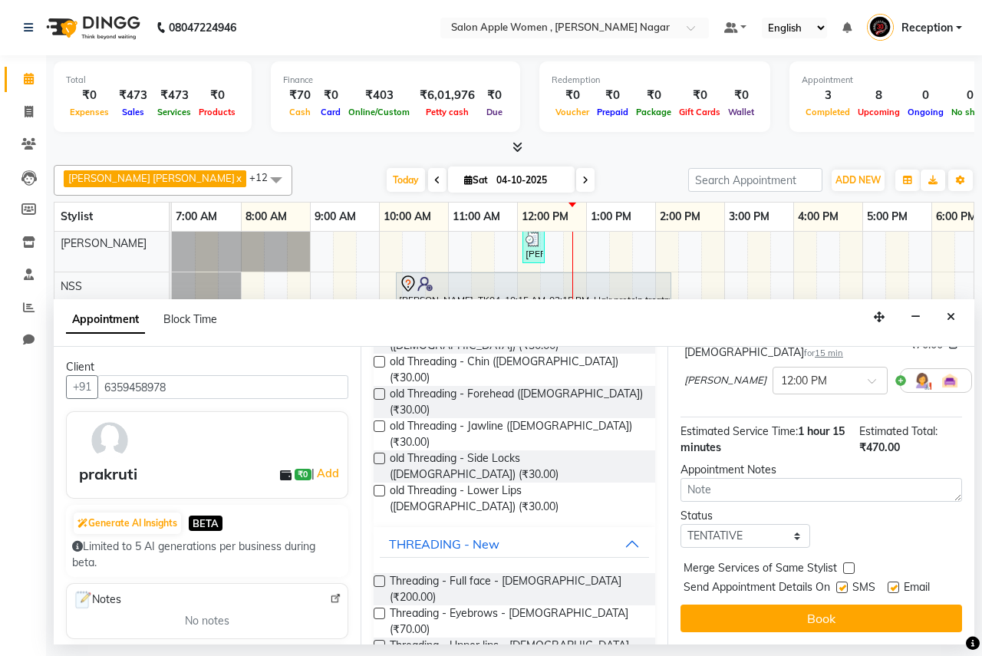
click at [885, 605] on button "Book" at bounding box center [822, 619] width 282 height 28
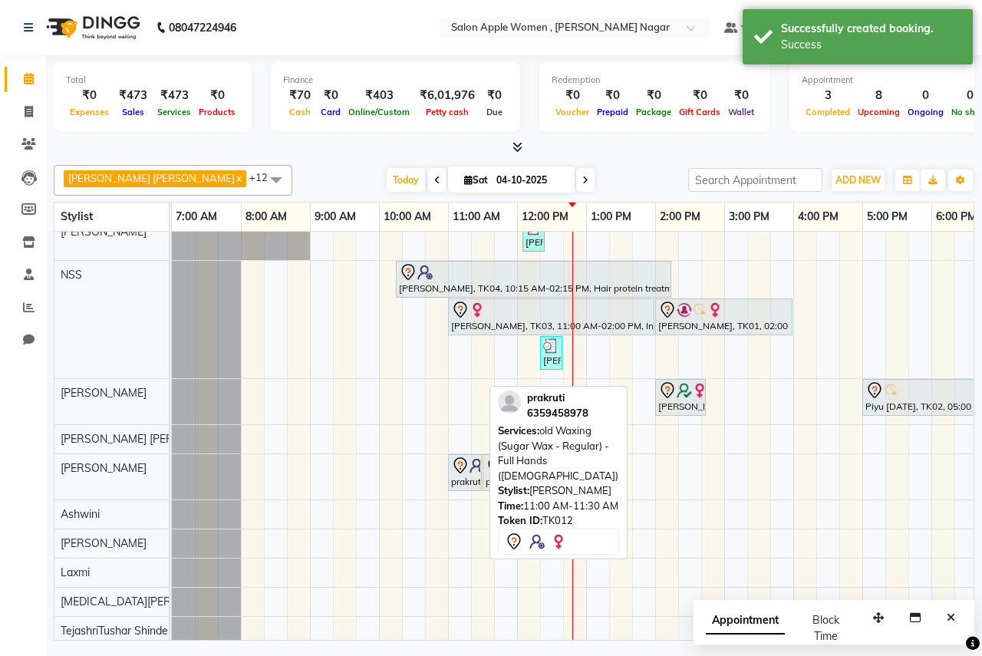
click at [473, 460] on img at bounding box center [477, 465] width 15 height 15
select select "7"
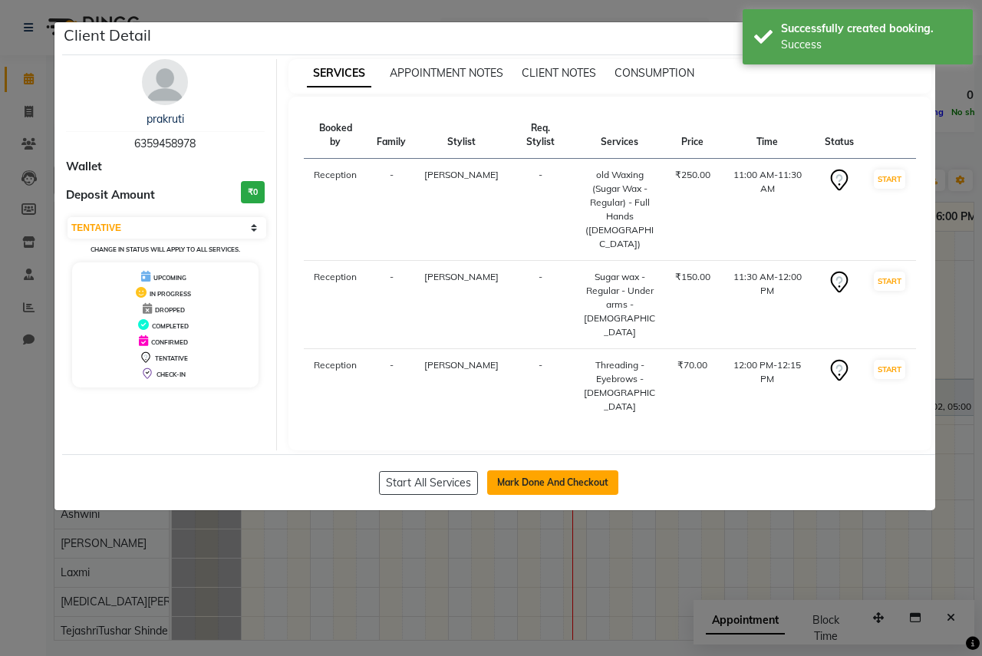
click at [527, 470] on button "Mark Done And Checkout" at bounding box center [552, 482] width 131 height 25
select select "96"
select select "service"
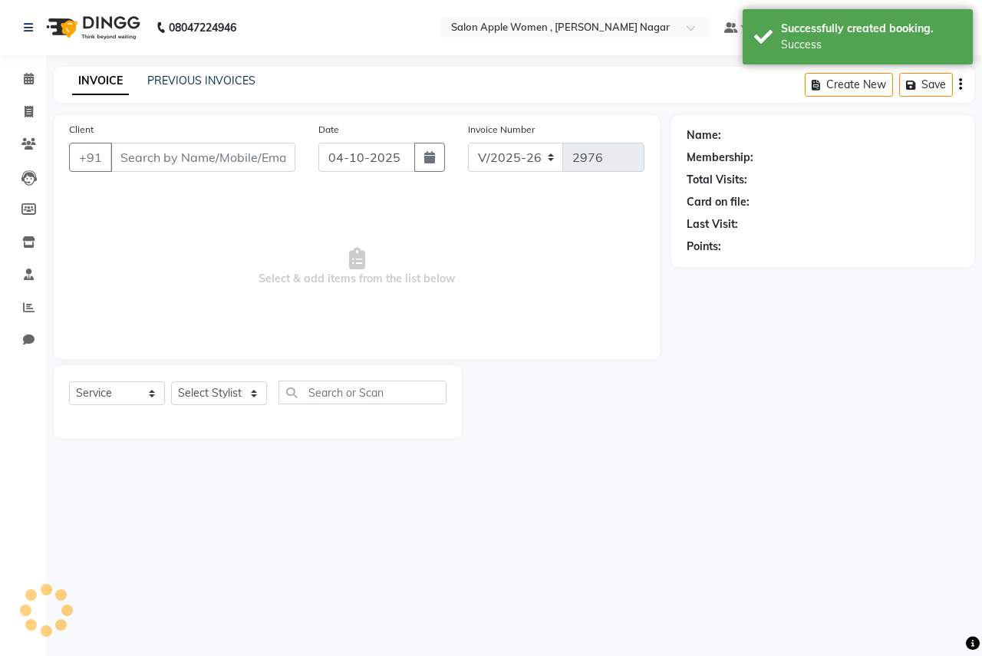
type input "6359458978"
select select "57562"
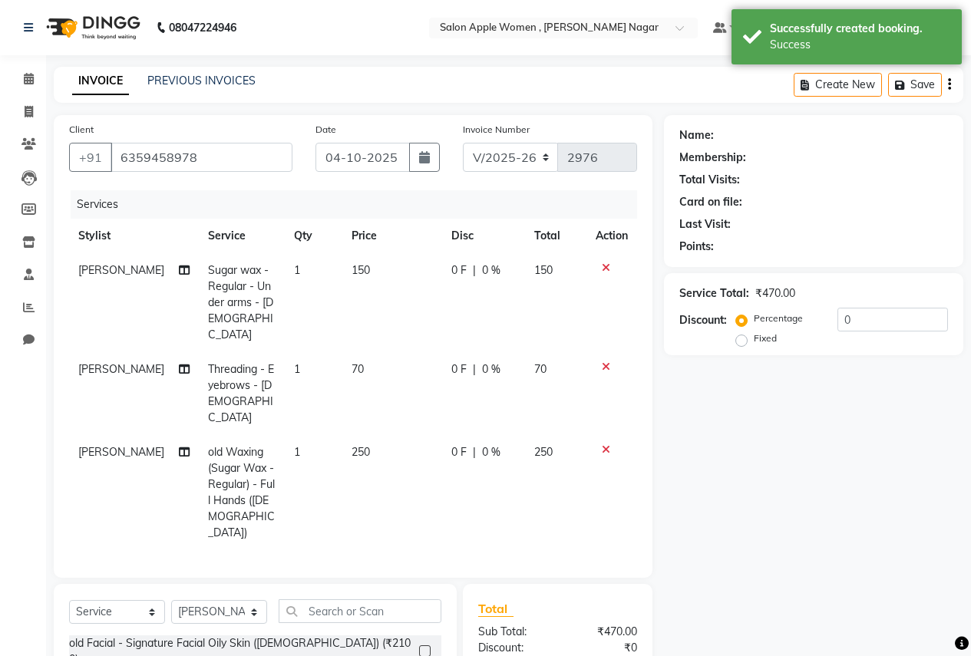
scroll to position [140, 0]
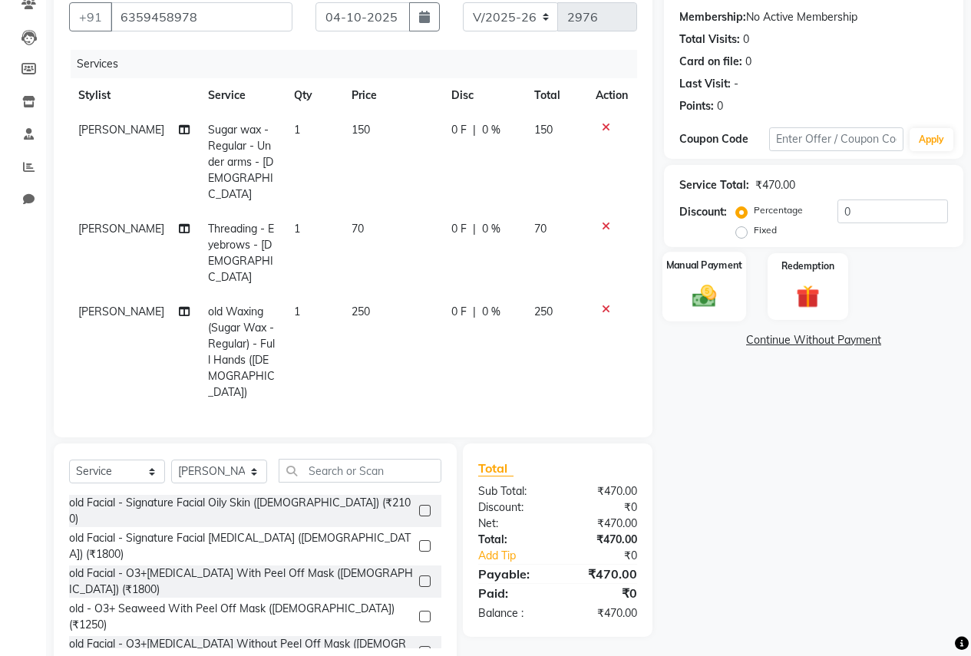
click at [703, 291] on img at bounding box center [703, 296] width 39 height 28
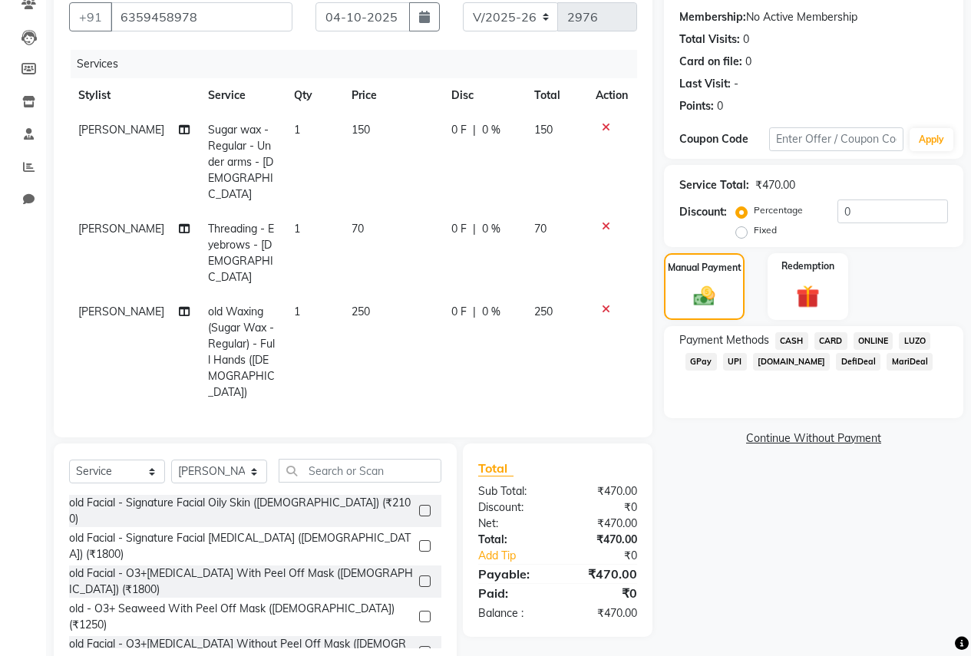
click at [886, 332] on span "ONLINE" at bounding box center [873, 341] width 40 height 18
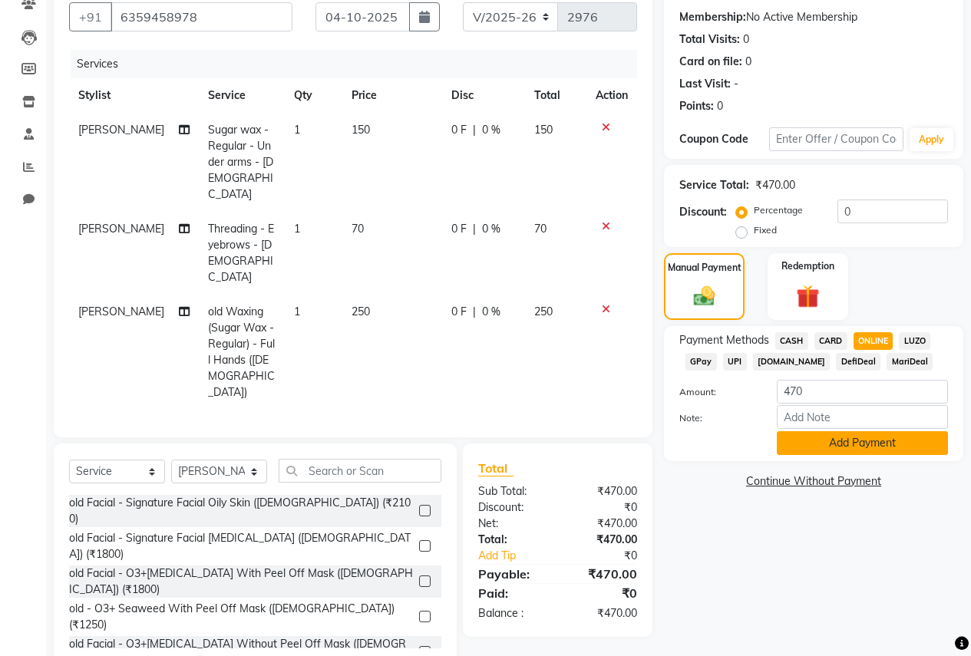
click at [830, 437] on button "Add Payment" at bounding box center [862, 443] width 171 height 24
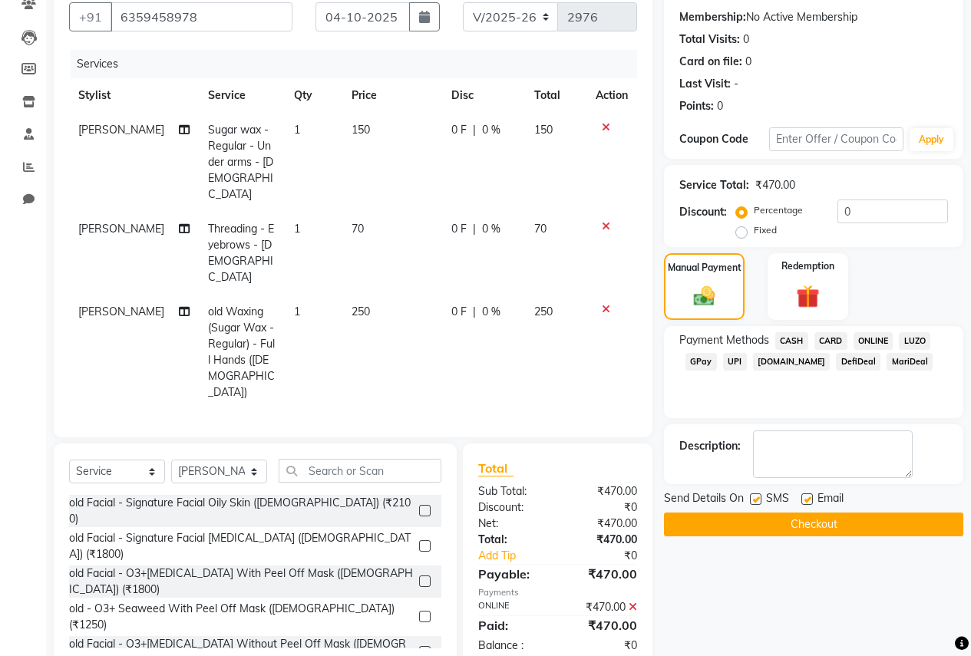
click at [777, 523] on button "Checkout" at bounding box center [813, 525] width 299 height 24
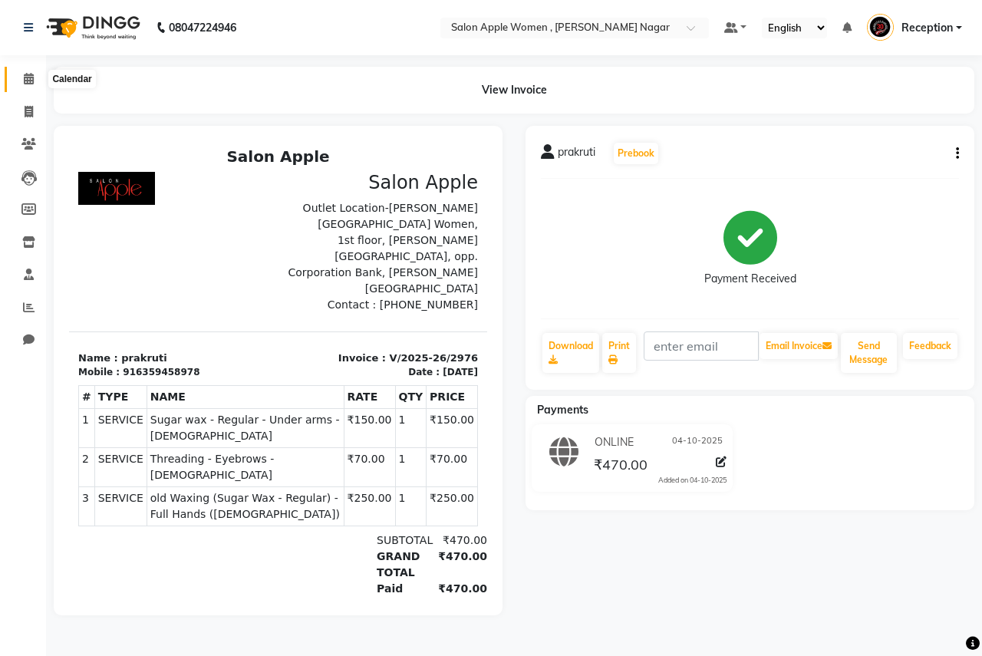
click at [26, 75] on icon at bounding box center [29, 79] width 10 height 12
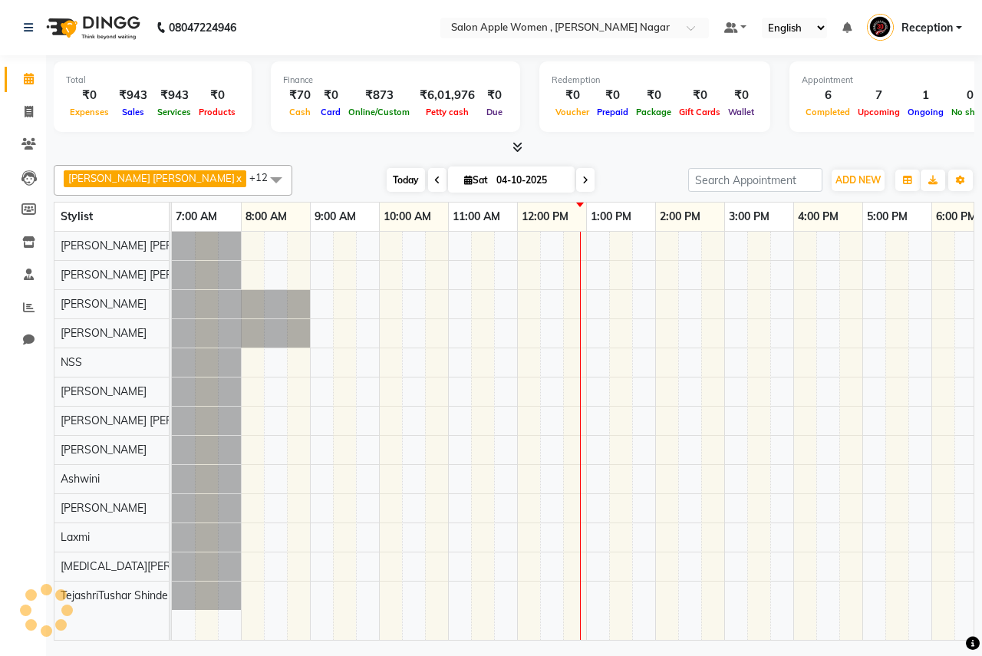
click at [387, 185] on span "Today" at bounding box center [406, 180] width 38 height 24
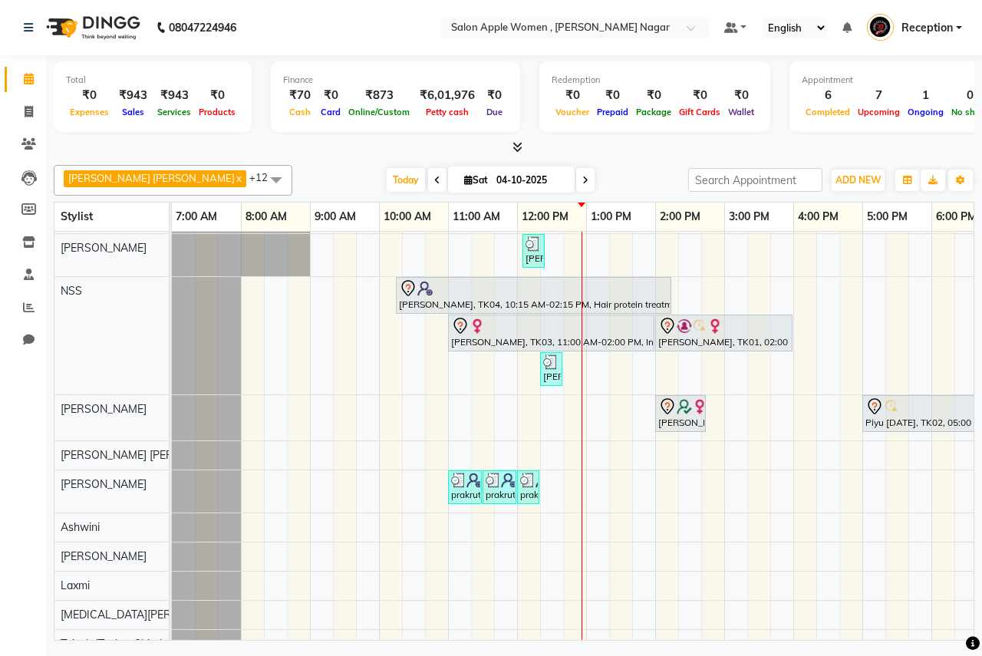
scroll to position [163, 0]
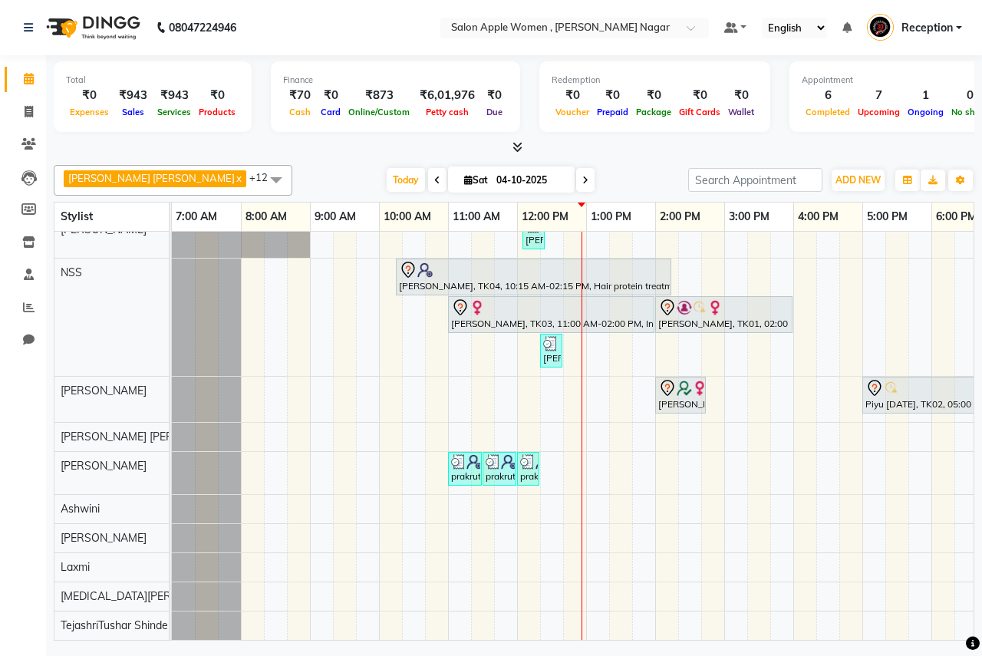
click at [576, 186] on span at bounding box center [585, 180] width 18 height 24
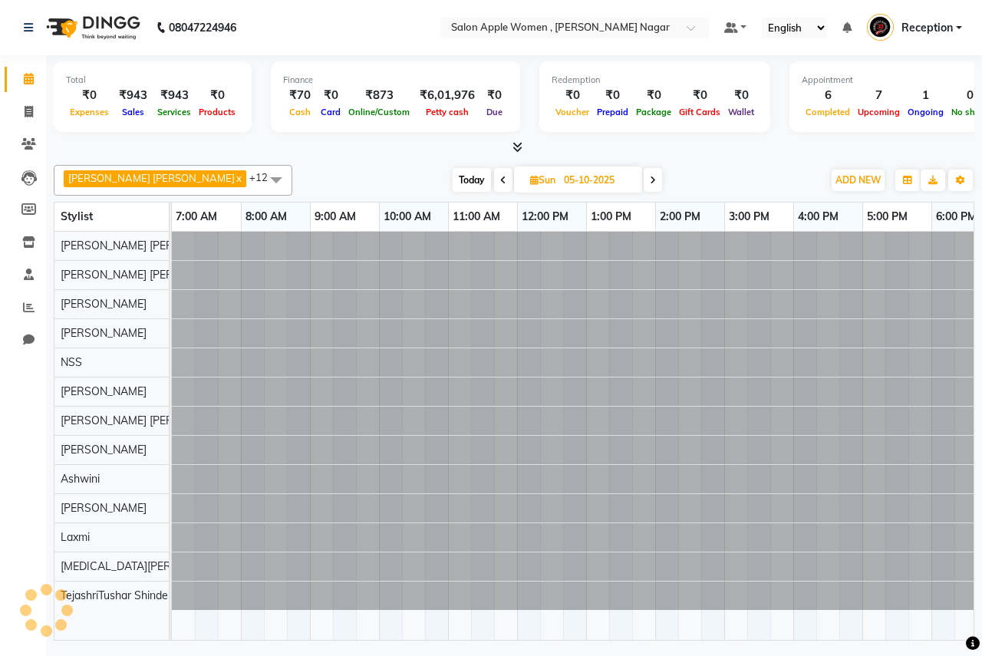
scroll to position [0, 303]
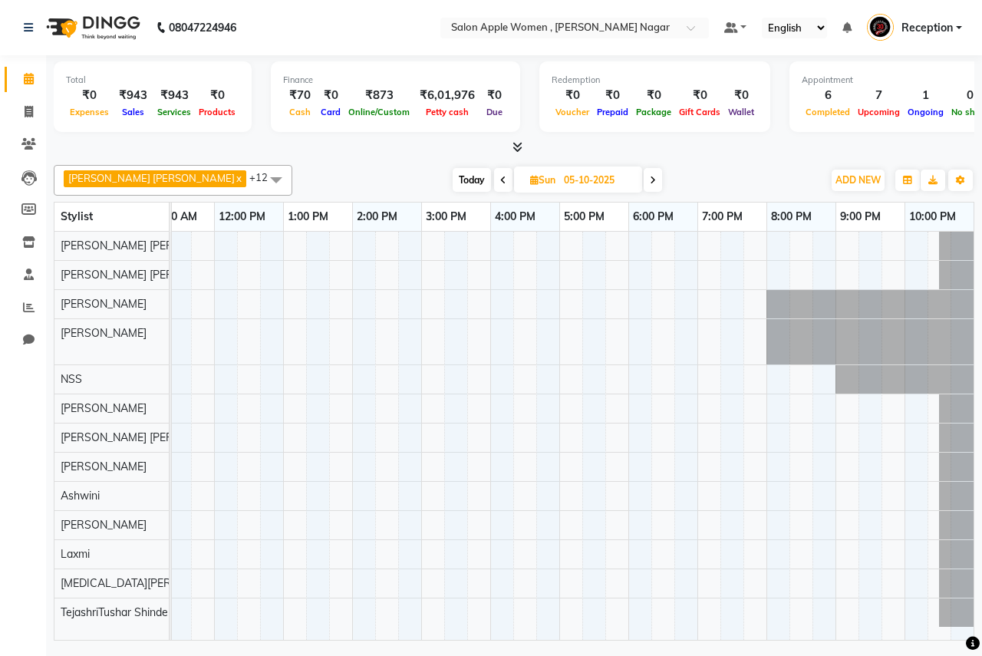
click at [646, 180] on div "[DATE] [DATE]" at bounding box center [557, 180] width 515 height 23
click at [644, 185] on span at bounding box center [653, 180] width 18 height 24
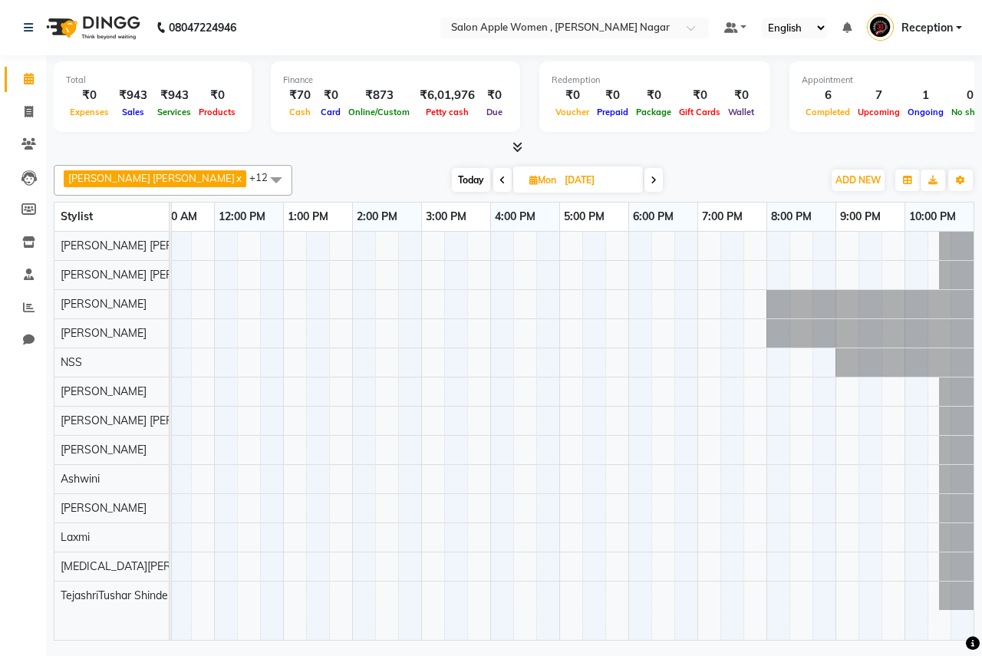
click at [645, 185] on span at bounding box center [654, 180] width 18 height 24
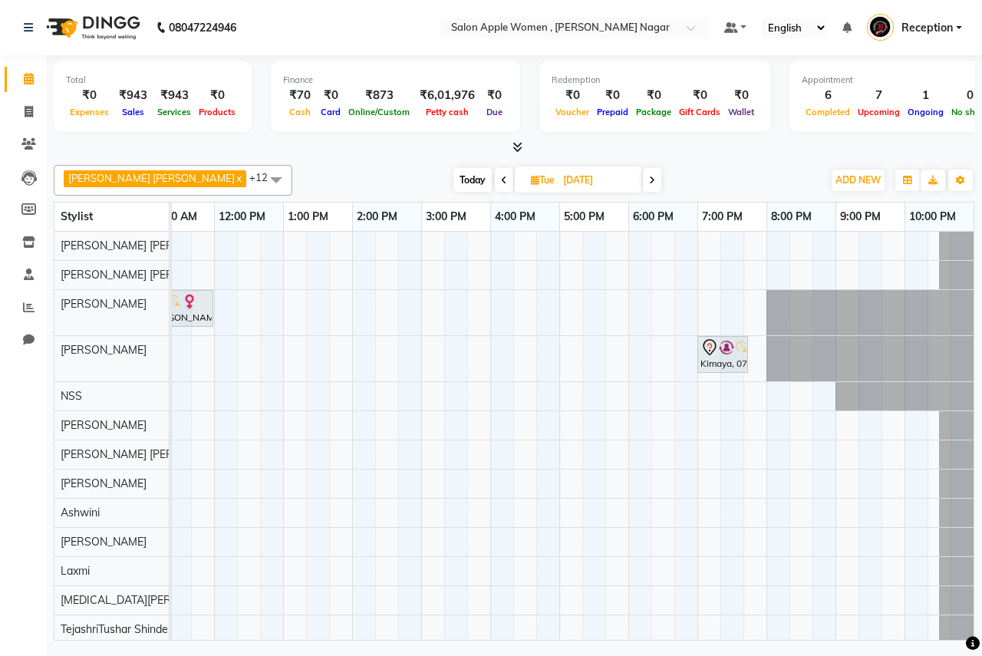
click at [643, 185] on span at bounding box center [652, 180] width 18 height 24
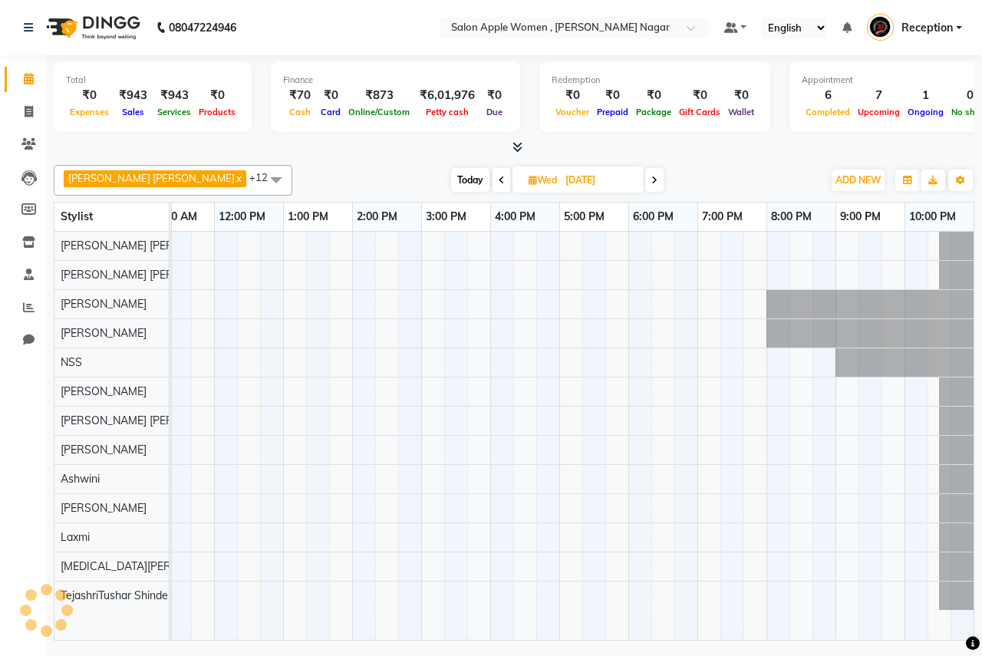
click at [493, 179] on span at bounding box center [502, 180] width 18 height 24
type input "[DATE]"
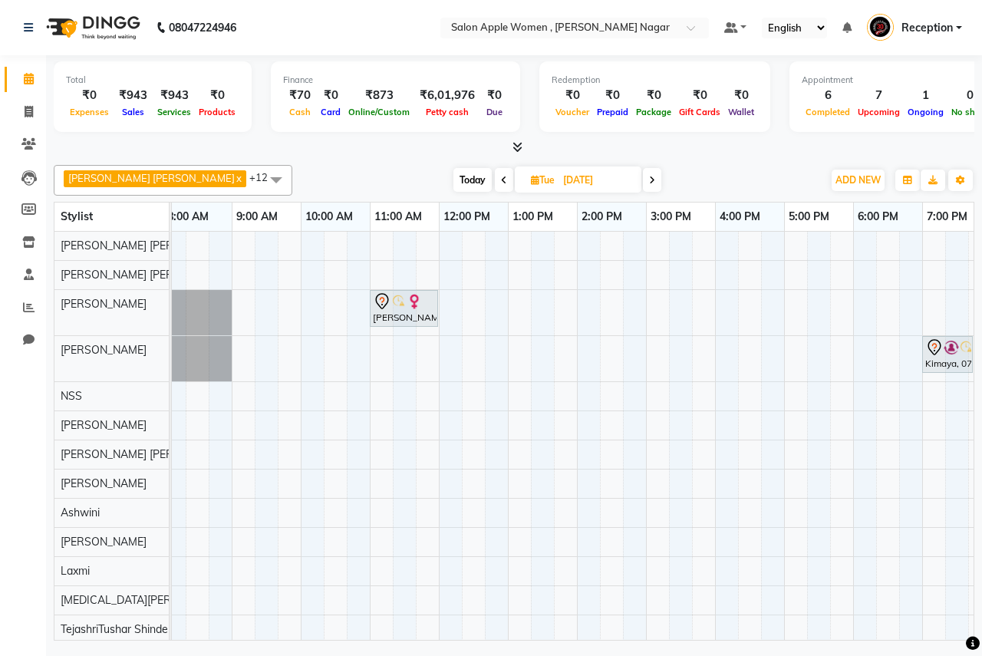
click at [309, 605] on div "[PERSON_NAME], 11:00 AM-12:00 PM, old Facial - Signature Facial Oily Skin ([DEM…" at bounding box center [646, 438] width 1105 height 412
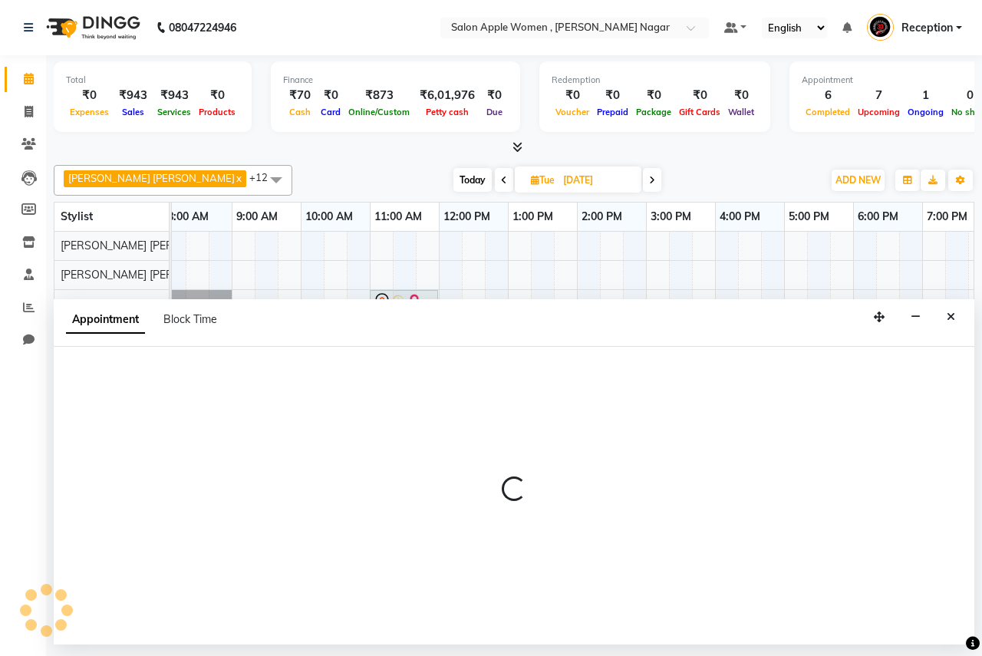
select select "70311"
select select "tentative"
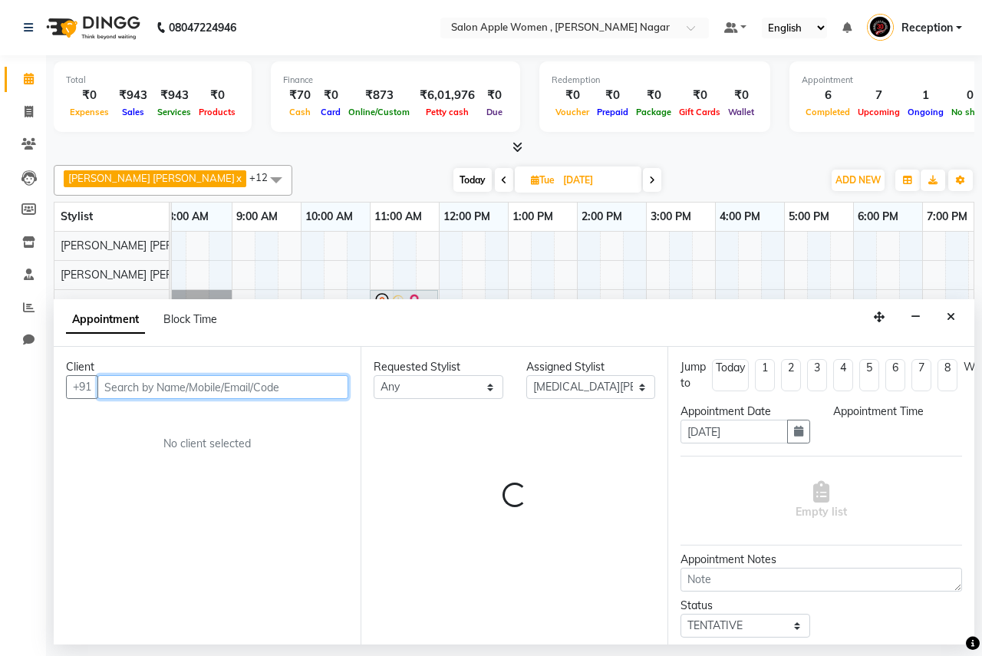
select select "600"
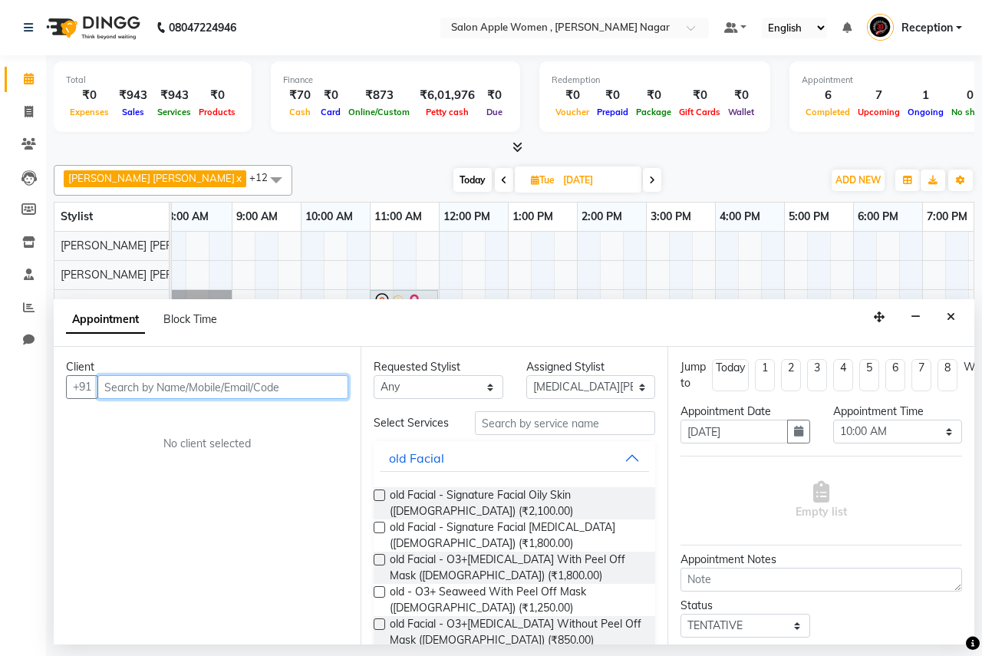
click at [217, 377] on input "text" at bounding box center [222, 387] width 251 height 24
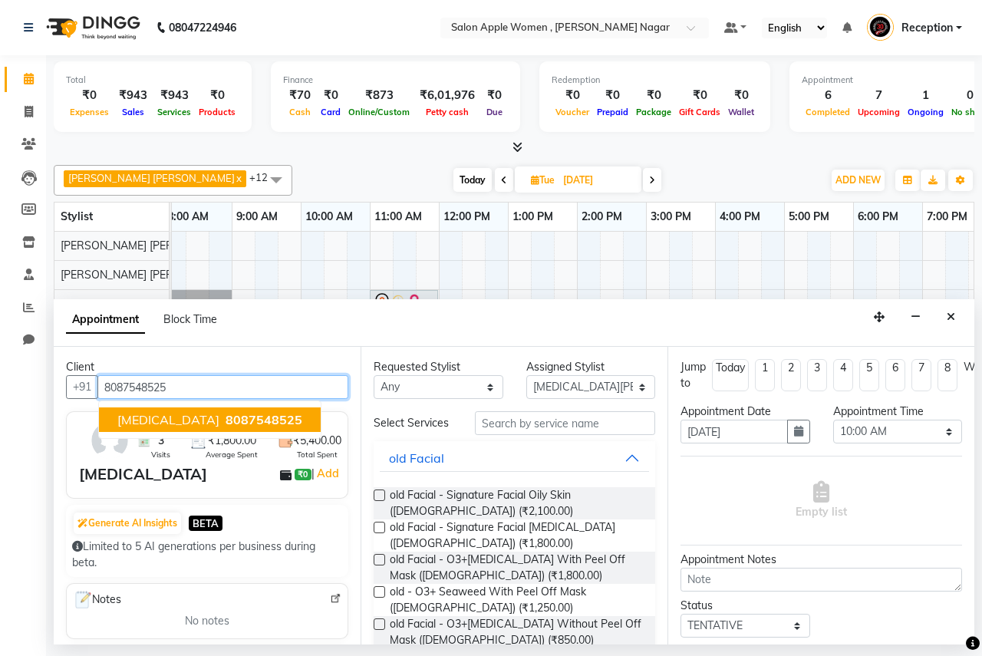
click at [226, 420] on span "8087548525" at bounding box center [264, 419] width 77 height 15
type input "8087548525"
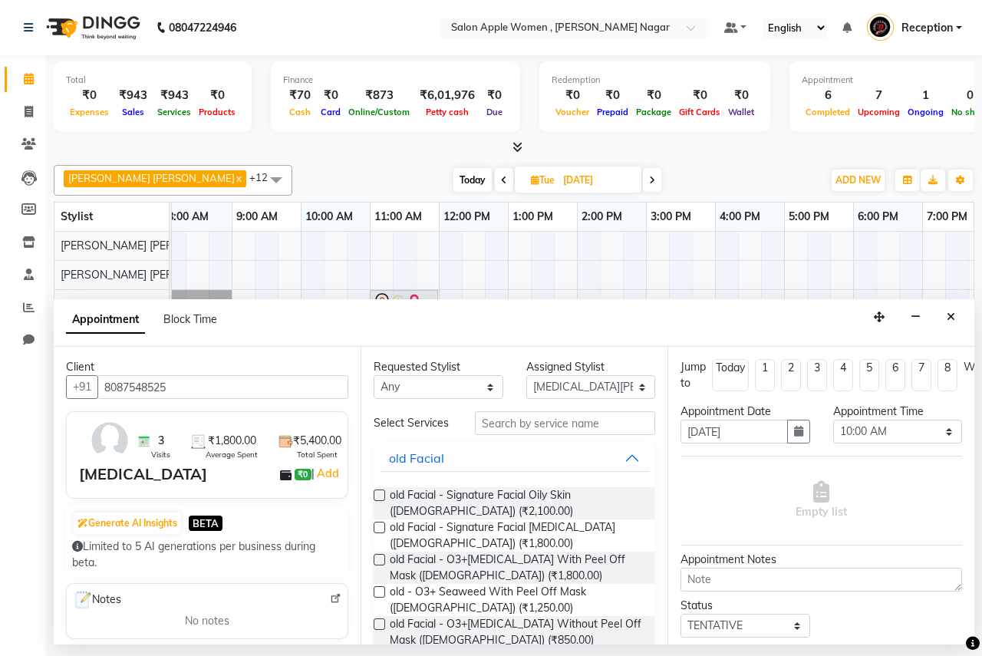
click at [503, 410] on div "Requested Stylist Any [PERSON_NAME] [PERSON_NAME] [PERSON_NAME] Ashwini [PERSON…" at bounding box center [514, 496] width 307 height 298
click at [503, 417] on input "text" at bounding box center [565, 423] width 180 height 24
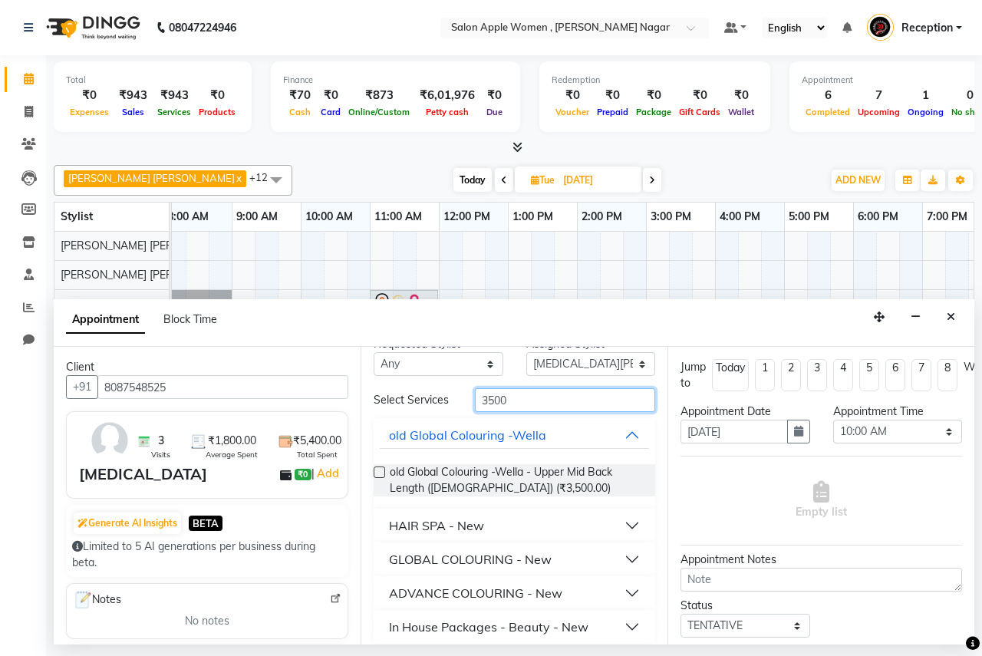
scroll to position [35, 0]
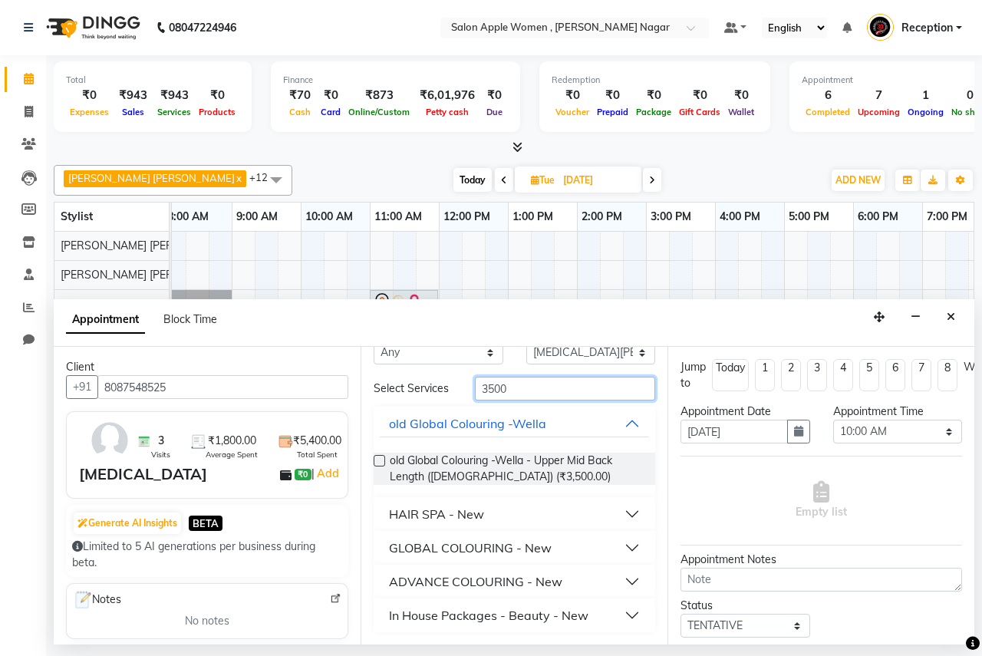
type input "3500"
click at [548, 621] on div "In House Packages - Beauty - New" at bounding box center [488, 615] width 199 height 18
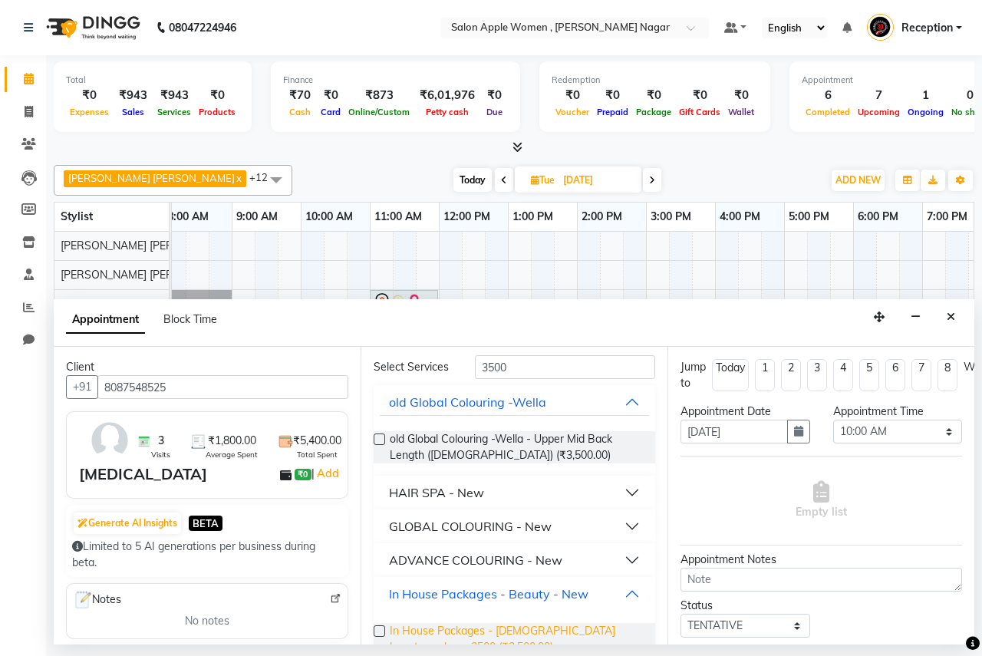
scroll to position [87, 0]
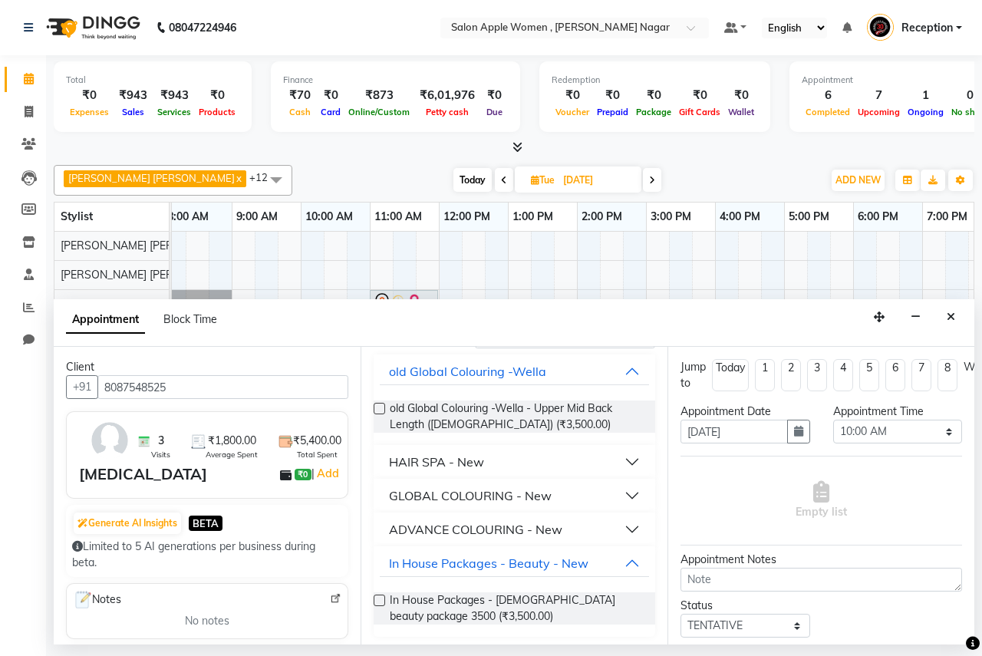
click at [378, 603] on label at bounding box center [380, 601] width 12 height 12
click at [378, 603] on input "checkbox" at bounding box center [379, 602] width 10 height 10
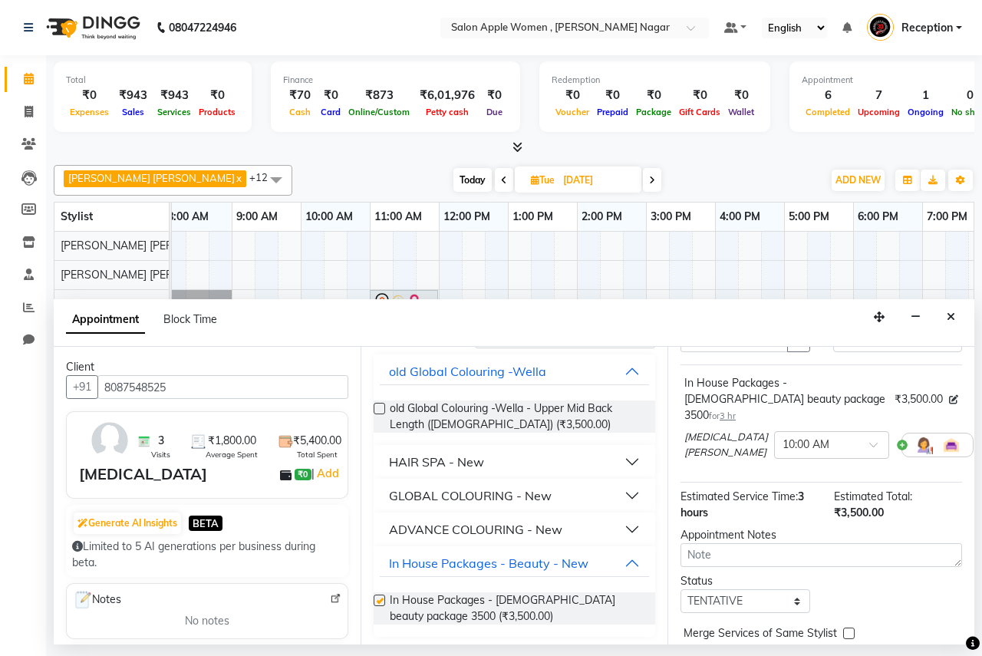
checkbox input "false"
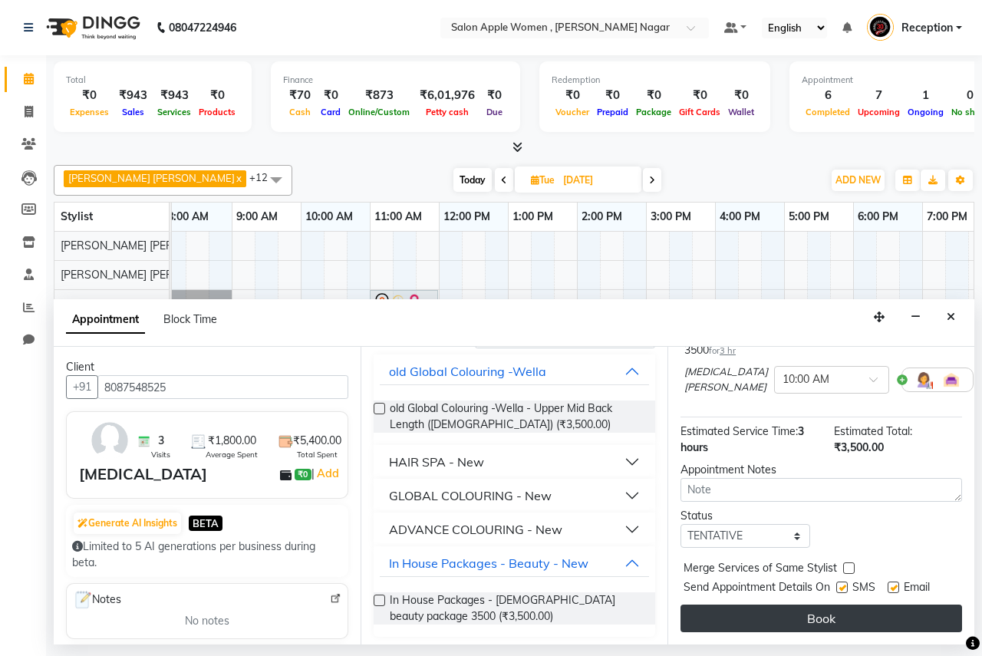
click at [812, 608] on button "Book" at bounding box center [822, 619] width 282 height 28
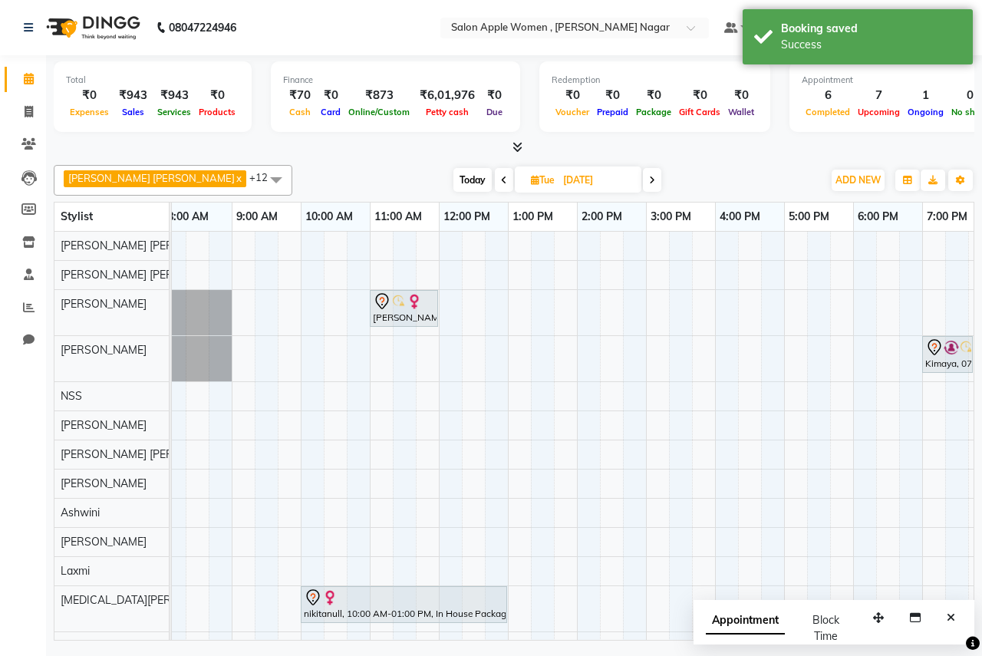
click at [453, 191] on span "Today" at bounding box center [472, 180] width 38 height 24
type input "04-10-2025"
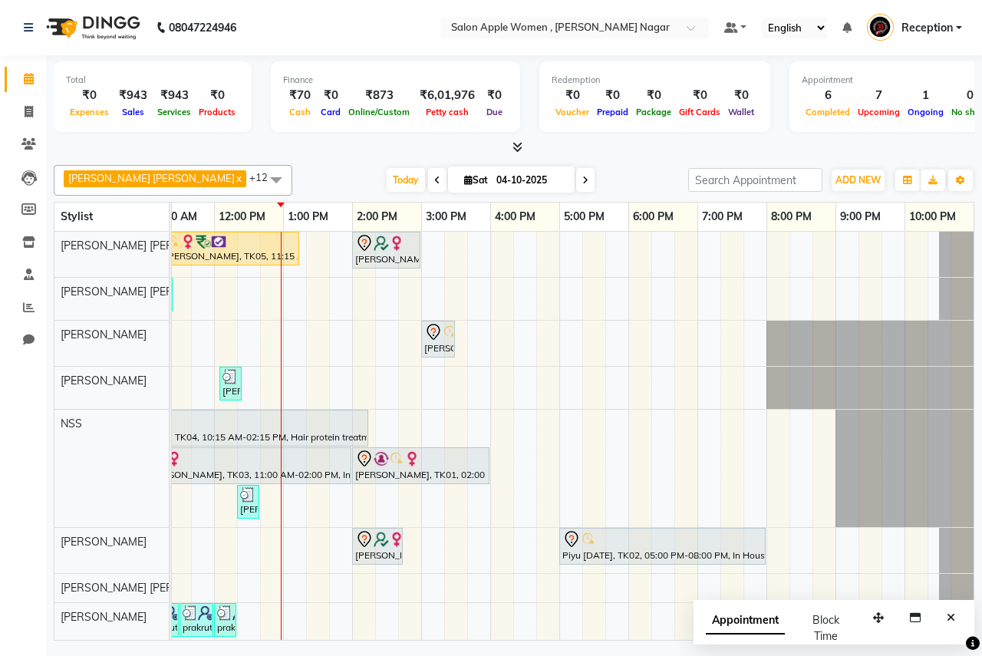
scroll to position [0, 0]
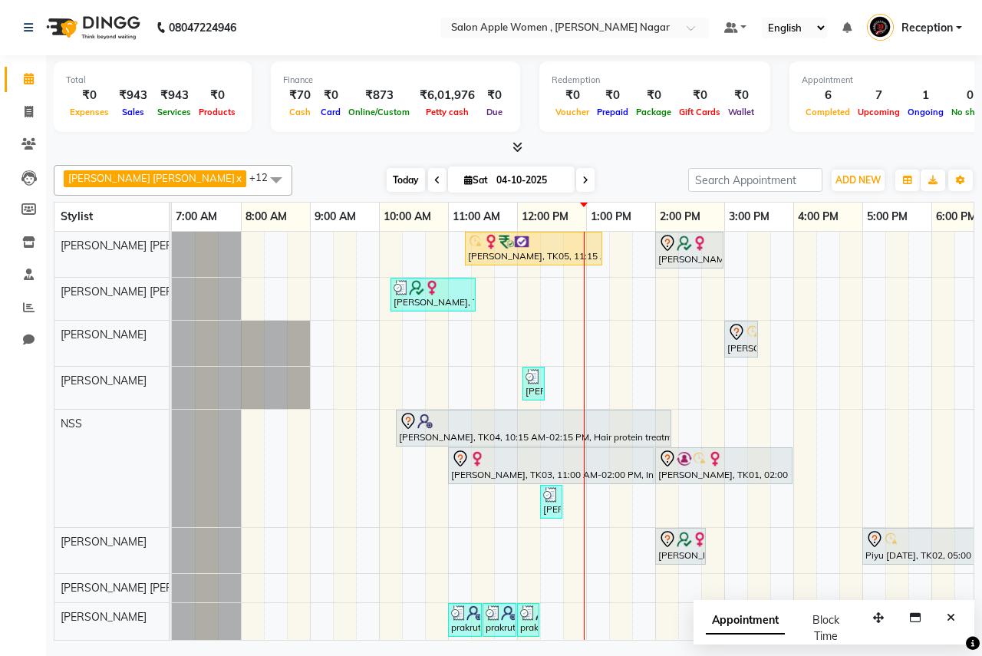
click at [387, 181] on span "Today" at bounding box center [406, 180] width 38 height 24
click at [387, 182] on span "Today" at bounding box center [406, 180] width 38 height 24
drag, startPoint x: 30, startPoint y: 110, endPoint x: 38, endPoint y: 110, distance: 8.4
click at [30, 110] on icon at bounding box center [29, 112] width 8 height 12
select select "96"
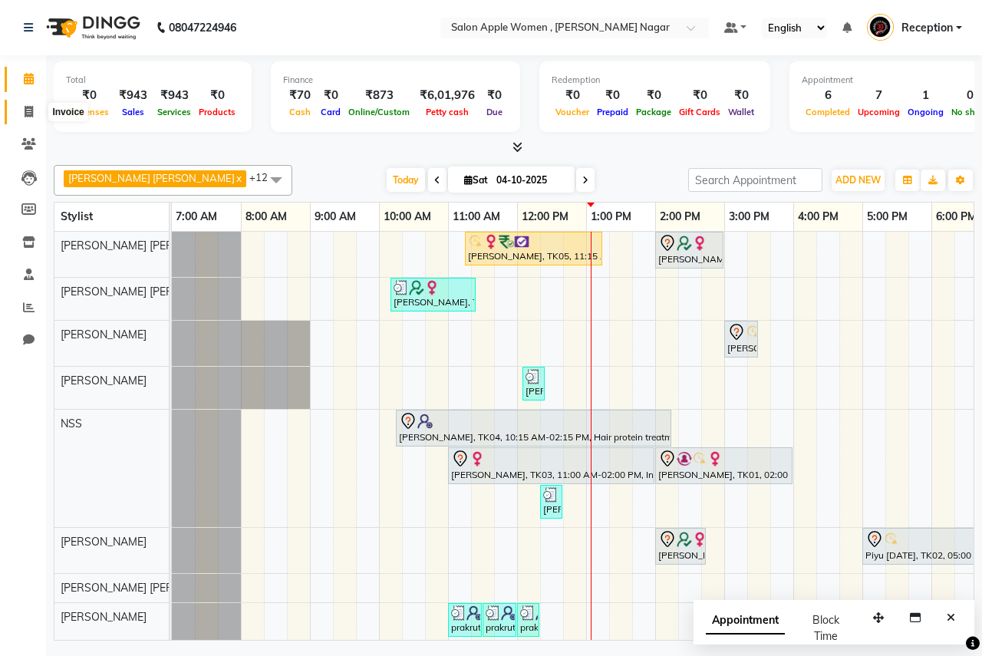
select select "service"
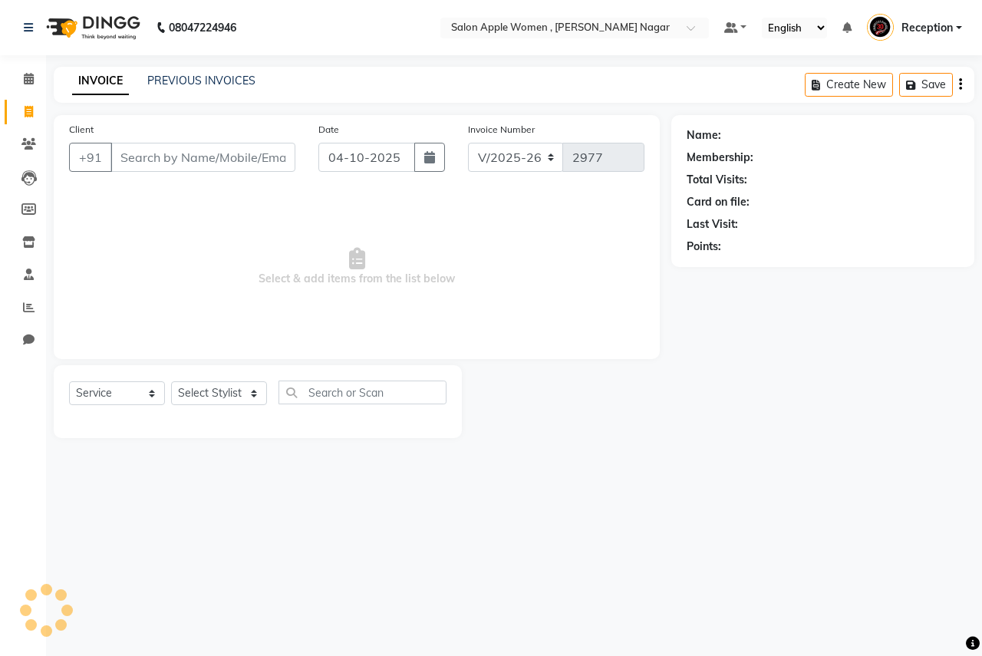
click at [124, 160] on input "Client" at bounding box center [202, 157] width 185 height 29
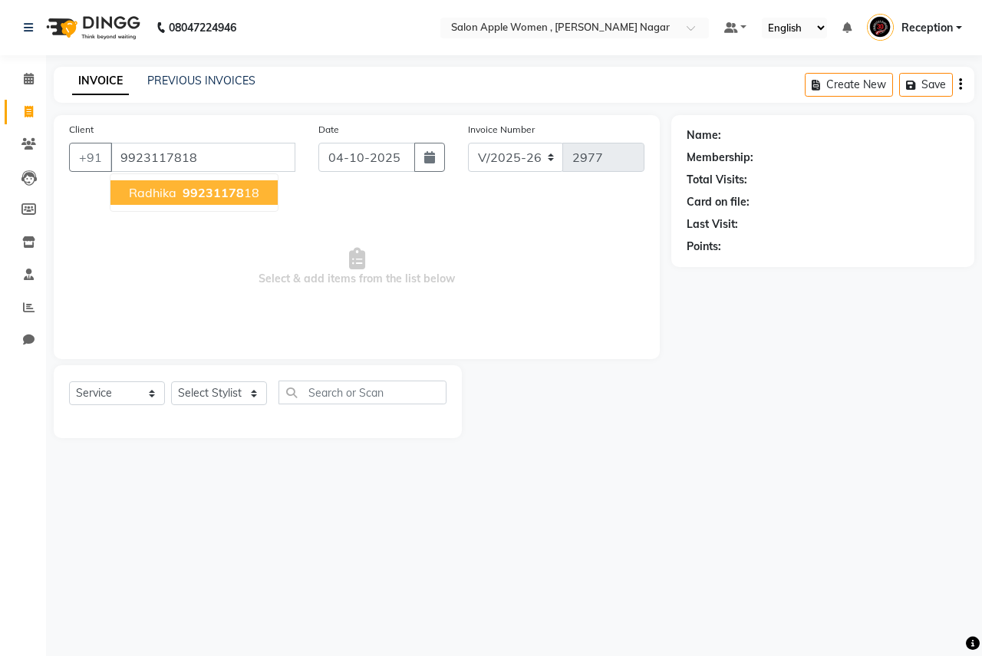
type input "9923117818"
click at [211, 195] on span "99231178" at bounding box center [213, 192] width 61 height 15
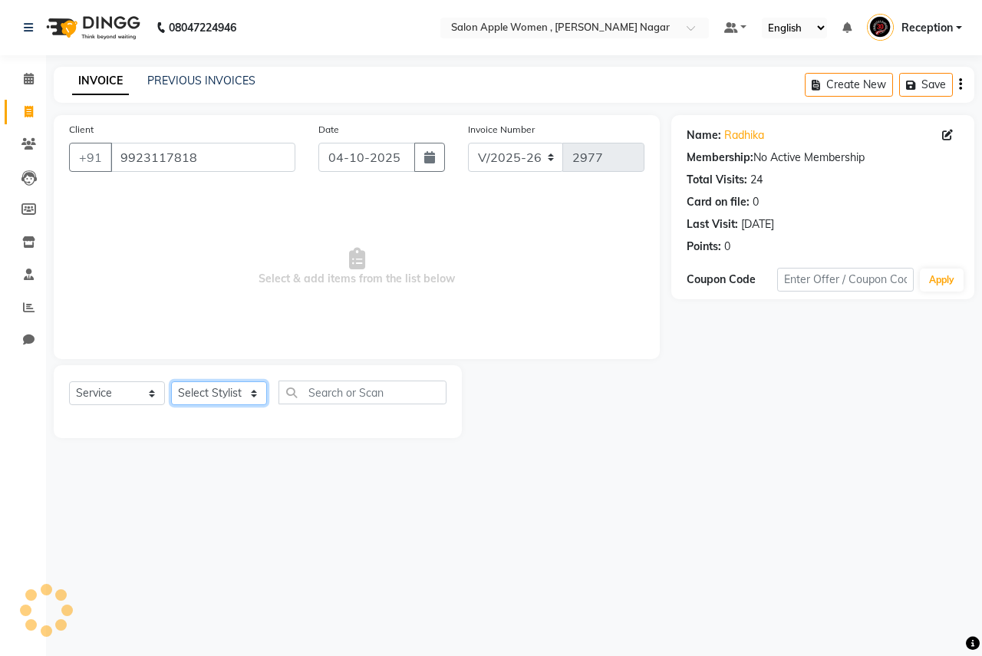
click at [229, 400] on select "Select Stylist [PERSON_NAME] [PERSON_NAME] [PERSON_NAME] [PERSON_NAME] Jyoti Ra…" at bounding box center [219, 393] width 96 height 24
select select "3152"
click at [171, 381] on select "Select Stylist [PERSON_NAME] [PERSON_NAME] [PERSON_NAME] [PERSON_NAME] Jyoti Ra…" at bounding box center [219, 393] width 96 height 24
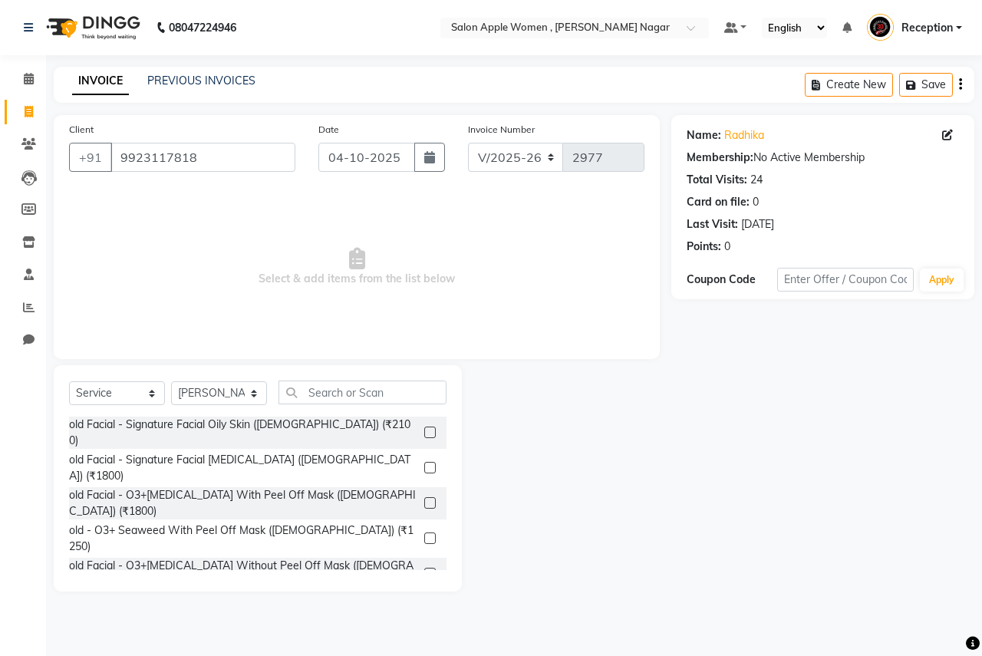
click at [381, 376] on div "Select Service Product Membership Package Voucher Prepaid Gift Card Select Styl…" at bounding box center [258, 478] width 408 height 226
click at [383, 384] on input "text" at bounding box center [363, 393] width 168 height 24
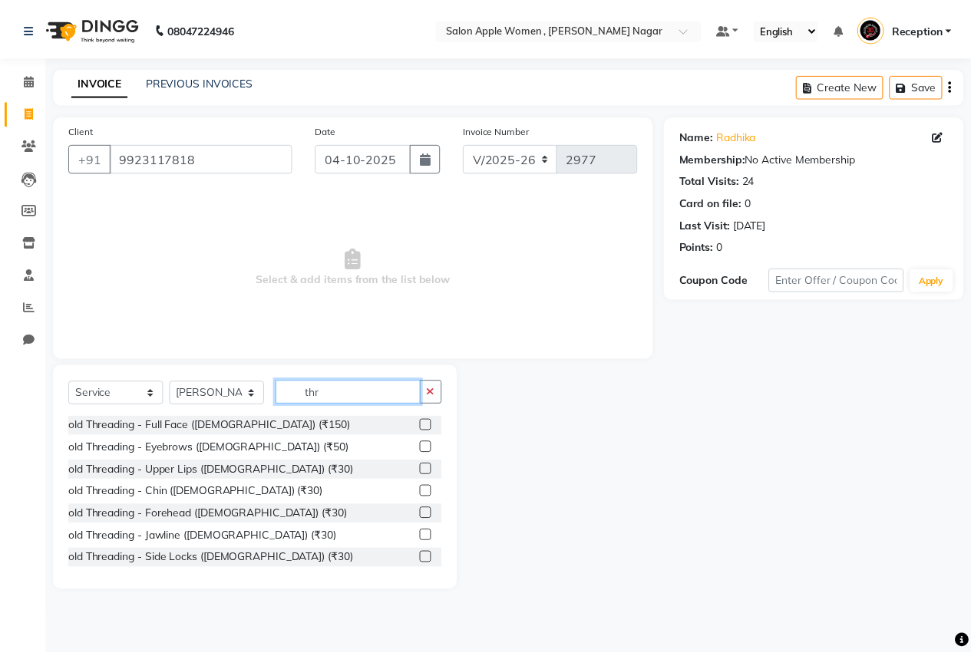
scroll to position [203, 0]
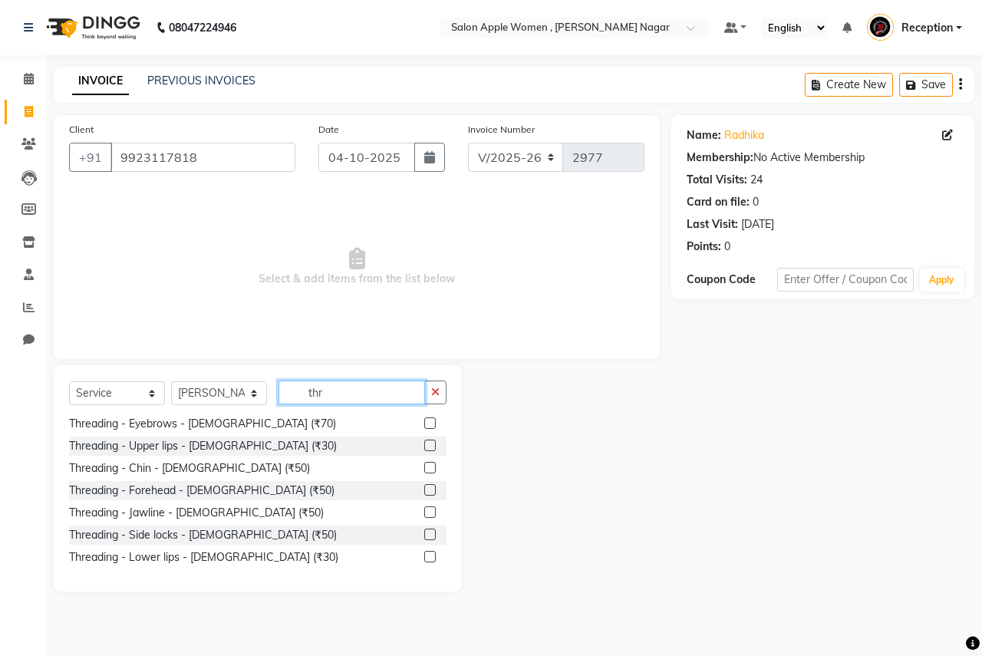
type input "thr"
click at [424, 422] on label at bounding box center [430, 423] width 12 height 12
click at [424, 422] on input "checkbox" at bounding box center [429, 424] width 10 height 10
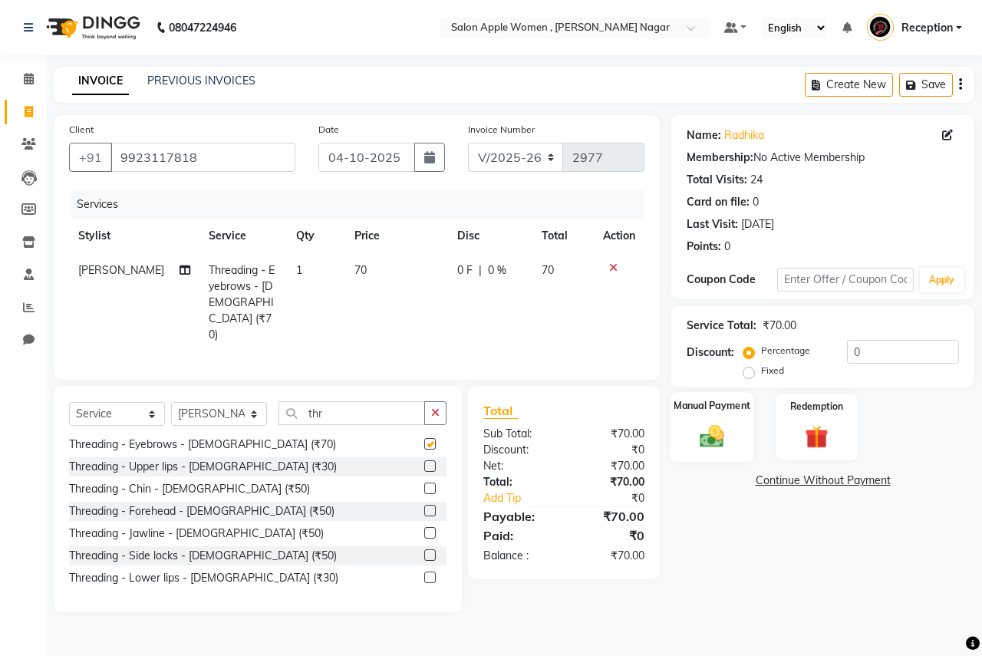
checkbox input "false"
click at [700, 425] on img at bounding box center [712, 436] width 40 height 28
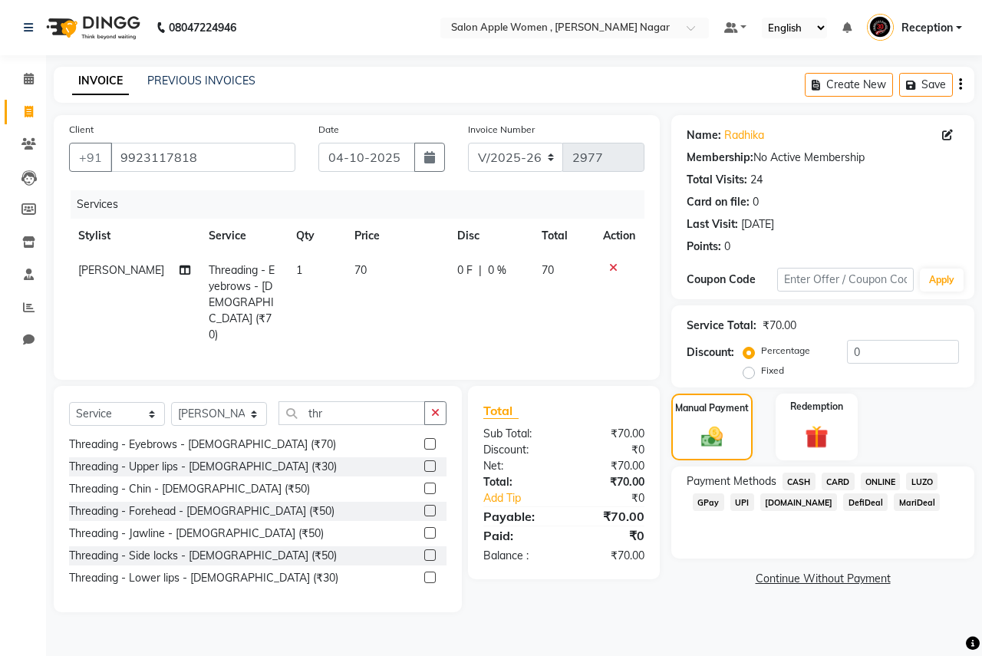
click at [800, 476] on span "CASH" at bounding box center [799, 482] width 33 height 18
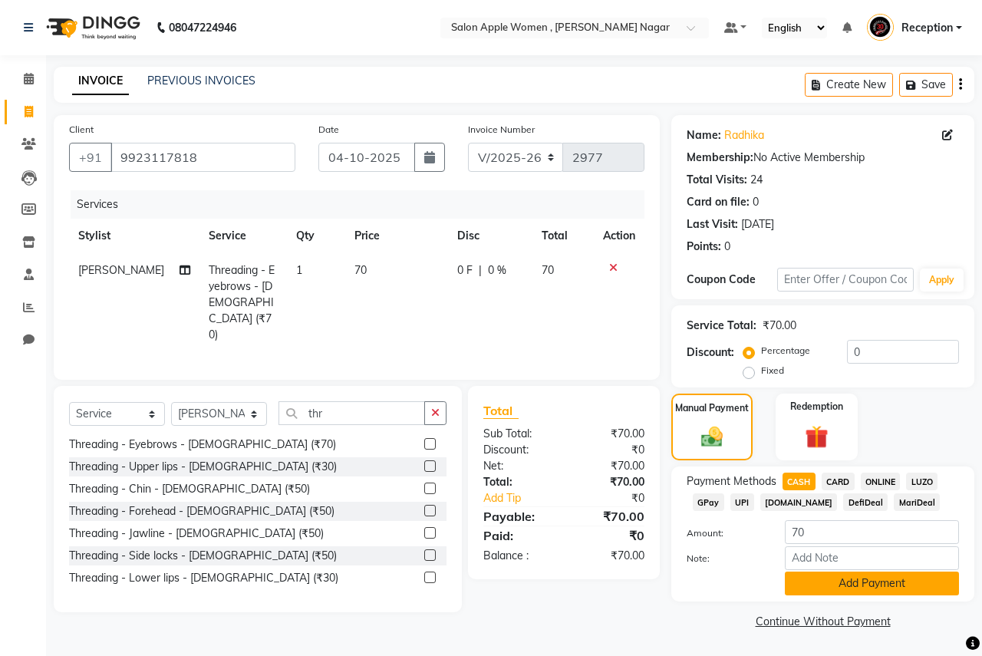
click at [788, 583] on button "Add Payment" at bounding box center [872, 584] width 174 height 24
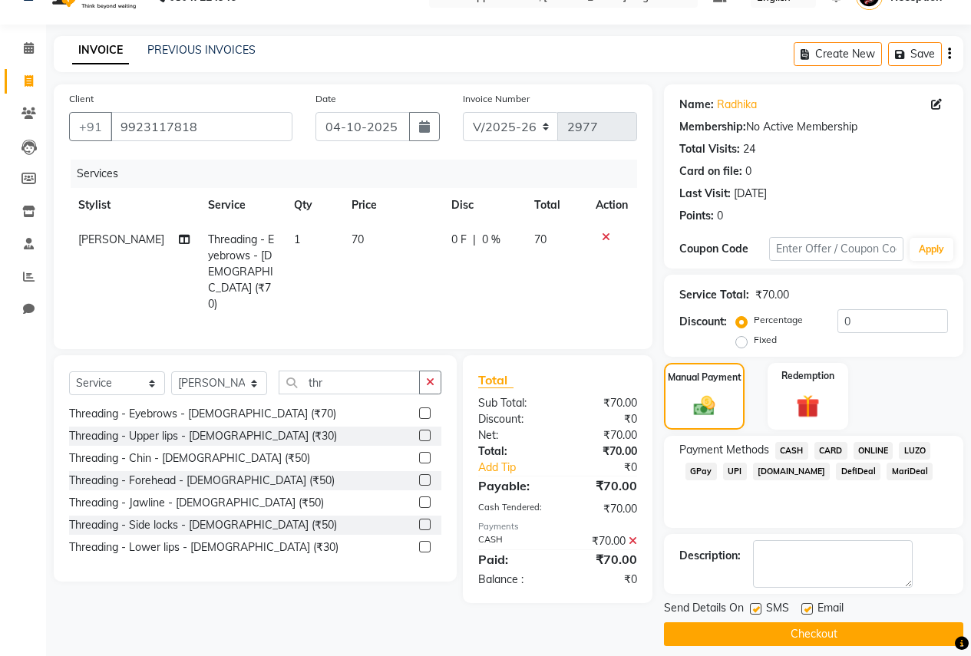
scroll to position [44, 0]
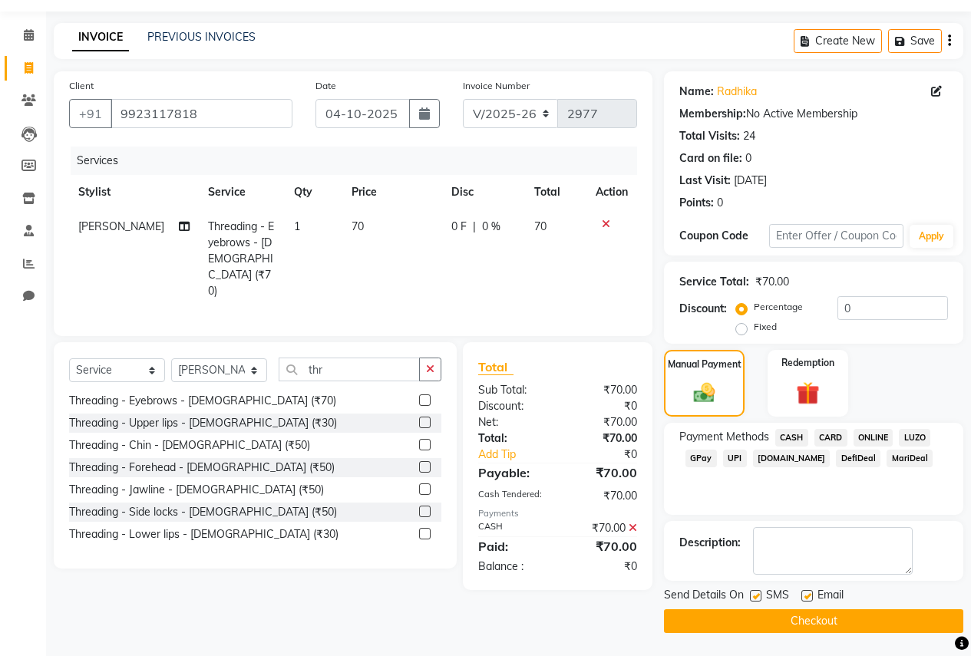
click at [707, 622] on button "Checkout" at bounding box center [813, 621] width 299 height 24
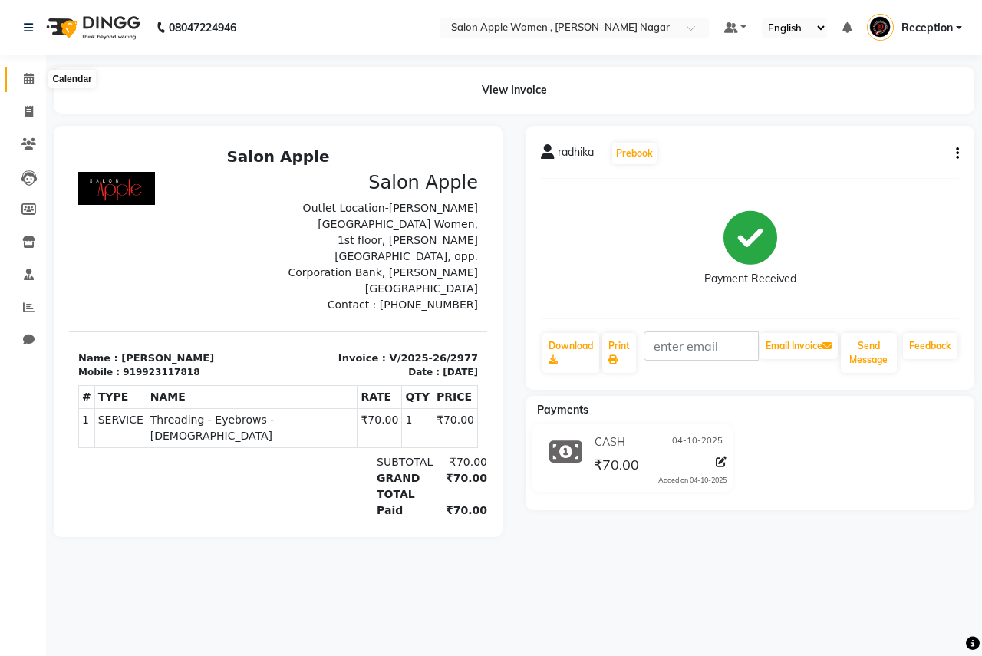
click at [31, 82] on icon at bounding box center [29, 79] width 10 height 12
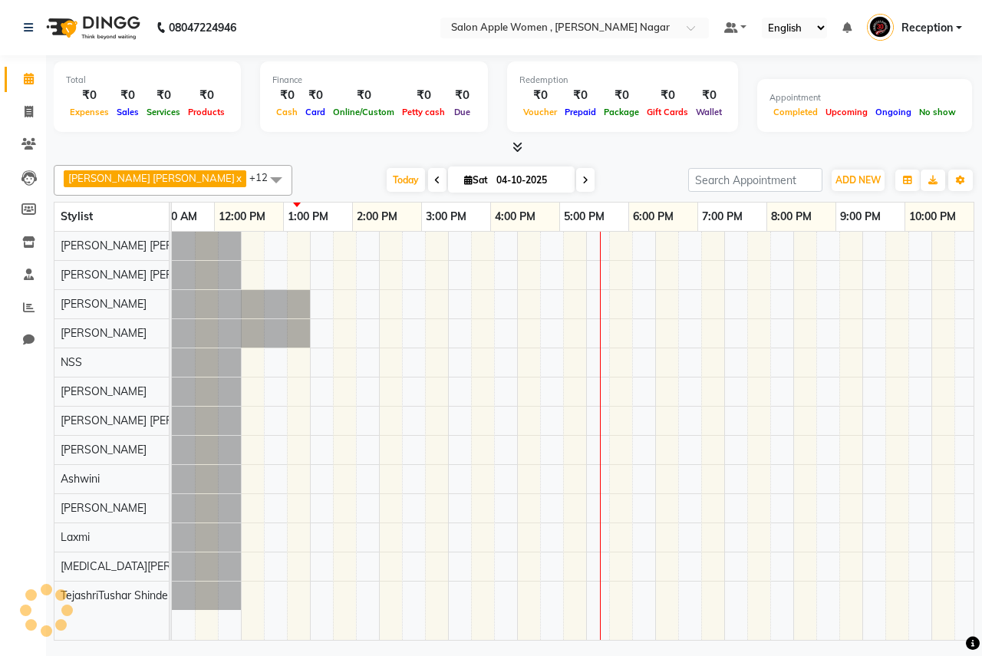
scroll to position [0, 303]
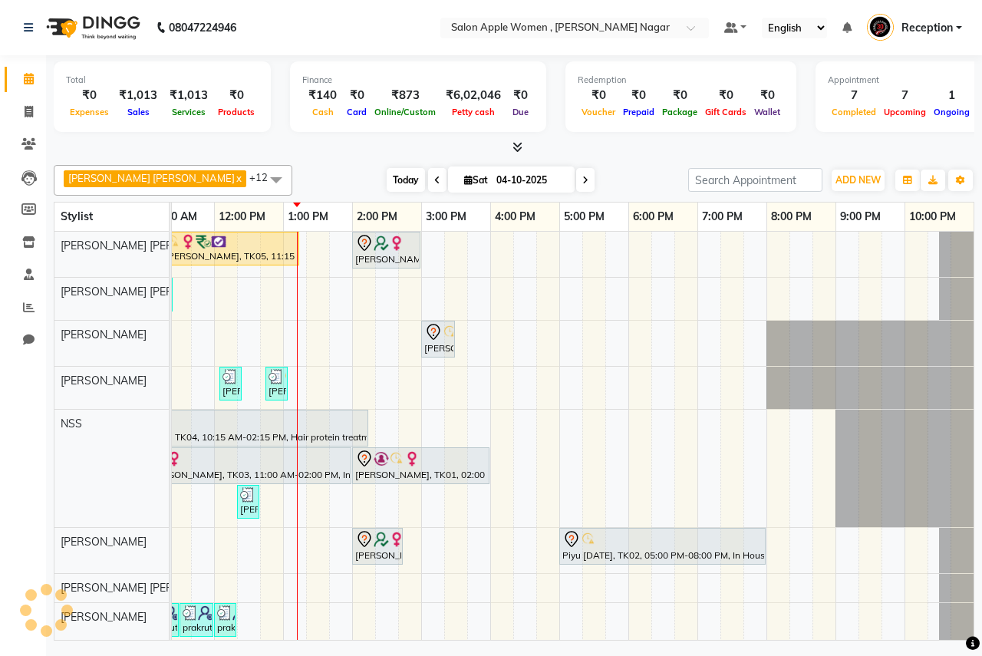
click at [387, 177] on span "Today" at bounding box center [406, 180] width 38 height 24
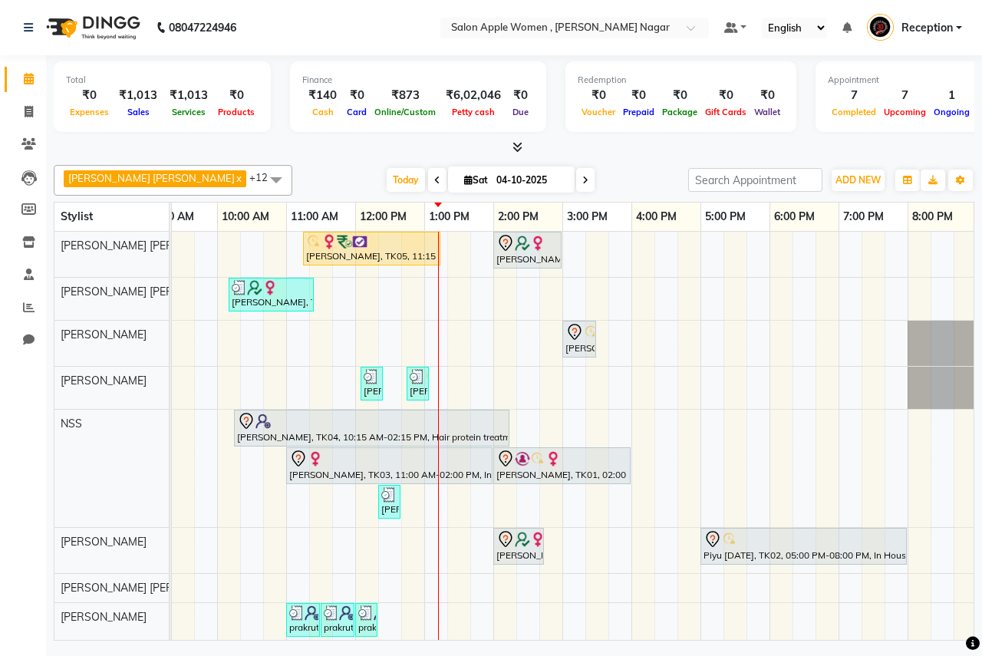
scroll to position [0, 54]
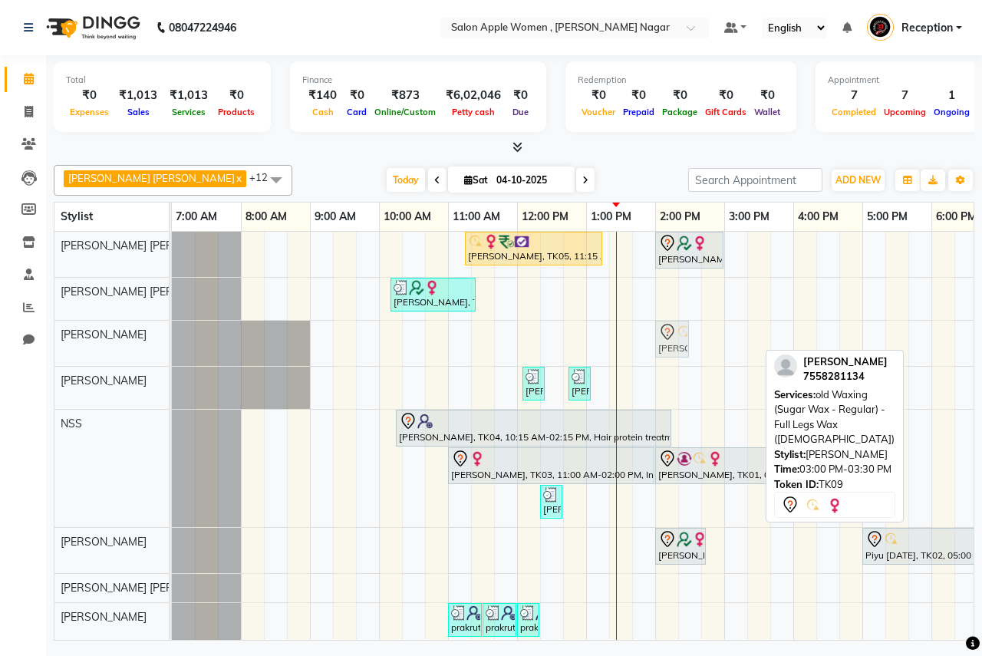
drag, startPoint x: 737, startPoint y: 351, endPoint x: 661, endPoint y: 367, distance: 77.5
click at [661, 367] on div "[PERSON_NAME], TK05, 11:15 AM-01:15 PM, Hair protein treatment - Nanoplastia - …" at bounding box center [724, 511] width 1105 height 559
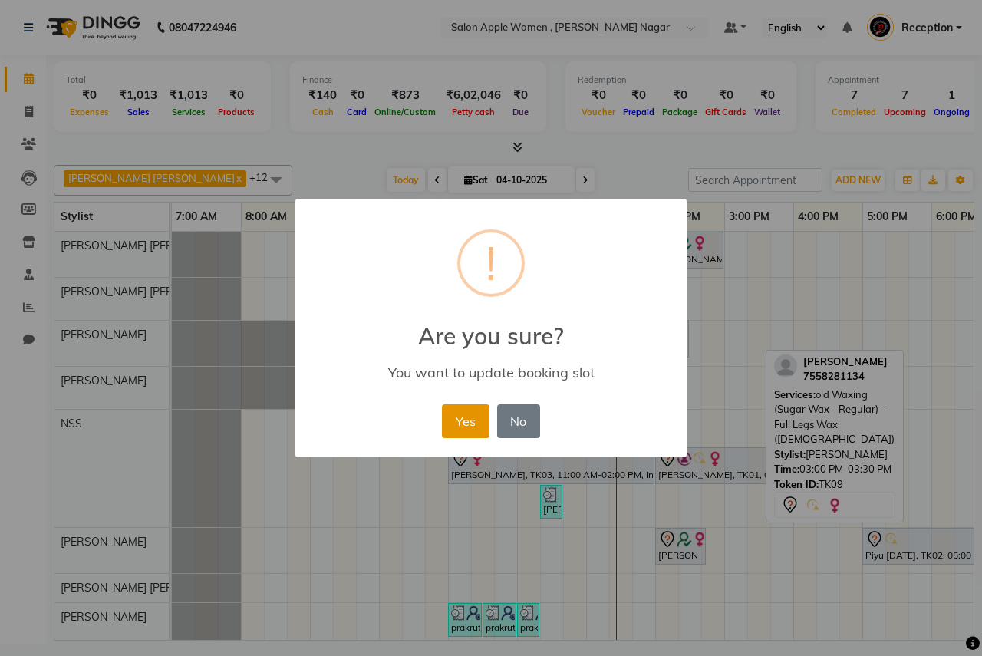
click at [468, 426] on button "Yes" at bounding box center [465, 421] width 47 height 34
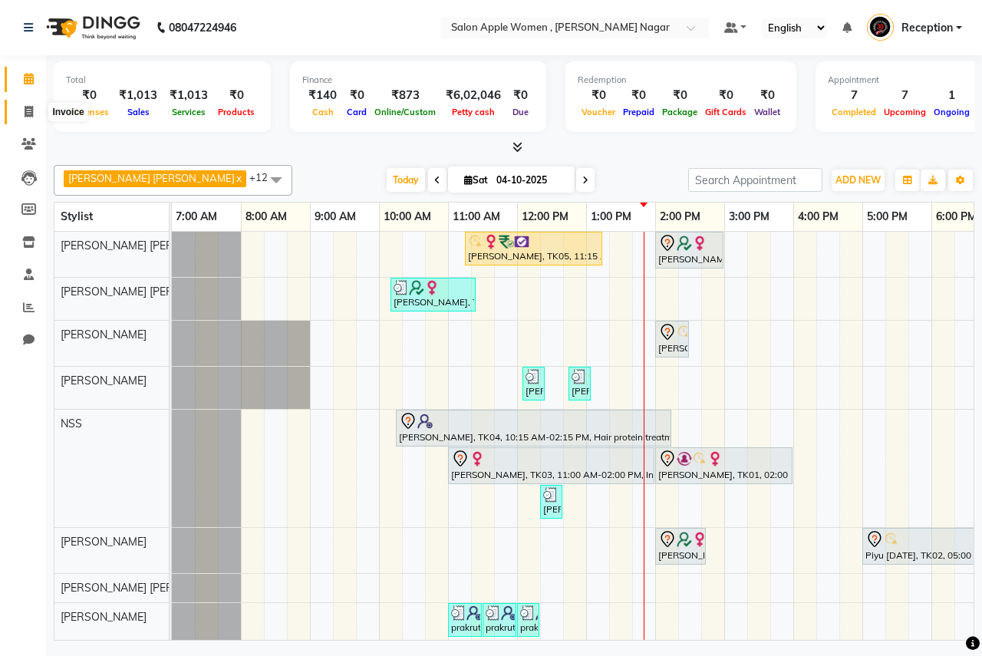
drag, startPoint x: 28, startPoint y: 111, endPoint x: 47, endPoint y: 101, distance: 21.3
click at [28, 111] on icon at bounding box center [29, 112] width 8 height 12
select select "96"
select select "service"
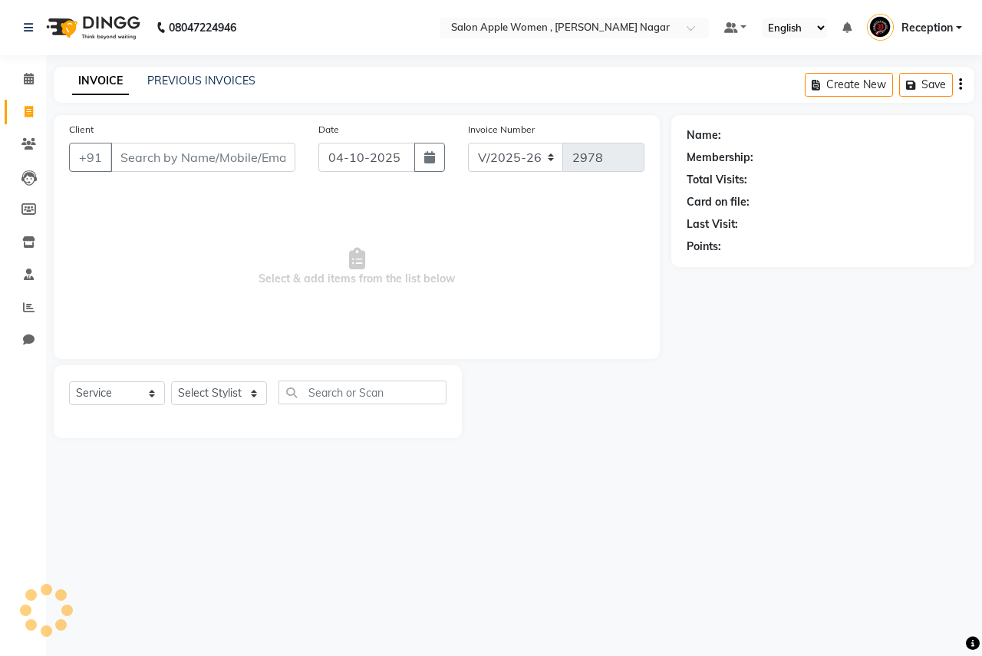
drag, startPoint x: 147, startPoint y: 170, endPoint x: 134, endPoint y: 150, distance: 23.8
click at [147, 170] on input "Client" at bounding box center [202, 157] width 185 height 29
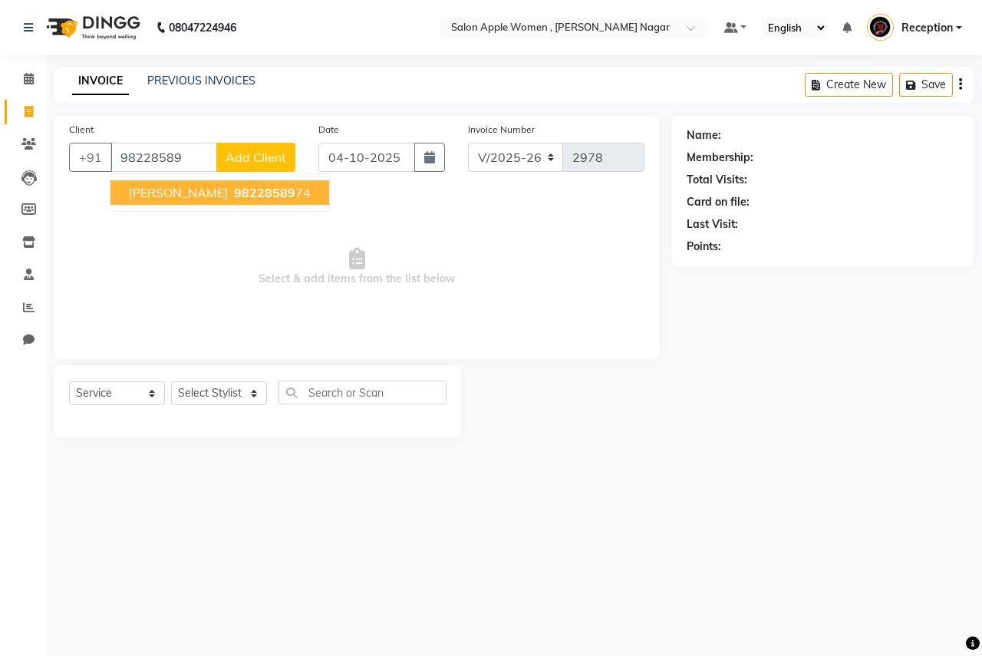
click at [180, 199] on span "[PERSON_NAME]" at bounding box center [178, 192] width 99 height 15
type input "9822858974"
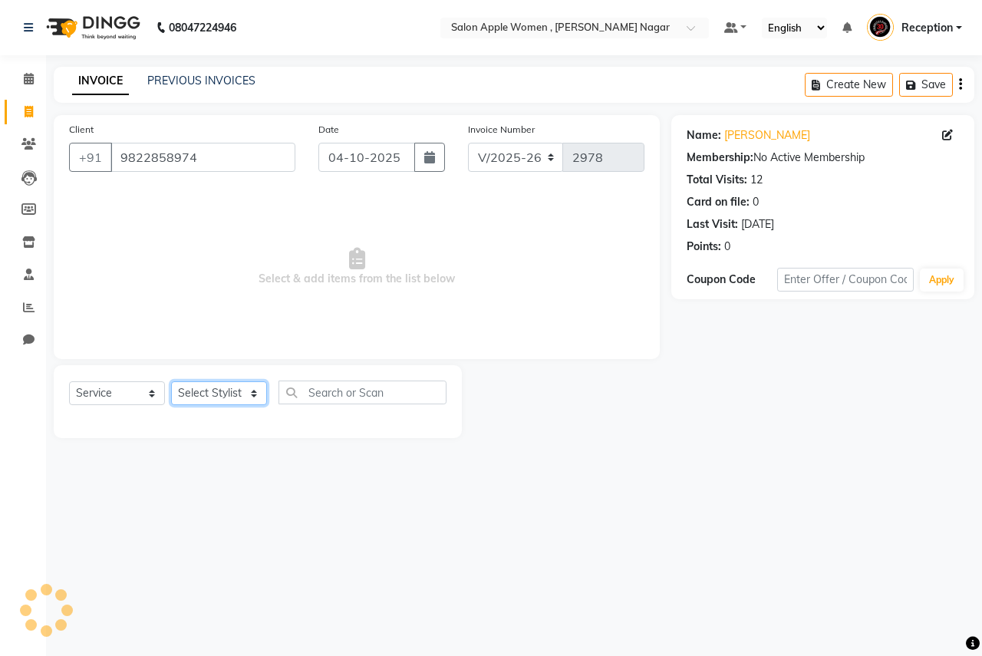
click at [246, 395] on select "Select Stylist [PERSON_NAME] [PERSON_NAME] [PERSON_NAME] [PERSON_NAME] Jyoti Ra…" at bounding box center [219, 393] width 96 height 24
select select "21394"
click at [171, 381] on select "Select Stylist [PERSON_NAME] [PERSON_NAME] [PERSON_NAME] [PERSON_NAME] Jyoti Ra…" at bounding box center [219, 393] width 96 height 24
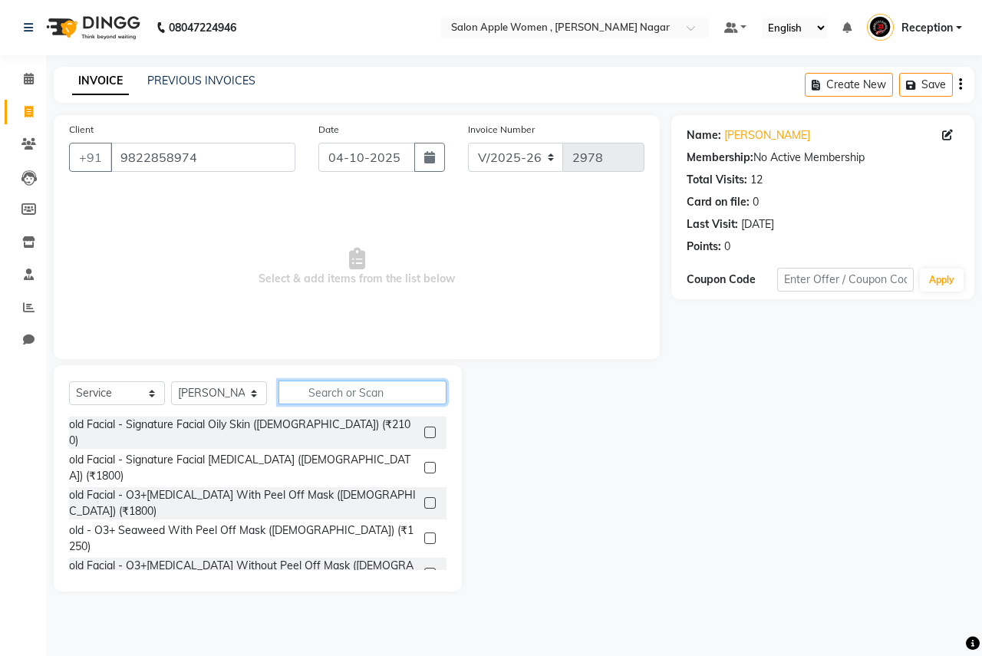
click at [326, 387] on input "text" at bounding box center [363, 393] width 168 height 24
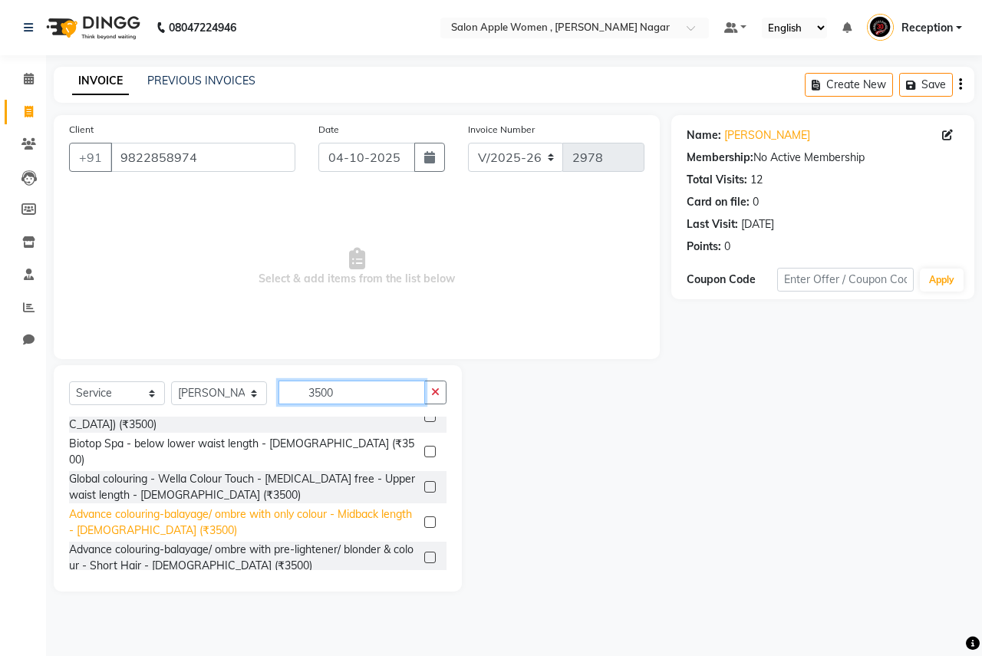
scroll to position [32, 0]
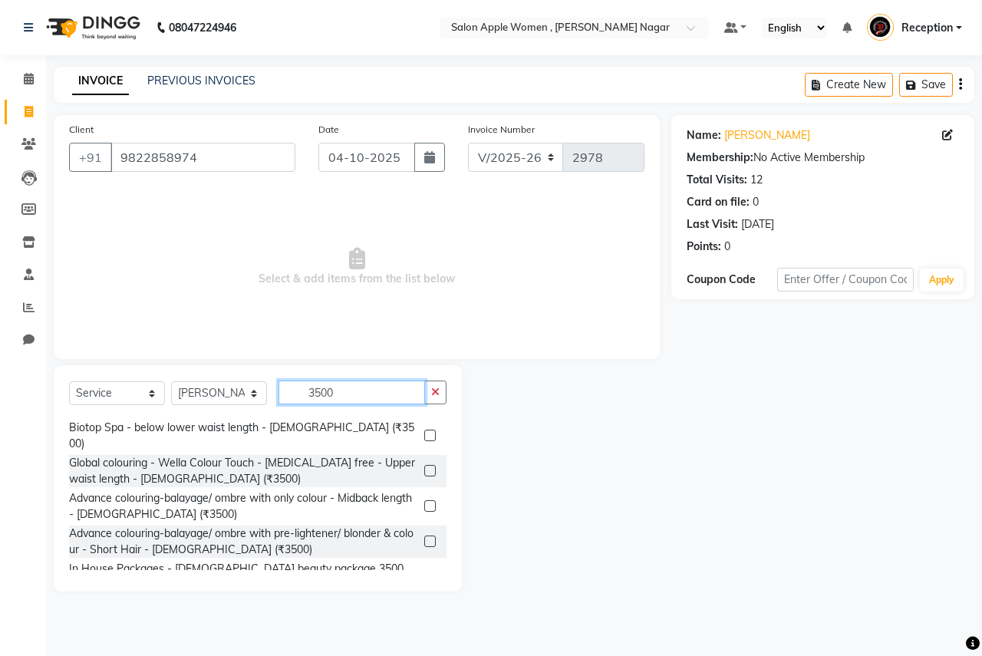
type input "3500"
click at [424, 571] on label at bounding box center [430, 577] width 12 height 12
click at [424, 572] on input "checkbox" at bounding box center [429, 577] width 10 height 10
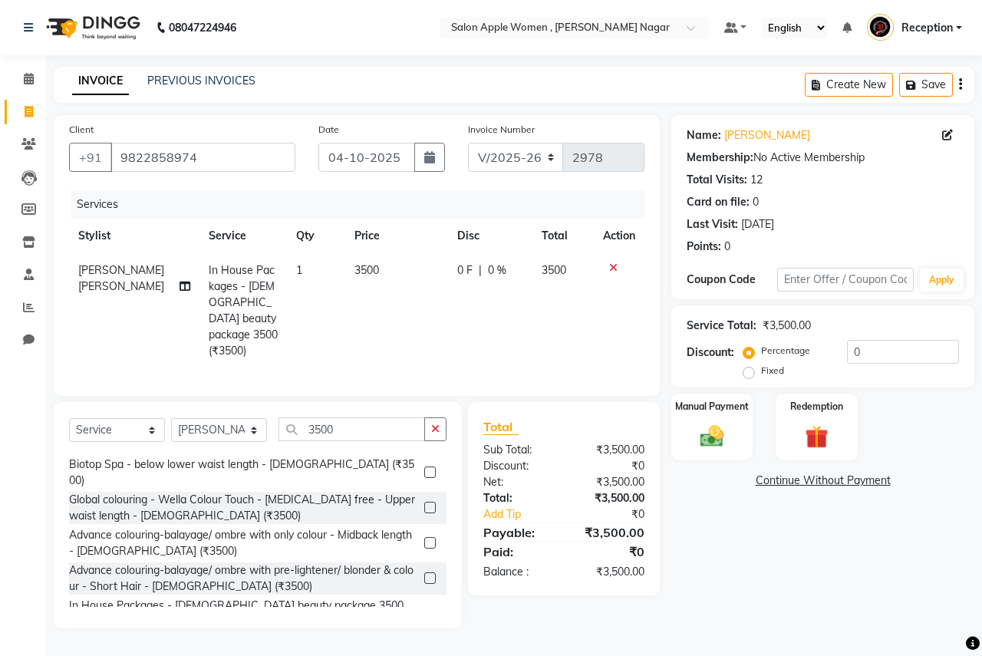
checkbox input "false"
click at [358, 432] on input "3500" at bounding box center [352, 429] width 147 height 24
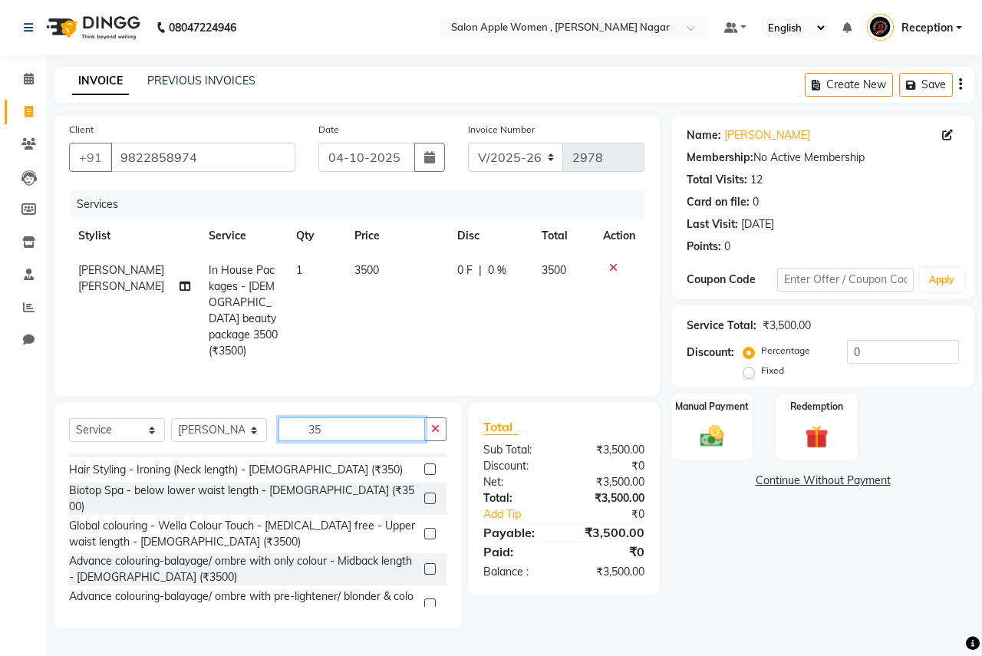
type input "3"
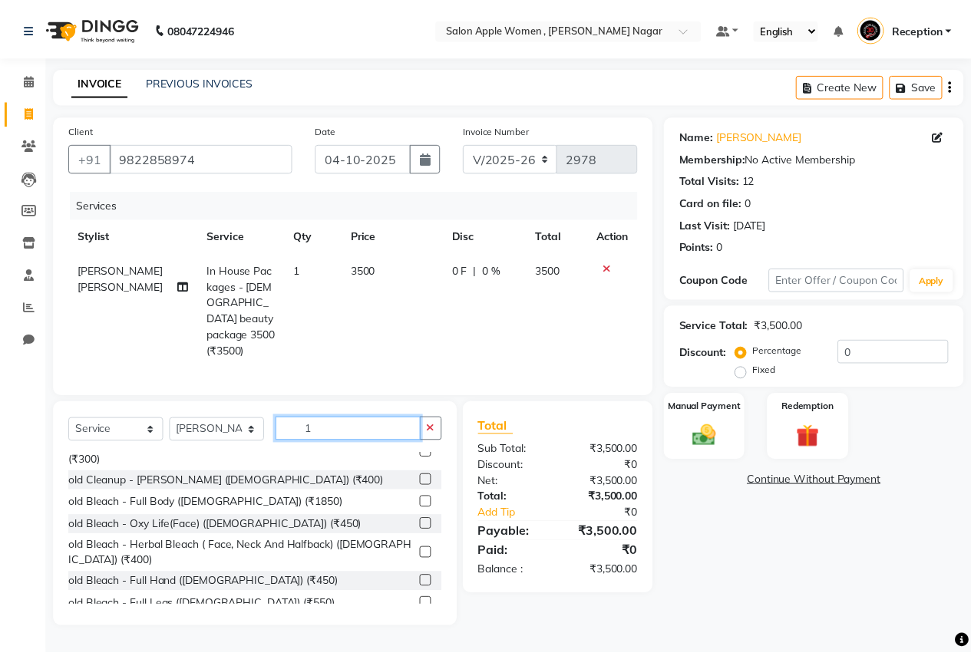
scroll to position [0, 0]
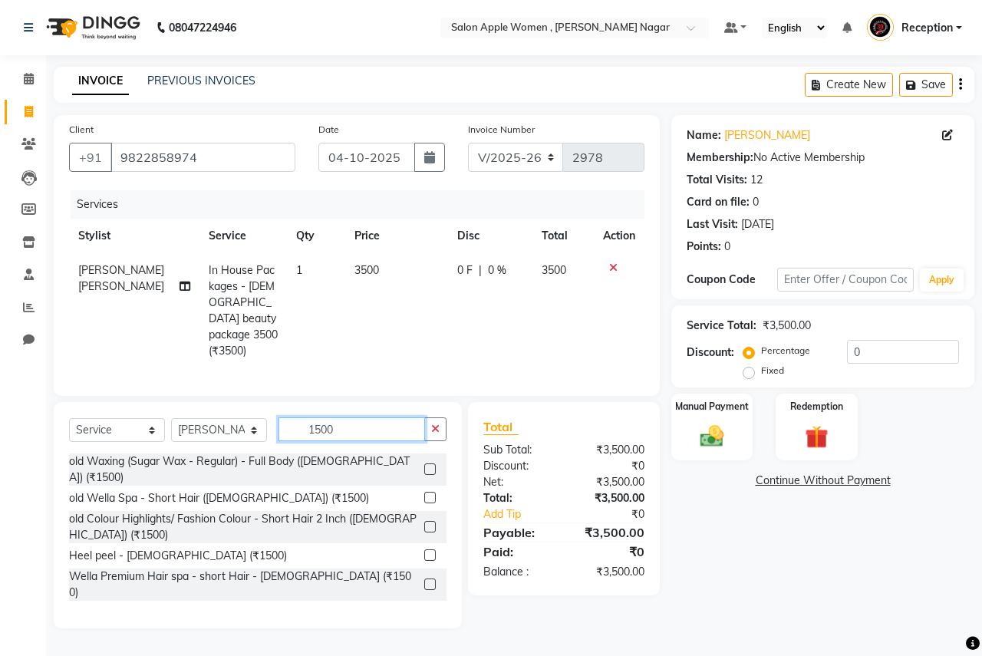
type input "1500"
click at [424, 579] on label at bounding box center [430, 585] width 12 height 12
click at [424, 580] on input "checkbox" at bounding box center [429, 585] width 10 height 10
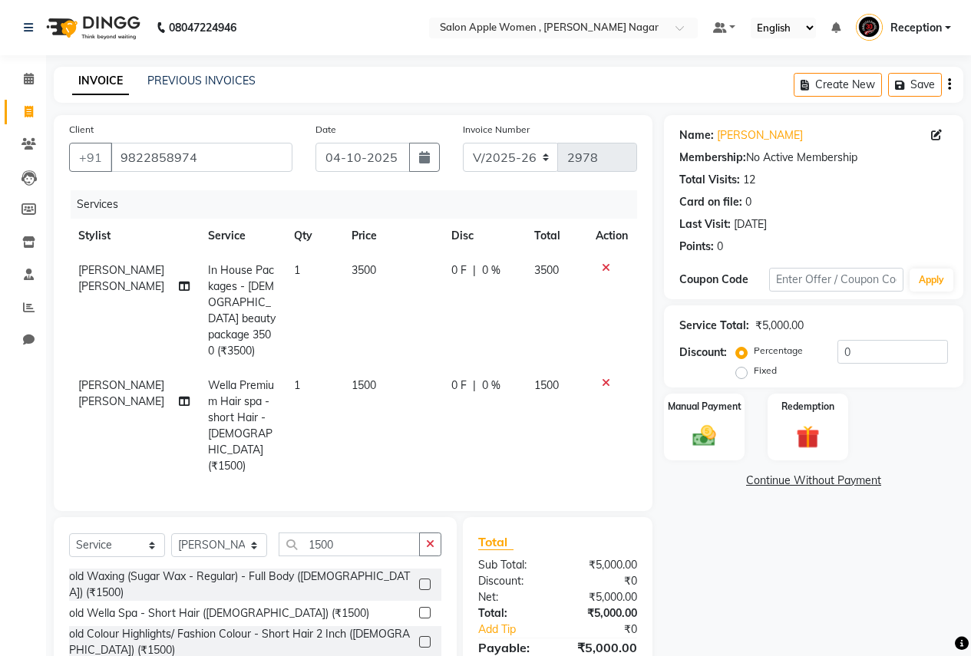
checkbox input "false"
click at [698, 422] on img at bounding box center [703, 436] width 39 height 28
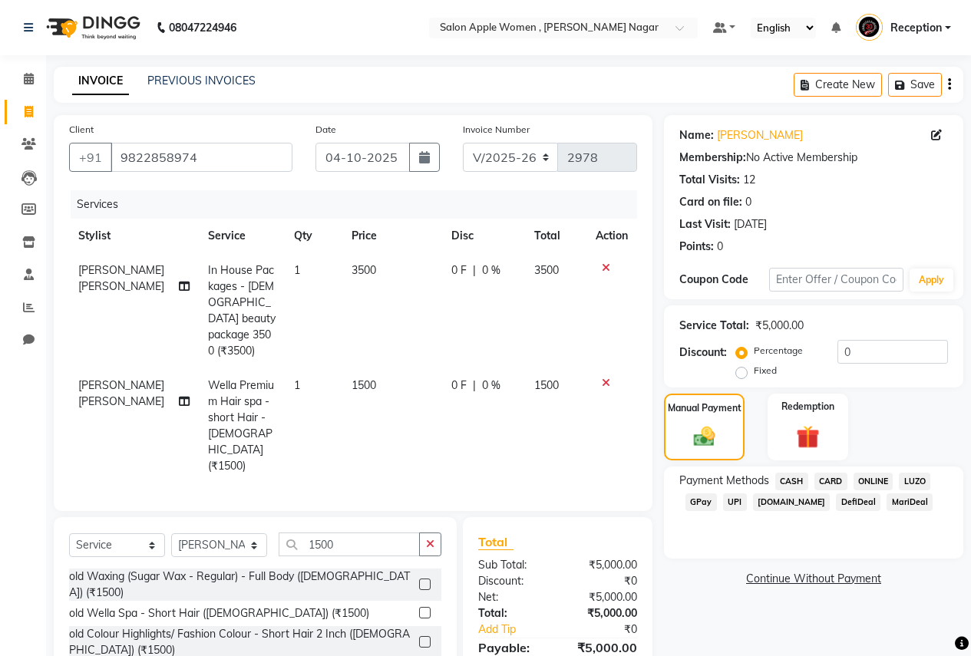
click at [606, 378] on icon at bounding box center [606, 383] width 8 height 11
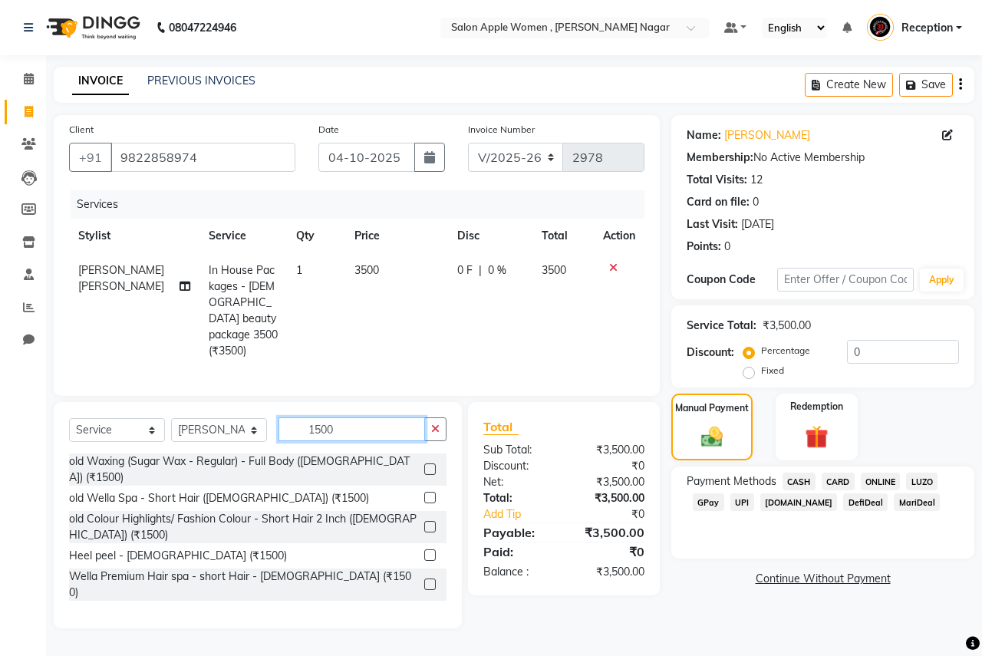
click at [383, 427] on input "1500" at bounding box center [352, 429] width 147 height 24
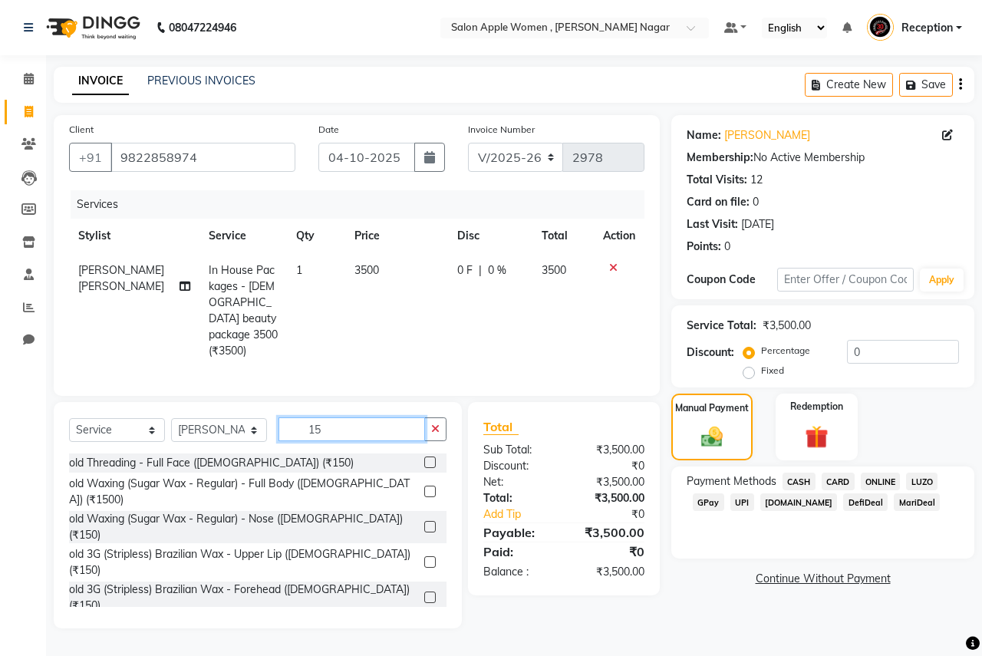
type input "1"
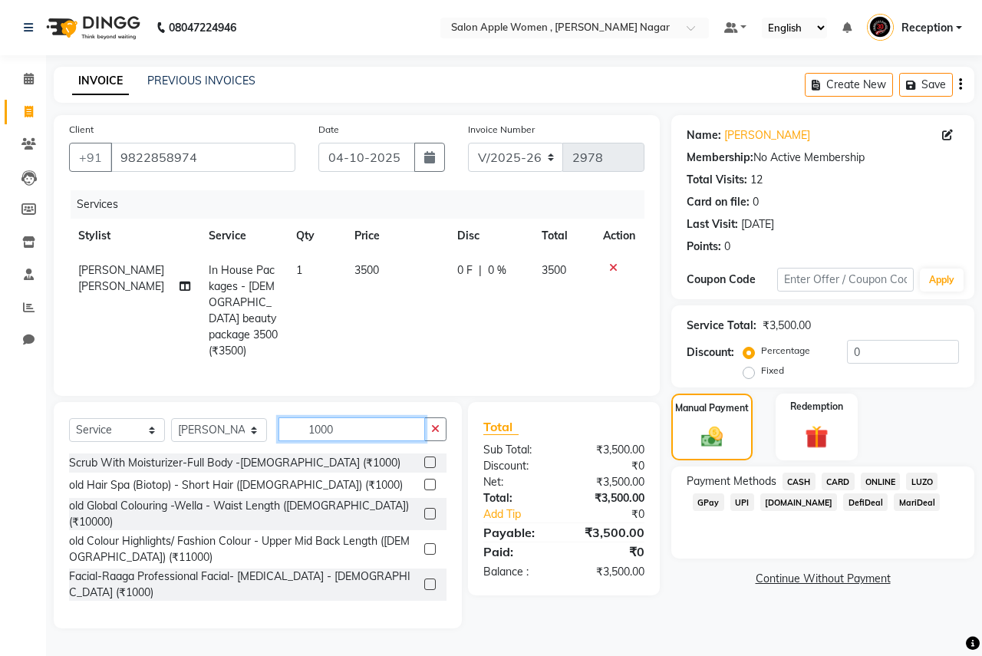
type input "1000"
click at [424, 480] on label at bounding box center [430, 485] width 12 height 12
click at [424, 480] on input "checkbox" at bounding box center [429, 485] width 10 height 10
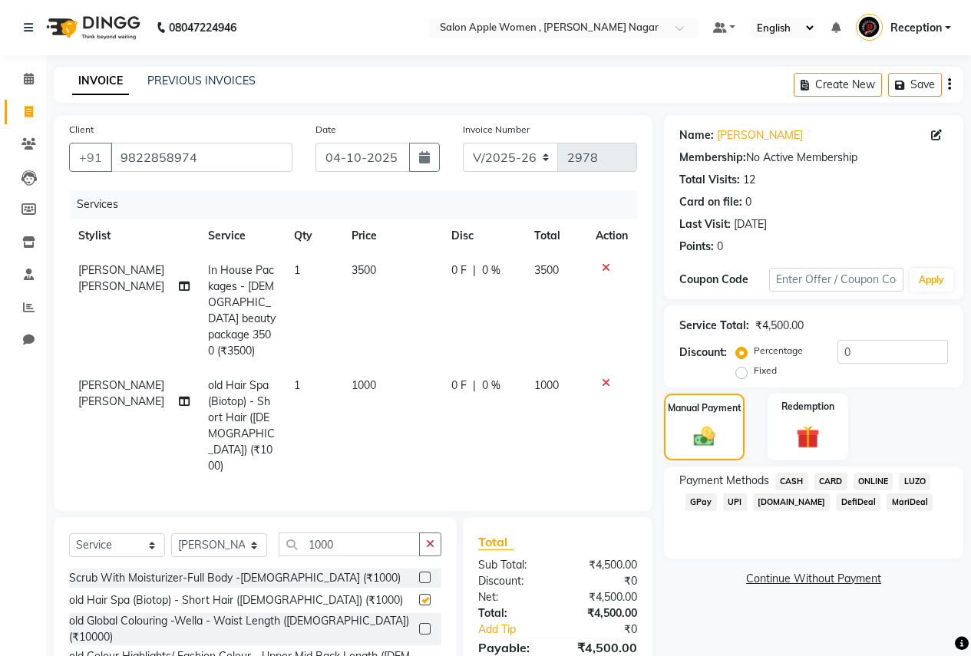
checkbox input "false"
click at [885, 480] on span "ONLINE" at bounding box center [873, 482] width 40 height 18
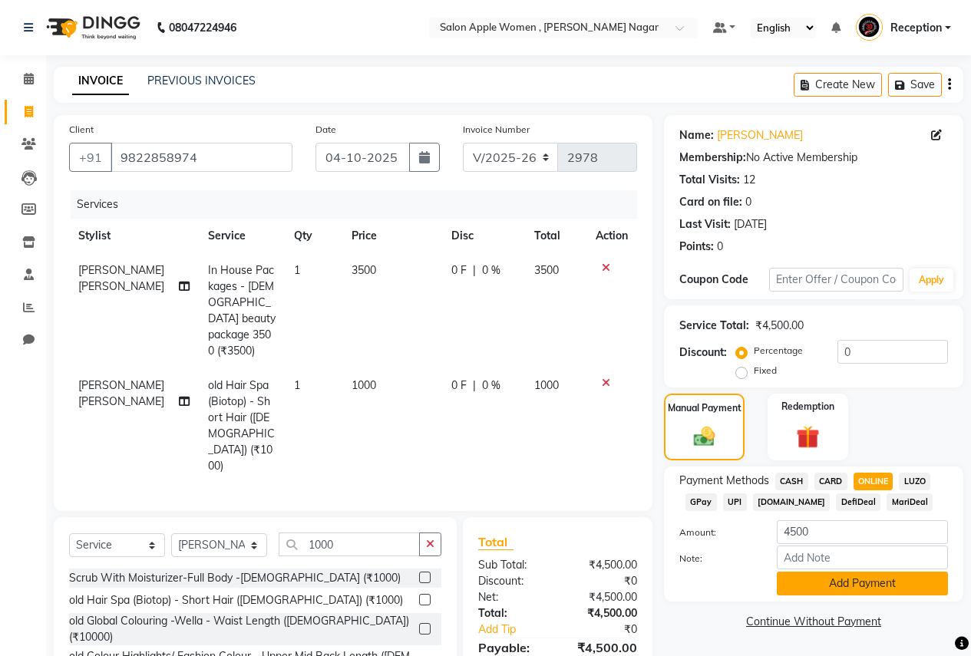
click at [833, 589] on button "Add Payment" at bounding box center [862, 584] width 171 height 24
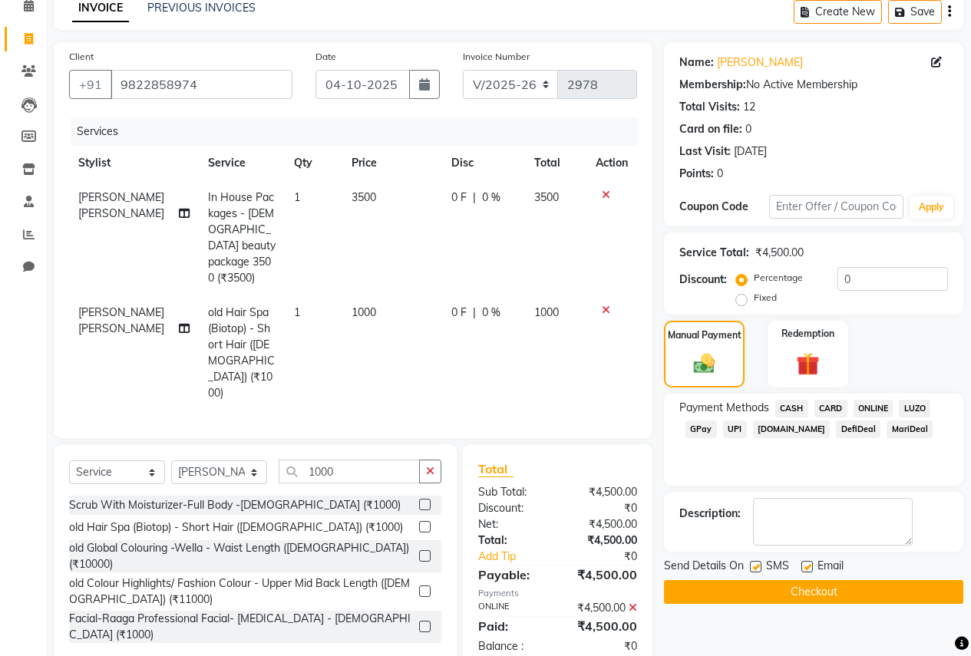
scroll to position [74, 0]
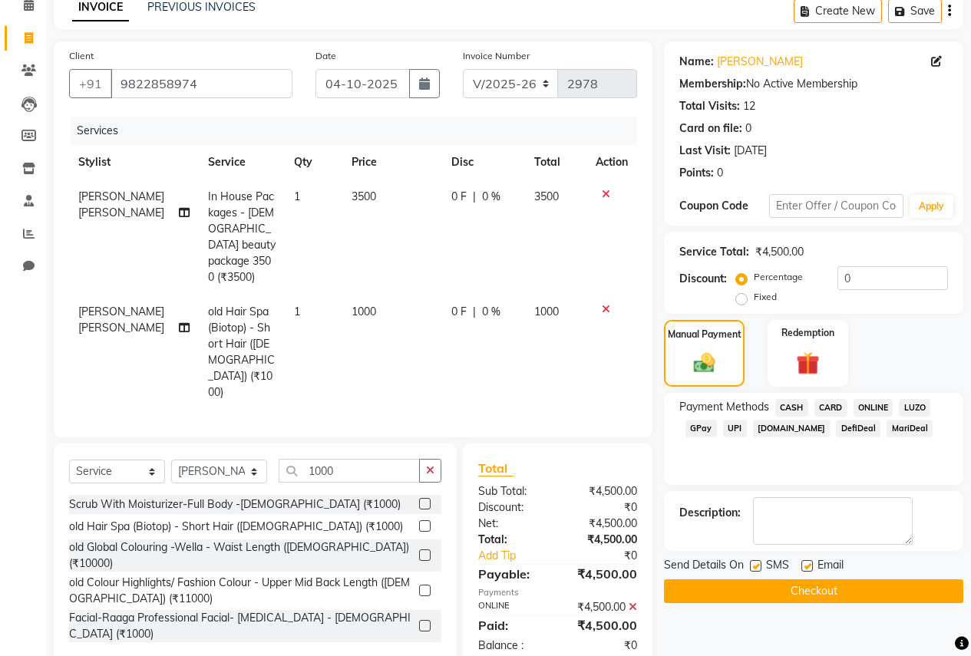
click at [833, 598] on button "Checkout" at bounding box center [813, 591] width 299 height 24
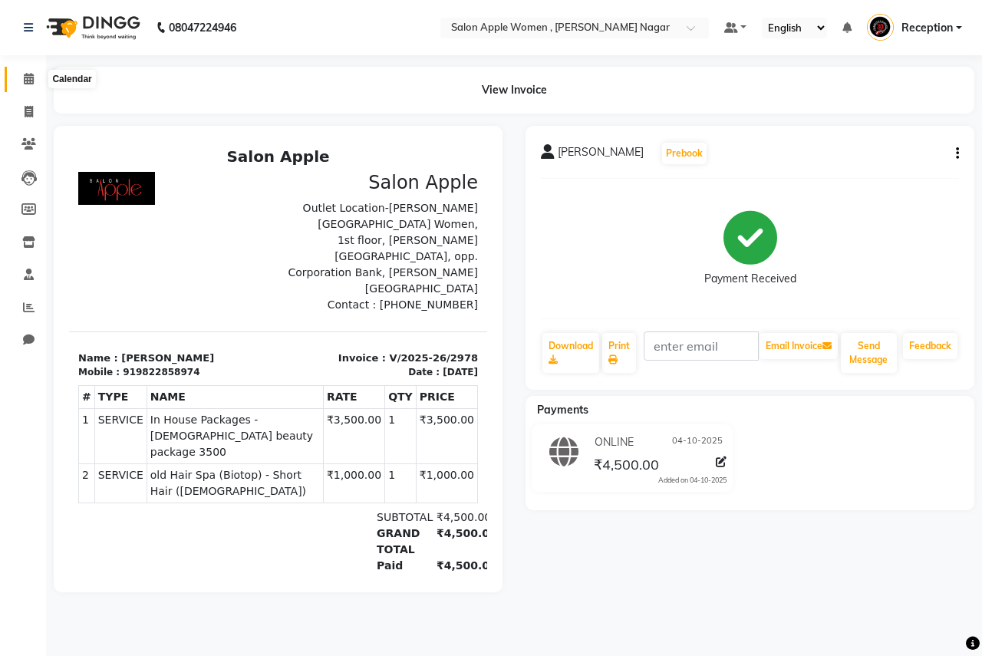
click at [31, 77] on icon at bounding box center [29, 79] width 10 height 12
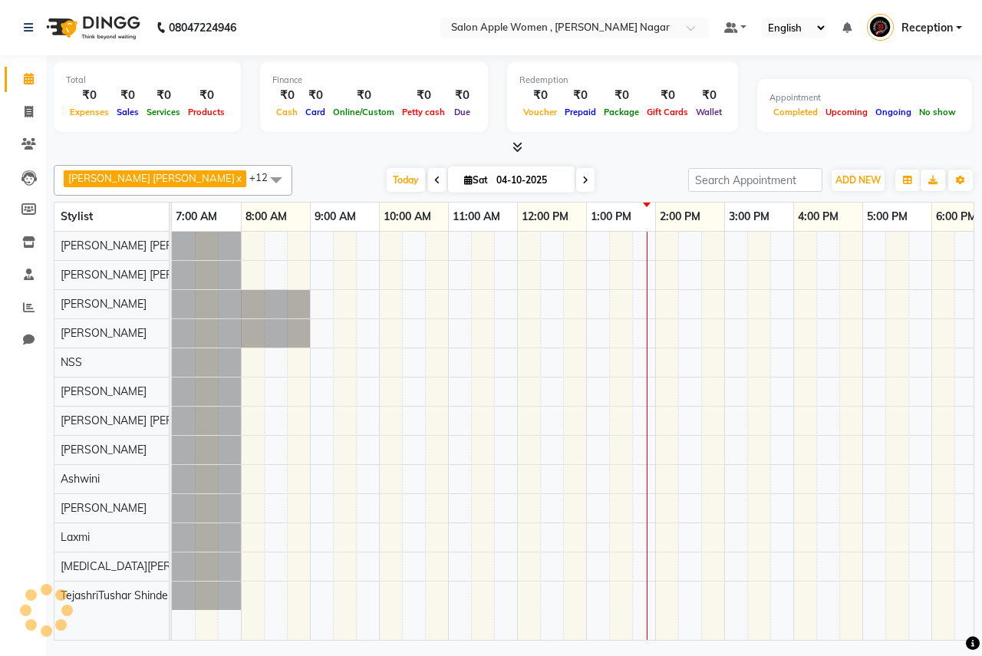
scroll to position [0, 303]
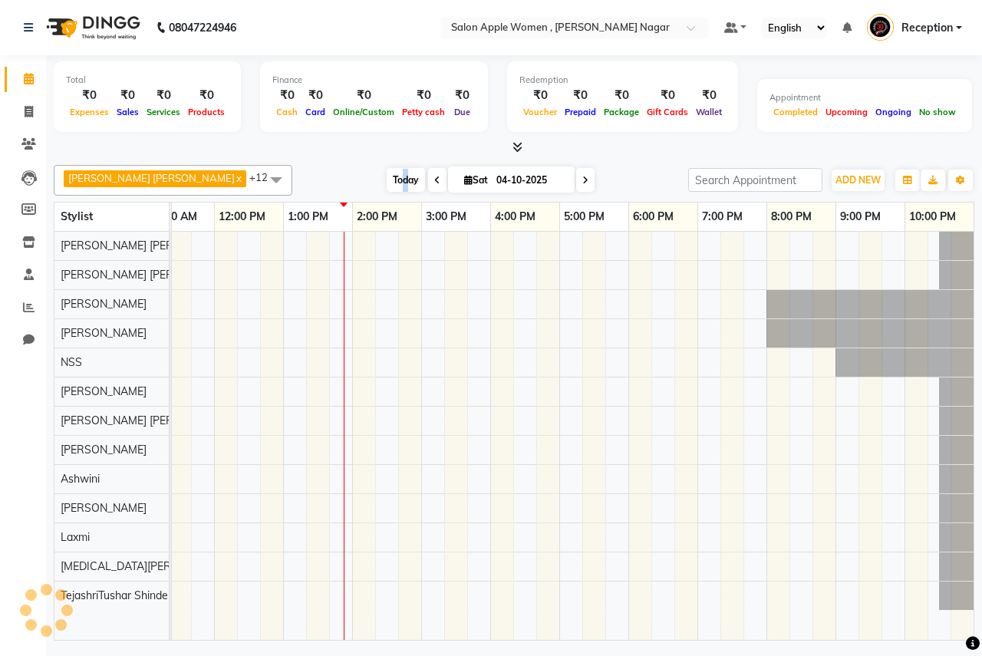
click at [387, 176] on span "Today" at bounding box center [406, 180] width 38 height 24
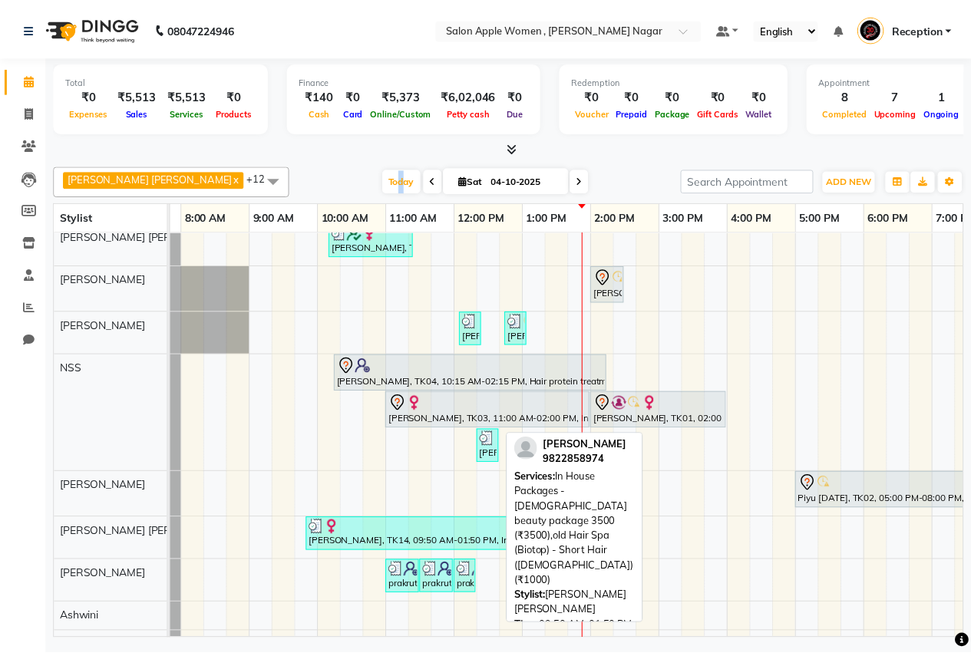
scroll to position [77, 0]
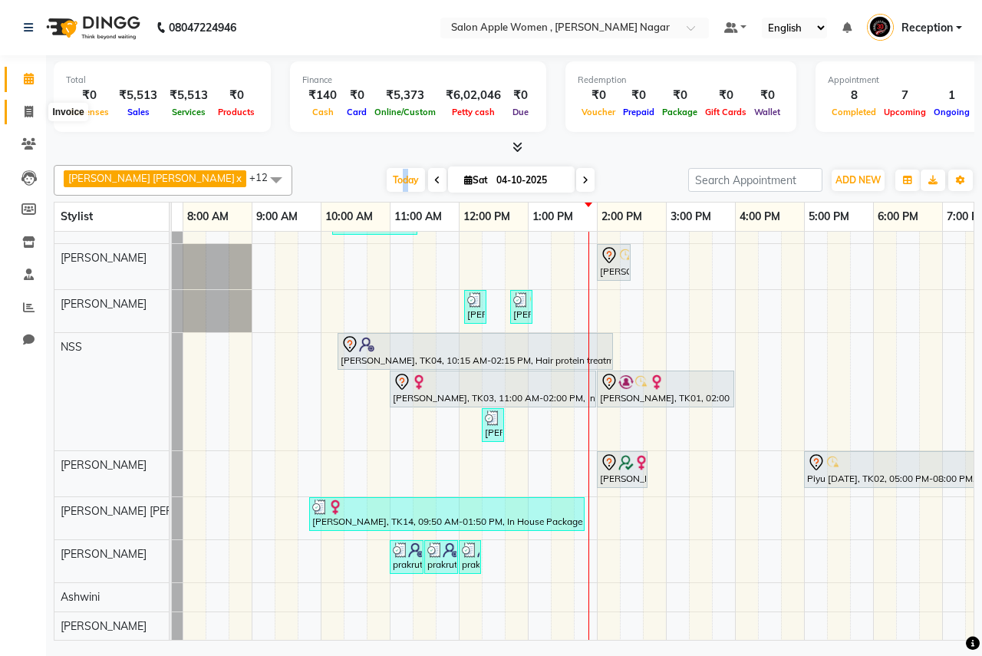
click at [34, 111] on span at bounding box center [28, 113] width 27 height 18
select select "96"
select select "service"
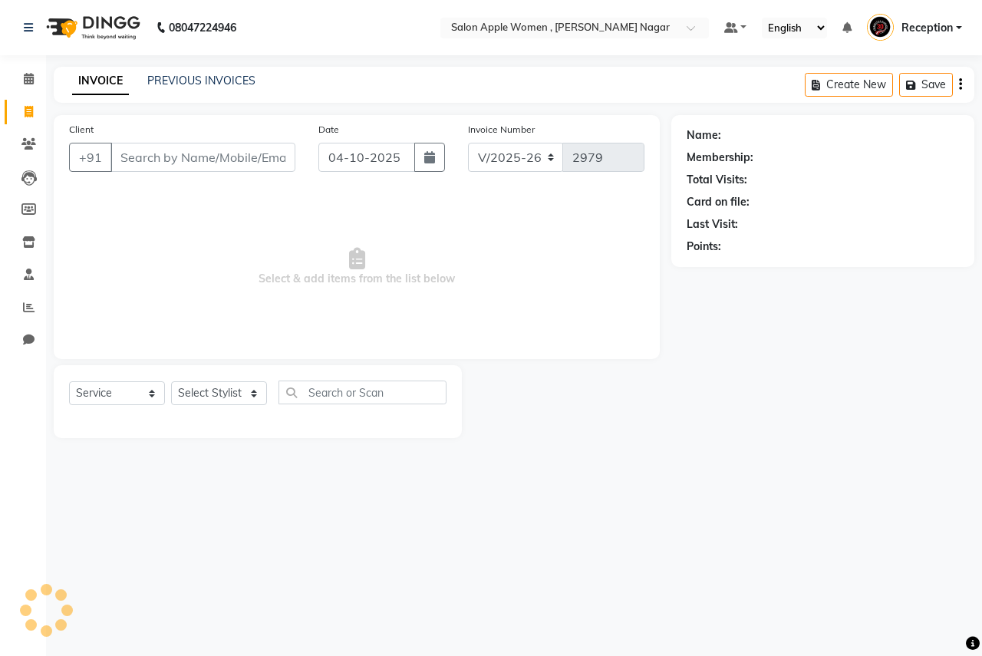
click at [213, 159] on input "Client" at bounding box center [202, 157] width 185 height 29
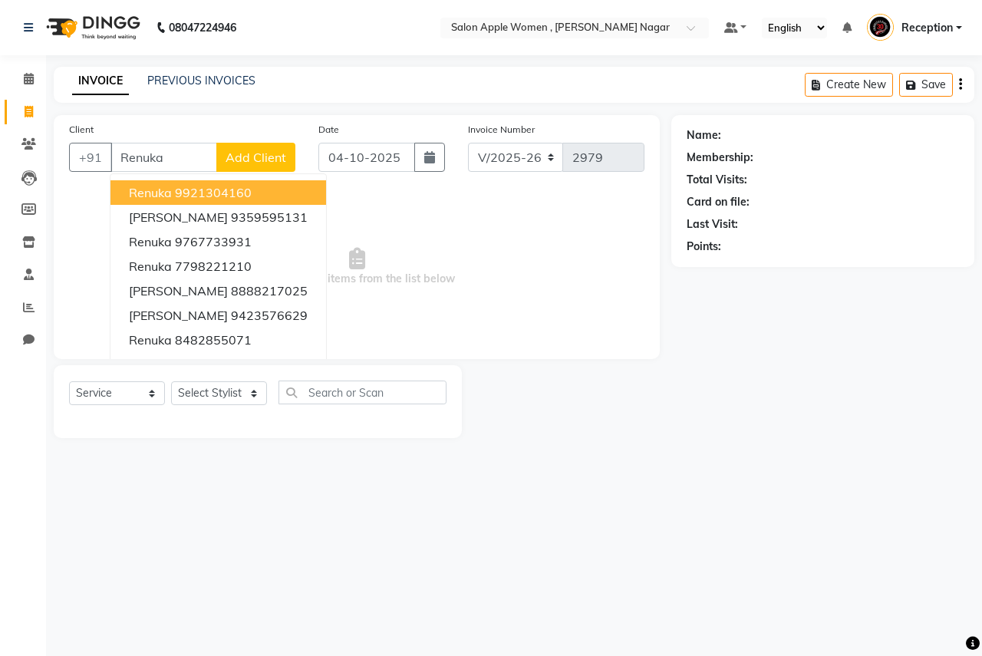
click at [274, 194] on button "renuka 9921304160" at bounding box center [218, 192] width 216 height 25
type input "9921304160"
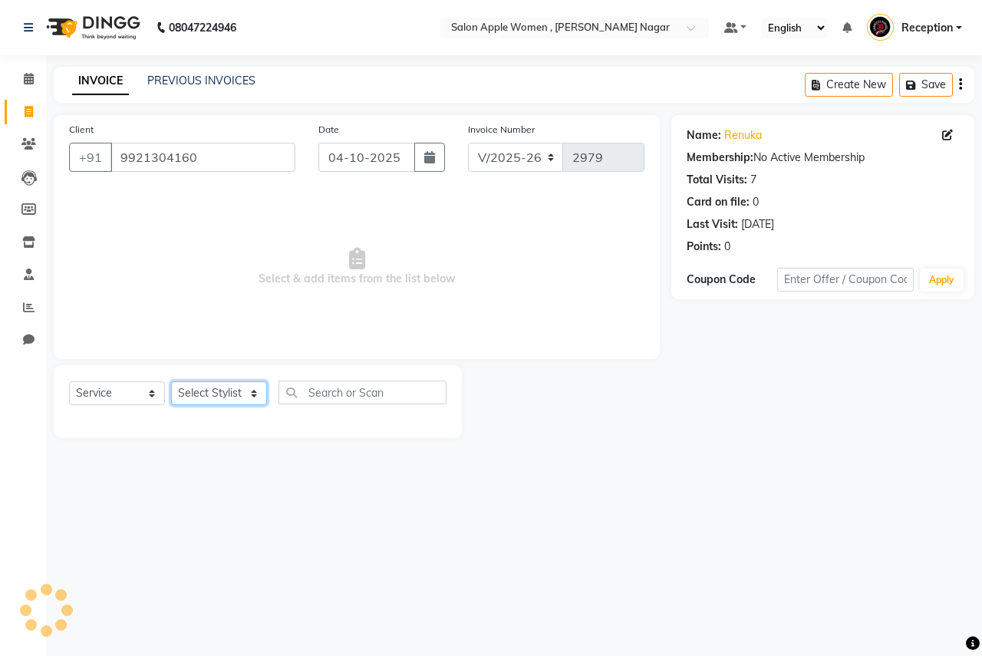
click at [244, 388] on select "Select Stylist [PERSON_NAME] [PERSON_NAME] [PERSON_NAME] [PERSON_NAME] Jyoti Ra…" at bounding box center [219, 393] width 96 height 24
select select "12123"
click at [171, 381] on select "Select Stylist [PERSON_NAME] [PERSON_NAME] [PERSON_NAME] [PERSON_NAME] Jyoti Ra…" at bounding box center [219, 393] width 96 height 24
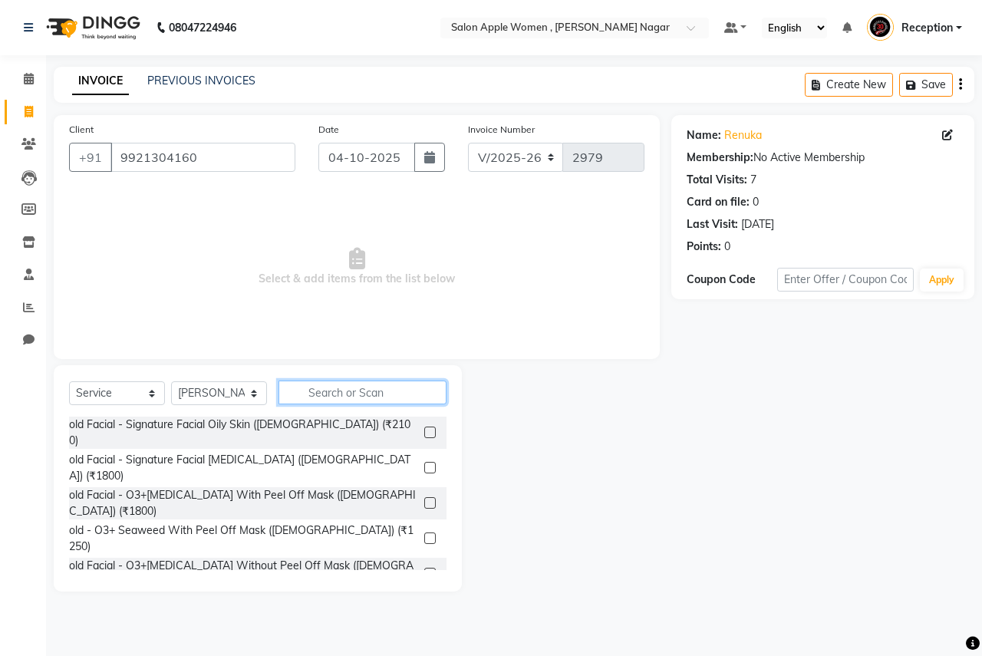
click at [376, 388] on input "text" at bounding box center [363, 393] width 168 height 24
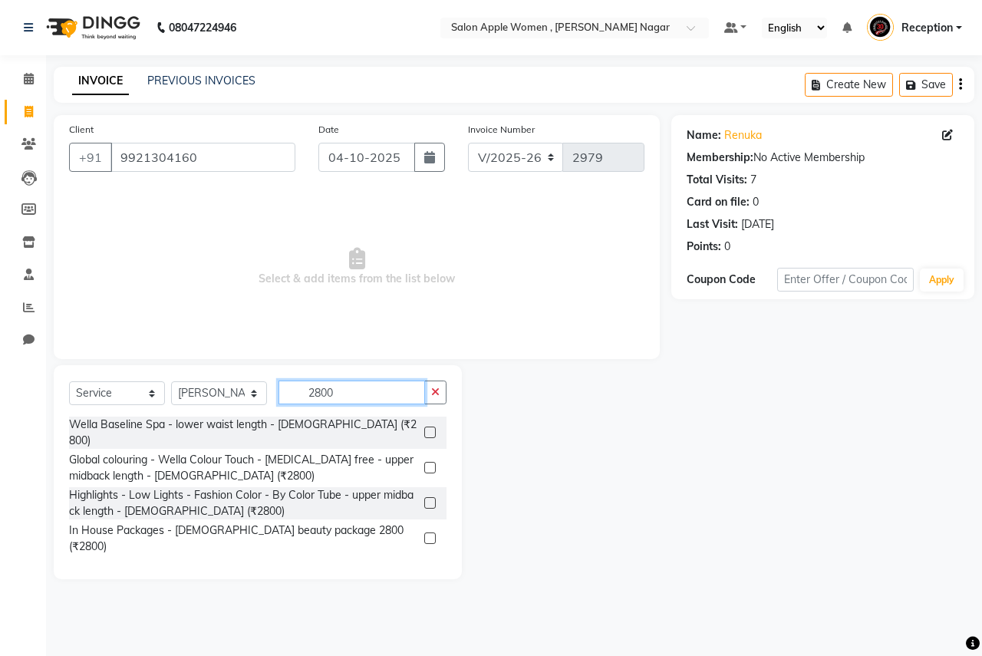
type input "2800"
click at [434, 533] on label at bounding box center [430, 539] width 12 height 12
click at [434, 534] on input "checkbox" at bounding box center [429, 539] width 10 height 10
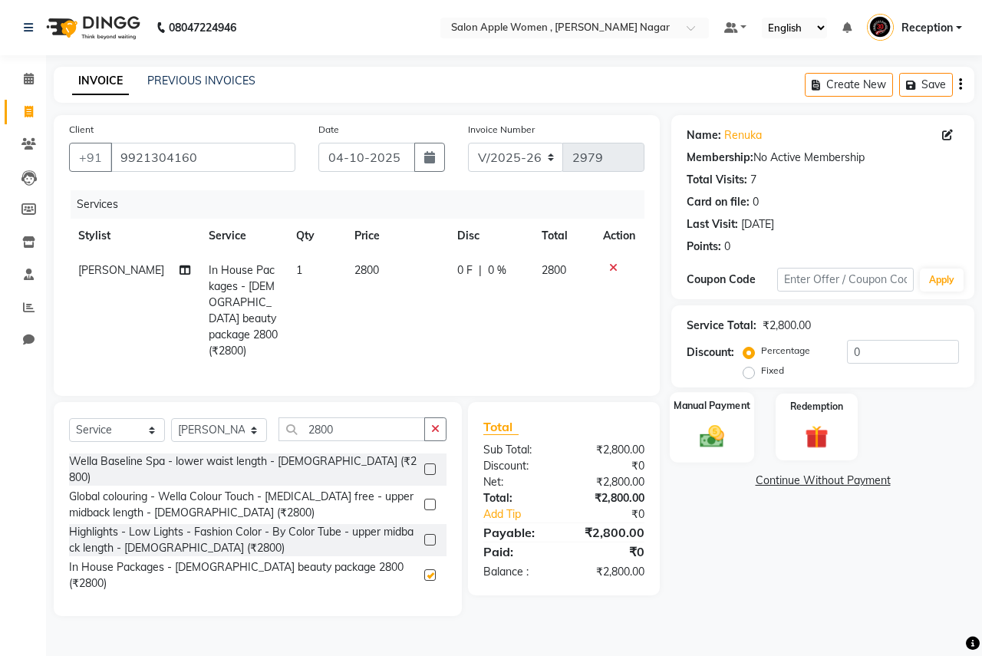
checkbox input "false"
click at [761, 362] on div "Fixed" at bounding box center [766, 370] width 38 height 18
click at [761, 368] on label "Fixed" at bounding box center [772, 371] width 23 height 14
click at [753, 368] on input "Fixed" at bounding box center [752, 370] width 11 height 11
radio input "true"
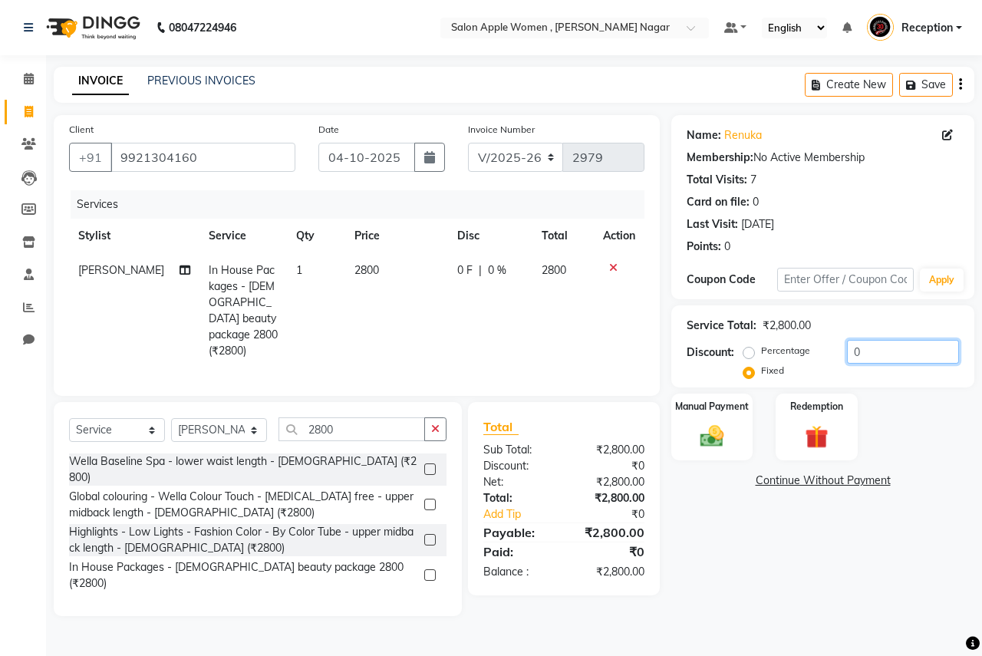
click at [895, 349] on input "0" at bounding box center [903, 352] width 112 height 24
type input "500"
click at [697, 420] on div "Manual Payment" at bounding box center [712, 427] width 85 height 71
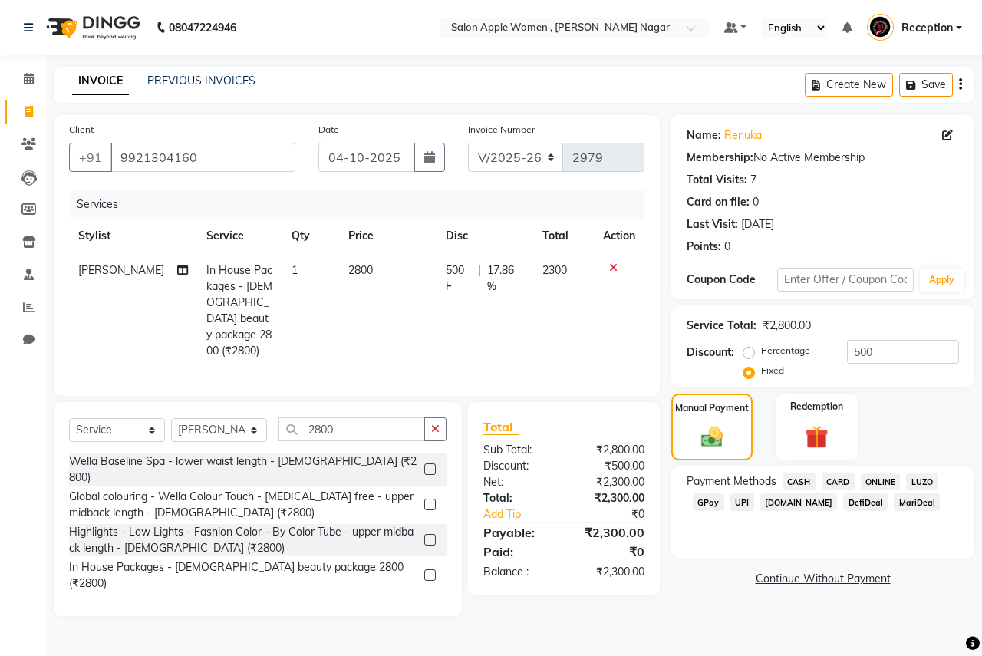
click at [897, 480] on span "ONLINE" at bounding box center [881, 482] width 40 height 18
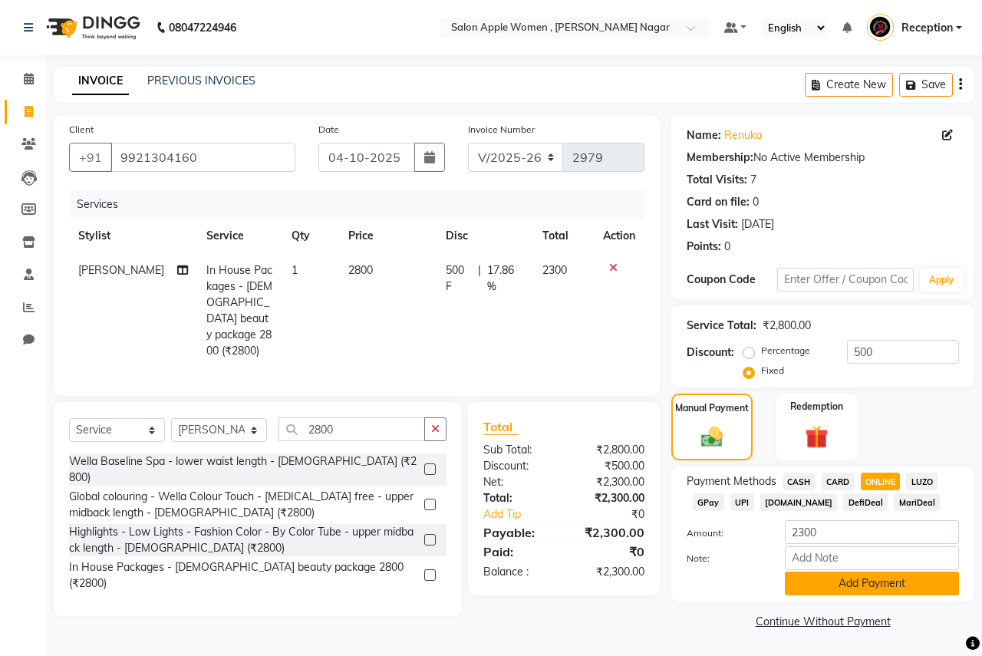
click at [852, 578] on button "Add Payment" at bounding box center [872, 584] width 174 height 24
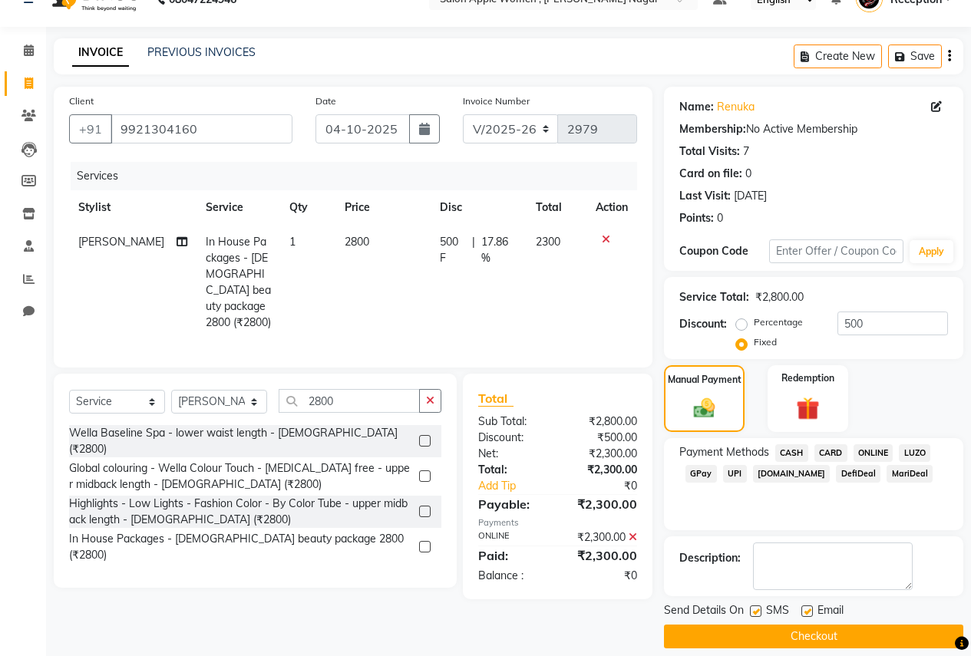
scroll to position [44, 0]
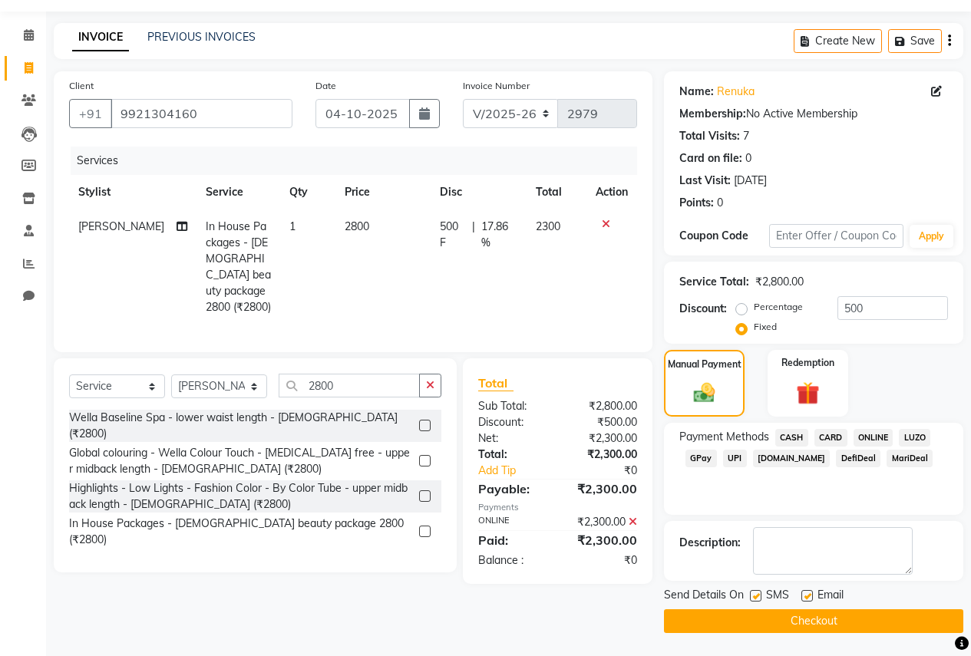
click at [806, 593] on label at bounding box center [807, 596] width 12 height 12
click at [806, 593] on input "checkbox" at bounding box center [806, 597] width 10 height 10
checkbox input "false"
click at [753, 590] on label at bounding box center [756, 596] width 12 height 12
click at [753, 592] on input "checkbox" at bounding box center [755, 597] width 10 height 10
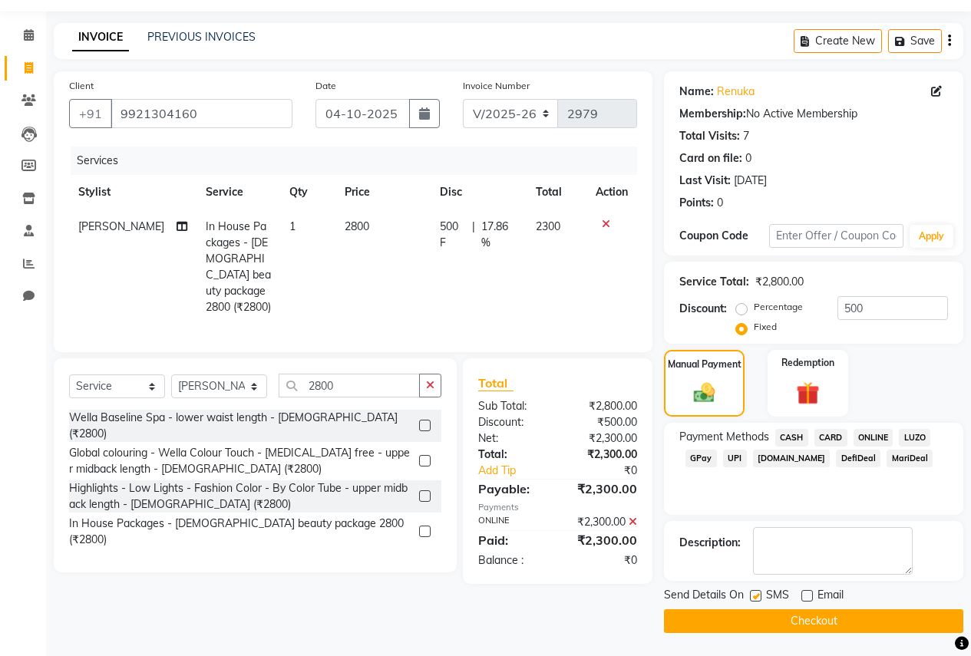
checkbox input "false"
click at [750, 618] on button "Checkout" at bounding box center [813, 621] width 299 height 24
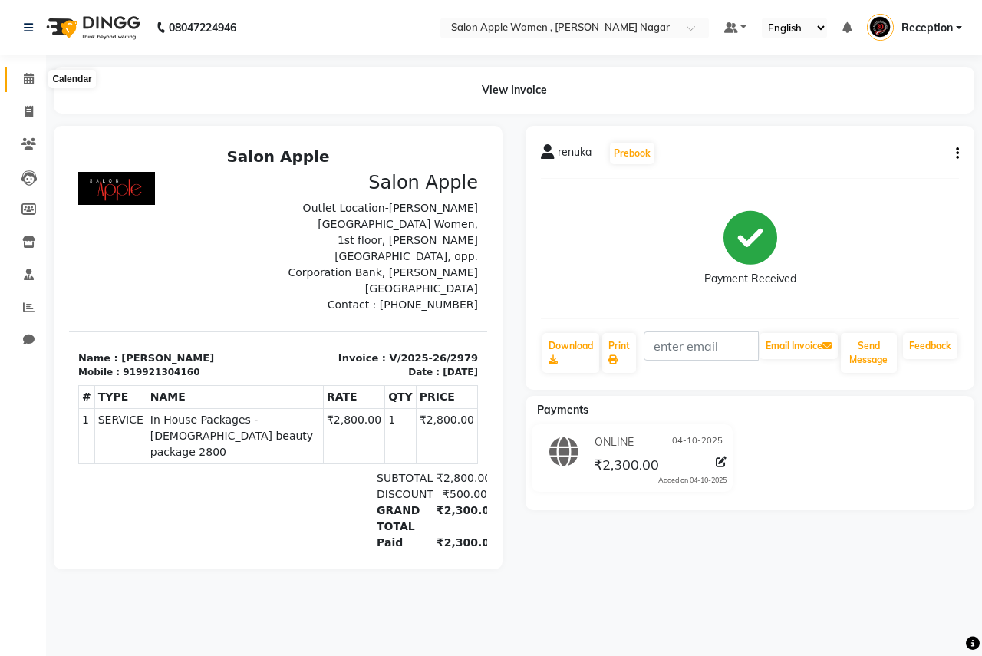
click at [25, 79] on icon at bounding box center [29, 79] width 10 height 12
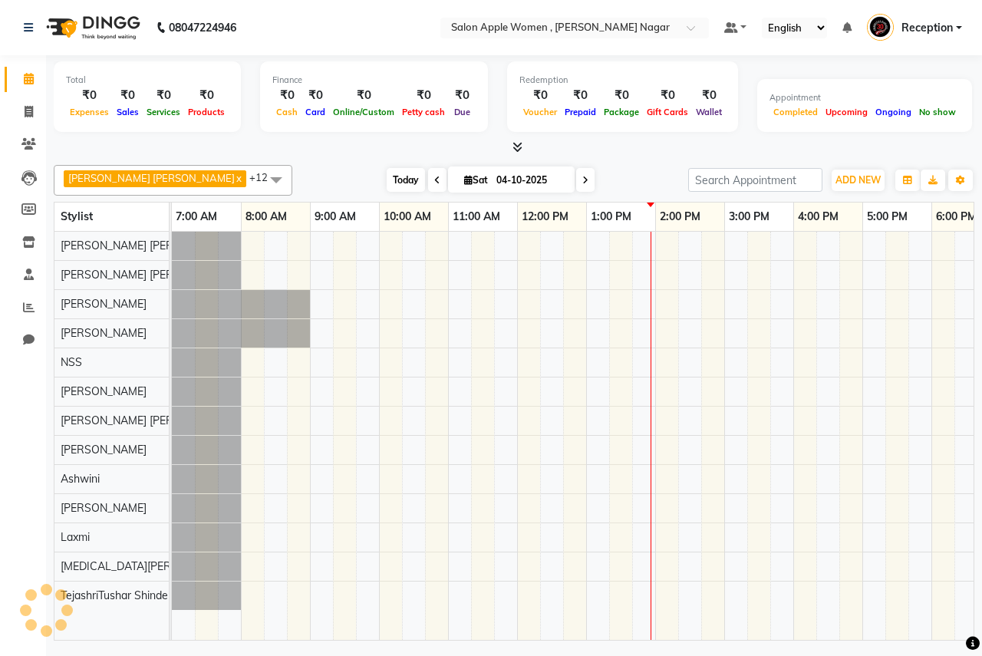
click at [387, 184] on span "Today" at bounding box center [406, 180] width 38 height 24
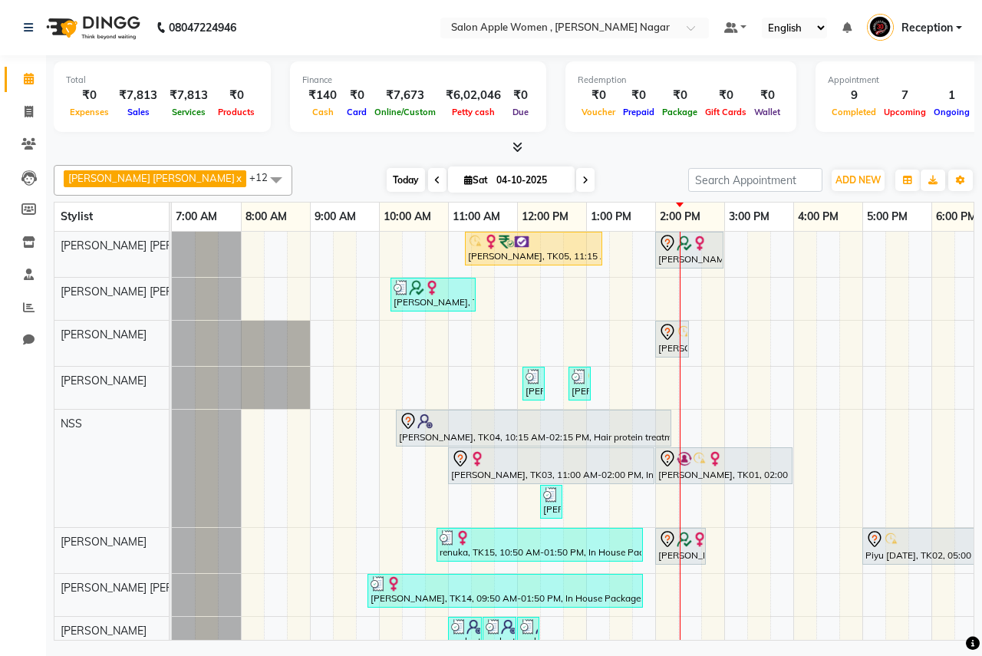
click at [387, 181] on span "Today" at bounding box center [406, 180] width 38 height 24
drag, startPoint x: 31, startPoint y: 106, endPoint x: 66, endPoint y: 114, distance: 36.1
click at [31, 106] on icon at bounding box center [29, 112] width 8 height 12
select select "96"
select select "service"
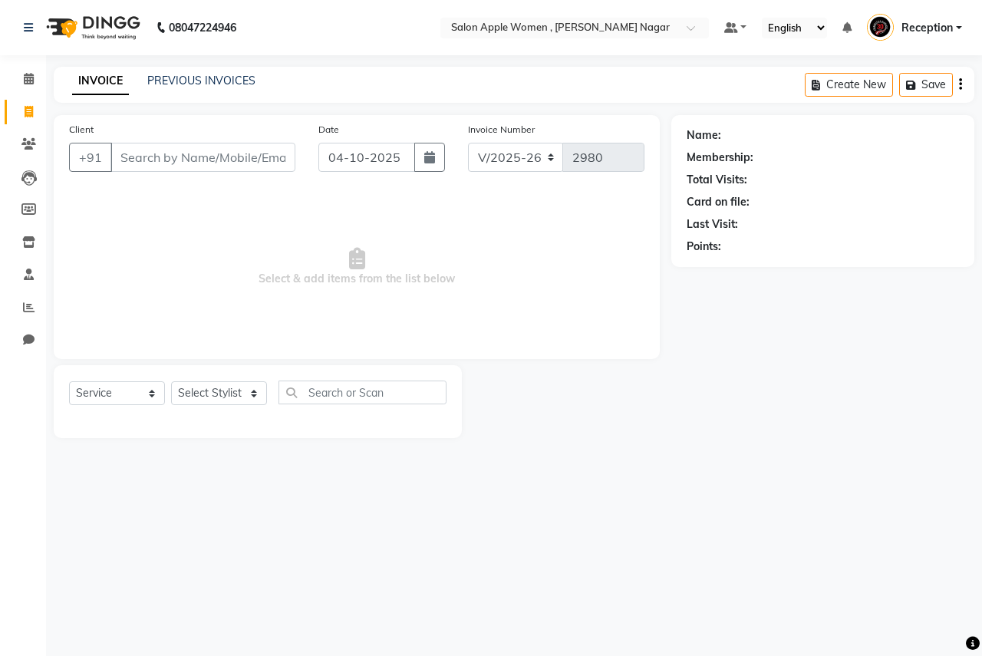
click at [154, 159] on input "Client" at bounding box center [202, 157] width 185 height 29
type input "8010772877"
click at [252, 150] on span "Add Client" at bounding box center [256, 157] width 61 height 15
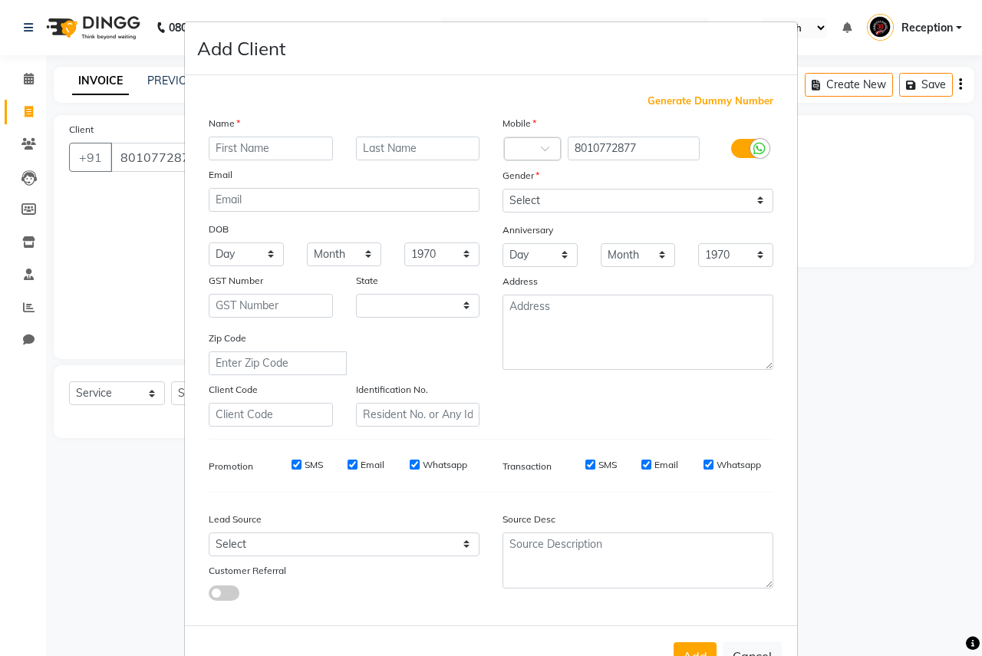
select select "22"
click at [290, 153] on input "text" at bounding box center [271, 149] width 124 height 24
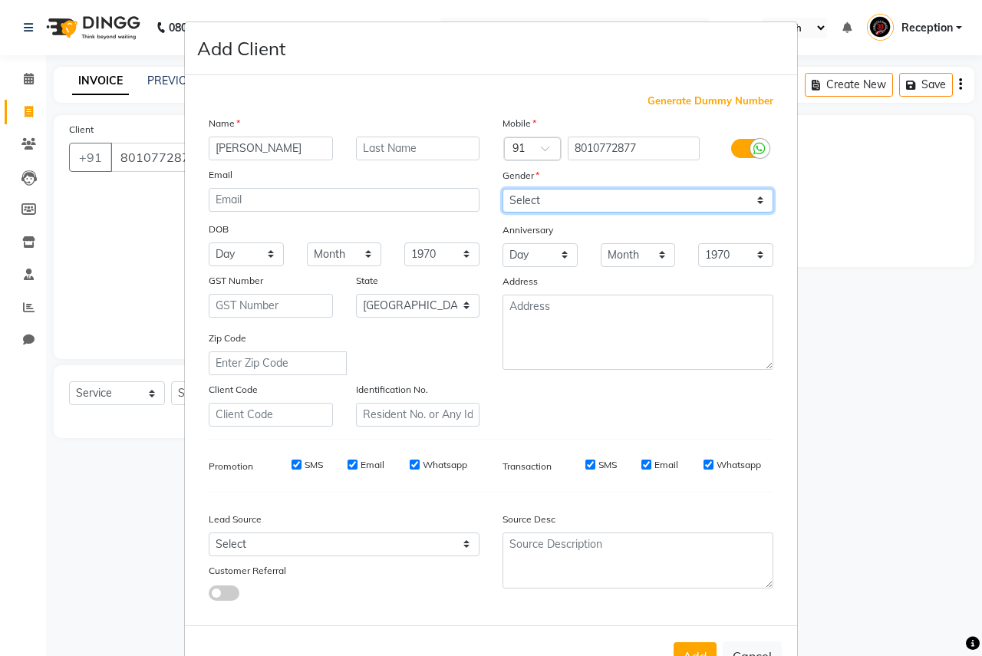
click at [744, 197] on select "Select [DEMOGRAPHIC_DATA] [DEMOGRAPHIC_DATA] Other Prefer Not To Say" at bounding box center [638, 201] width 271 height 24
click at [503, 189] on select "Select [DEMOGRAPHIC_DATA] [DEMOGRAPHIC_DATA] Other Prefer Not To Say" at bounding box center [638, 201] width 271 height 24
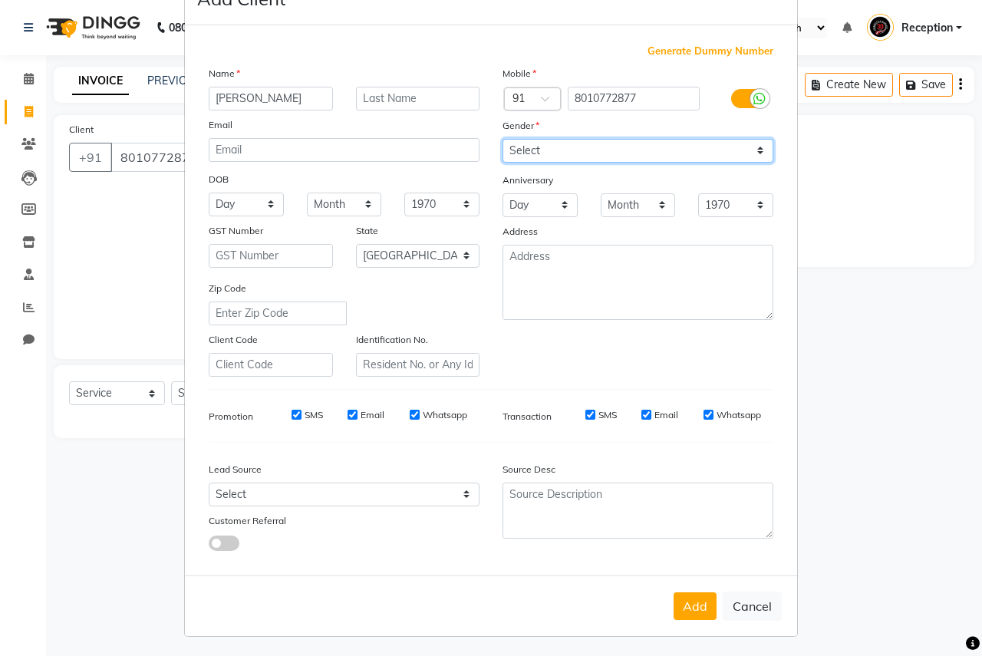
scroll to position [52, 0]
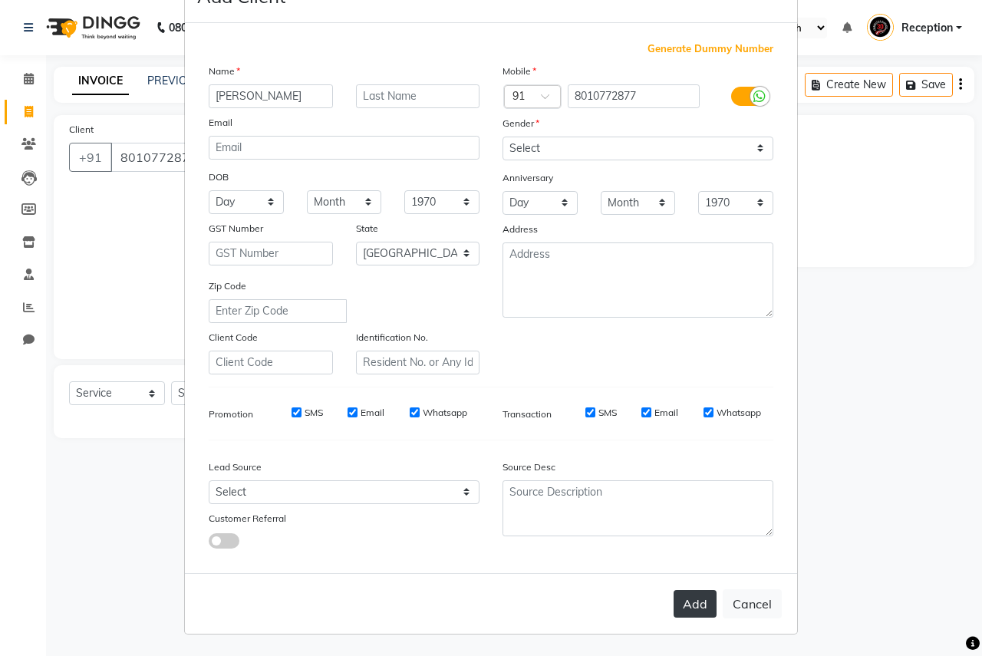
click at [692, 600] on button "Add" at bounding box center [695, 604] width 43 height 28
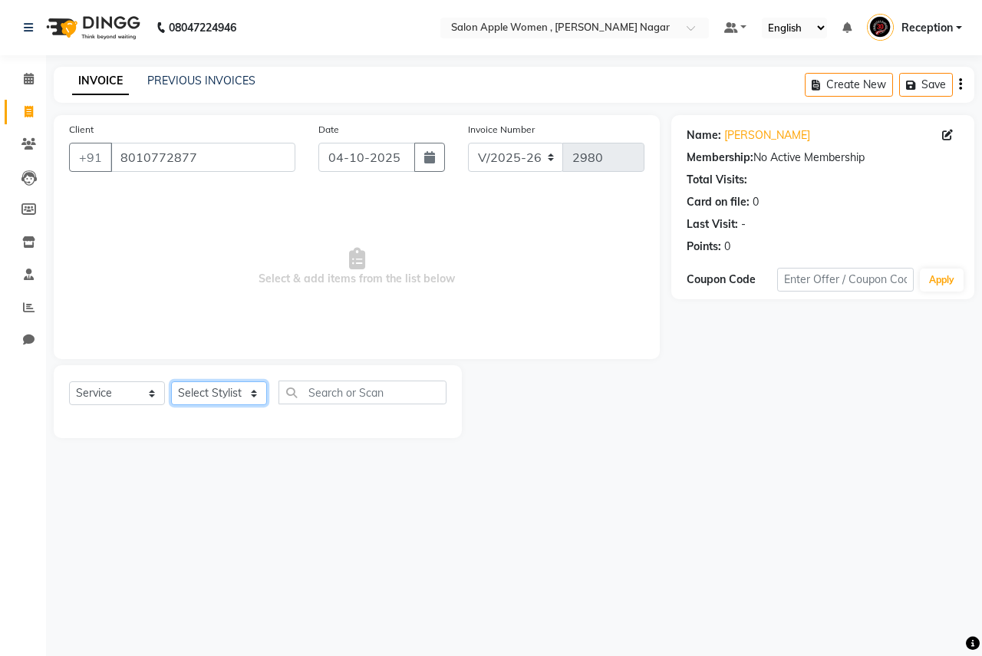
click at [231, 391] on select "Select Stylist [PERSON_NAME] [PERSON_NAME] [PERSON_NAME] [PERSON_NAME] Jyoti Ra…" at bounding box center [219, 393] width 96 height 24
click at [171, 381] on select "Select Stylist [PERSON_NAME] [PERSON_NAME] [PERSON_NAME] [PERSON_NAME] Jyoti Ra…" at bounding box center [219, 393] width 96 height 24
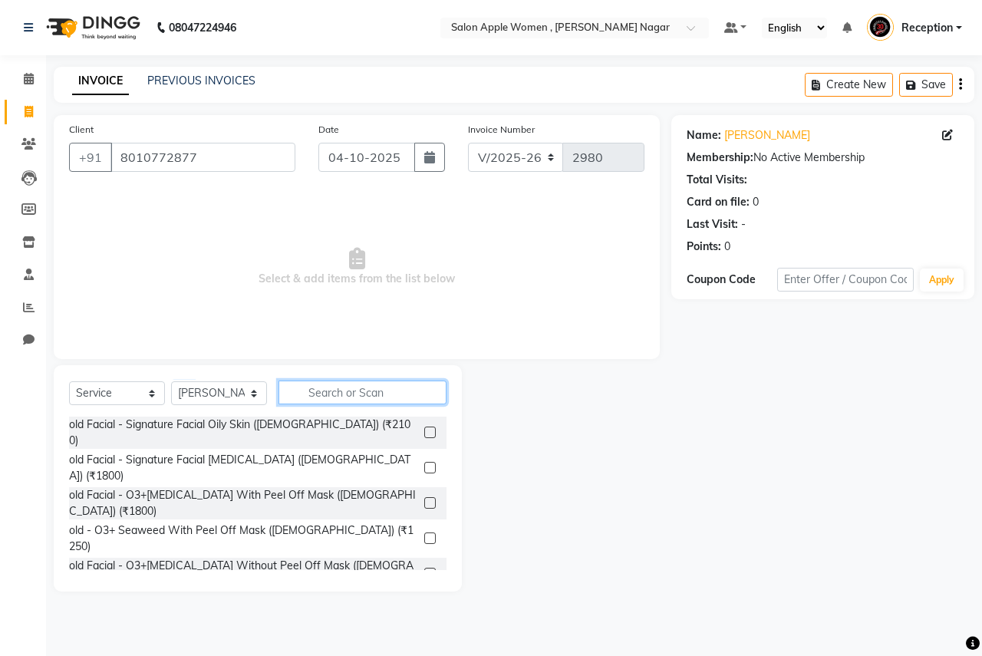
click at [325, 389] on input "text" at bounding box center [363, 393] width 168 height 24
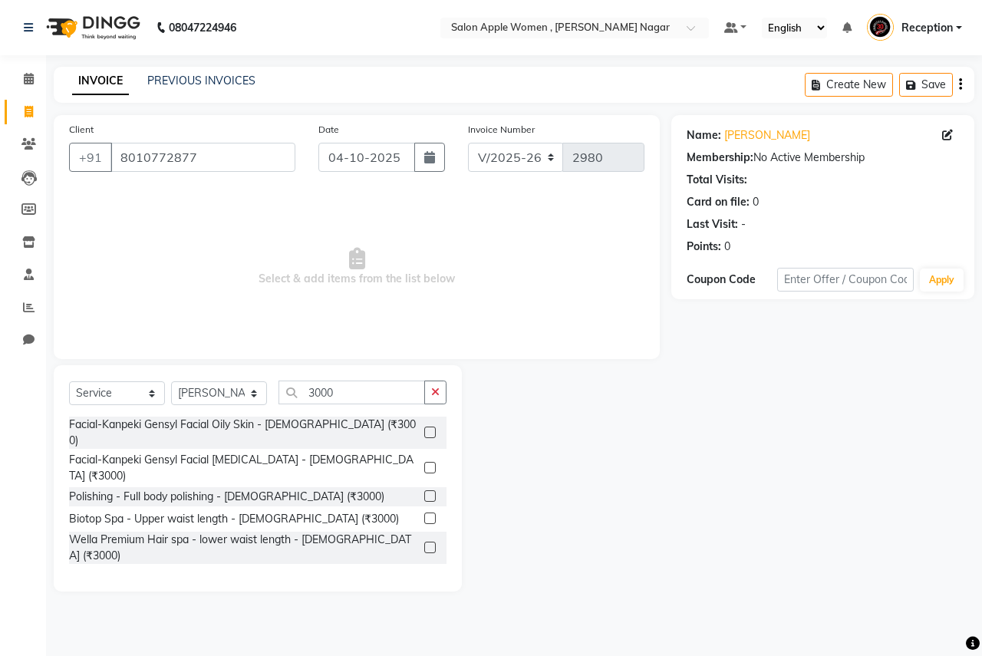
click at [424, 612] on label at bounding box center [430, 618] width 12 height 12
click at [424, 614] on input "checkbox" at bounding box center [429, 619] width 10 height 10
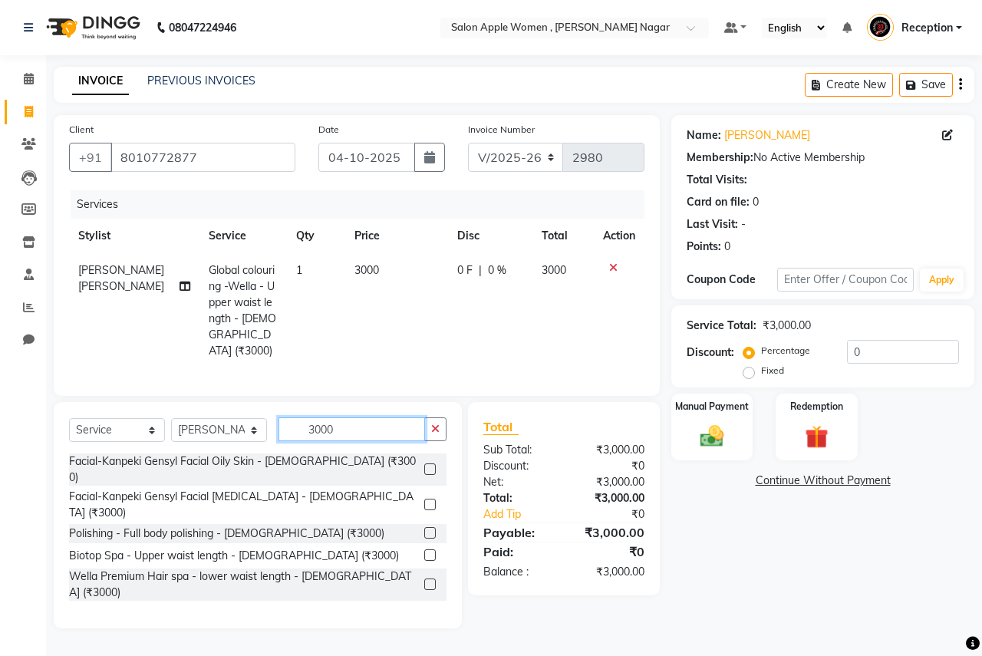
click at [378, 434] on input "3000" at bounding box center [352, 429] width 147 height 24
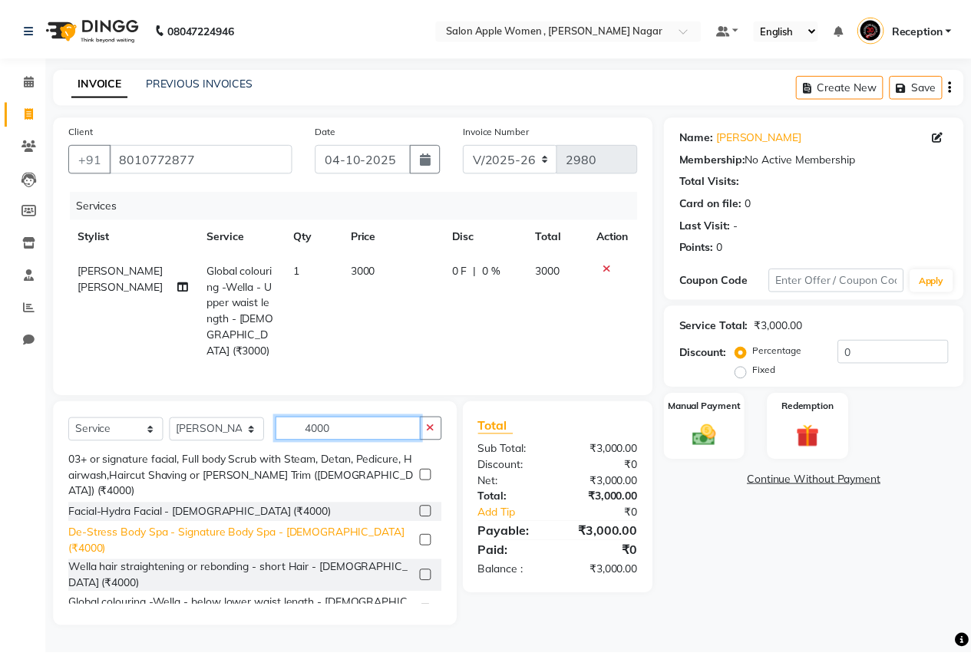
scroll to position [0, 0]
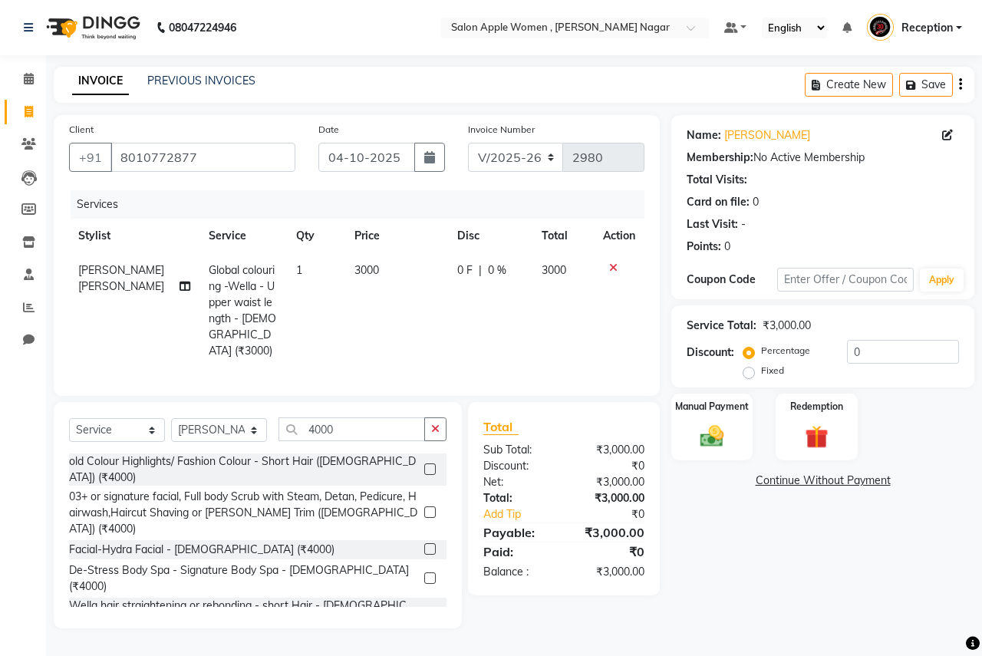
click at [424, 463] on label at bounding box center [430, 469] width 12 height 12
click at [424, 465] on input "checkbox" at bounding box center [429, 470] width 10 height 10
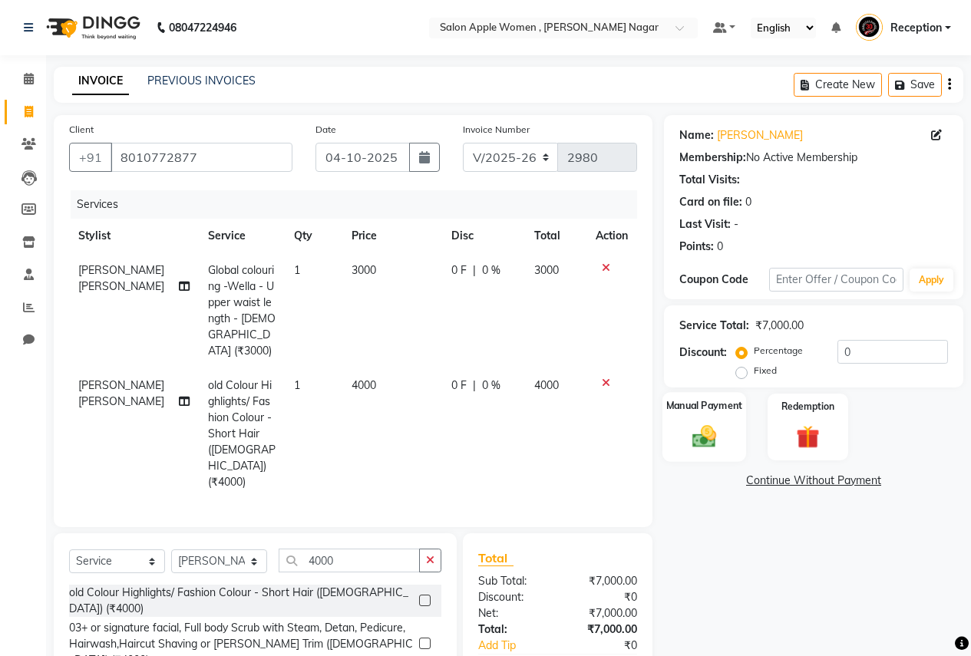
click at [692, 430] on img at bounding box center [703, 436] width 39 height 28
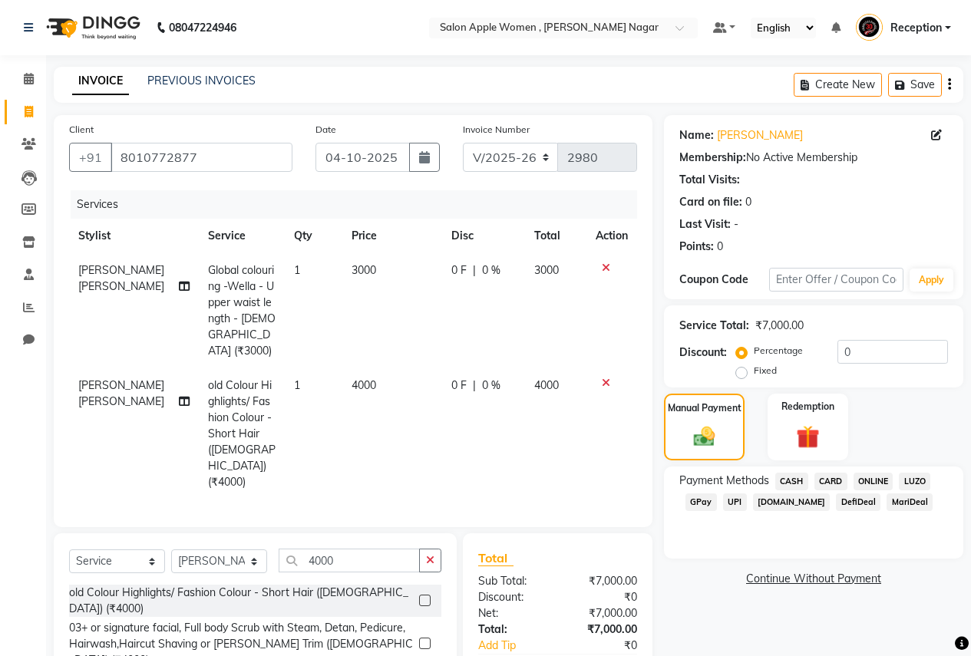
drag, startPoint x: 834, startPoint y: 478, endPoint x: 826, endPoint y: 481, distance: 9.0
click at [834, 477] on span "CARD" at bounding box center [830, 482] width 33 height 18
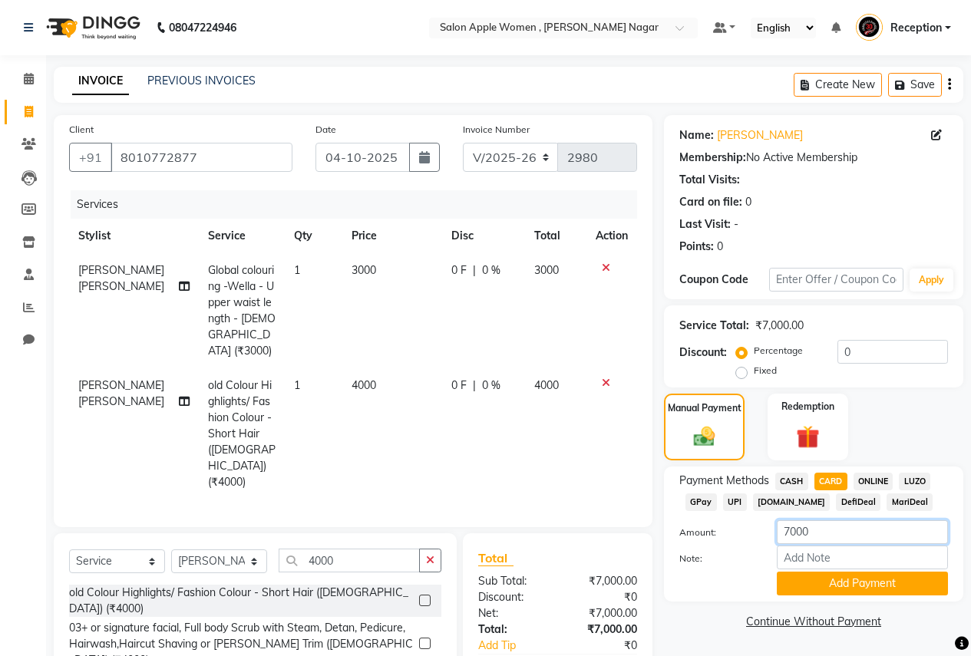
click at [815, 521] on input "7000" at bounding box center [862, 532] width 171 height 24
click at [807, 586] on button "Add Payment" at bounding box center [862, 584] width 171 height 24
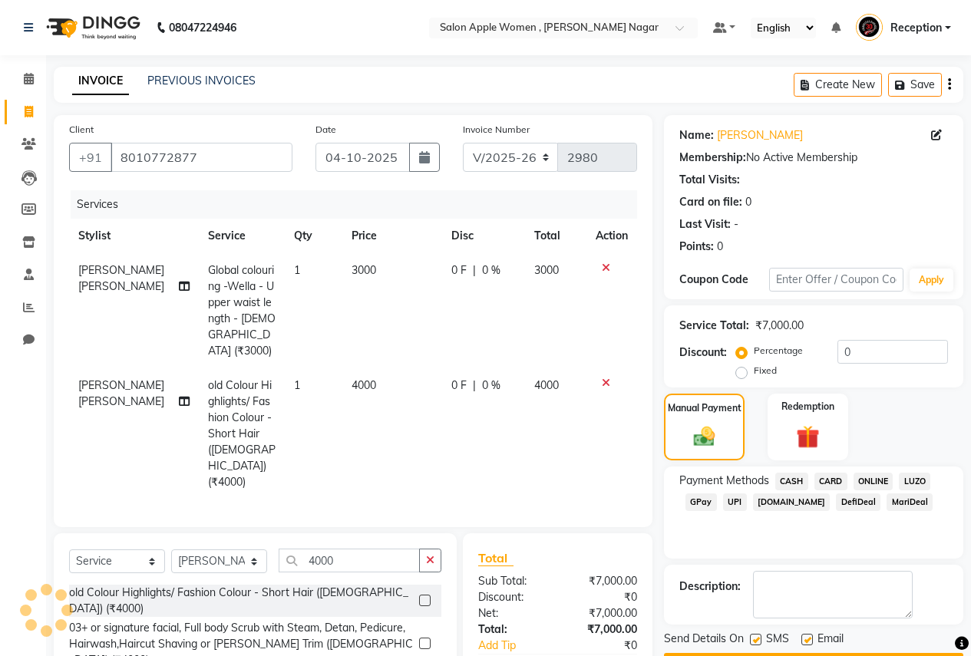
click at [879, 477] on span "ONLINE" at bounding box center [873, 482] width 40 height 18
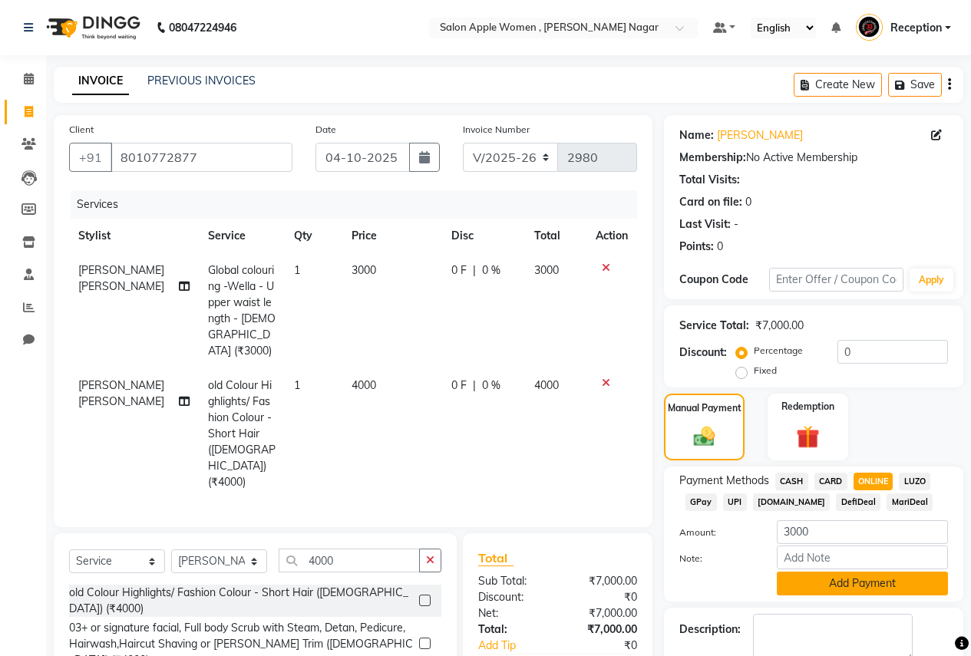
click at [858, 587] on button "Add Payment" at bounding box center [862, 584] width 171 height 24
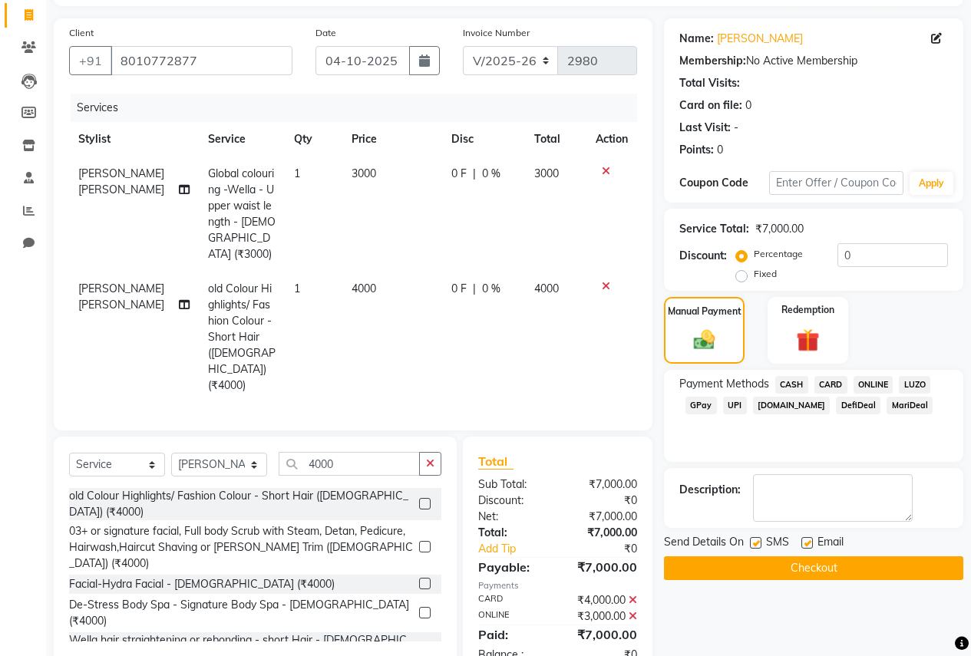
scroll to position [105, 0]
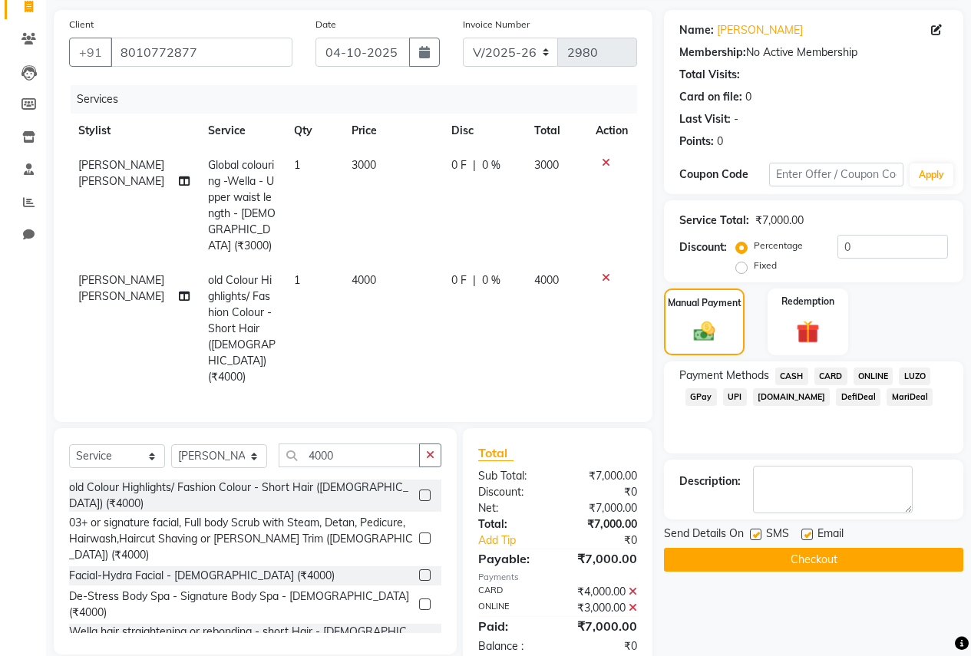
click at [853, 556] on button "Checkout" at bounding box center [813, 560] width 299 height 24
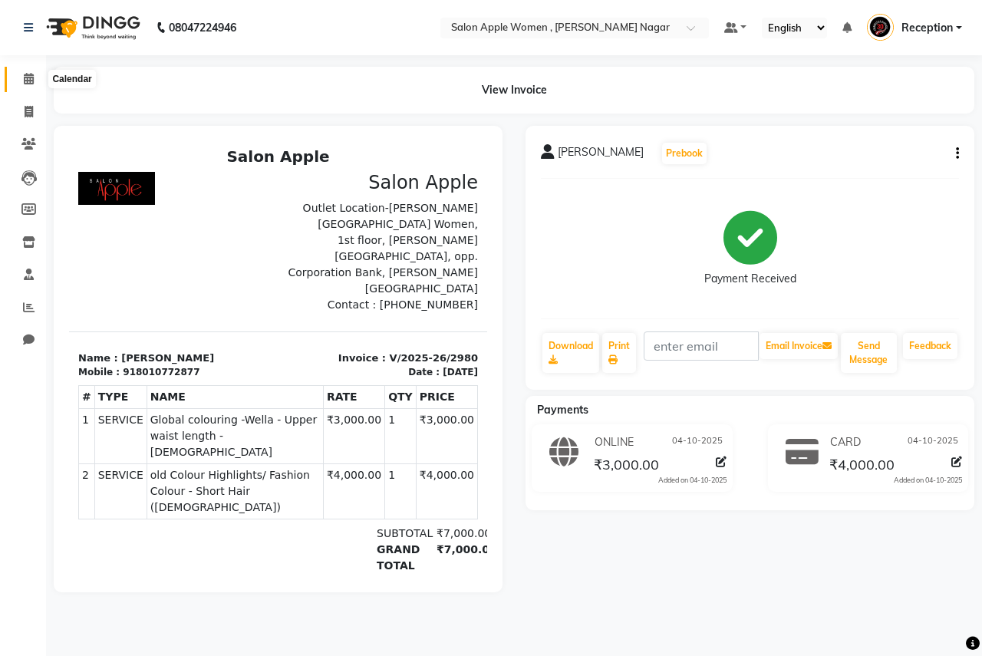
drag, startPoint x: 22, startPoint y: 82, endPoint x: 67, endPoint y: 90, distance: 45.2
click at [22, 82] on span at bounding box center [28, 80] width 27 height 18
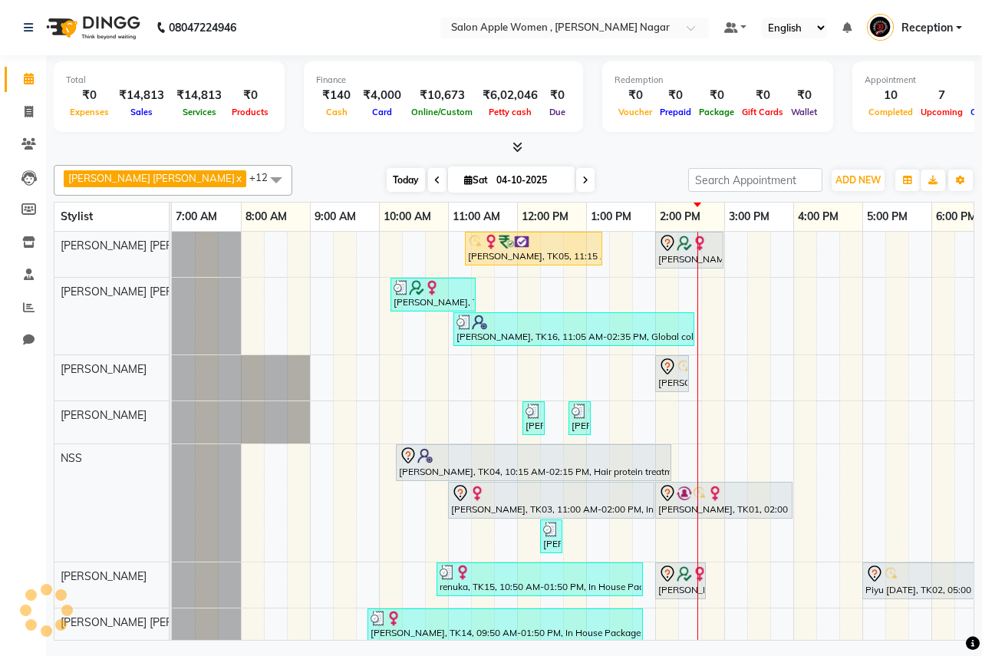
click at [387, 176] on span "Today" at bounding box center [406, 180] width 38 height 24
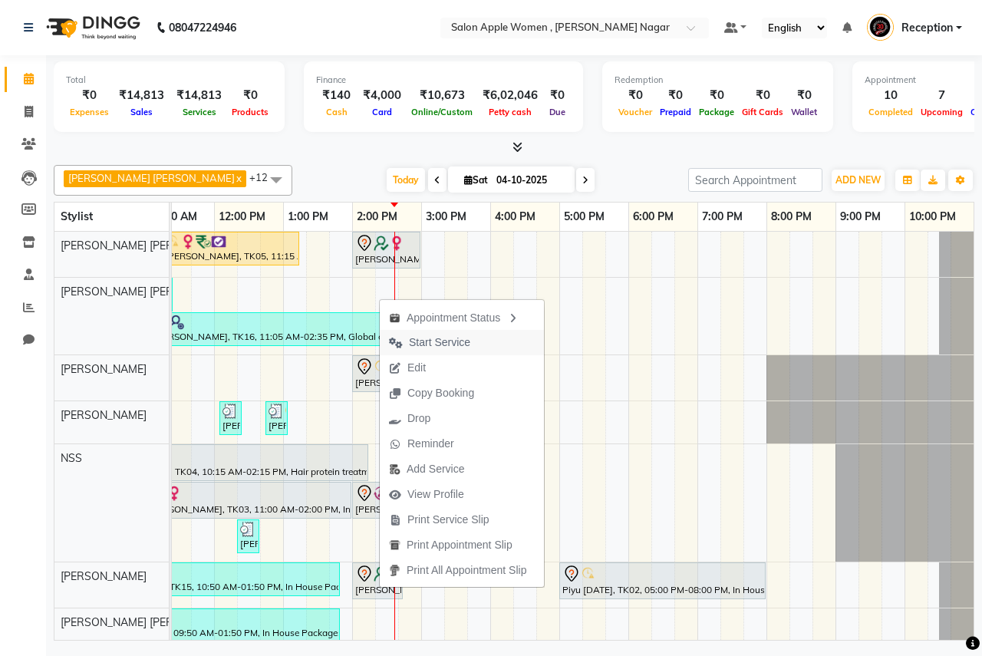
click at [444, 341] on span "Start Service" at bounding box center [439, 343] width 61 height 16
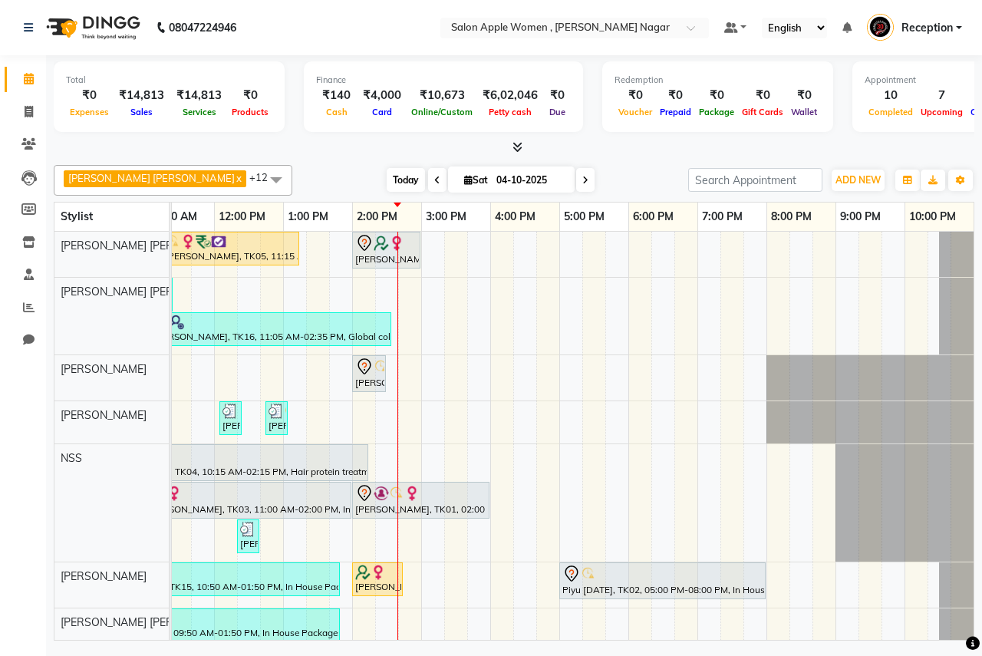
click at [387, 181] on span "Today" at bounding box center [406, 180] width 38 height 24
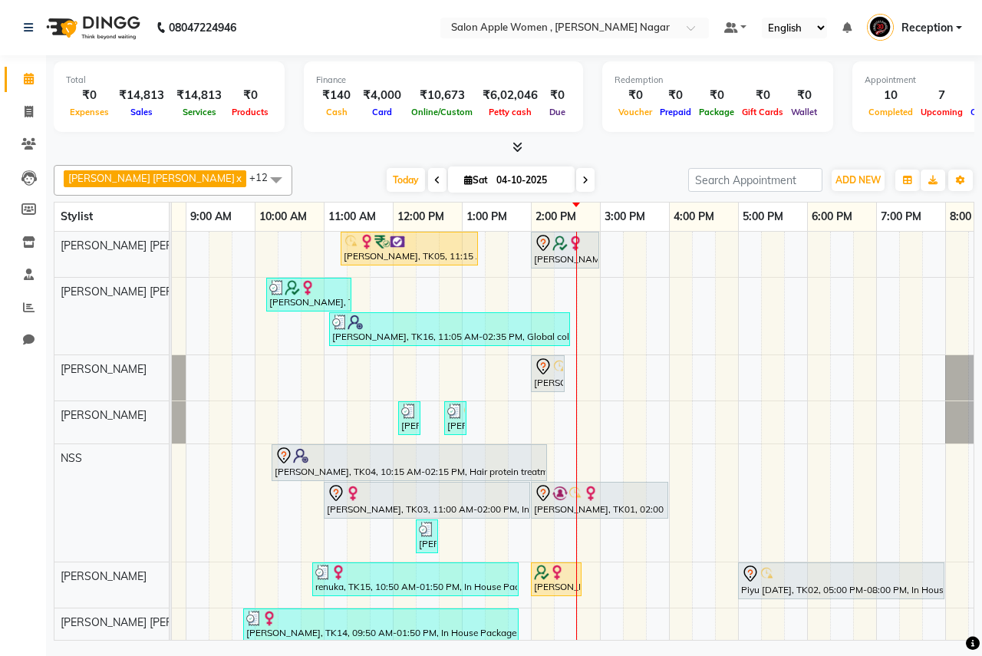
scroll to position [0, 0]
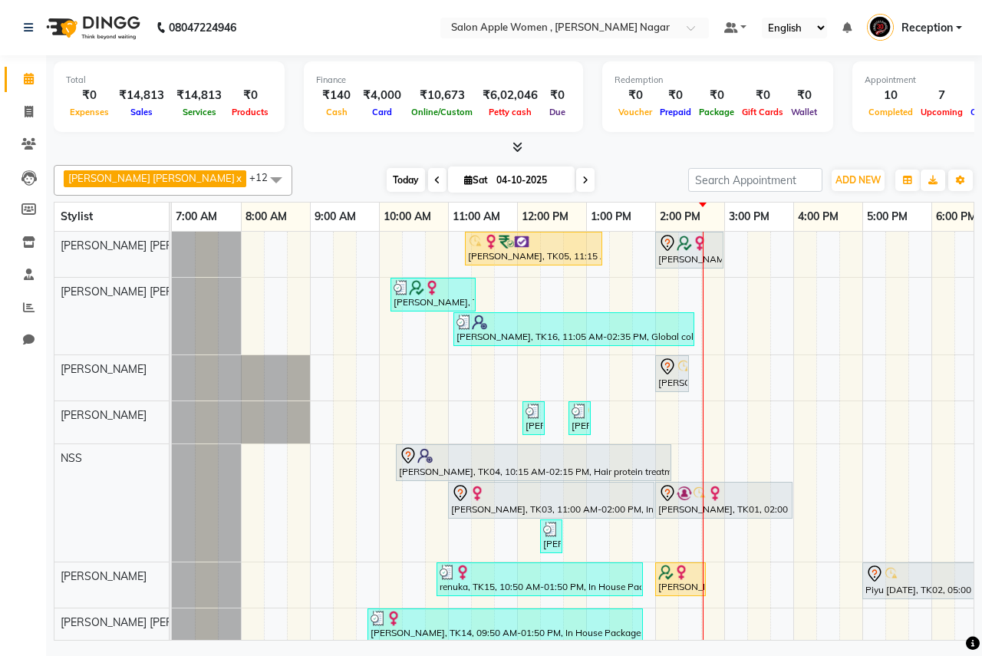
click at [391, 186] on span "Today" at bounding box center [406, 180] width 38 height 24
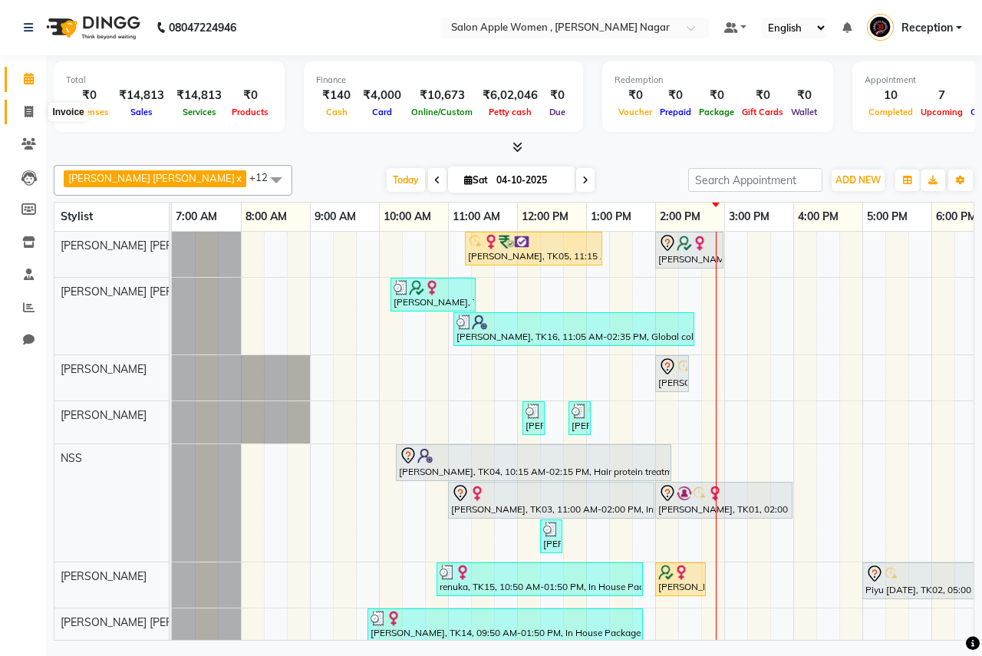
drag, startPoint x: 23, startPoint y: 114, endPoint x: 77, endPoint y: 117, distance: 53.8
click at [25, 114] on span at bounding box center [28, 113] width 27 height 18
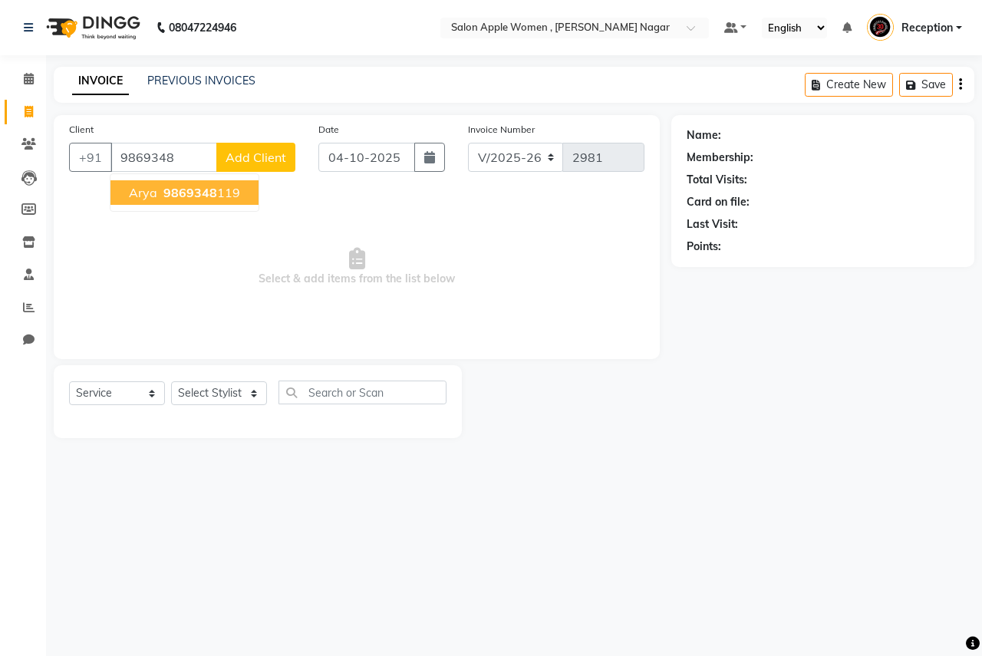
drag, startPoint x: 166, startPoint y: 196, endPoint x: 187, endPoint y: 267, distance: 74.5
click at [166, 195] on span "9869348" at bounding box center [190, 192] width 54 height 15
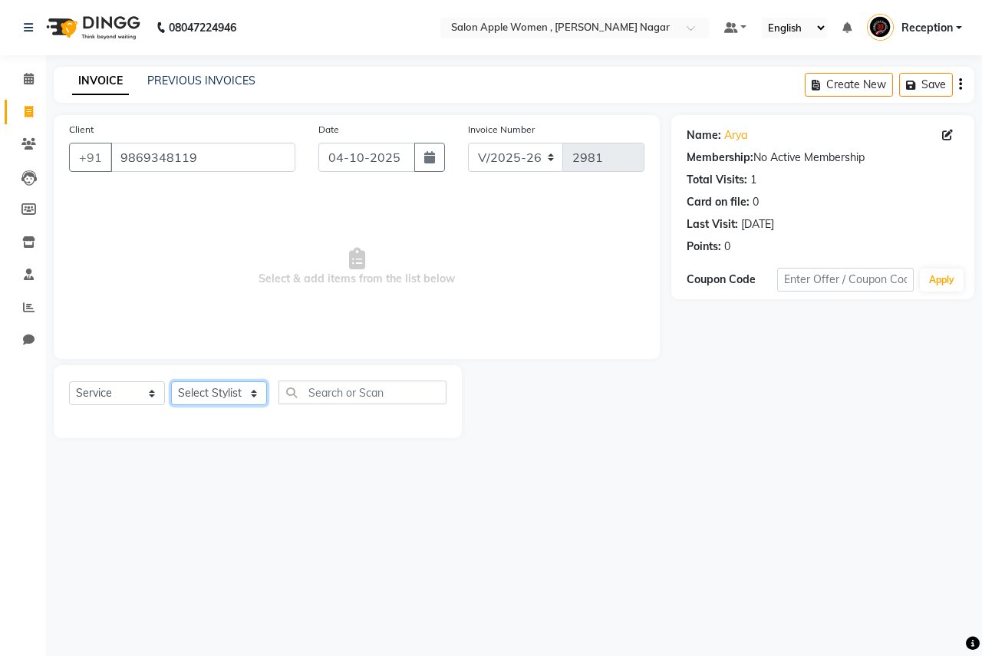
click at [203, 392] on select "Select Stylist [PERSON_NAME] [PERSON_NAME] [PERSON_NAME] [PERSON_NAME] Jyoti Ra…" at bounding box center [219, 393] width 96 height 24
click at [171, 381] on select "Select Stylist [PERSON_NAME] [PERSON_NAME] [PERSON_NAME] [PERSON_NAME] Jyoti Ra…" at bounding box center [219, 393] width 96 height 24
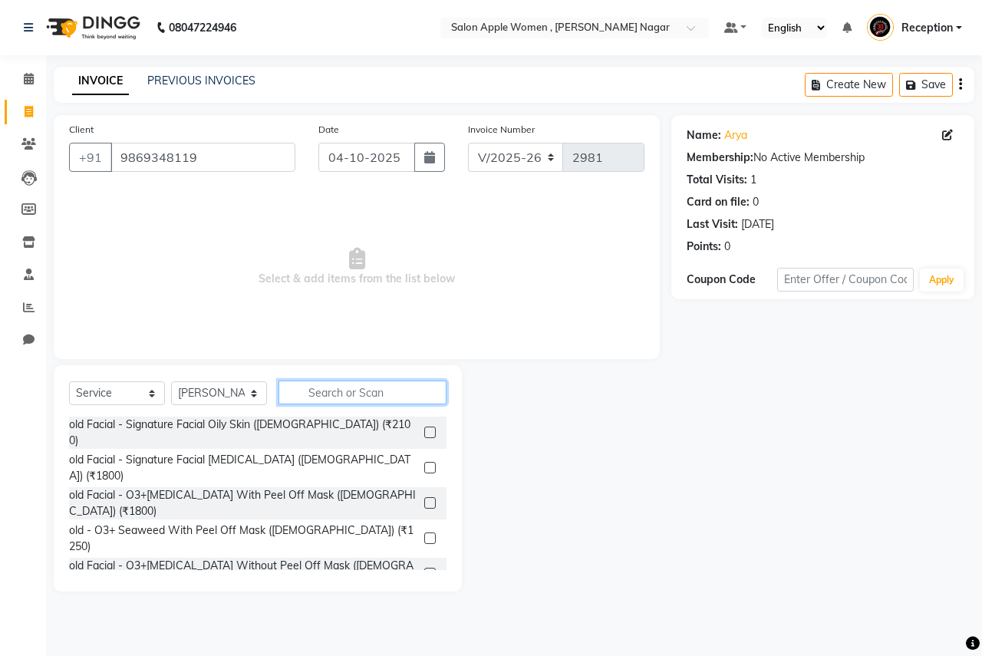
click at [318, 383] on input "text" at bounding box center [363, 393] width 168 height 24
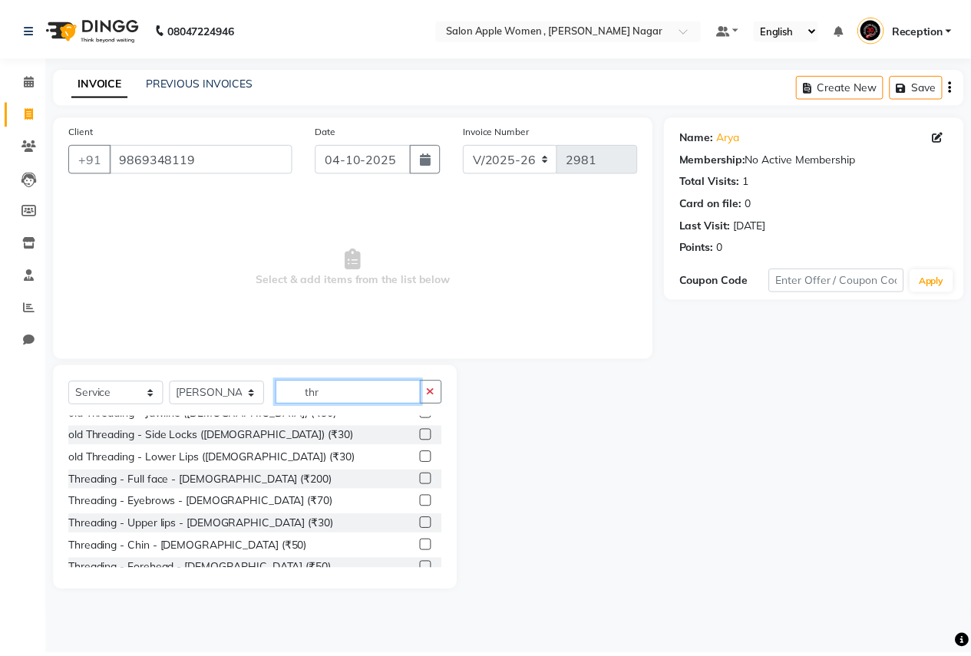
scroll to position [203, 0]
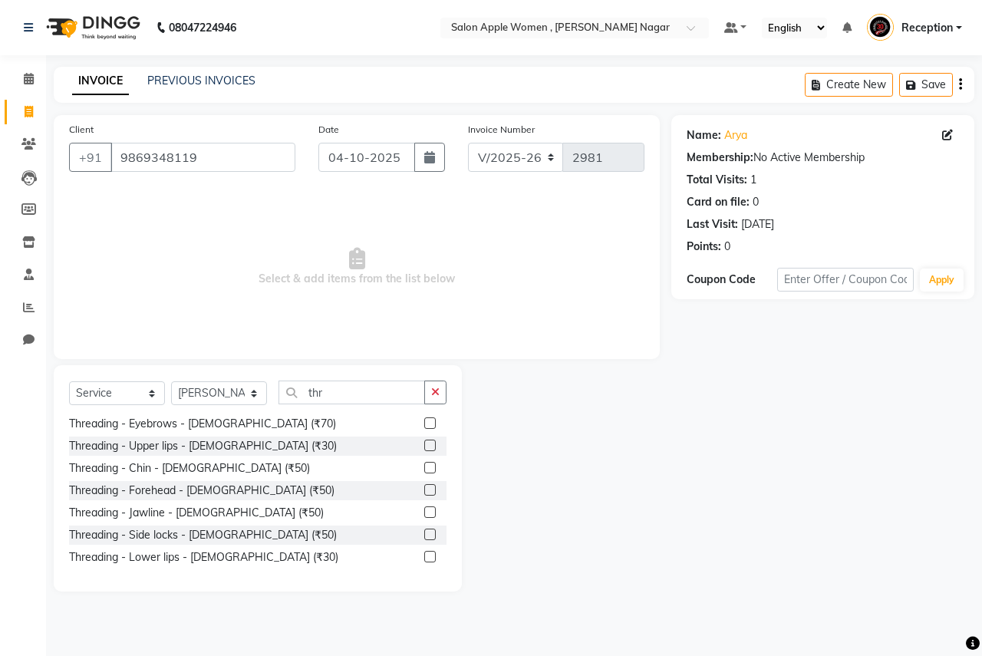
click at [424, 418] on label at bounding box center [430, 423] width 12 height 12
click at [424, 419] on input "checkbox" at bounding box center [429, 424] width 10 height 10
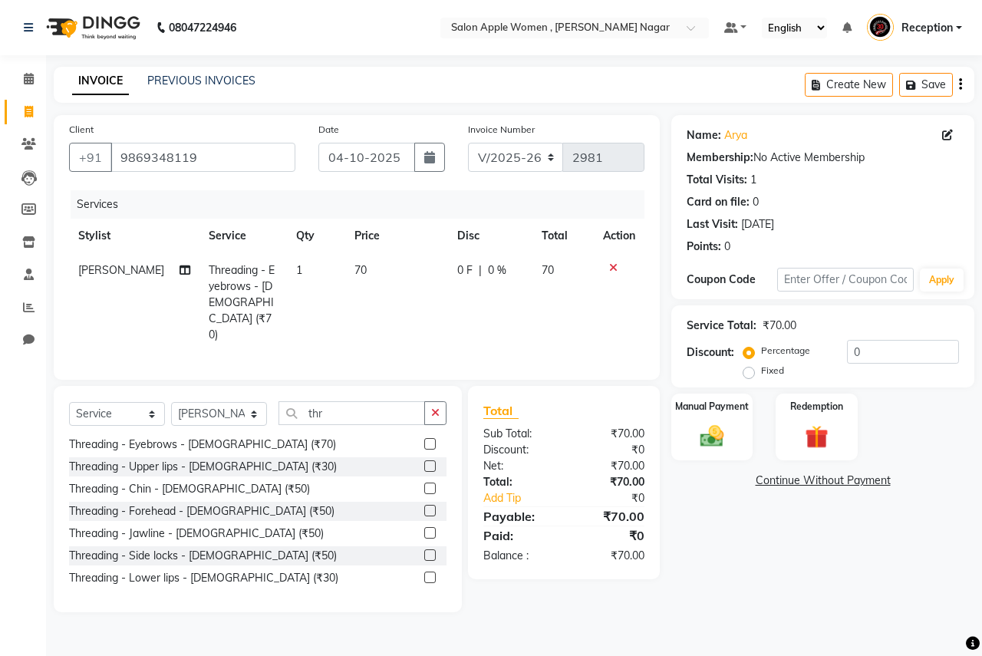
click at [424, 460] on label at bounding box center [430, 466] width 12 height 12
click at [424, 462] on input "checkbox" at bounding box center [429, 467] width 10 height 10
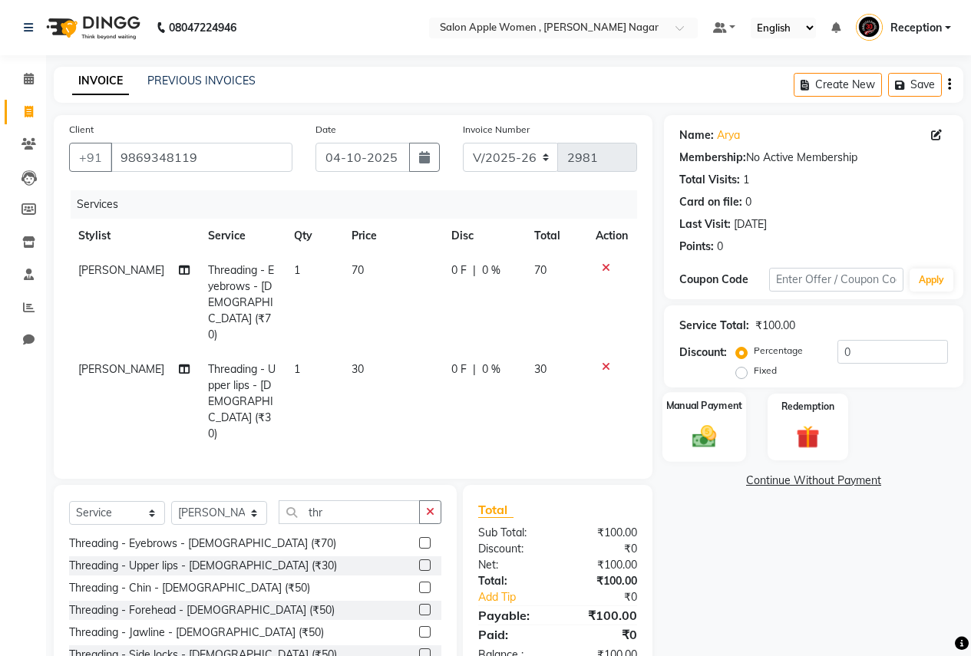
click at [687, 441] on img at bounding box center [703, 436] width 39 height 28
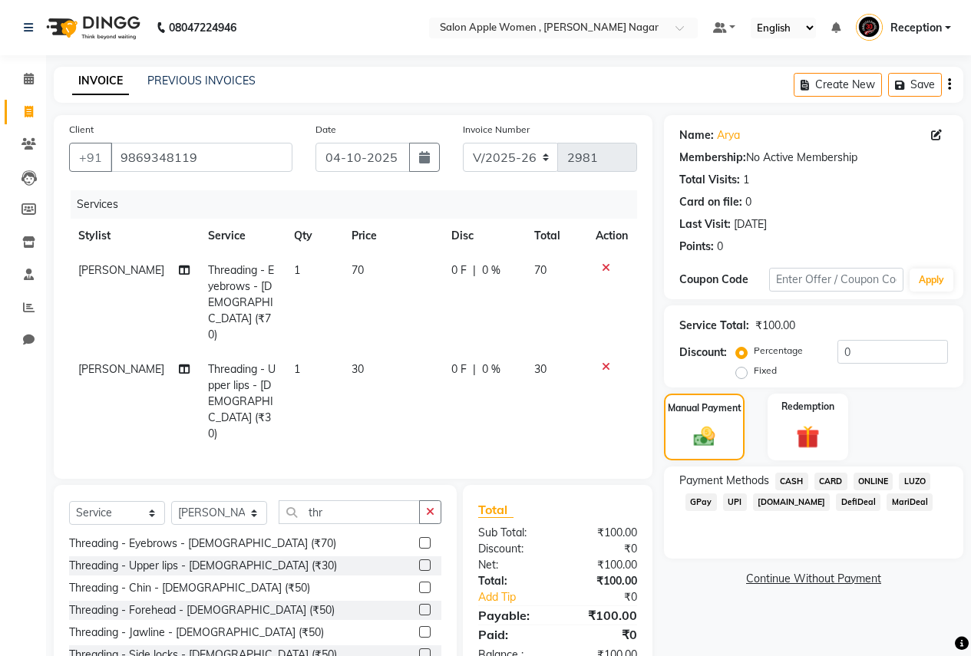
click at [873, 485] on span "ONLINE" at bounding box center [873, 482] width 40 height 18
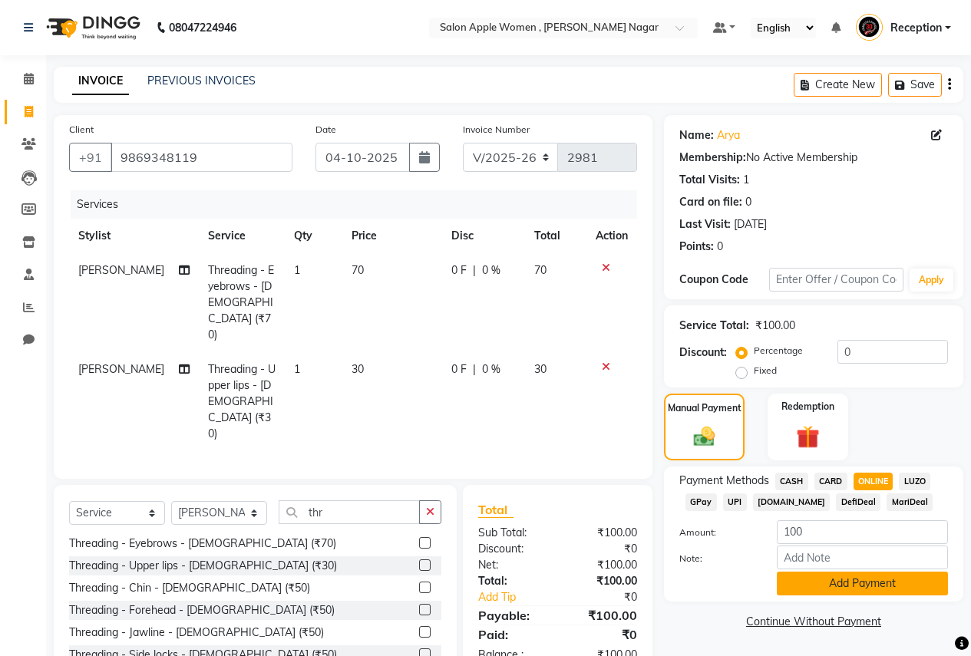
click at [854, 585] on button "Add Payment" at bounding box center [862, 584] width 171 height 24
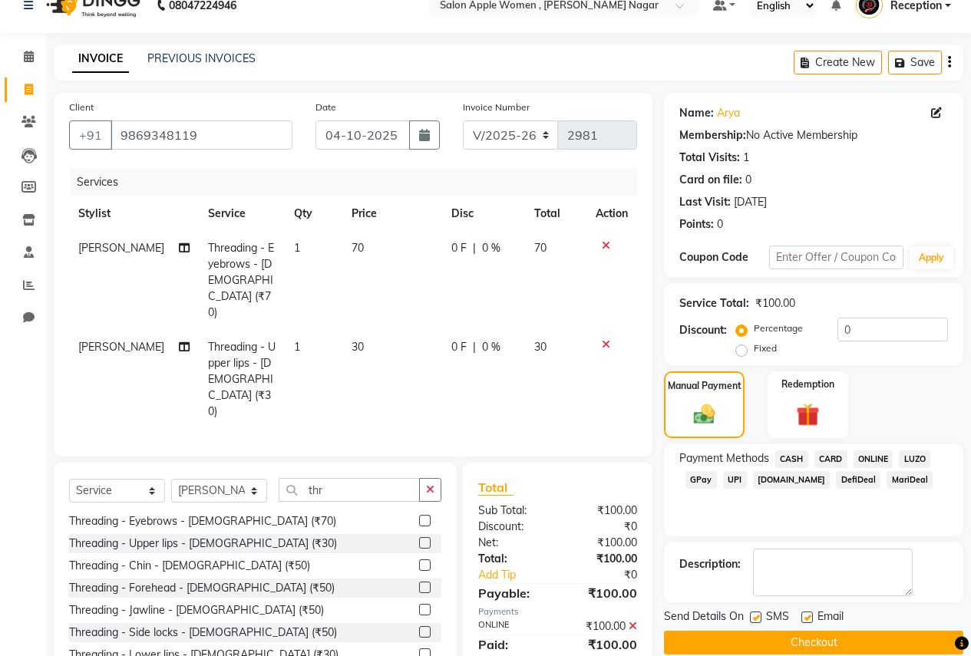
scroll to position [44, 0]
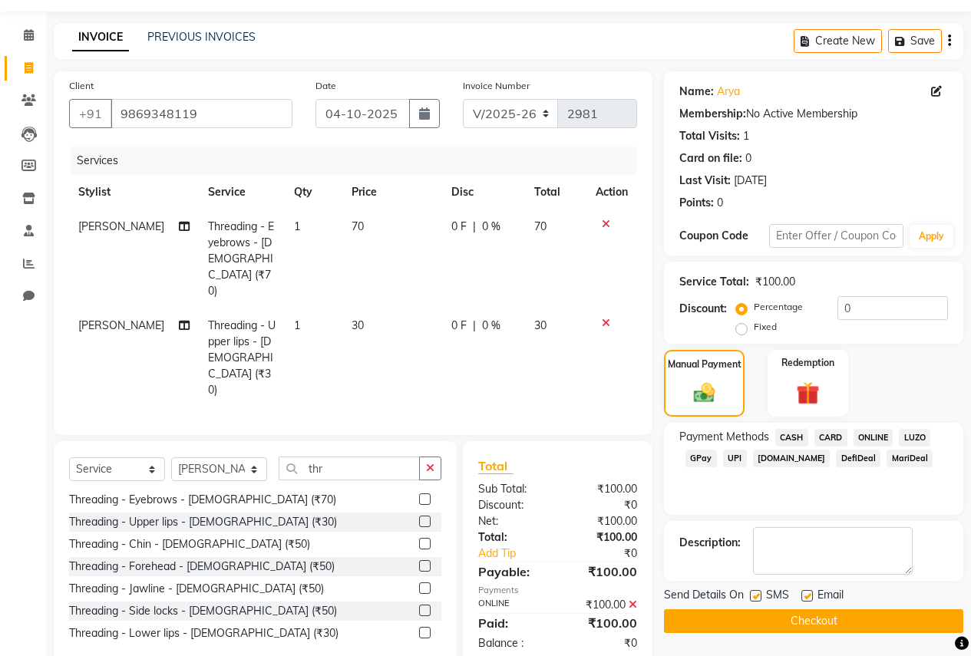
click at [852, 616] on button "Checkout" at bounding box center [813, 621] width 299 height 24
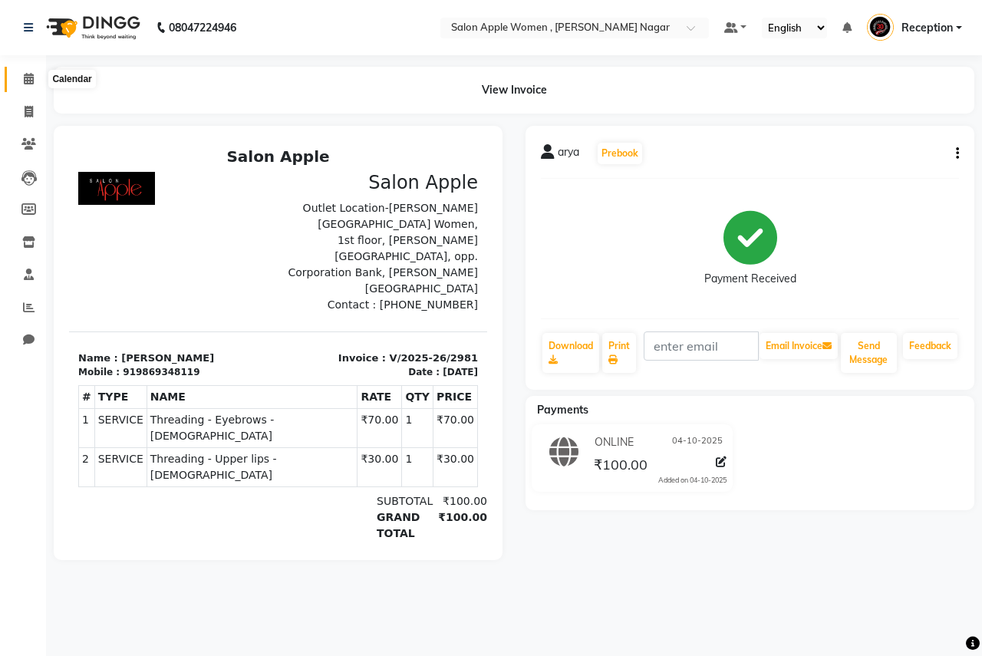
drag, startPoint x: 31, startPoint y: 84, endPoint x: 51, endPoint y: 81, distance: 20.1
click at [31, 84] on icon at bounding box center [29, 79] width 10 height 12
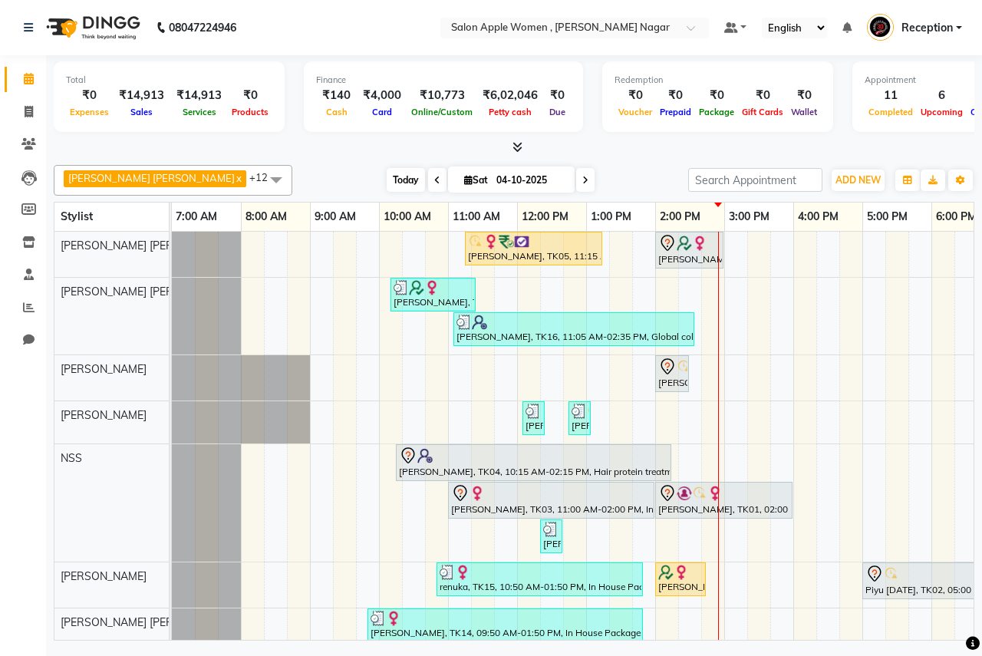
click at [387, 184] on span "Today" at bounding box center [406, 180] width 38 height 24
click at [387, 187] on span "Today" at bounding box center [406, 180] width 38 height 24
click at [387, 182] on span "Today" at bounding box center [406, 180] width 38 height 24
click at [387, 176] on span "Today" at bounding box center [406, 180] width 38 height 24
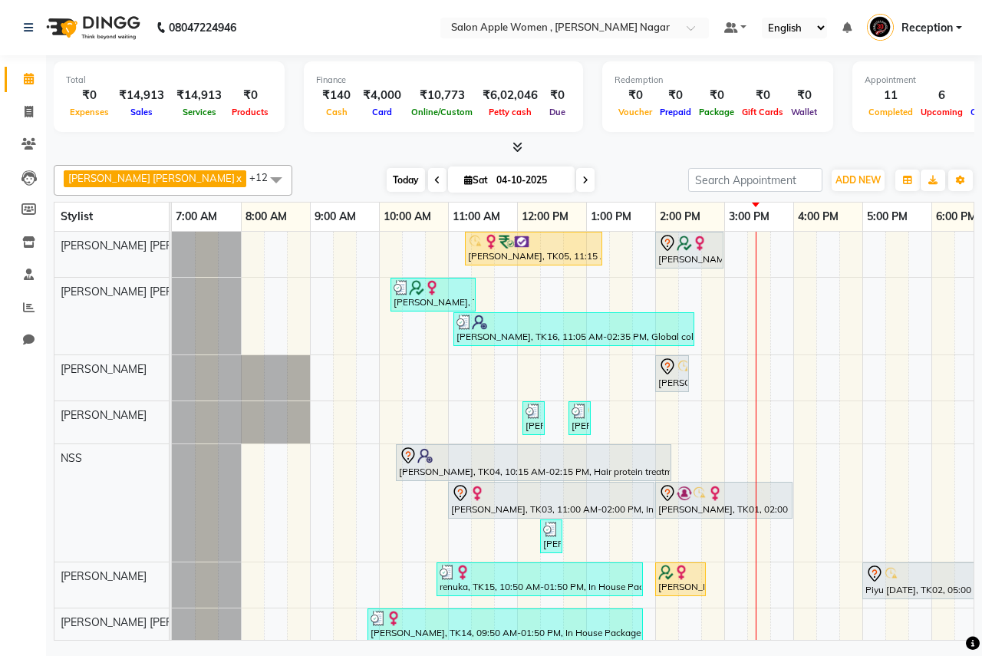
click at [387, 186] on span "Today" at bounding box center [406, 180] width 38 height 24
click at [391, 179] on span "Today" at bounding box center [406, 180] width 38 height 24
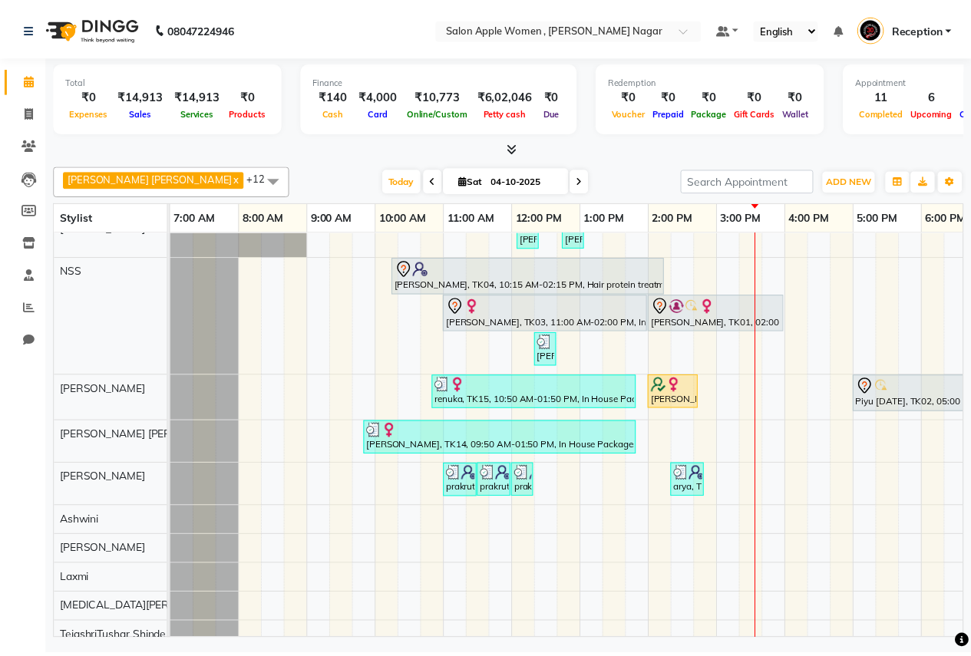
scroll to position [211, 0]
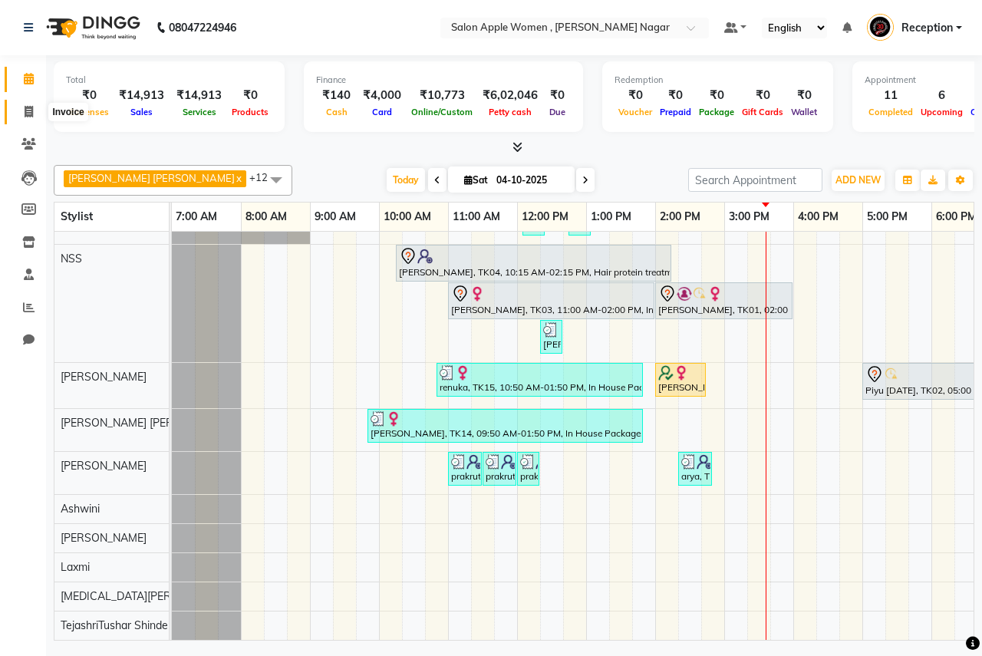
drag, startPoint x: 26, startPoint y: 112, endPoint x: 59, endPoint y: 114, distance: 33.0
click at [28, 112] on icon at bounding box center [29, 112] width 8 height 12
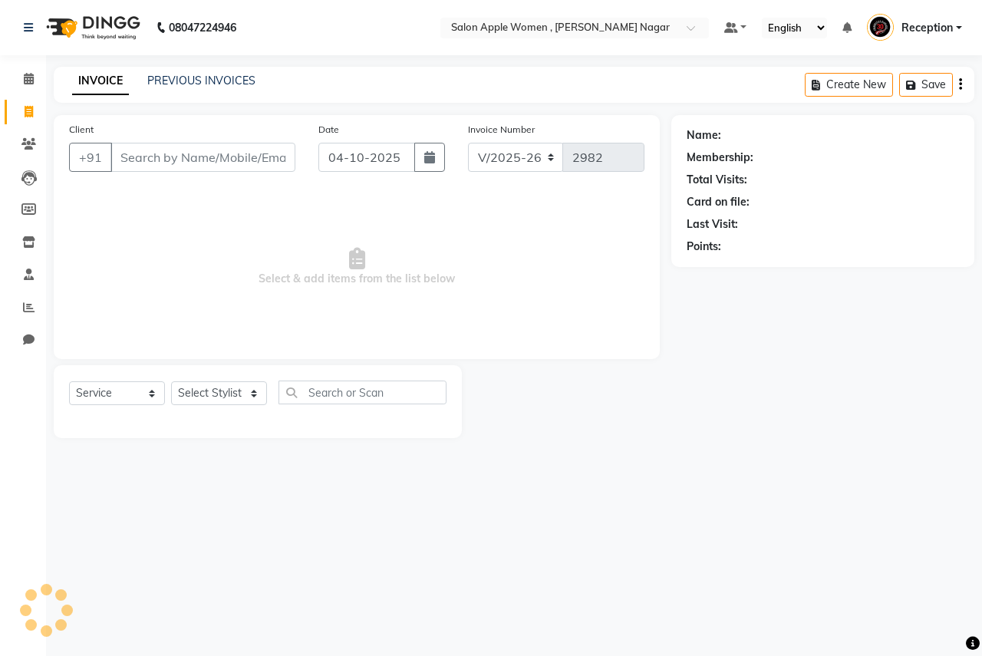
click at [197, 163] on input "Client" at bounding box center [202, 157] width 185 height 29
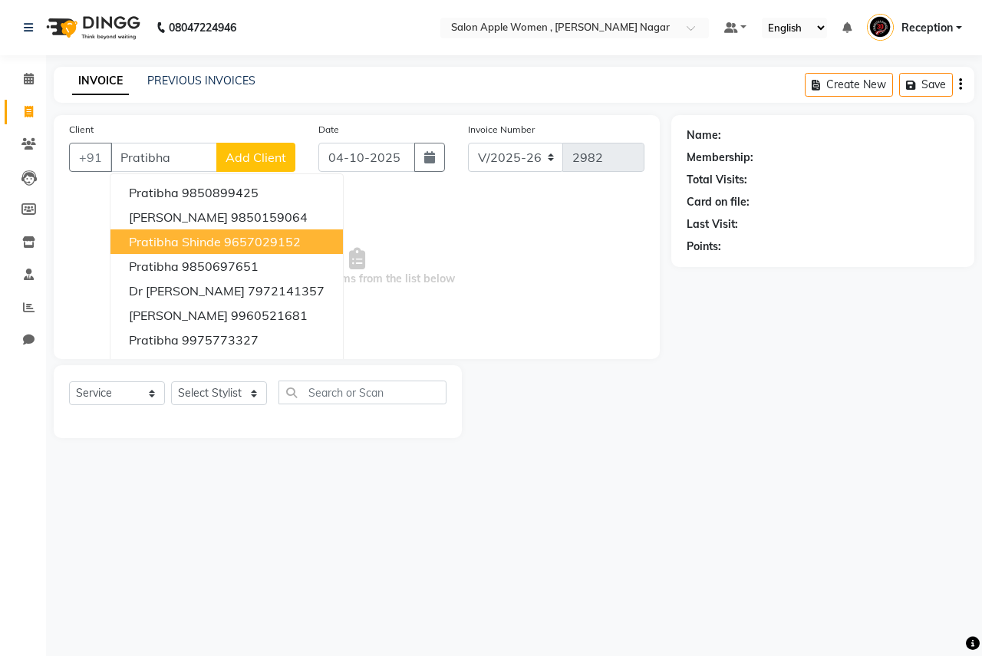
click at [185, 244] on span "pratibha shinde" at bounding box center [175, 241] width 92 height 15
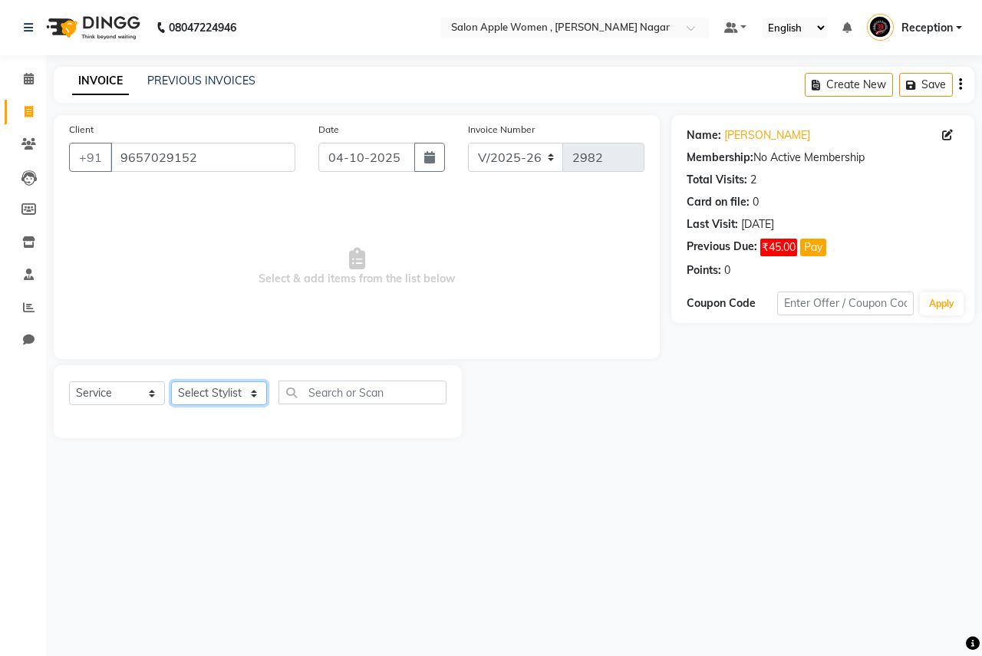
click at [256, 400] on select "Select Stylist [PERSON_NAME] [PERSON_NAME] [PERSON_NAME] [PERSON_NAME] Jyoti Ra…" at bounding box center [219, 393] width 96 height 24
click at [171, 381] on select "Select Stylist [PERSON_NAME] [PERSON_NAME] [PERSON_NAME] [PERSON_NAME] Jyoti Ra…" at bounding box center [219, 393] width 96 height 24
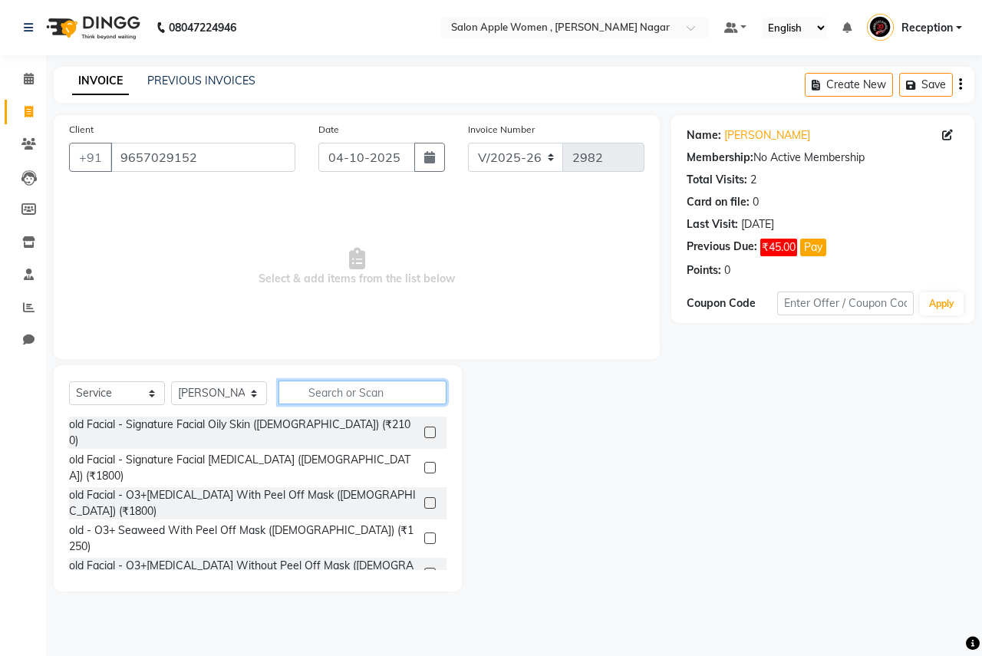
click at [340, 400] on input "text" at bounding box center [363, 393] width 168 height 24
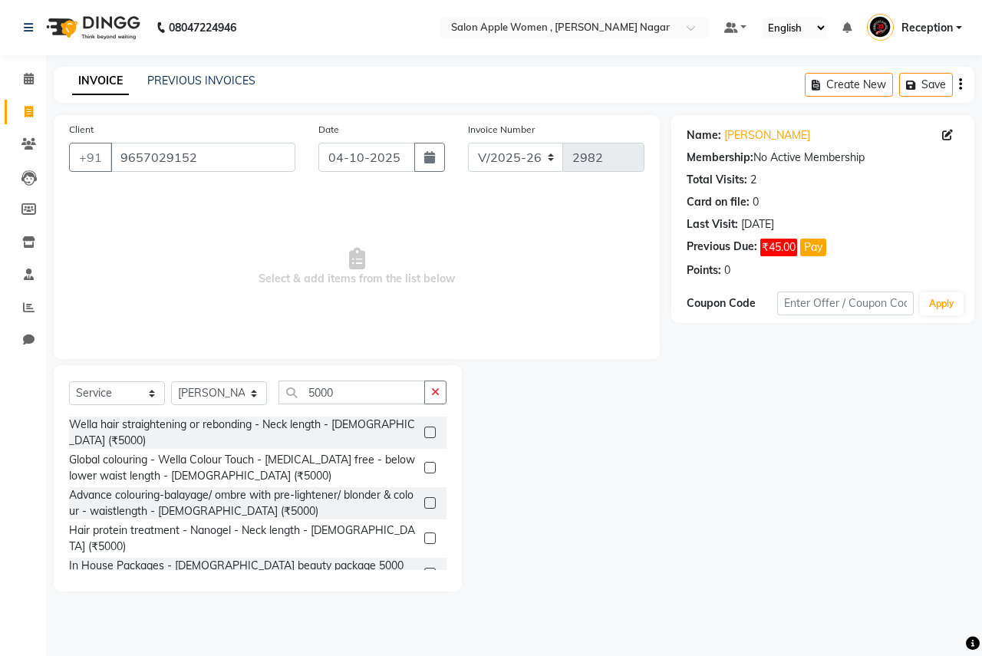
click at [428, 568] on label at bounding box center [430, 574] width 12 height 12
click at [428, 569] on input "checkbox" at bounding box center [429, 574] width 10 height 10
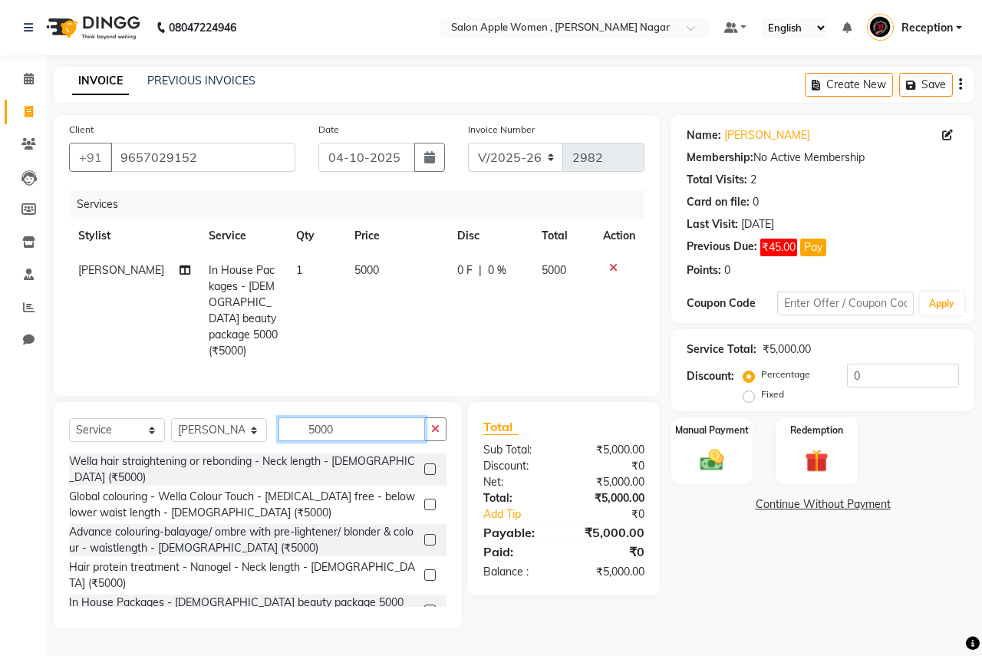
click at [397, 430] on input "5000" at bounding box center [352, 429] width 147 height 24
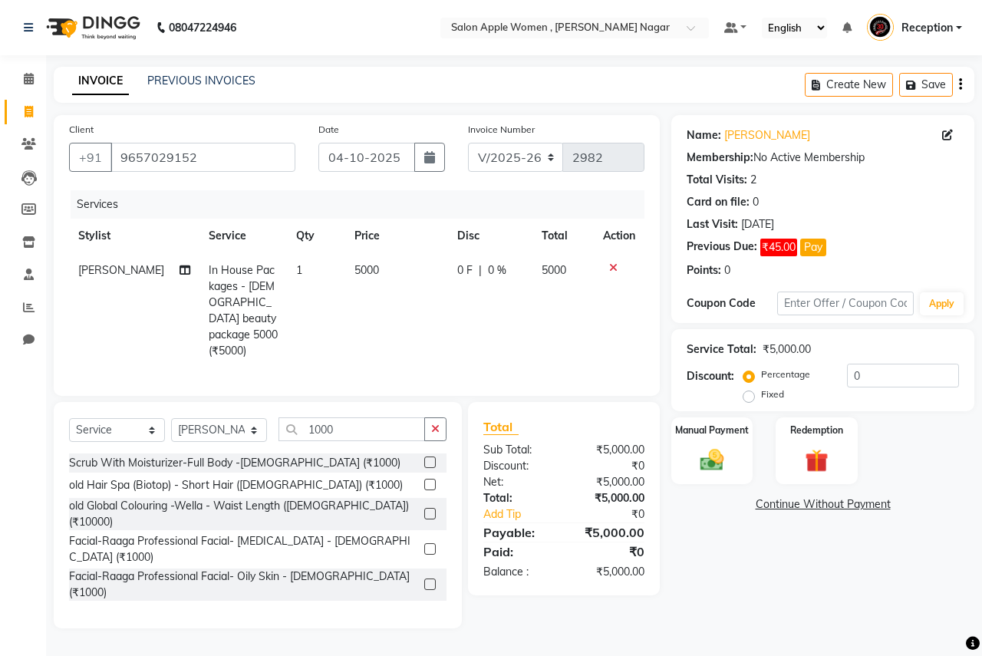
click at [424, 482] on label at bounding box center [430, 485] width 12 height 12
click at [424, 482] on input "checkbox" at bounding box center [429, 485] width 10 height 10
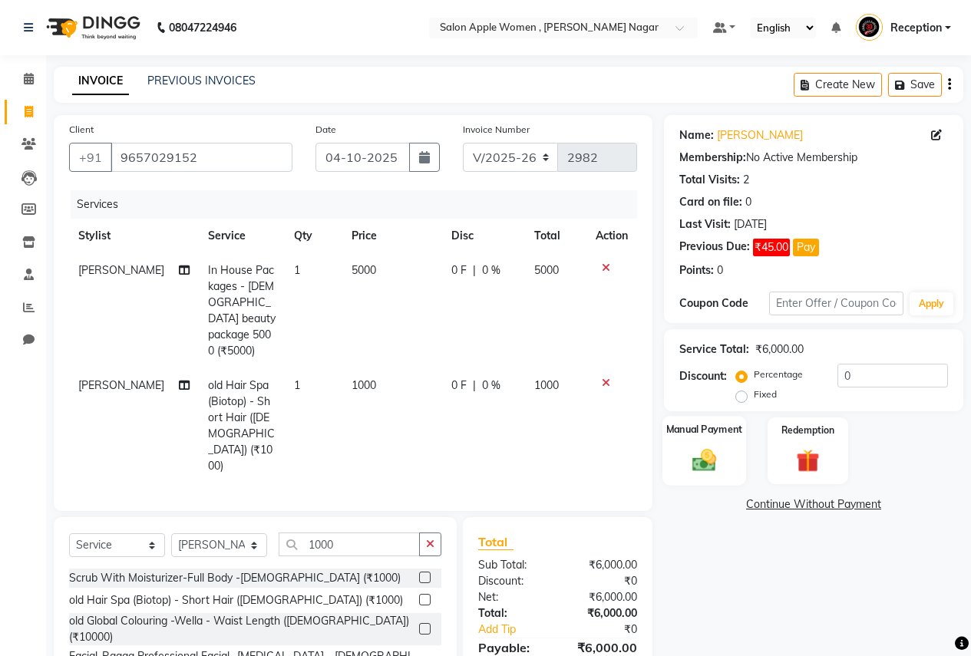
click at [703, 458] on img at bounding box center [703, 460] width 39 height 28
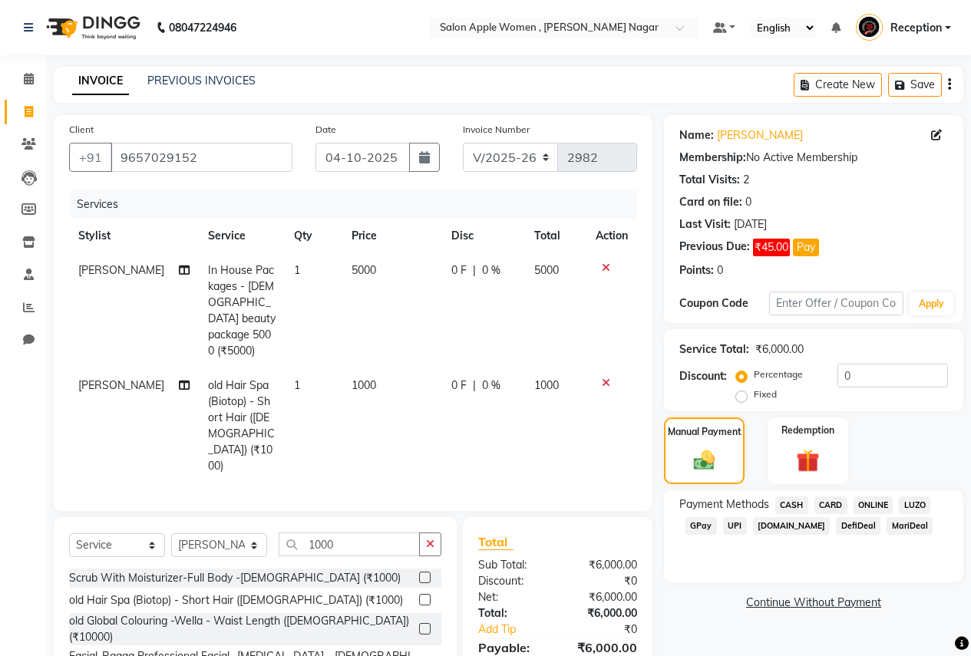
click at [858, 500] on span "ONLINE" at bounding box center [873, 505] width 40 height 18
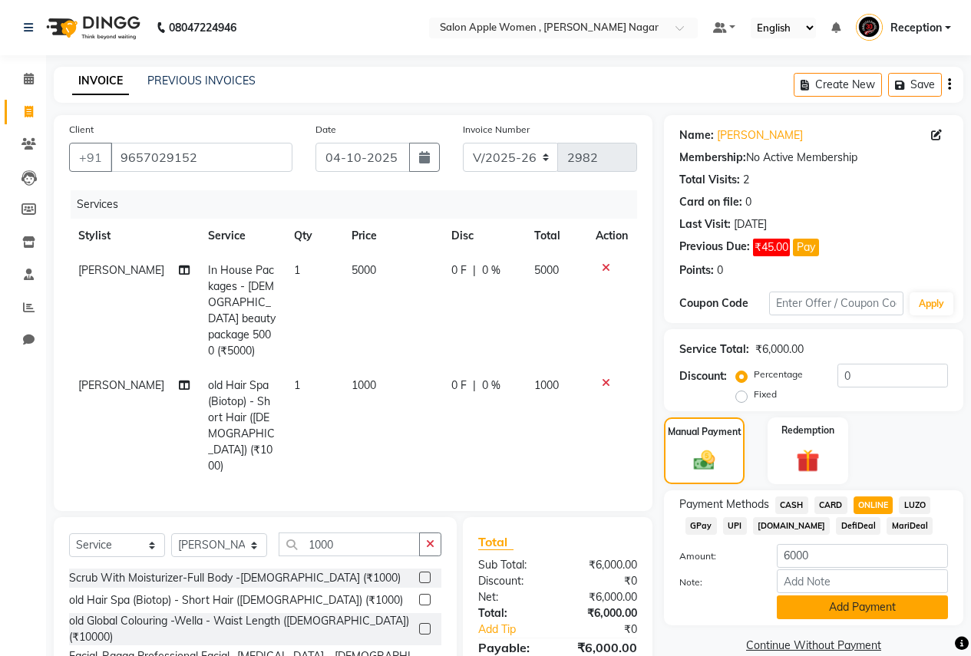
click at [800, 610] on button "Add Payment" at bounding box center [862, 607] width 171 height 24
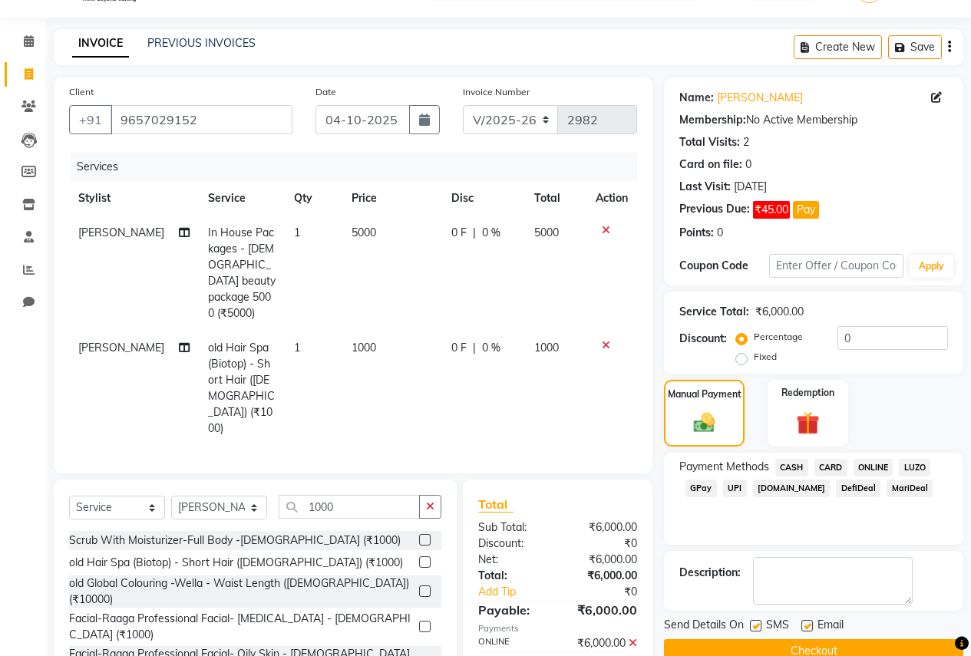
scroll to position [74, 0]
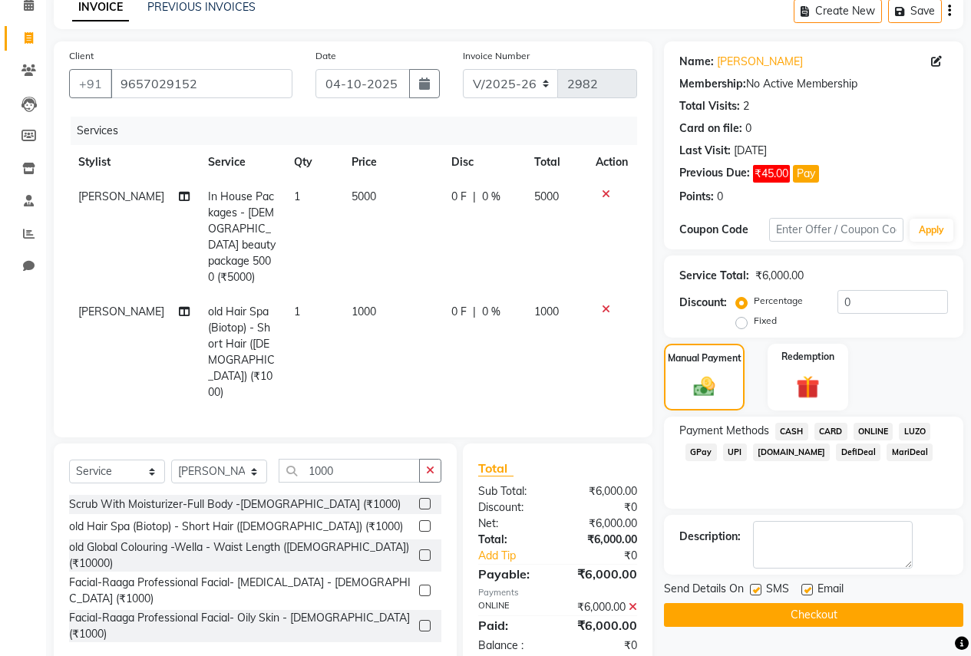
click at [812, 593] on label at bounding box center [807, 590] width 12 height 12
click at [811, 593] on input "checkbox" at bounding box center [806, 590] width 10 height 10
click at [751, 587] on label at bounding box center [756, 590] width 12 height 12
click at [751, 587] on input "checkbox" at bounding box center [755, 590] width 10 height 10
click at [757, 603] on button "Checkout" at bounding box center [813, 615] width 299 height 24
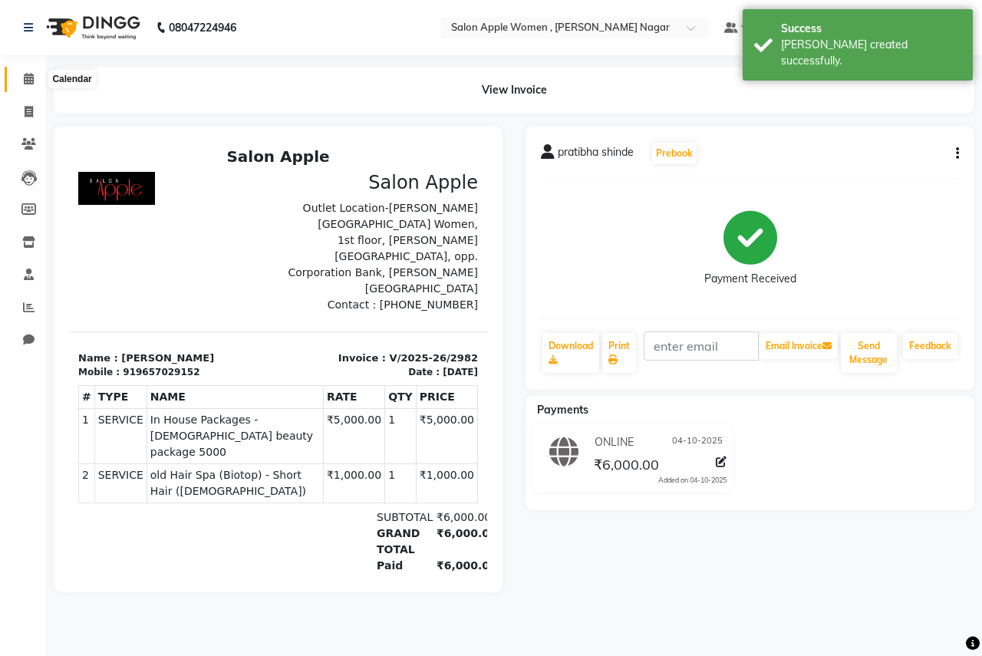
click at [22, 81] on span at bounding box center [28, 80] width 27 height 18
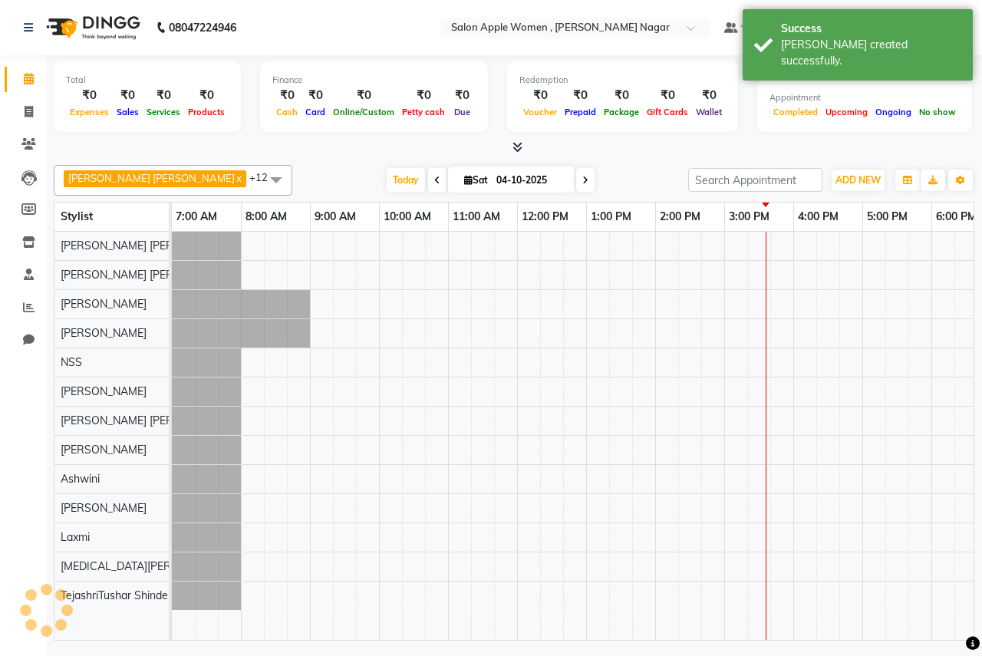
scroll to position [0, 303]
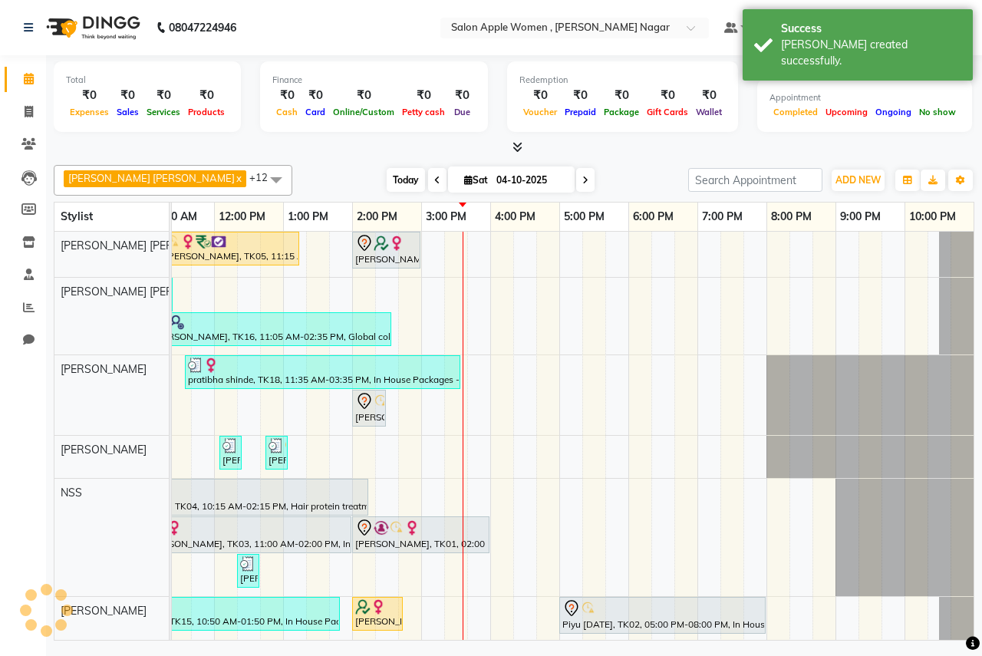
click at [398, 180] on span "Today" at bounding box center [406, 180] width 38 height 24
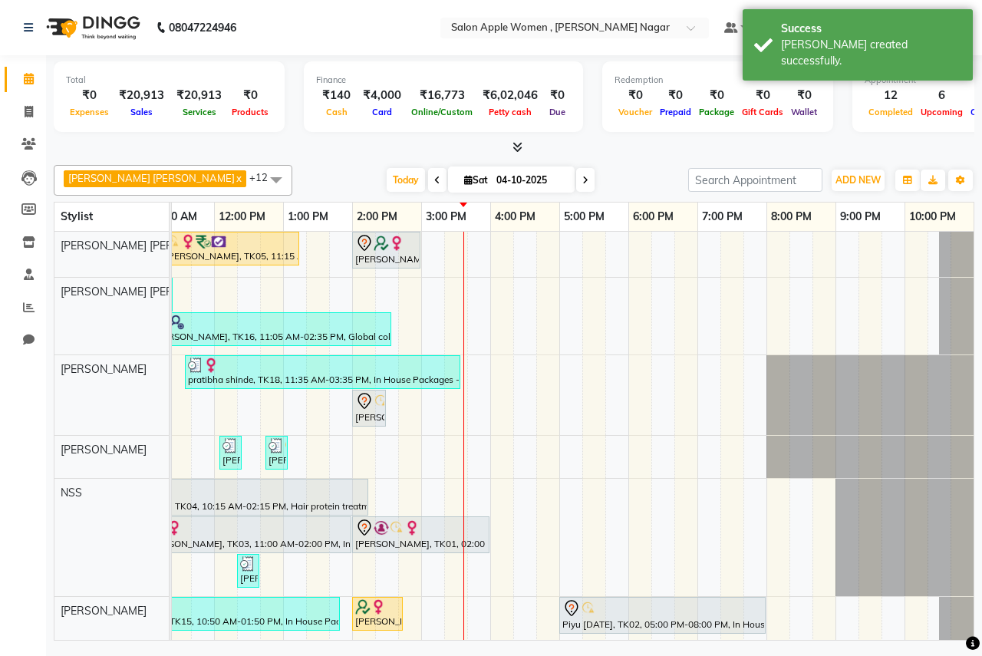
scroll to position [0, 0]
